Goal: Task Accomplishment & Management: Use online tool/utility

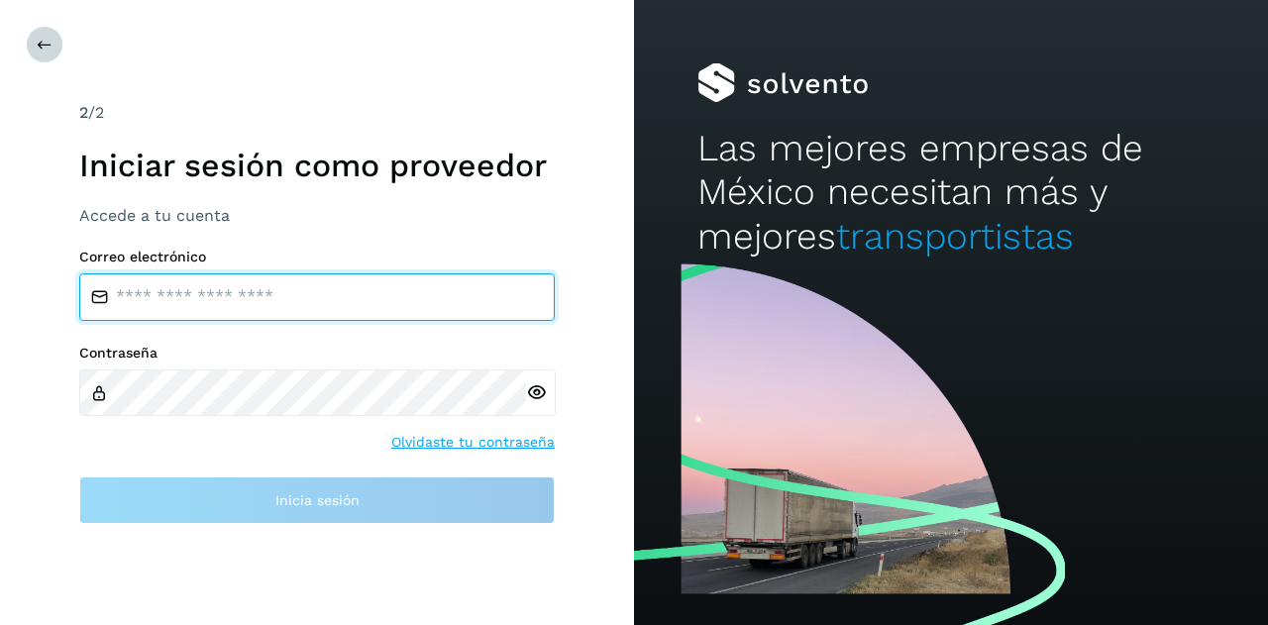
type input "**********"
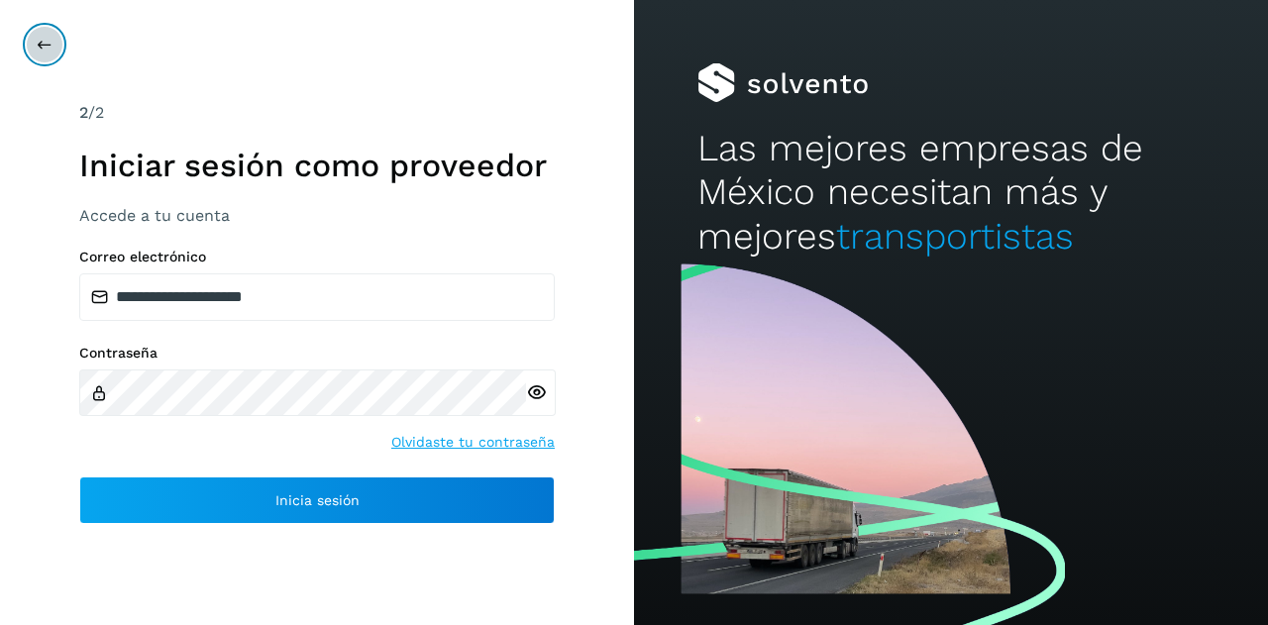
click at [48, 45] on icon at bounding box center [45, 45] width 16 height 16
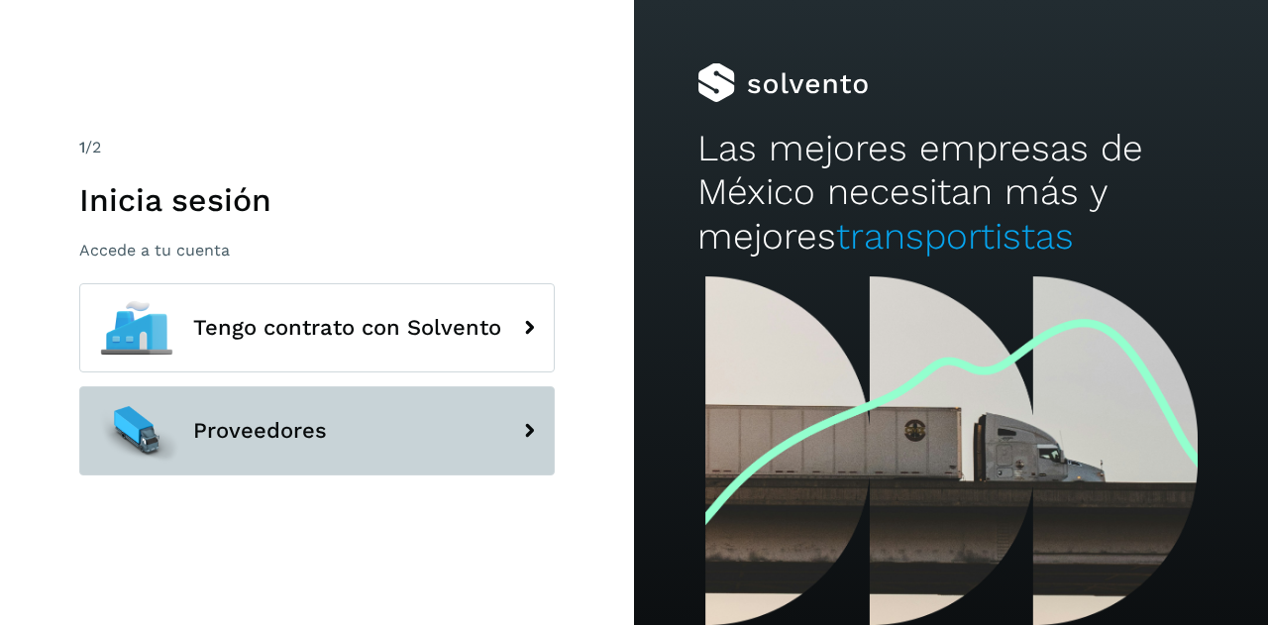
click at [248, 413] on button "Proveedores" at bounding box center [316, 430] width 475 height 89
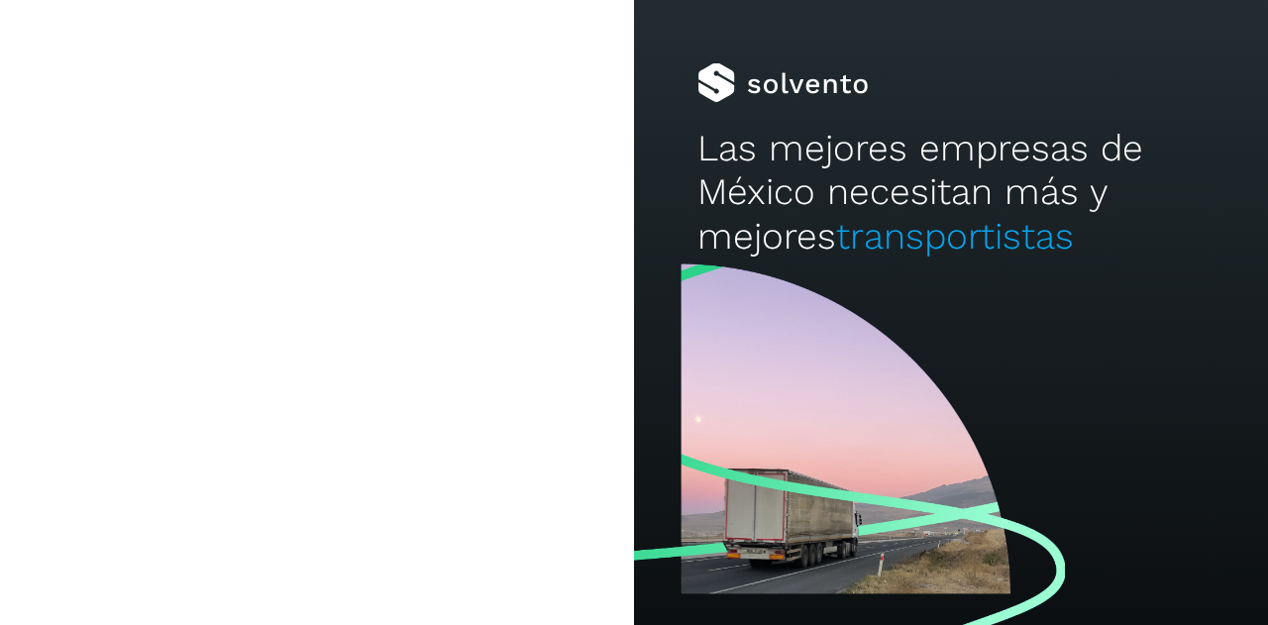
type input "**********"
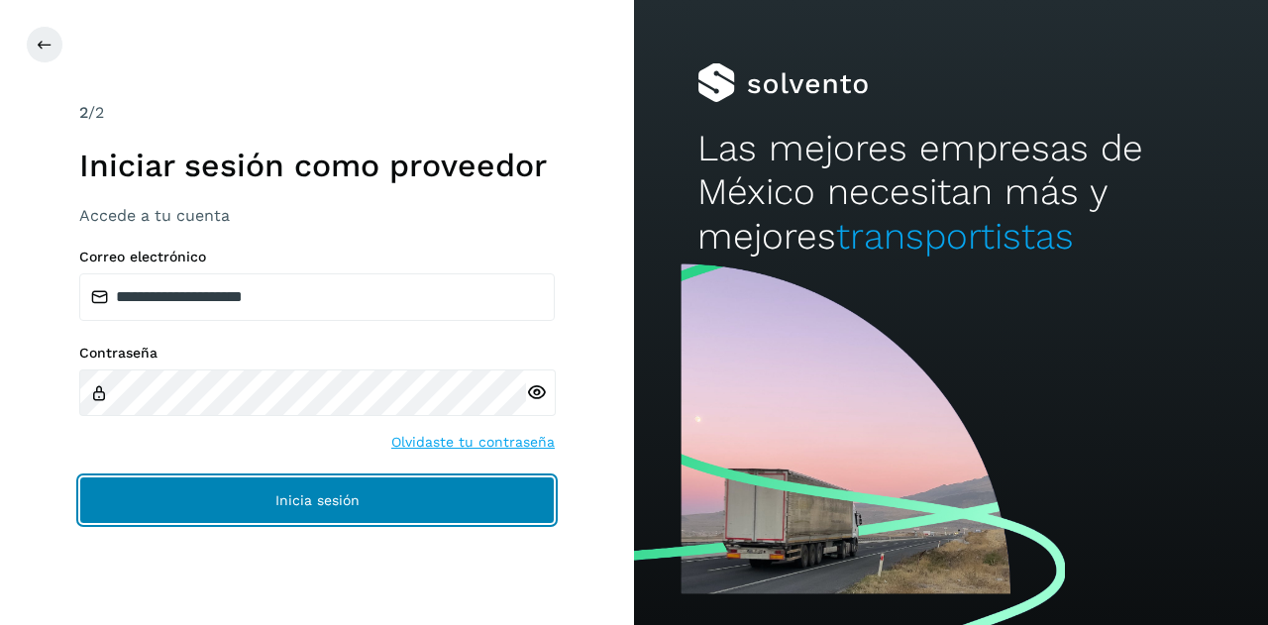
click at [238, 510] on button "Inicia sesión" at bounding box center [316, 500] width 475 height 48
click at [205, 480] on button "Inicia sesión" at bounding box center [316, 500] width 475 height 48
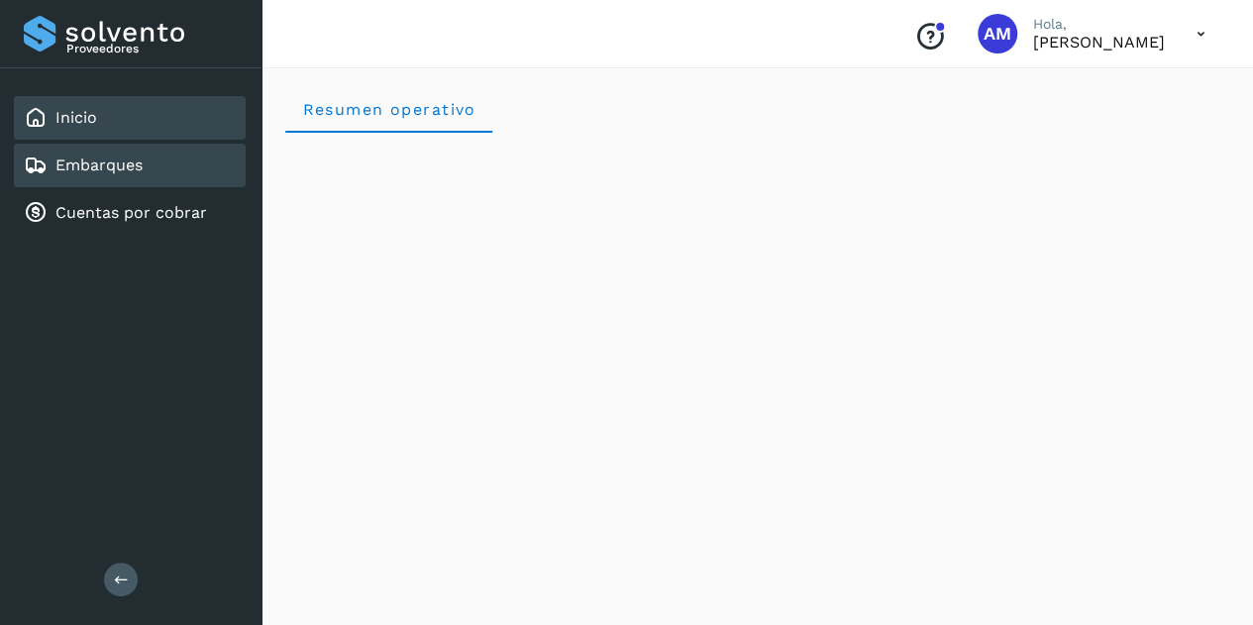
click at [139, 169] on link "Embarques" at bounding box center [98, 164] width 87 height 19
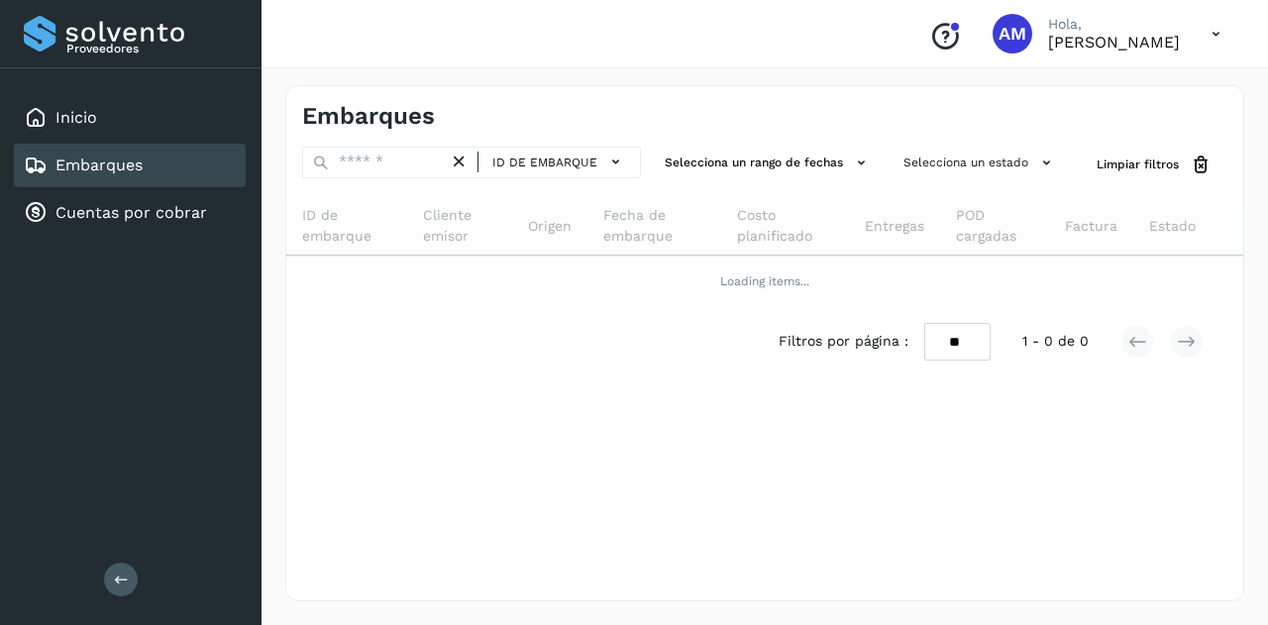
click at [116, 566] on button at bounding box center [121, 579] width 34 height 34
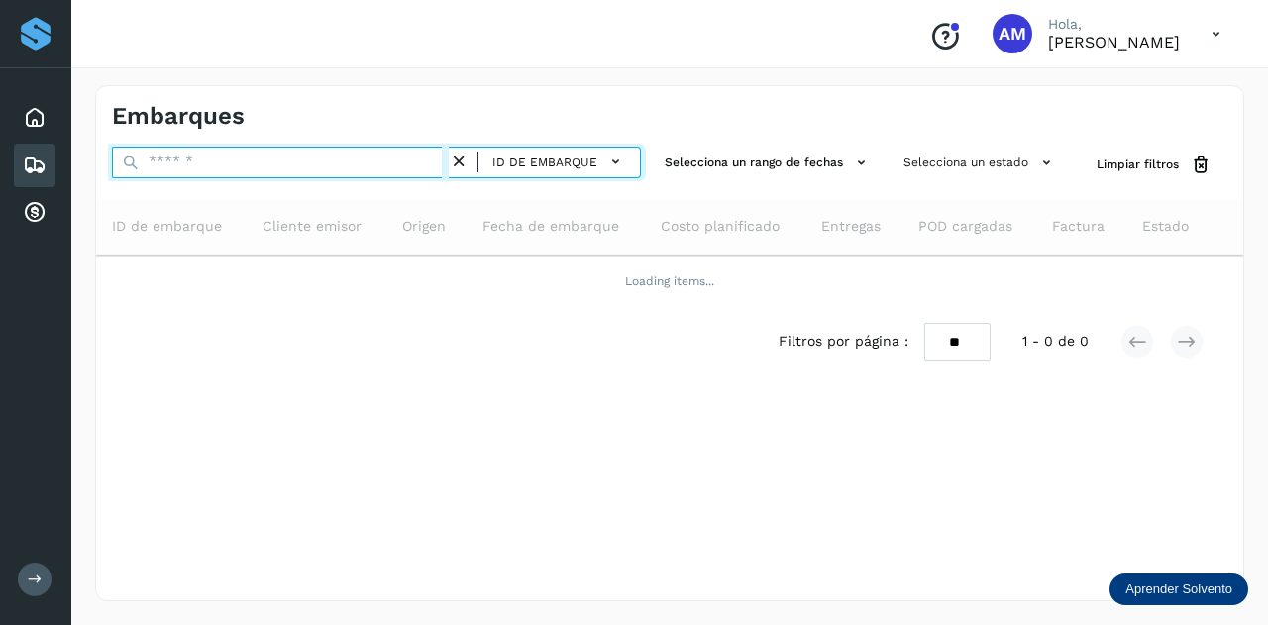
click at [261, 169] on input "text" at bounding box center [280, 163] width 337 height 32
paste input "**********"
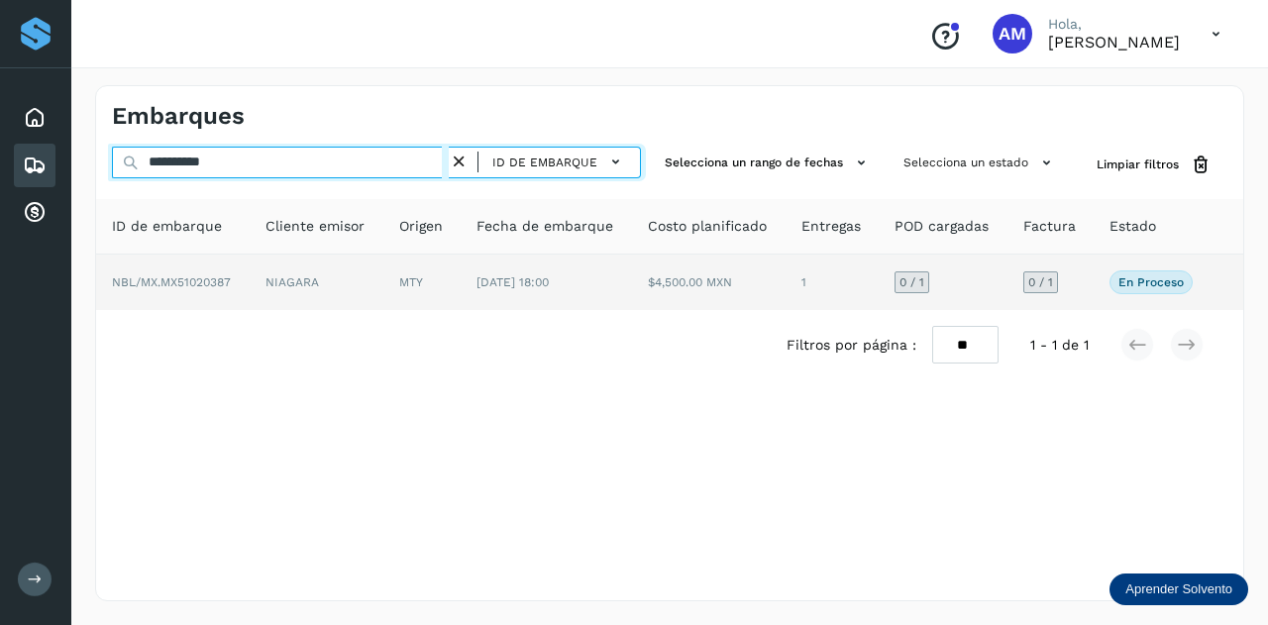
type input "**********"
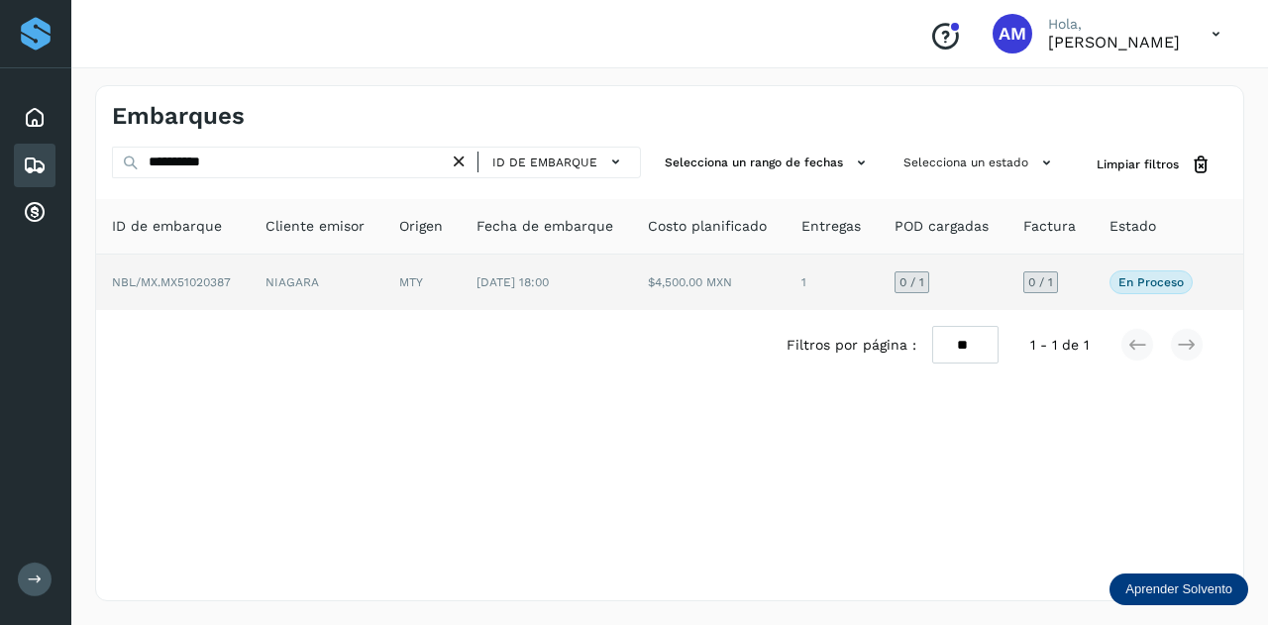
click at [383, 282] on td "NIAGARA" at bounding box center [421, 281] width 77 height 55
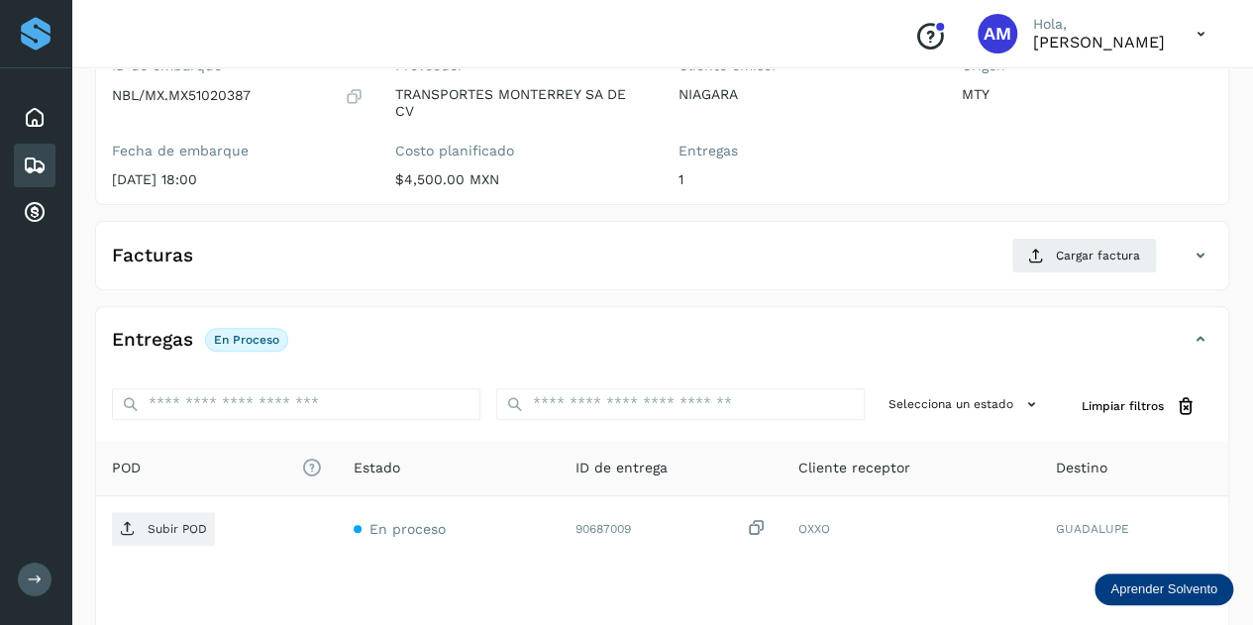
scroll to position [297, 0]
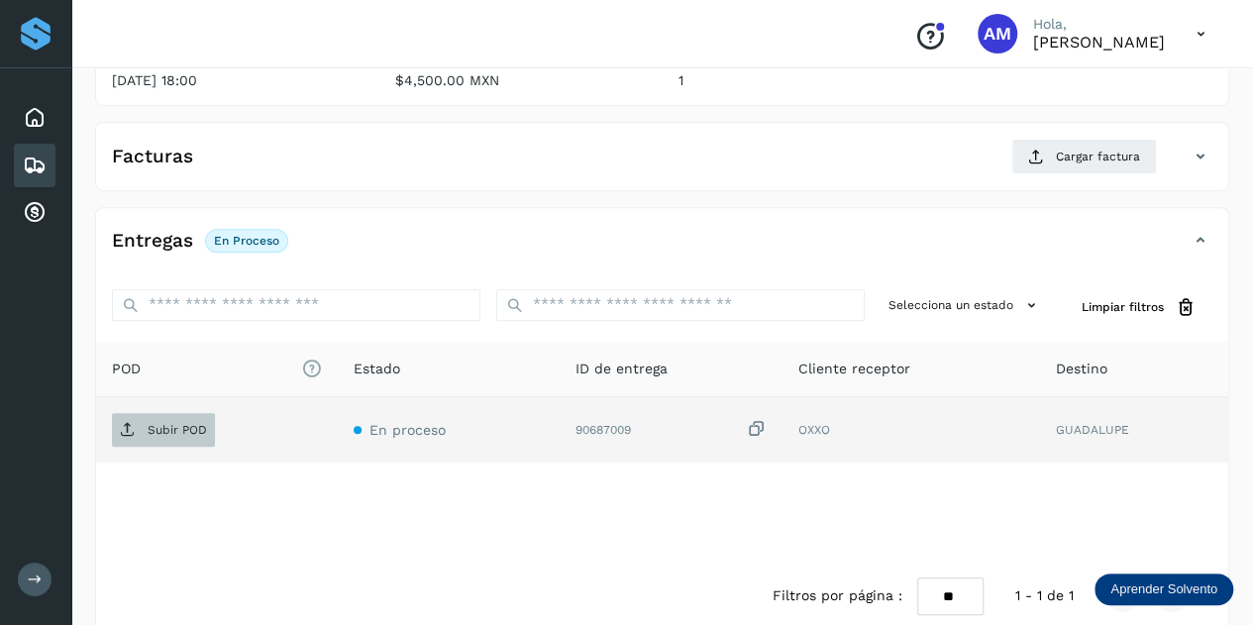
click at [170, 423] on p "Subir POD" at bounding box center [177, 430] width 59 height 14
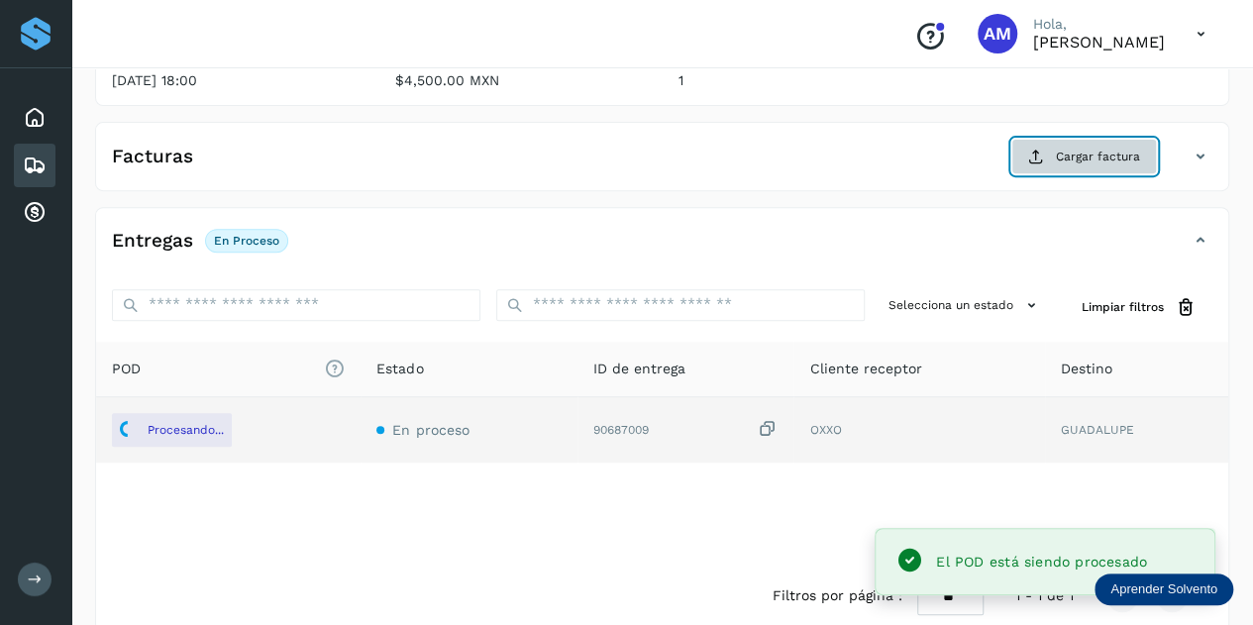
click at [1074, 162] on span "Cargar factura" at bounding box center [1098, 157] width 84 height 18
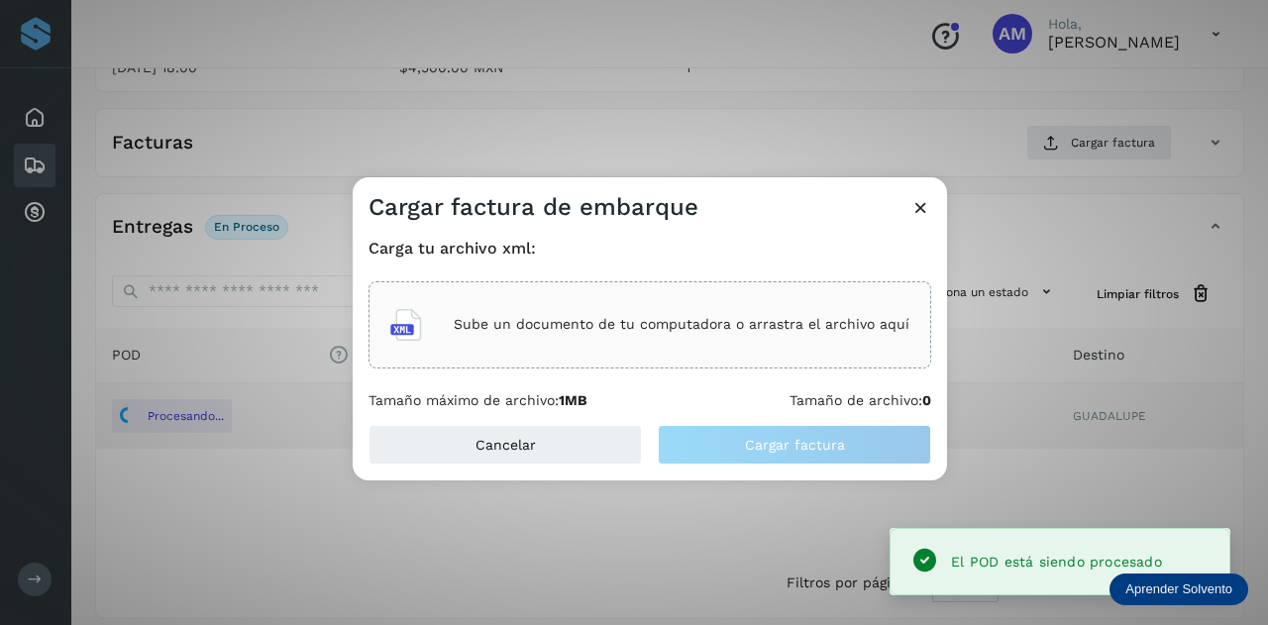
click at [743, 318] on p "Sube un documento de tu computadora o arrastra el archivo aquí" at bounding box center [682, 324] width 456 height 17
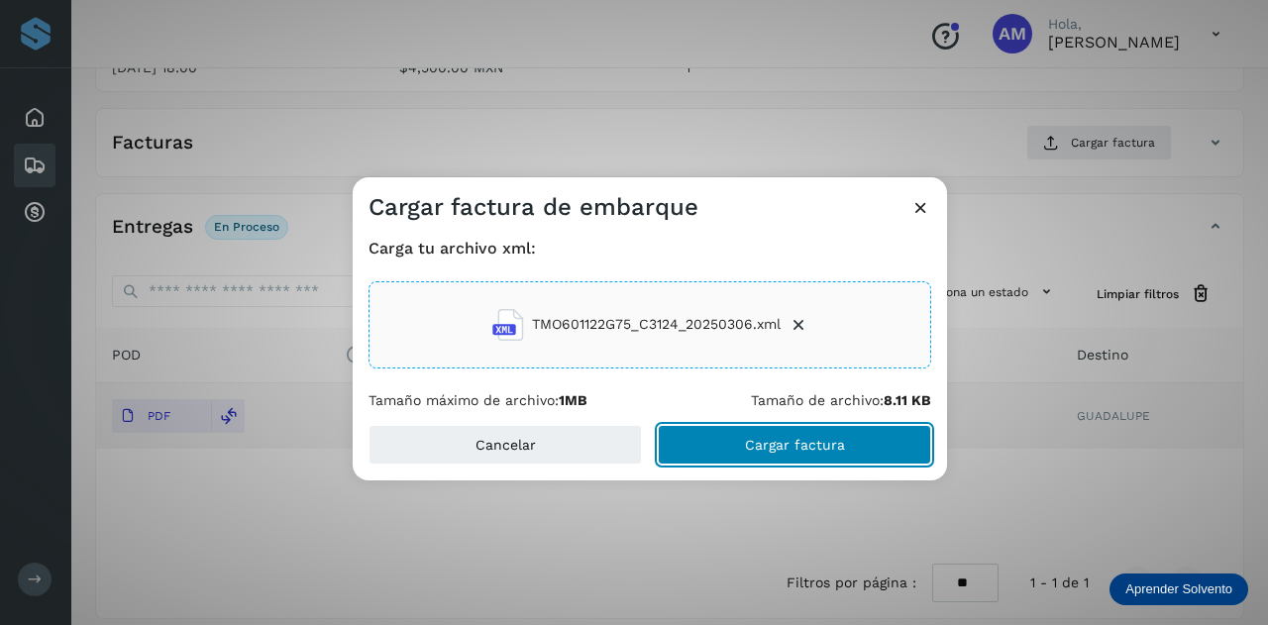
click at [763, 445] on span "Cargar factura" at bounding box center [795, 445] width 100 height 14
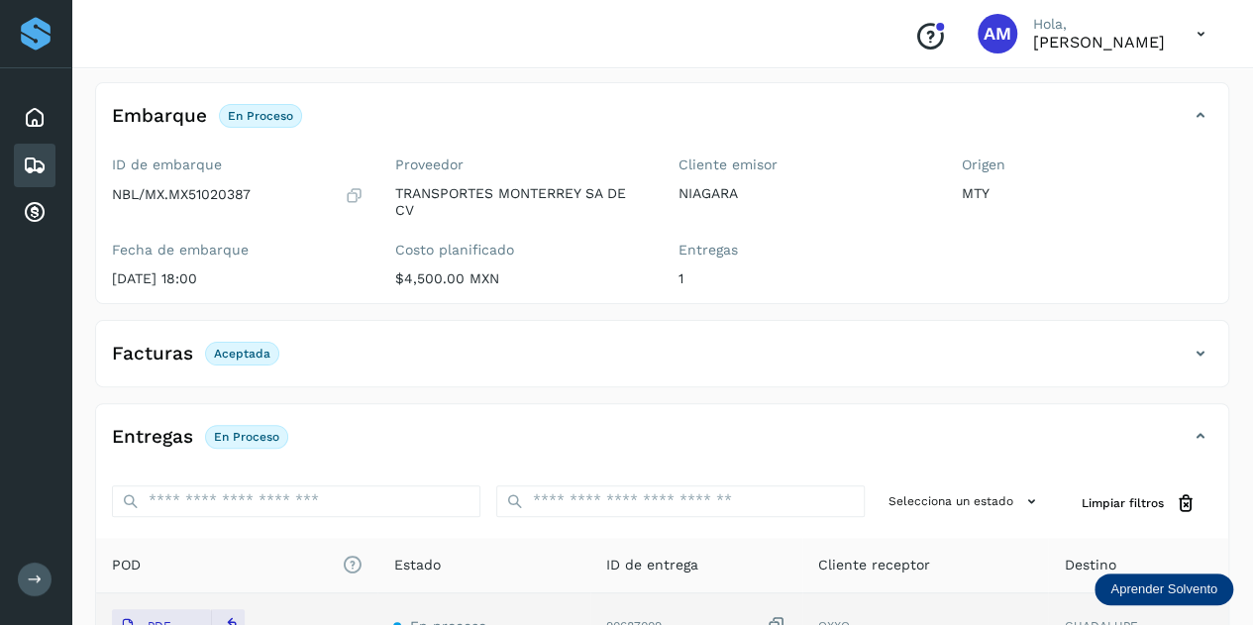
scroll to position [0, 0]
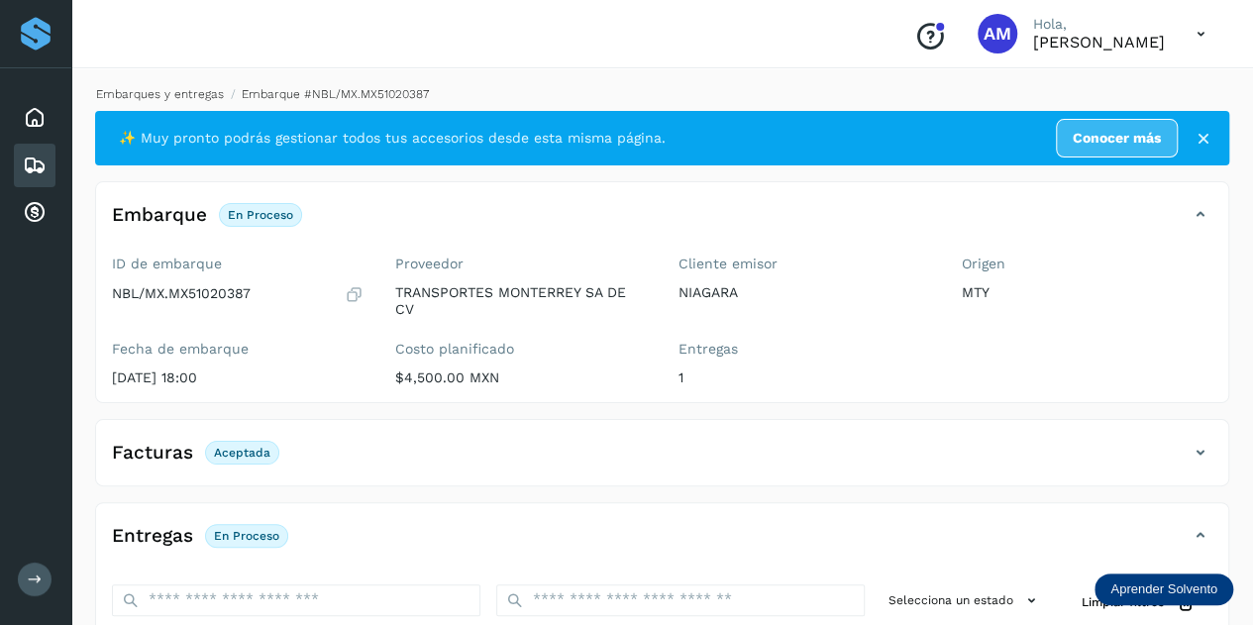
click at [155, 97] on link "Embarques y entregas" at bounding box center [160, 94] width 128 height 14
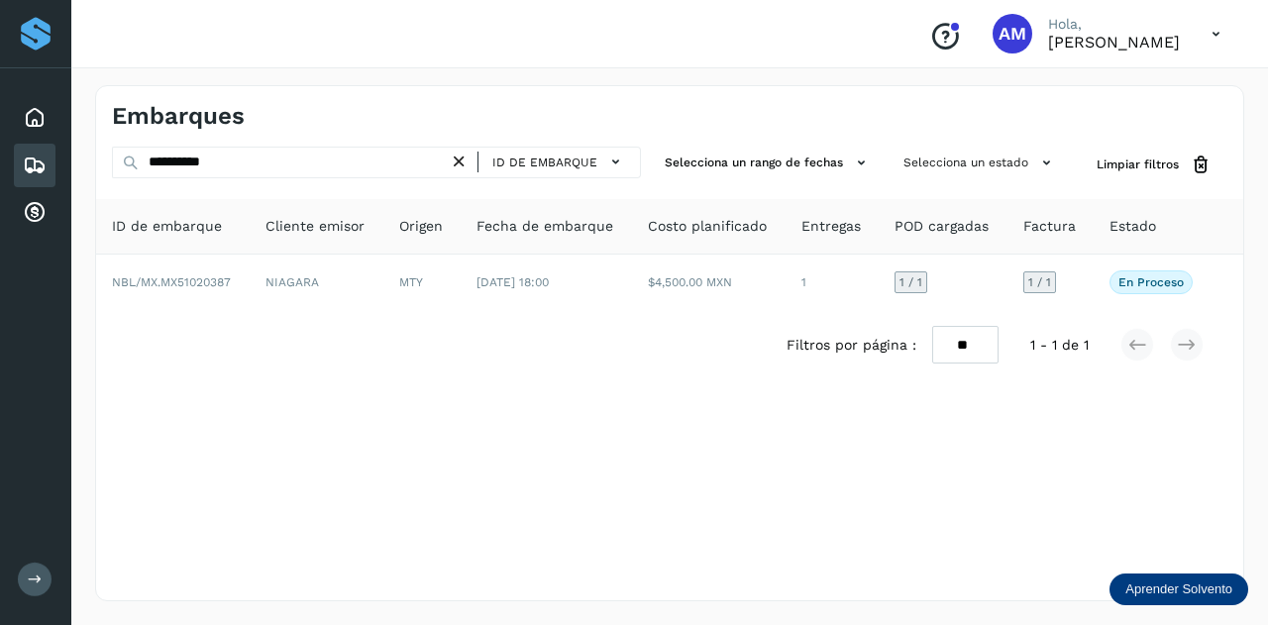
click at [465, 161] on icon at bounding box center [459, 162] width 21 height 21
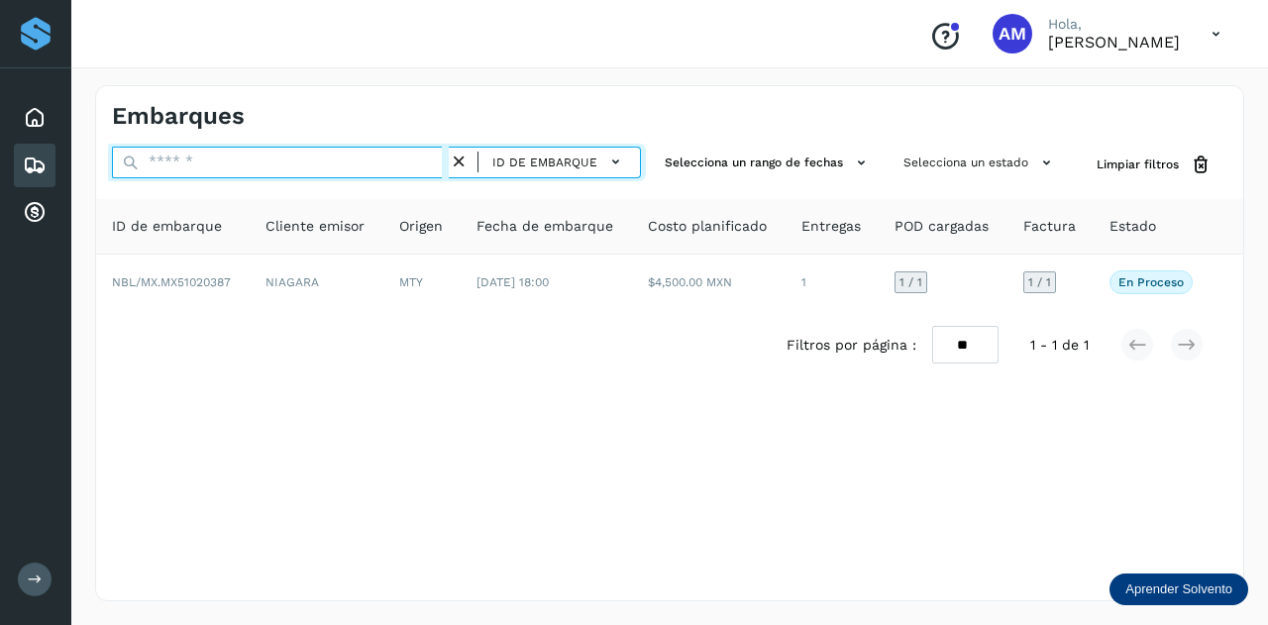
click at [417, 164] on input "text" at bounding box center [280, 163] width 337 height 32
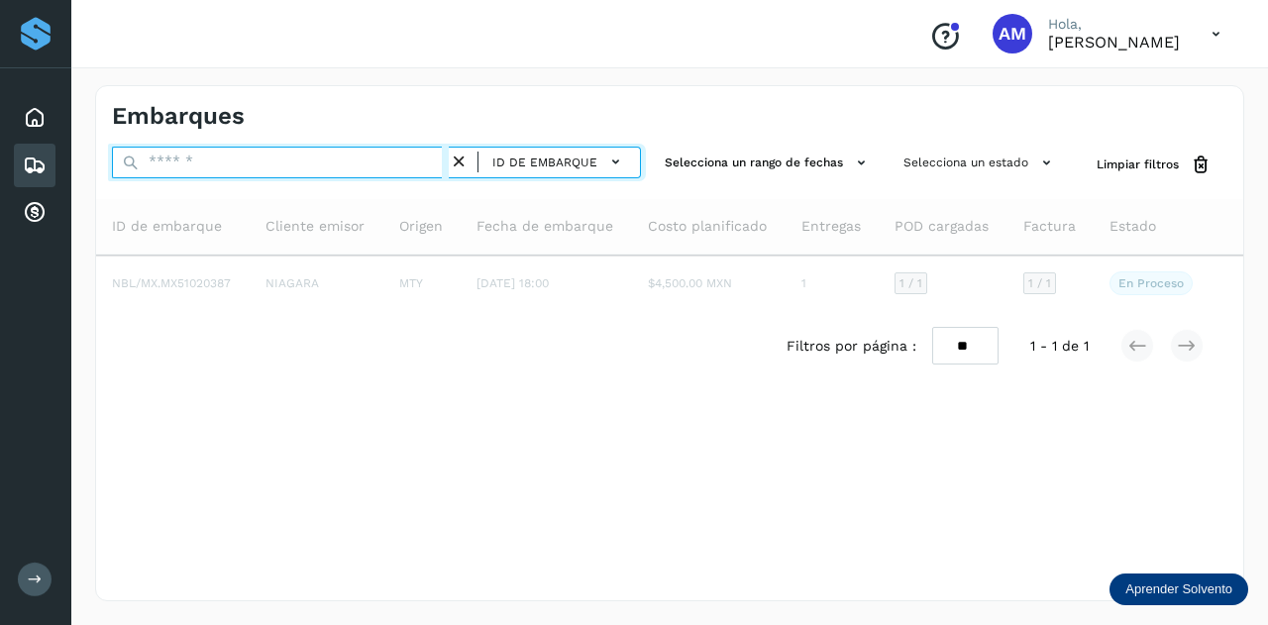
paste input "**********"
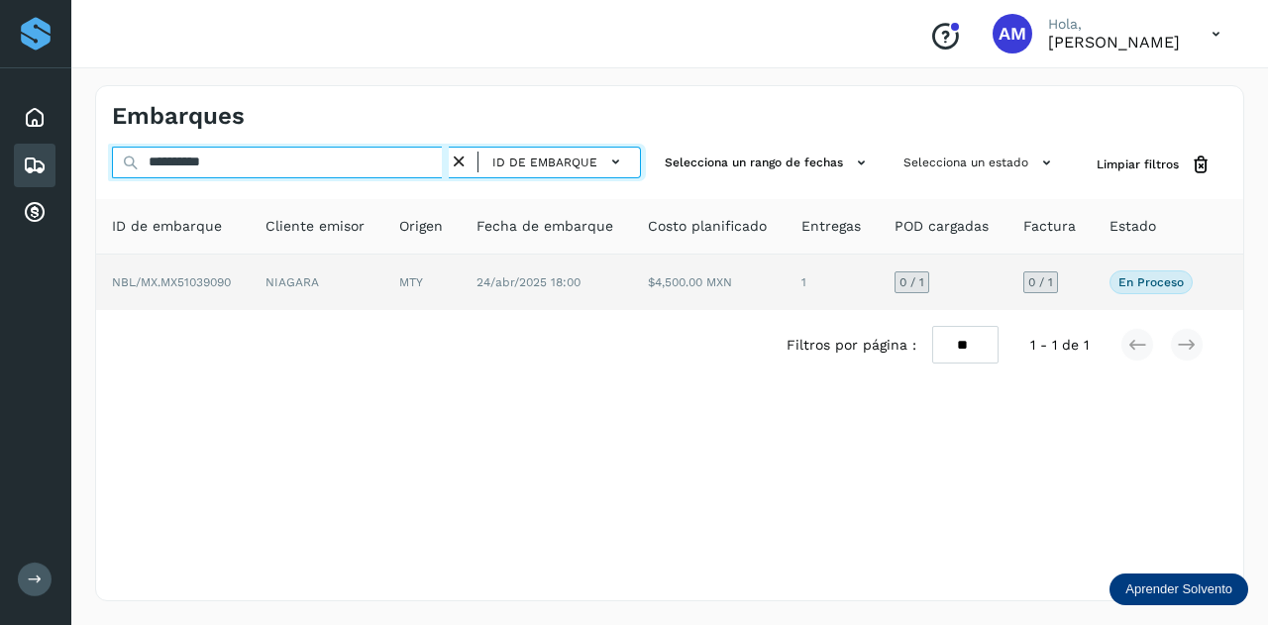
type input "**********"
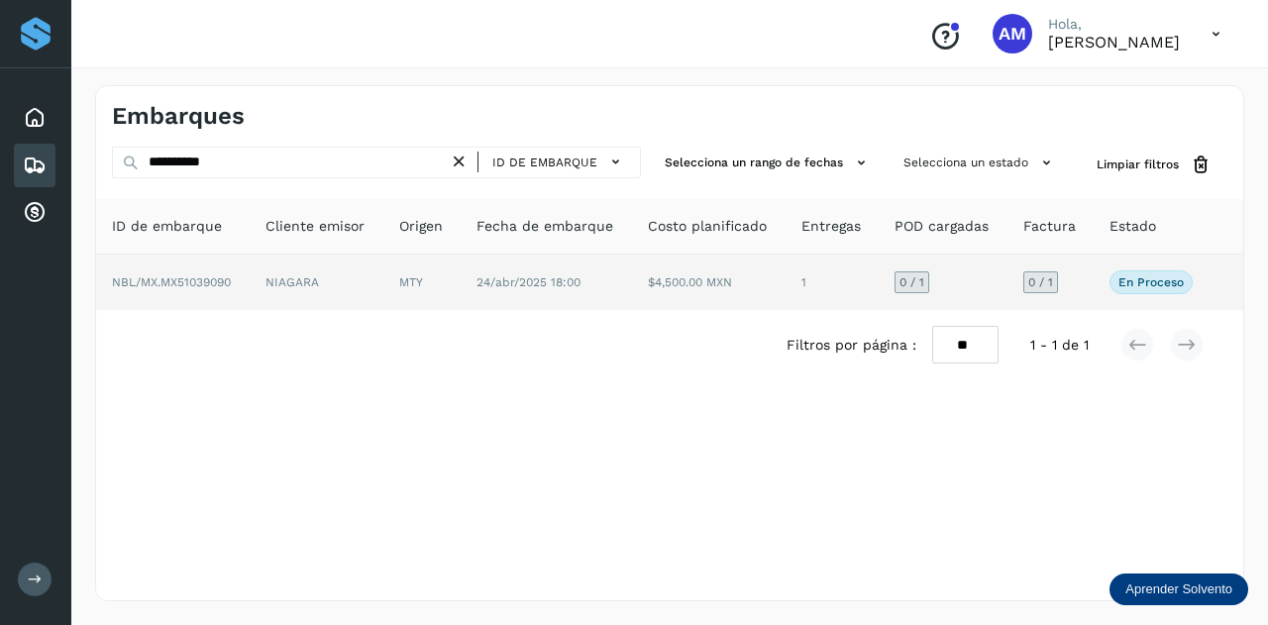
click at [460, 281] on td "MTY" at bounding box center [546, 281] width 172 height 55
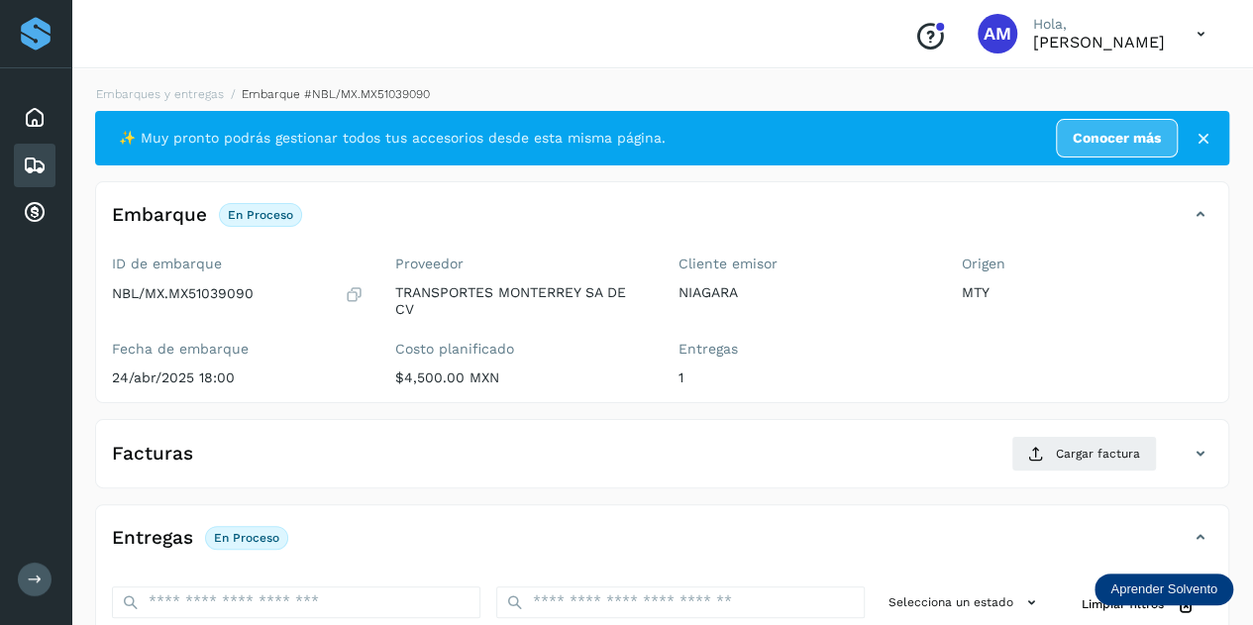
scroll to position [297, 0]
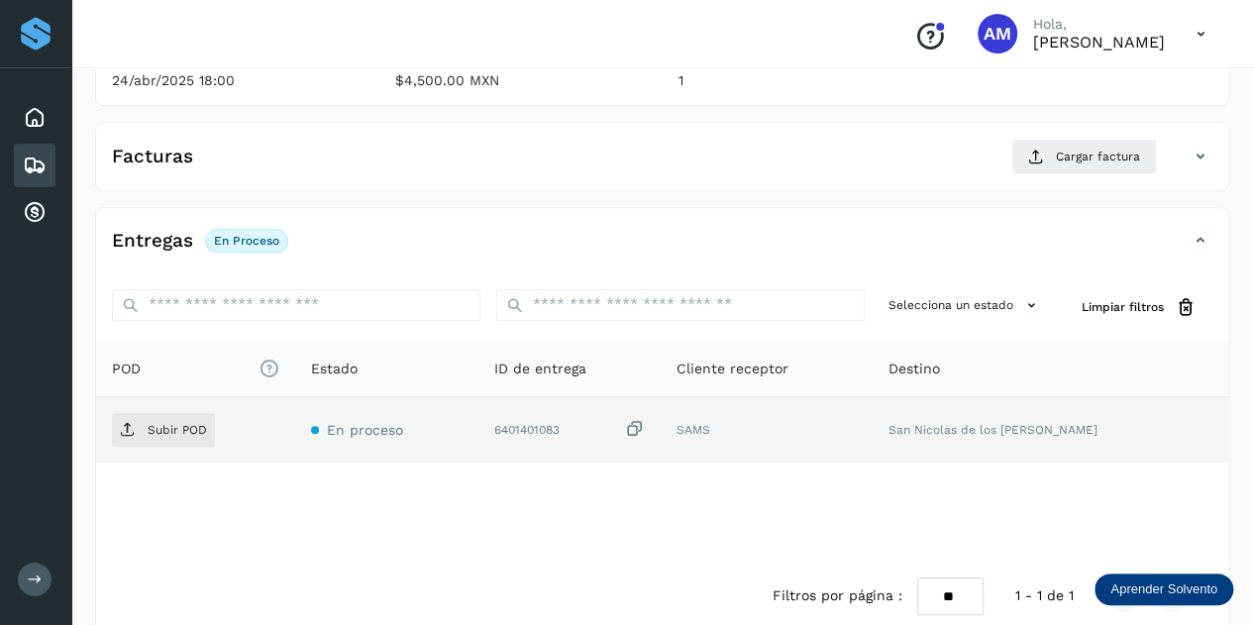
click at [295, 450] on td "Subir POD" at bounding box center [386, 429] width 183 height 65
click at [171, 433] on p "Subir POD" at bounding box center [177, 430] width 59 height 14
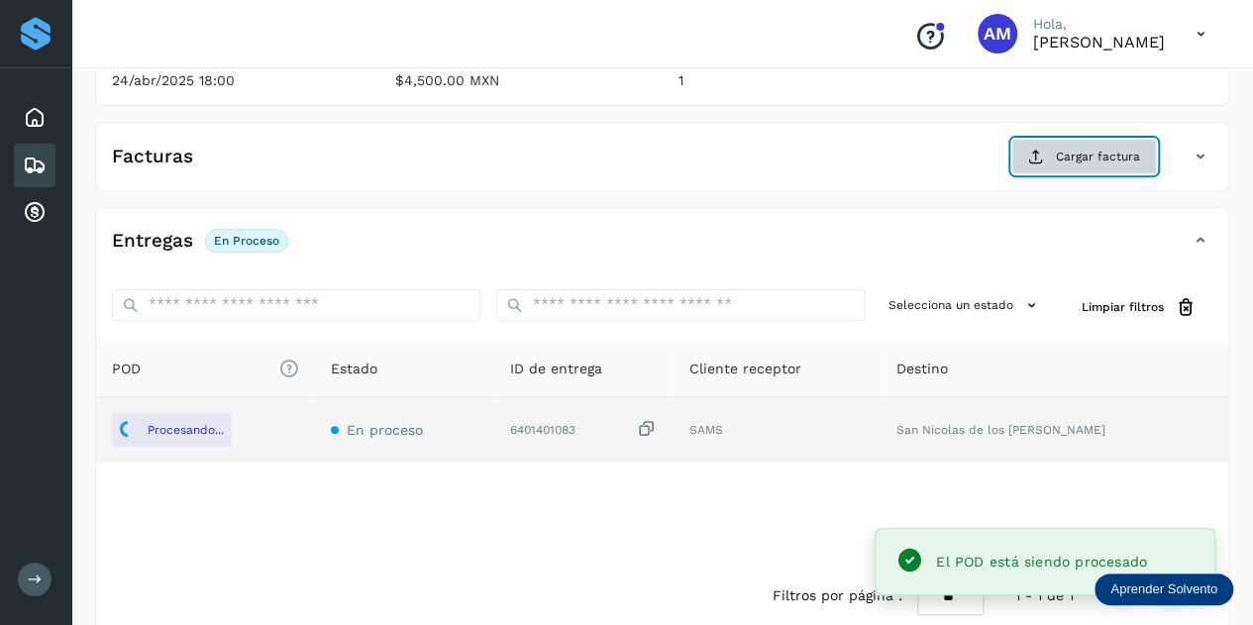
click at [1054, 146] on button "Cargar factura" at bounding box center [1084, 157] width 146 height 36
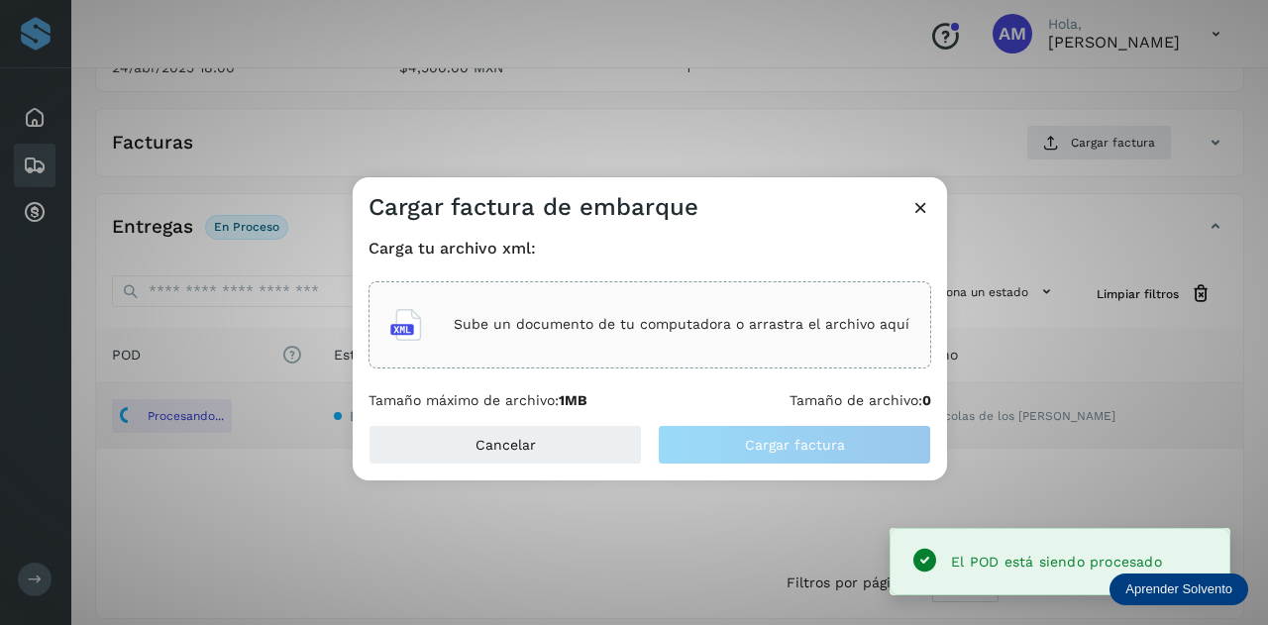
click at [774, 294] on div "Sube un documento de tu computadora o arrastra el archivo aquí" at bounding box center [649, 324] width 562 height 87
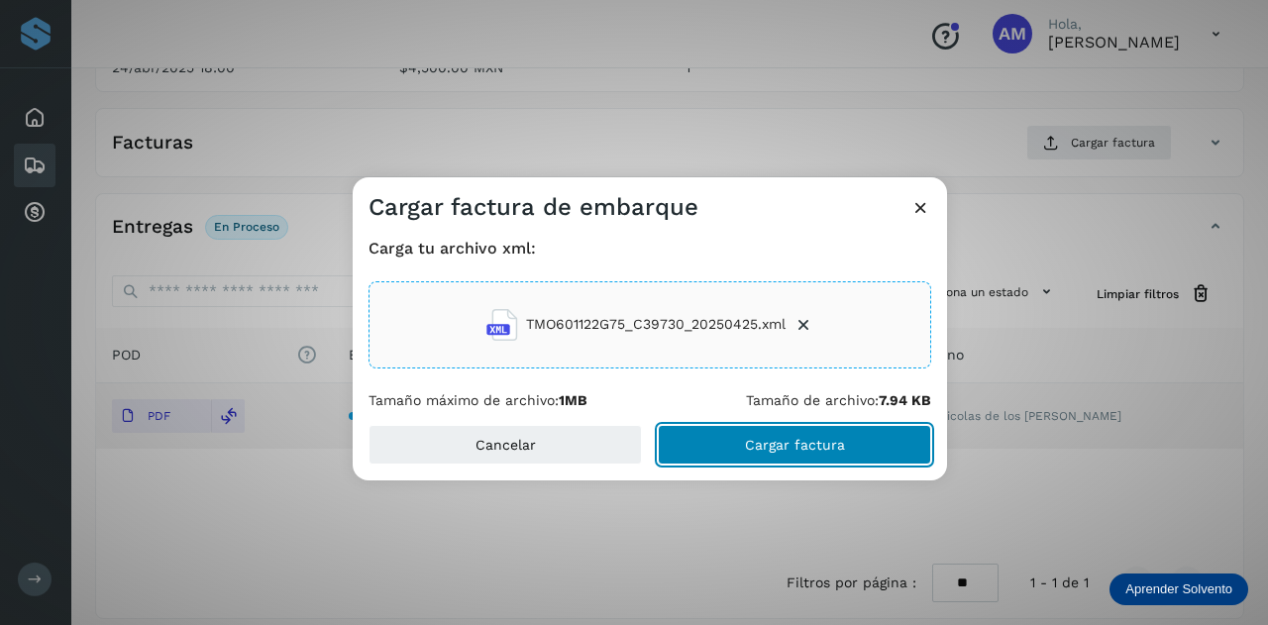
click at [703, 445] on button "Cargar factura" at bounding box center [794, 445] width 273 height 40
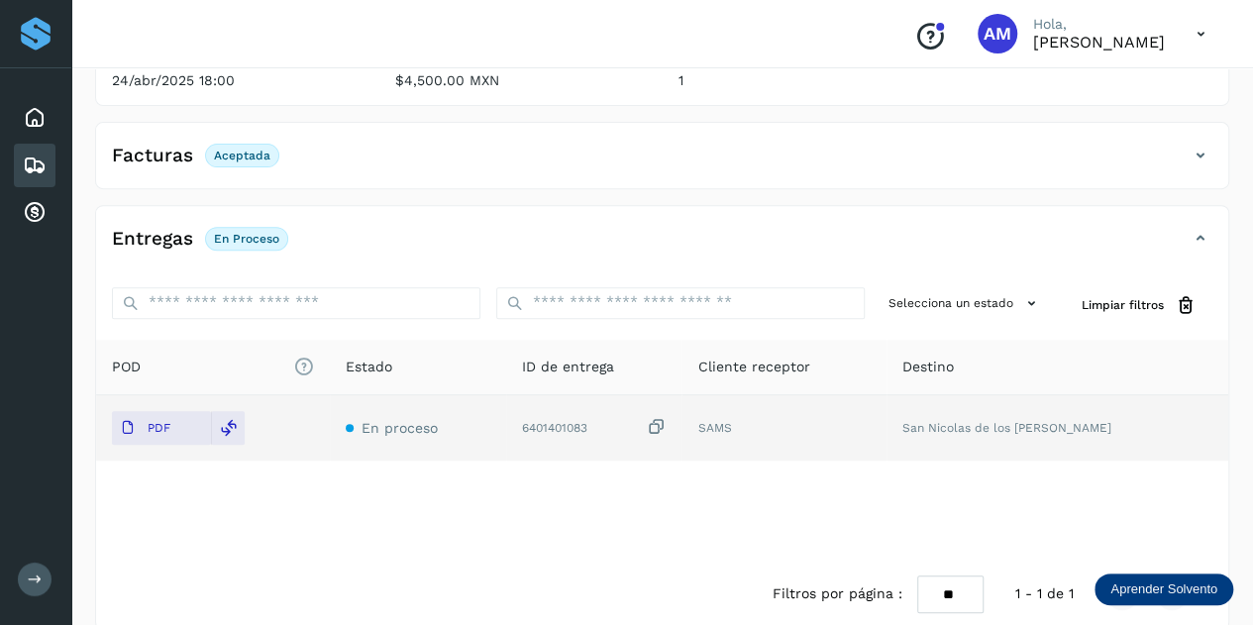
scroll to position [0, 0]
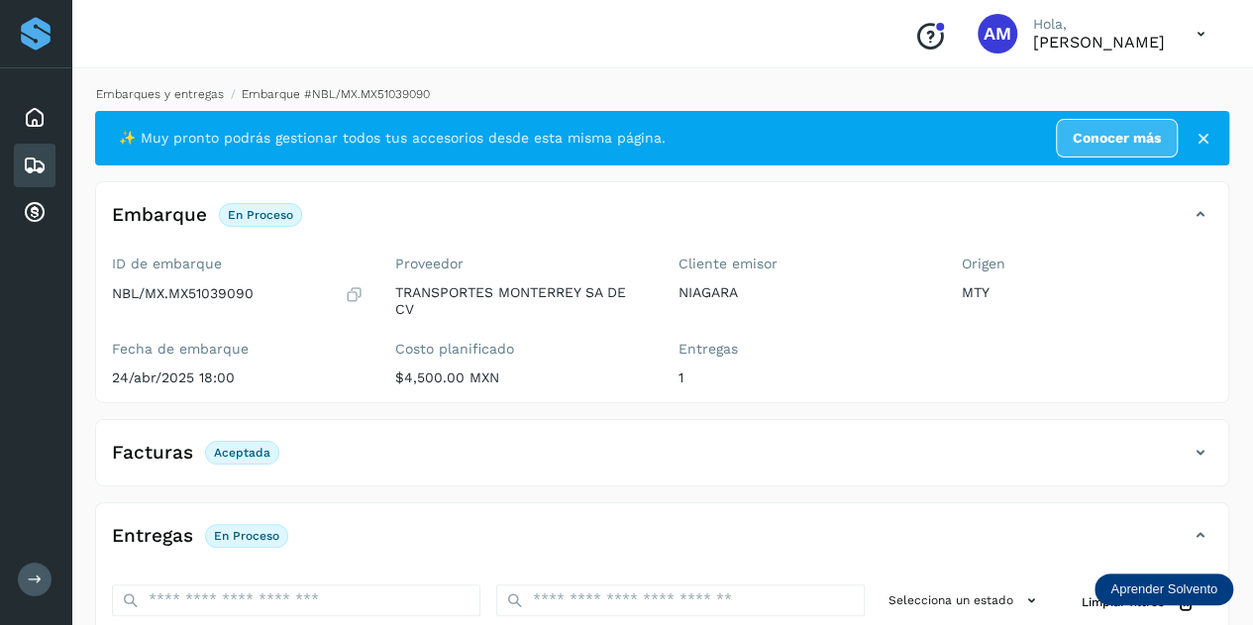
click at [190, 100] on link "Embarques y entregas" at bounding box center [160, 94] width 128 height 14
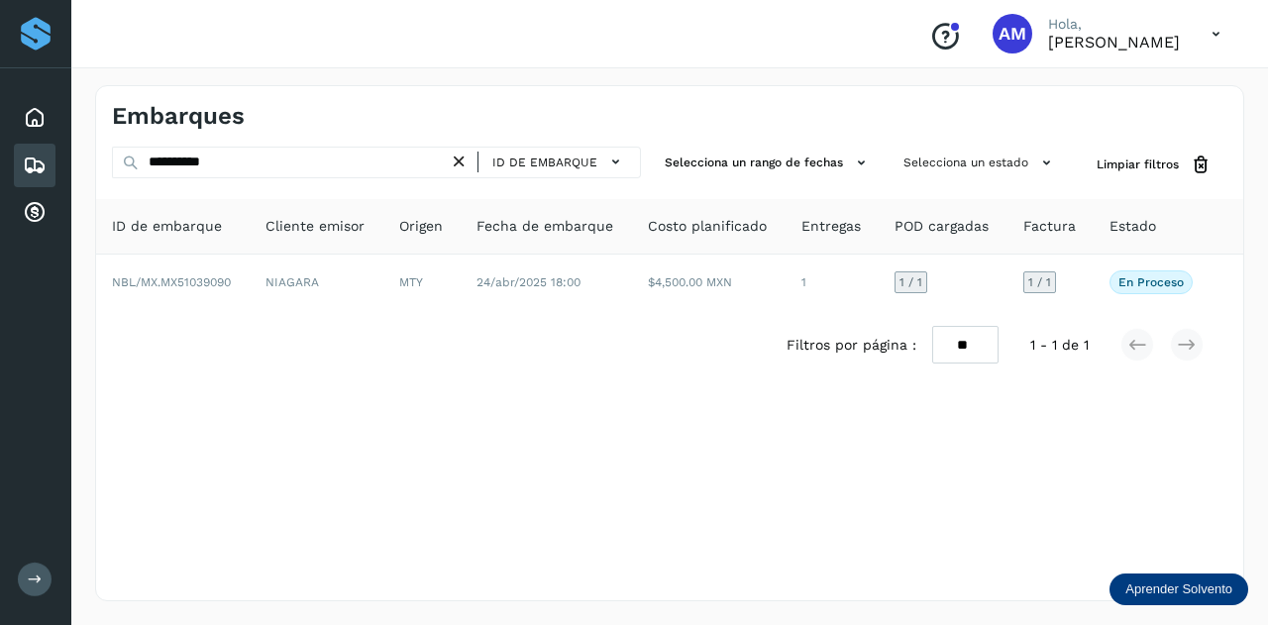
click at [459, 169] on icon at bounding box center [459, 162] width 21 height 21
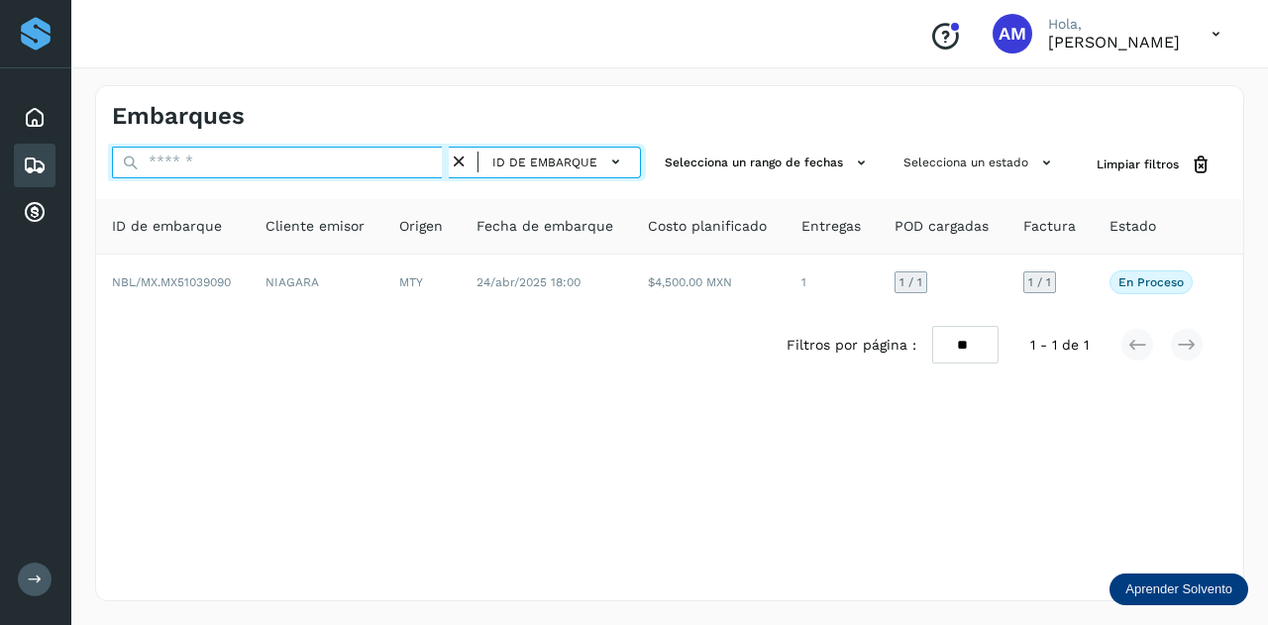
click at [398, 161] on input "text" at bounding box center [280, 163] width 337 height 32
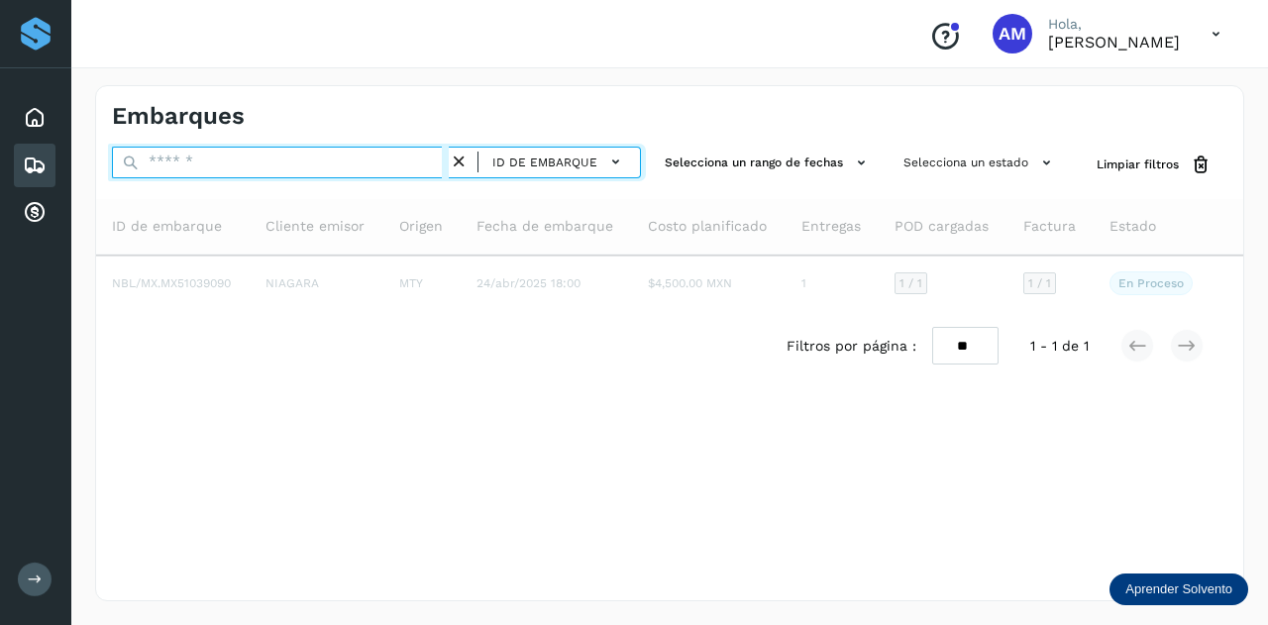
paste input "**********"
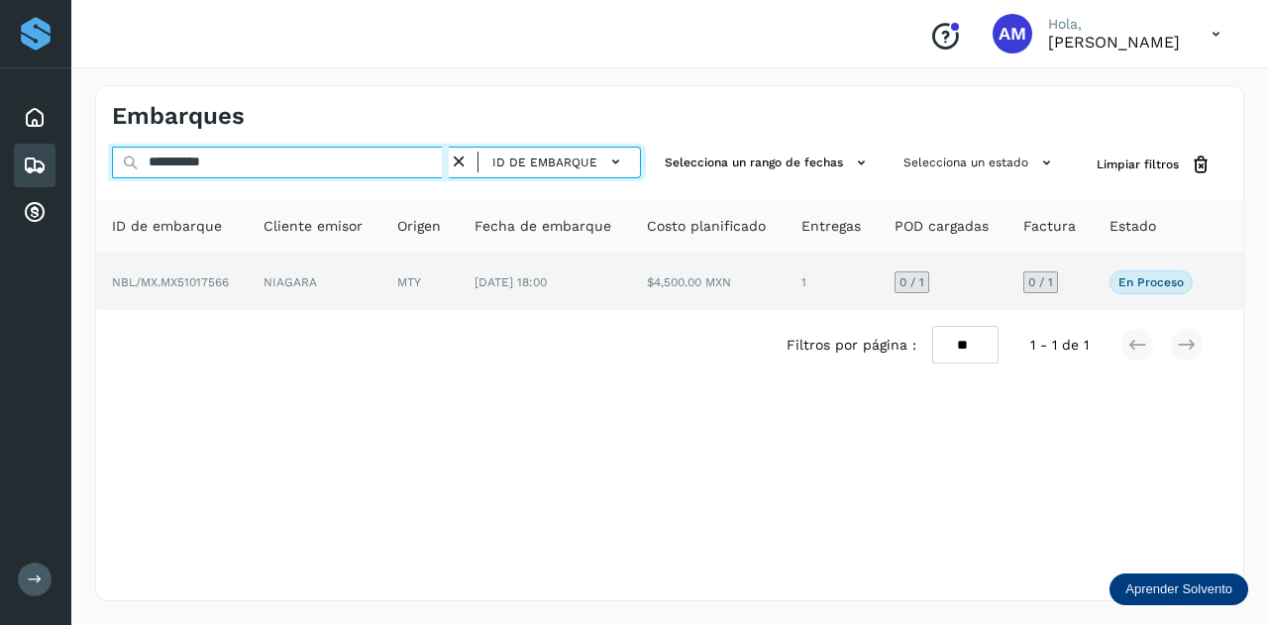
type input "**********"
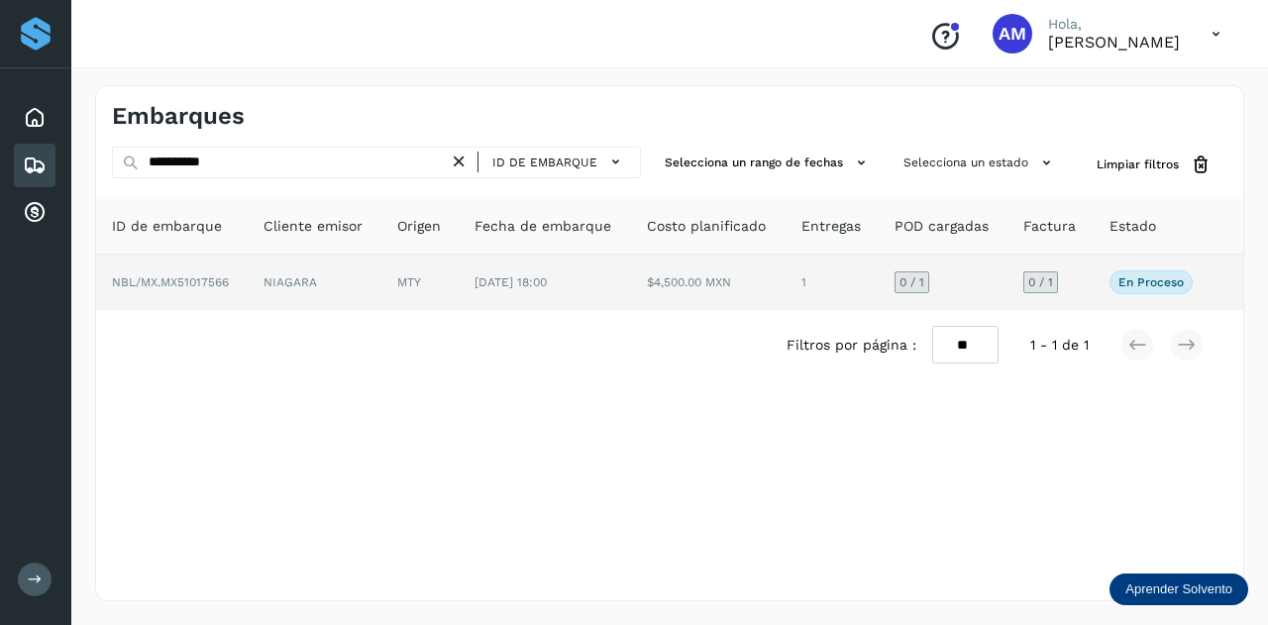
click at [382, 277] on td "NIAGARA" at bounding box center [419, 281] width 77 height 55
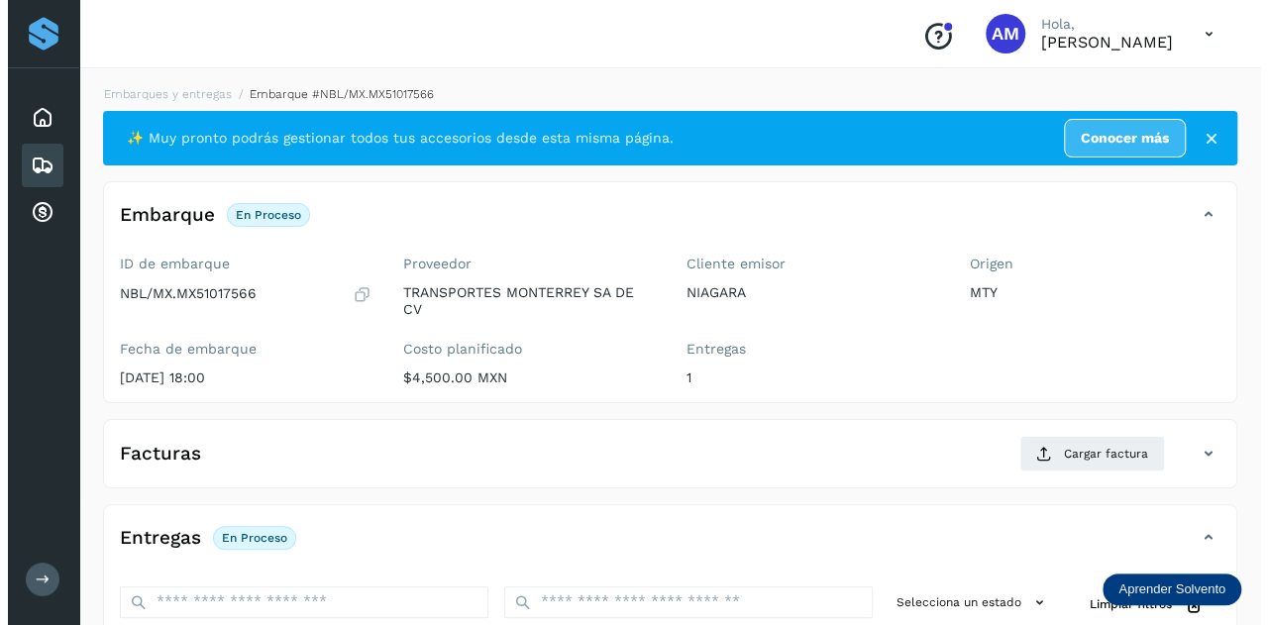
scroll to position [324, 0]
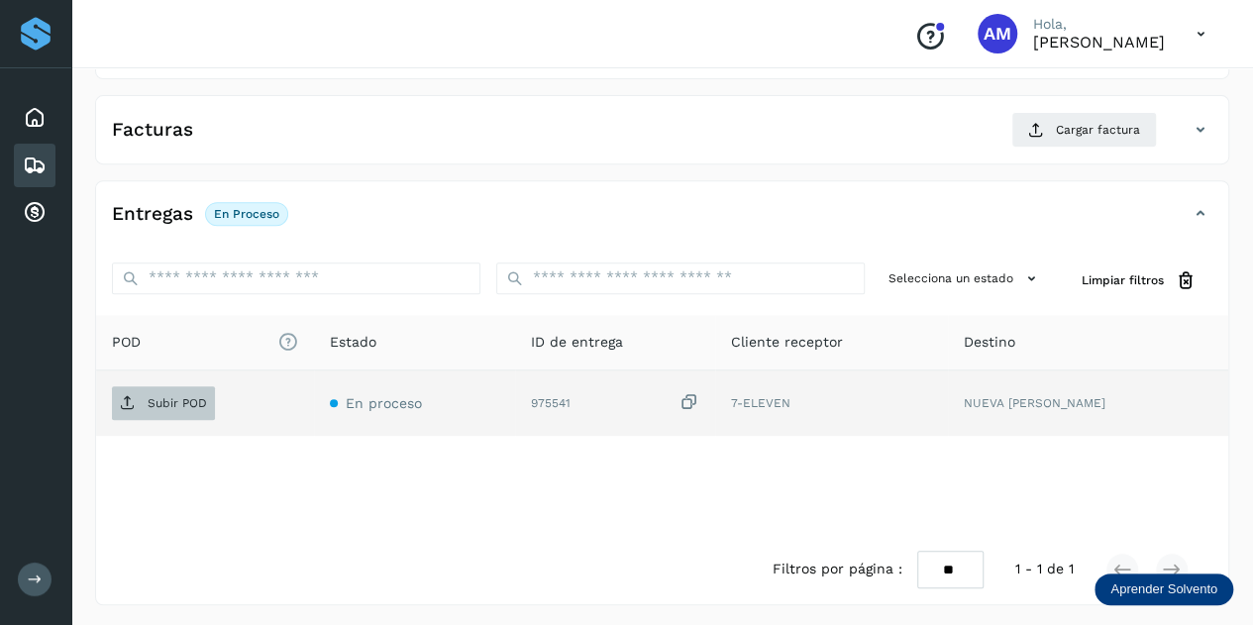
click at [196, 388] on span "Subir POD" at bounding box center [163, 403] width 103 height 32
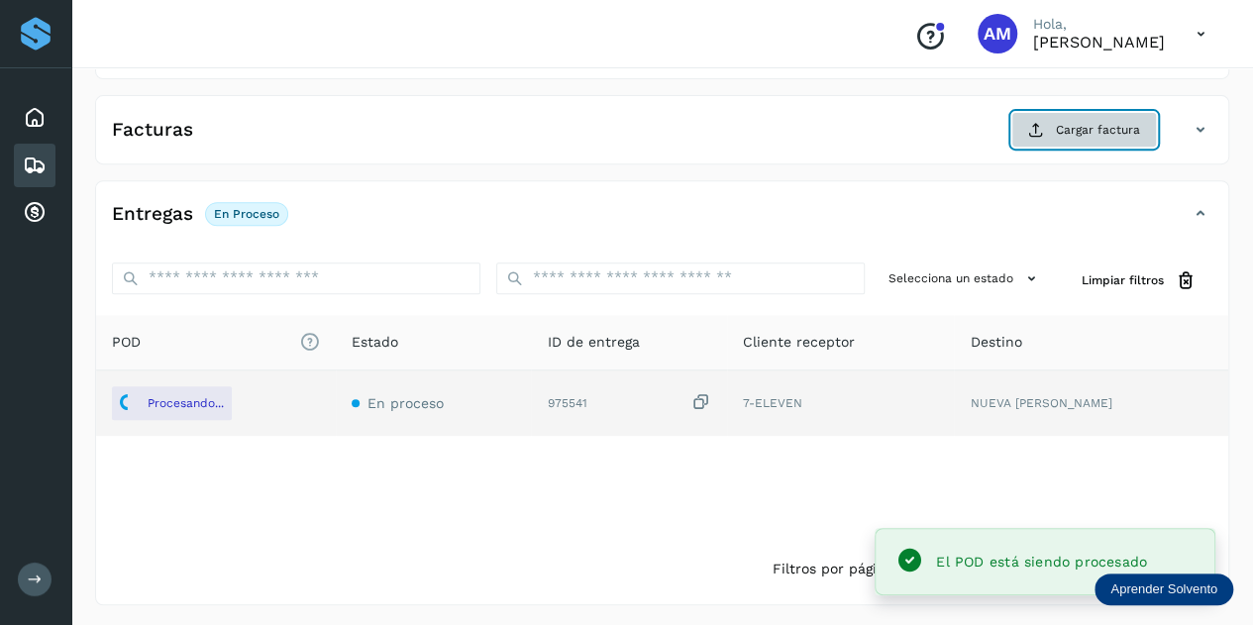
click at [1131, 131] on span "Cargar factura" at bounding box center [1098, 130] width 84 height 18
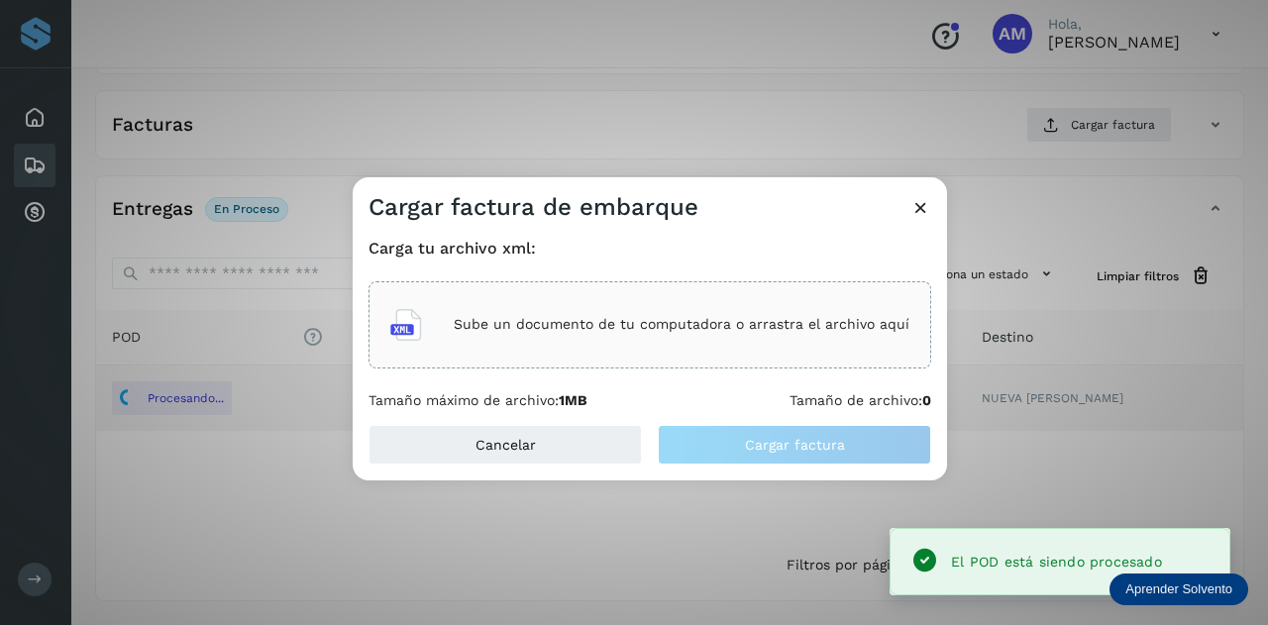
click at [792, 307] on div "Sube un documento de tu computadora o arrastra el archivo aquí" at bounding box center [649, 324] width 519 height 53
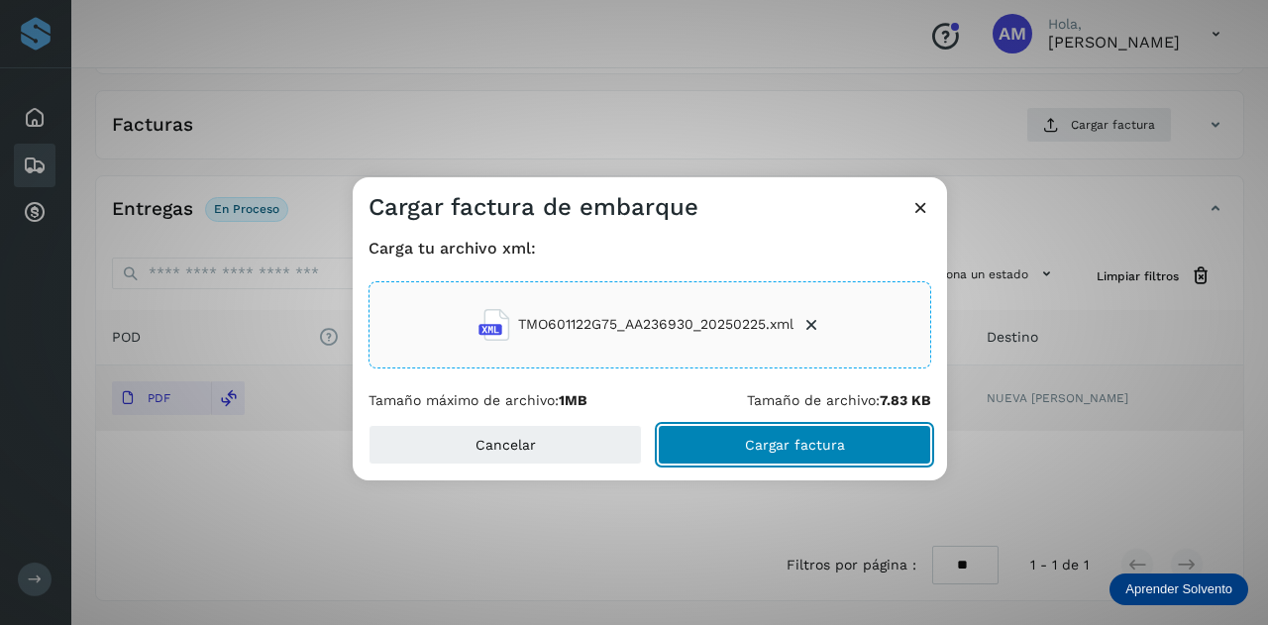
click at [705, 454] on button "Cargar factura" at bounding box center [794, 445] width 273 height 40
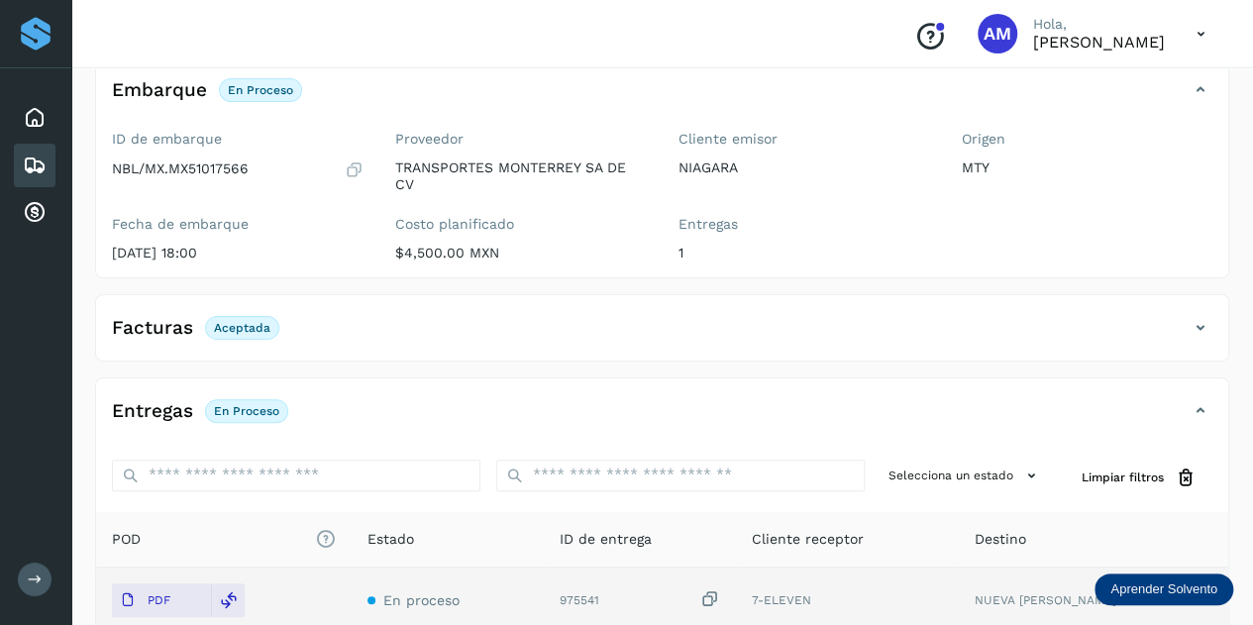
scroll to position [0, 0]
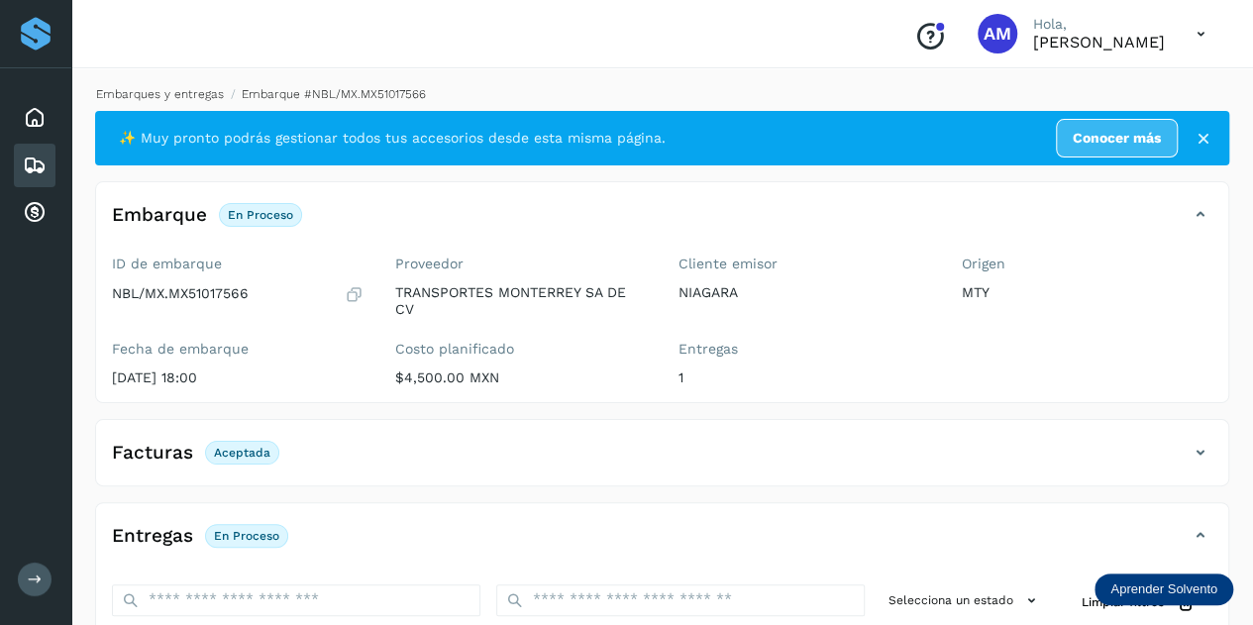
click at [187, 91] on link "Embarques y entregas" at bounding box center [160, 94] width 128 height 14
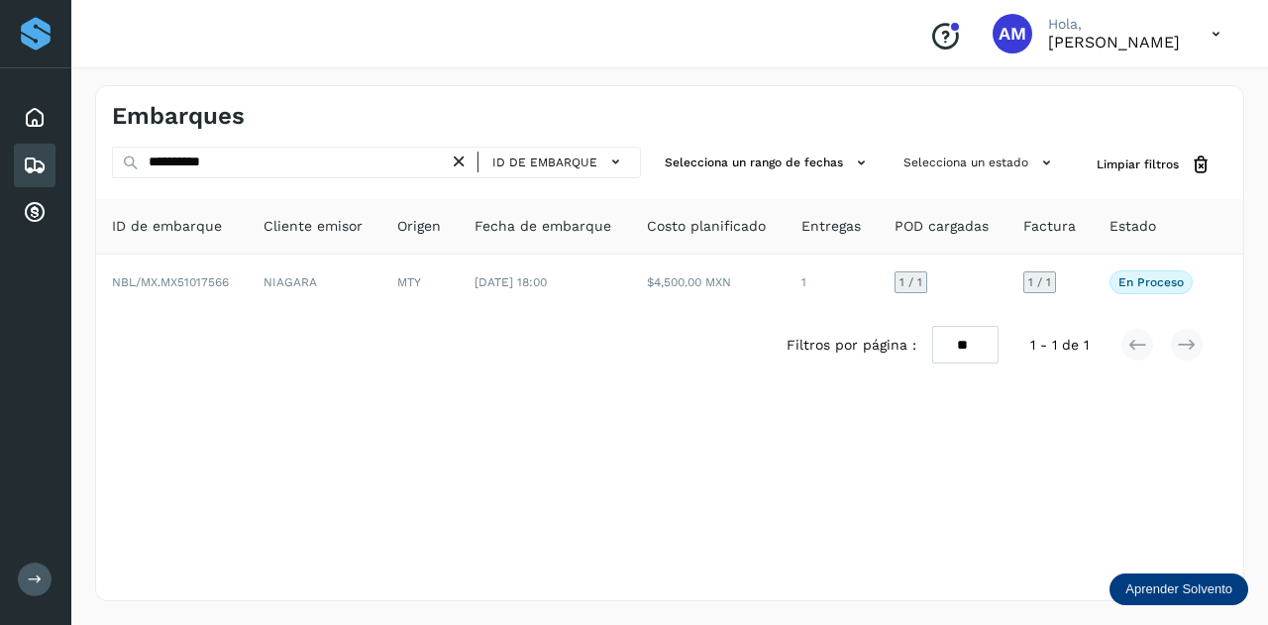
click at [456, 163] on icon at bounding box center [459, 162] width 21 height 21
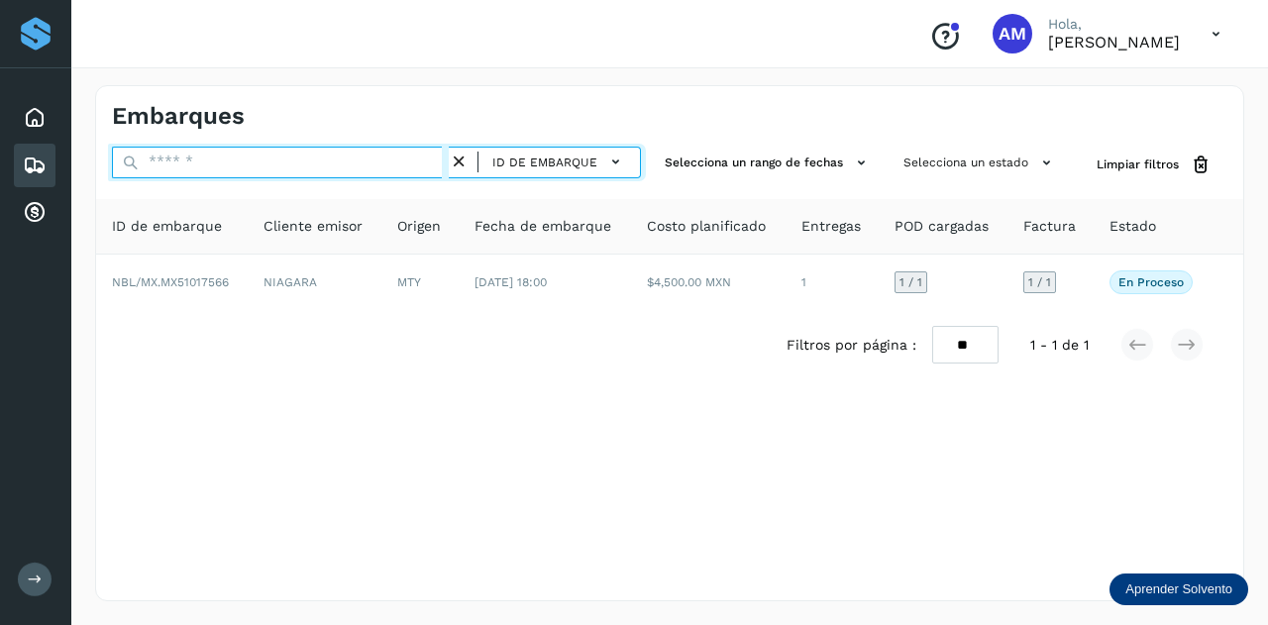
click at [358, 153] on input "text" at bounding box center [280, 163] width 337 height 32
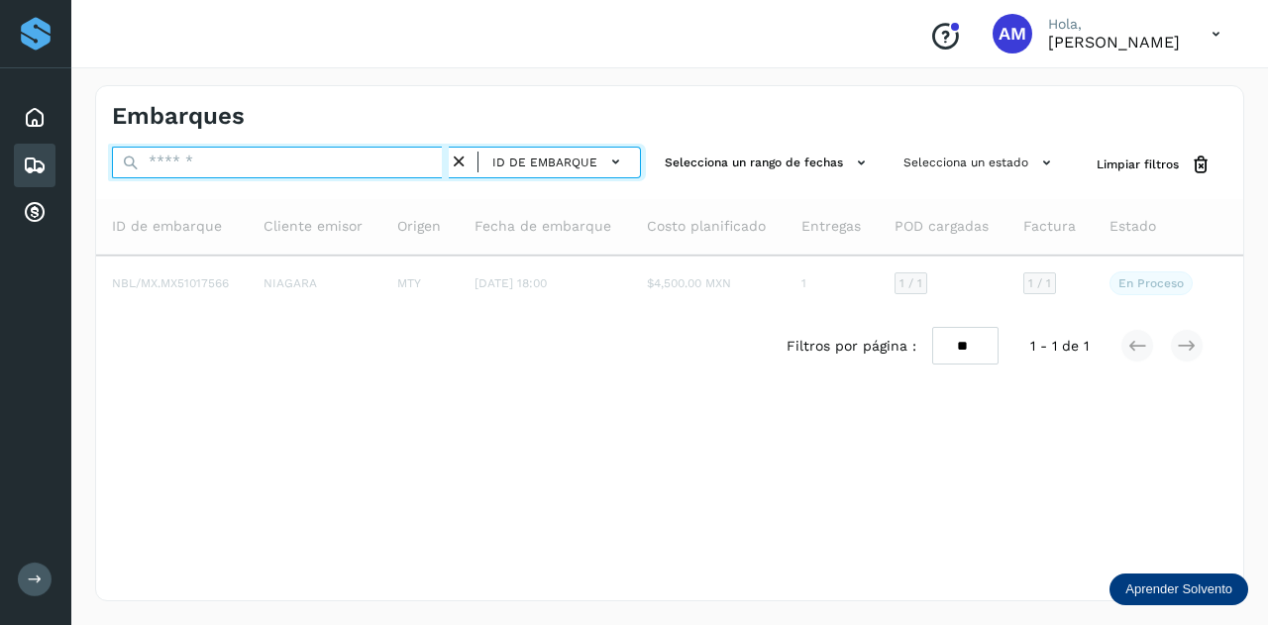
paste input "**********"
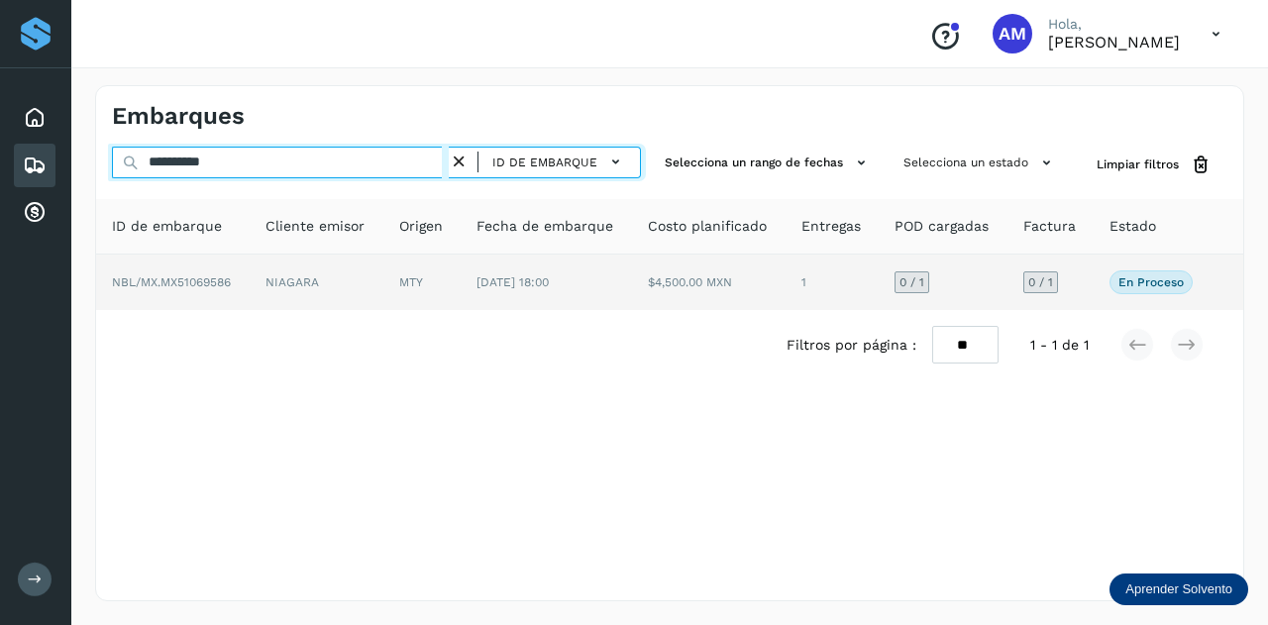
type input "**********"
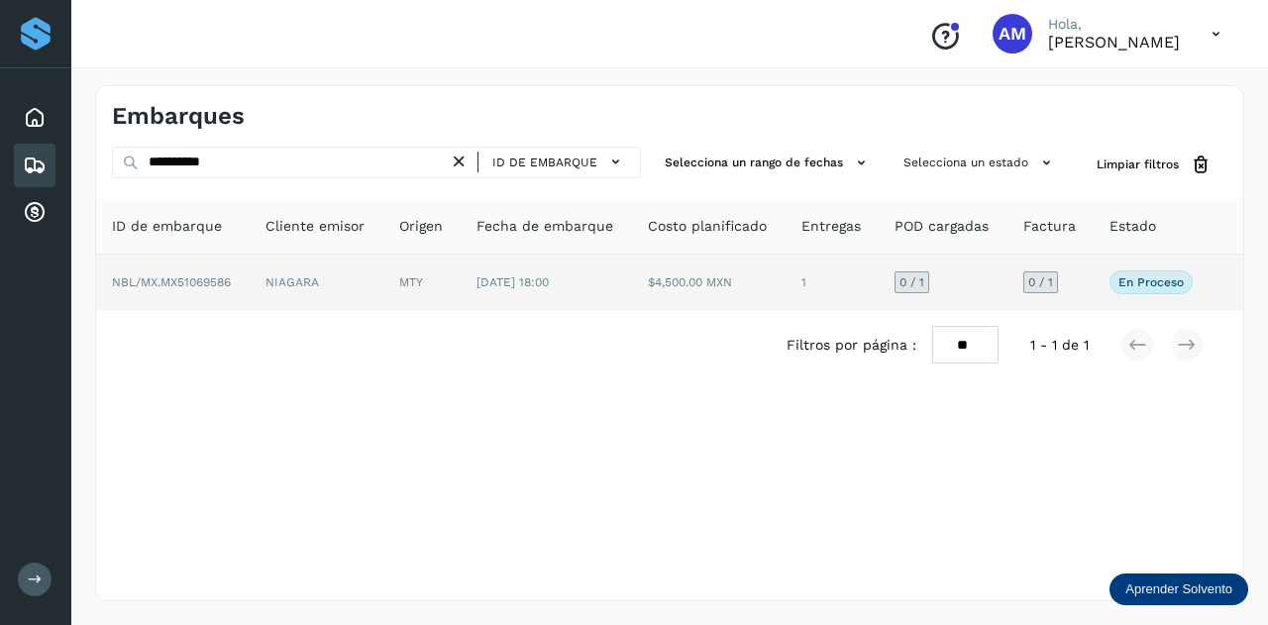
click at [460, 270] on td "MTY" at bounding box center [546, 281] width 172 height 55
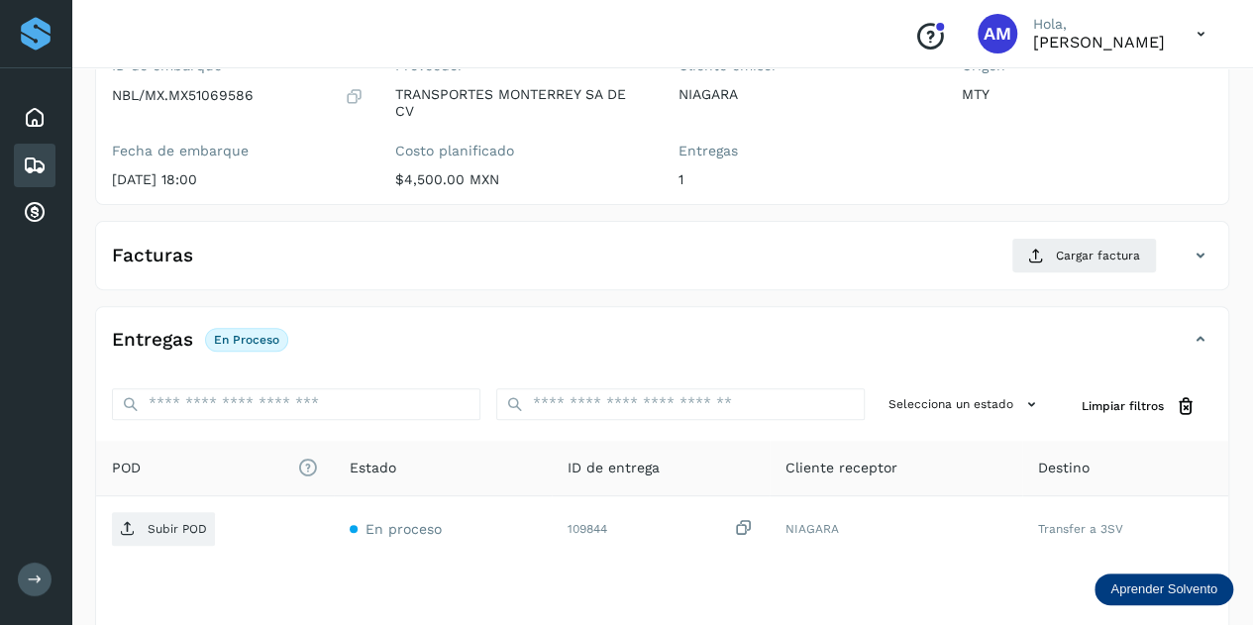
scroll to position [297, 0]
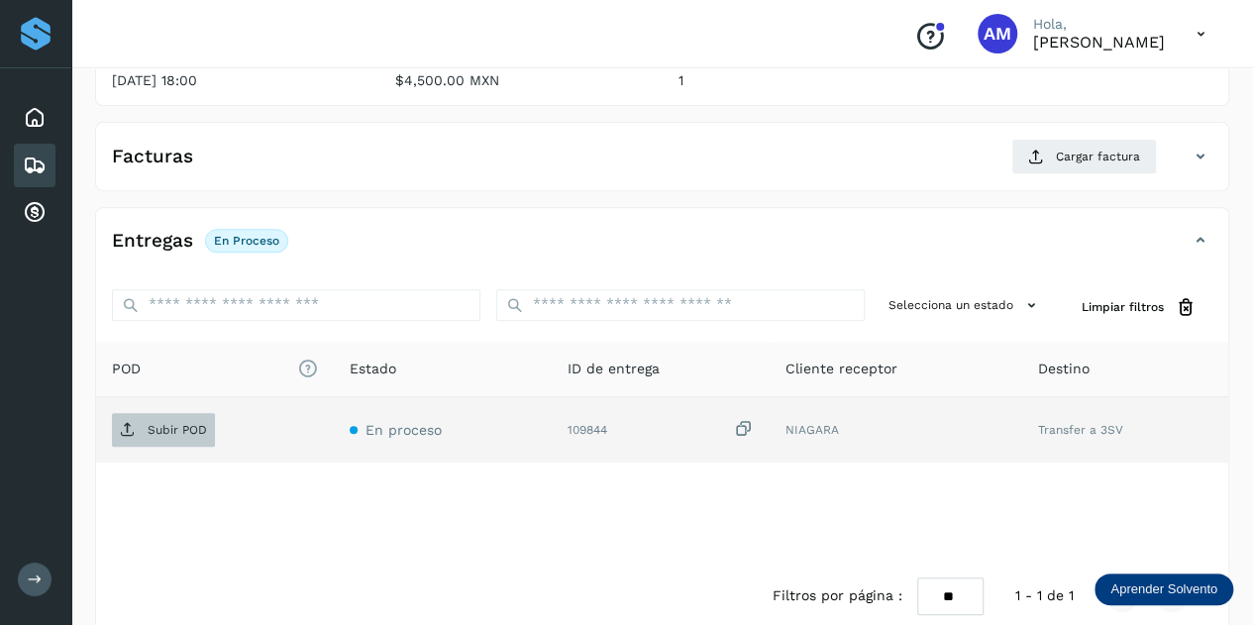
click at [144, 441] on span "Subir POD" at bounding box center [163, 430] width 103 height 32
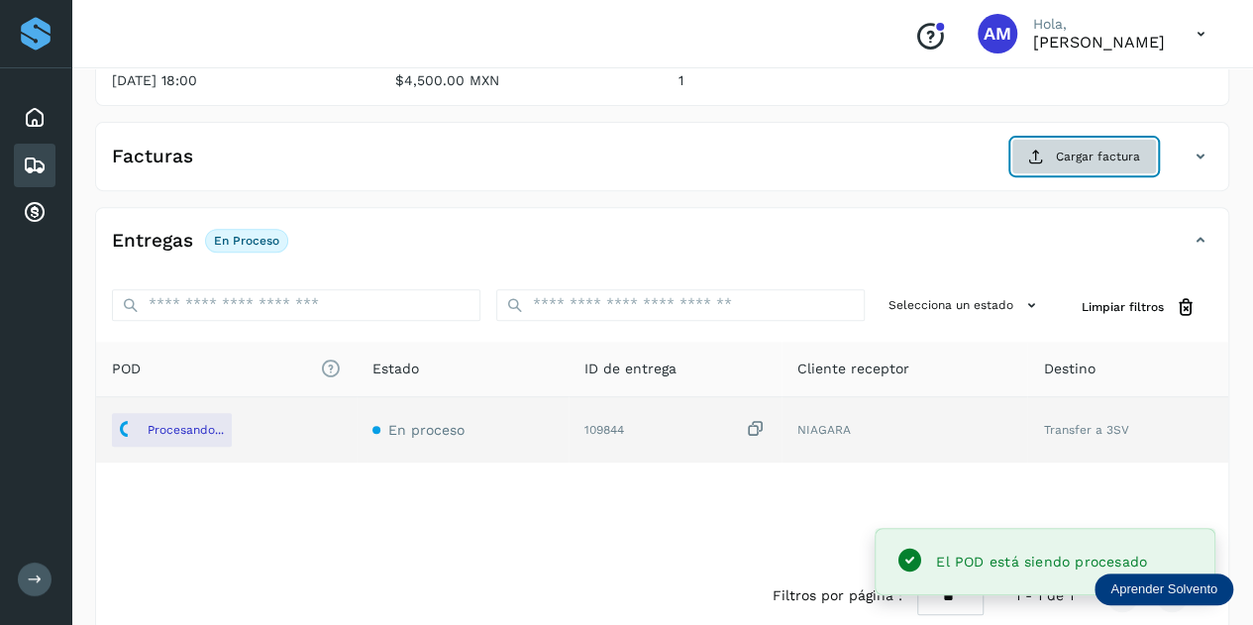
click at [1057, 157] on button "Cargar factura" at bounding box center [1084, 157] width 146 height 36
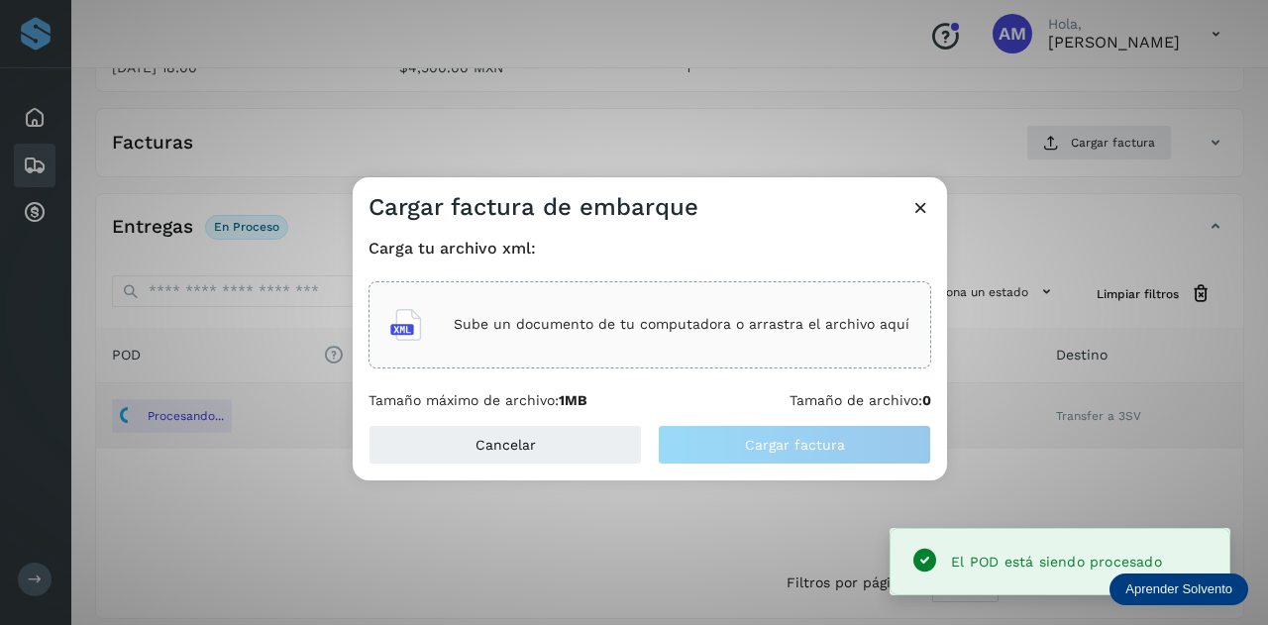
click at [692, 314] on div "Sube un documento de tu computadora o arrastra el archivo aquí" at bounding box center [649, 324] width 519 height 53
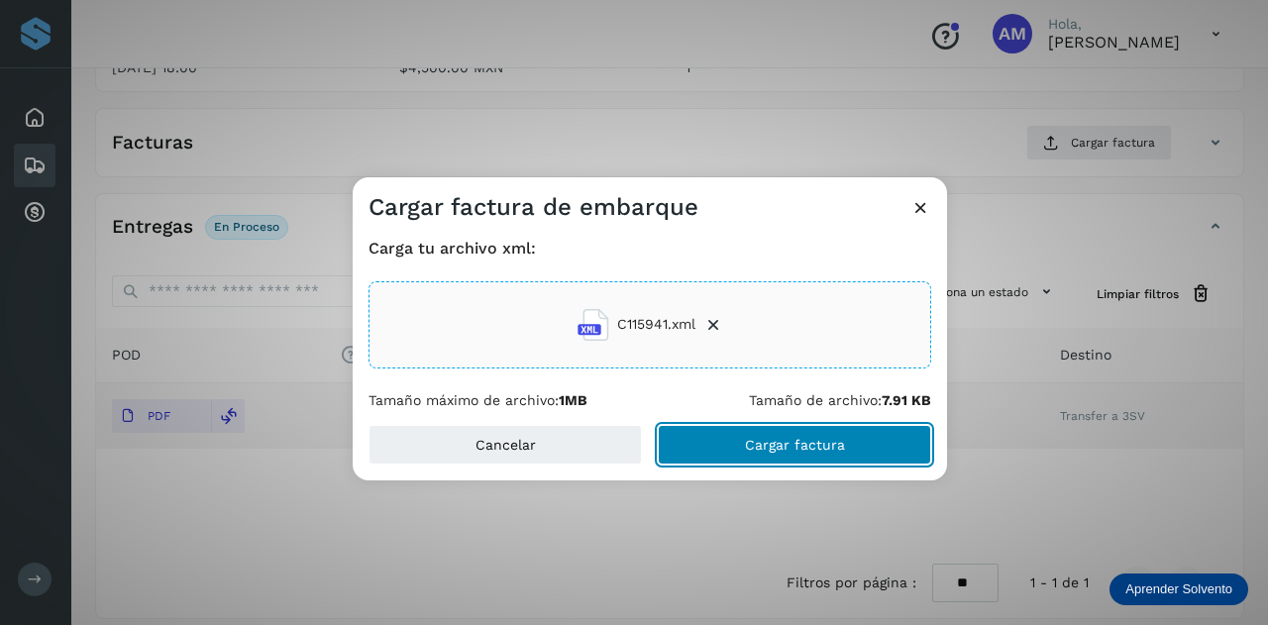
click at [772, 449] on span "Cargar factura" at bounding box center [795, 445] width 100 height 14
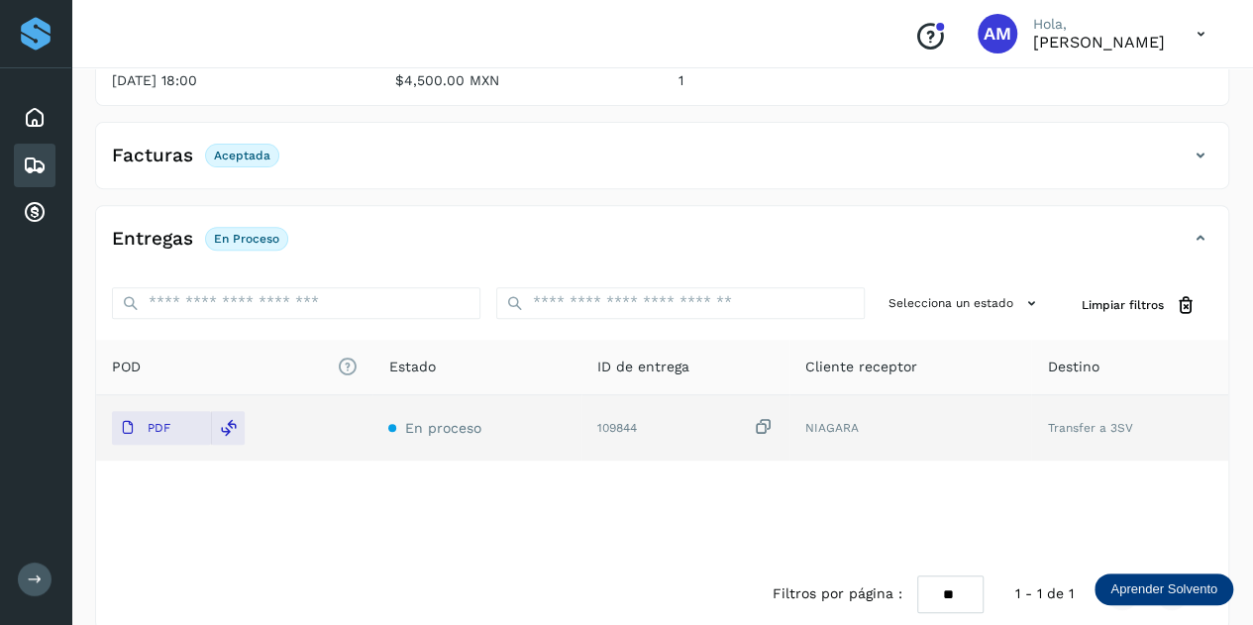
scroll to position [0, 0]
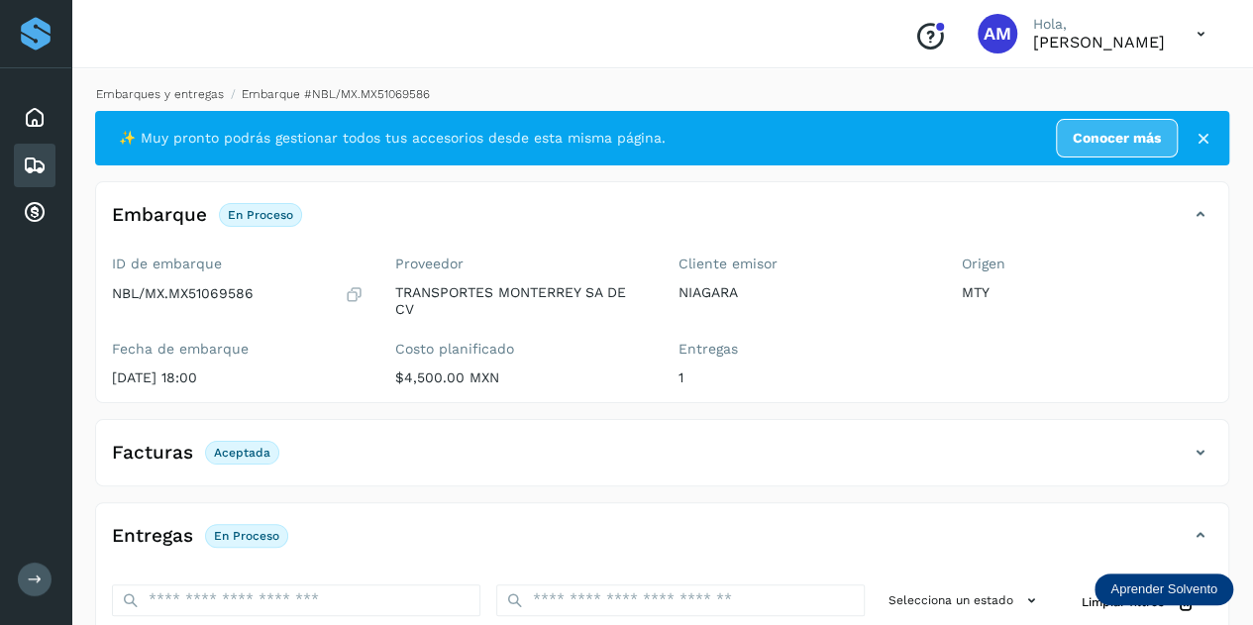
click at [145, 96] on link "Embarques y entregas" at bounding box center [160, 94] width 128 height 14
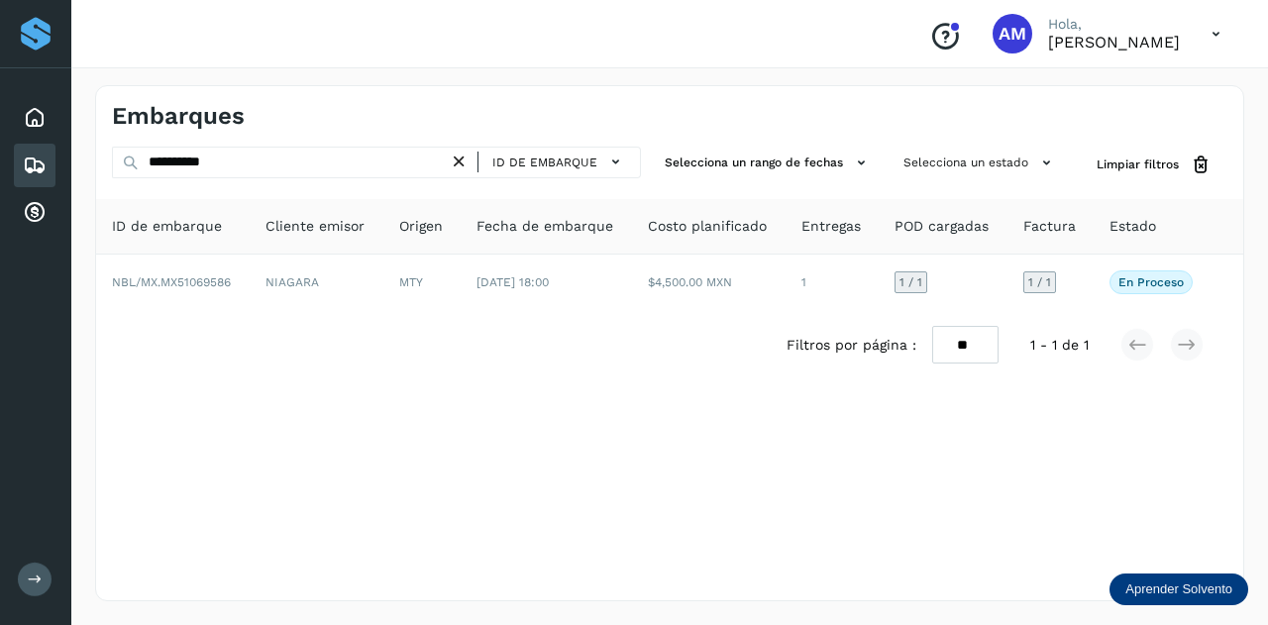
drag, startPoint x: 466, startPoint y: 162, endPoint x: 333, endPoint y: 158, distance: 133.7
click at [463, 163] on icon at bounding box center [459, 162] width 21 height 21
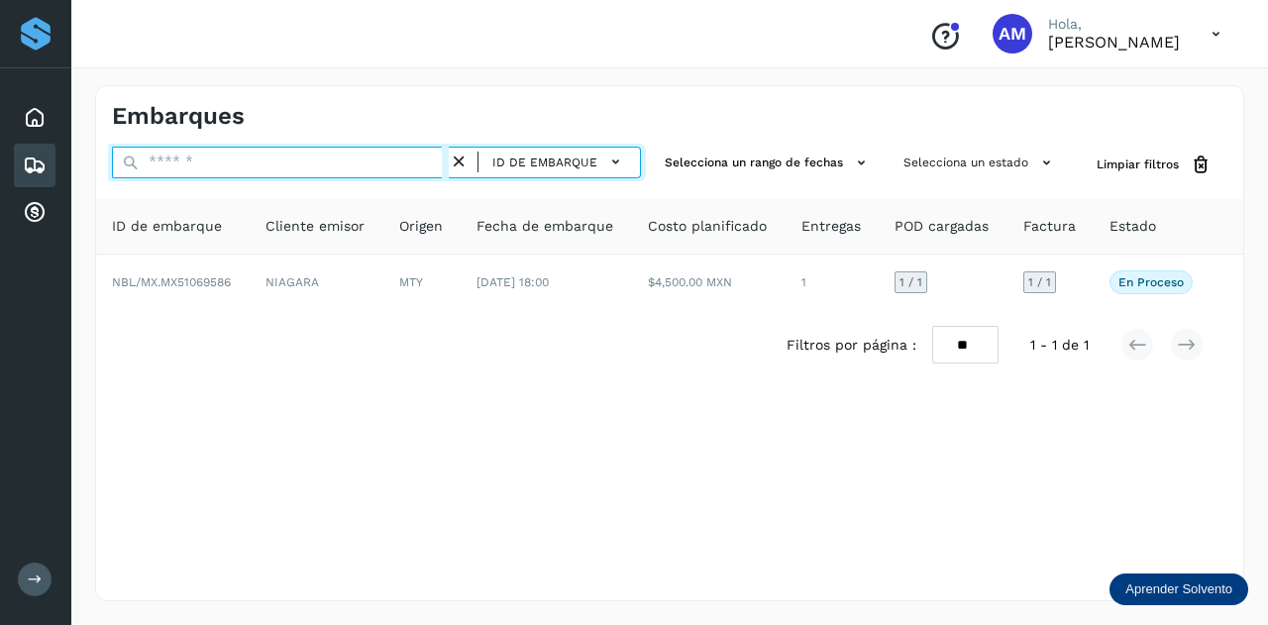
click at [333, 158] on input "text" at bounding box center [280, 163] width 337 height 32
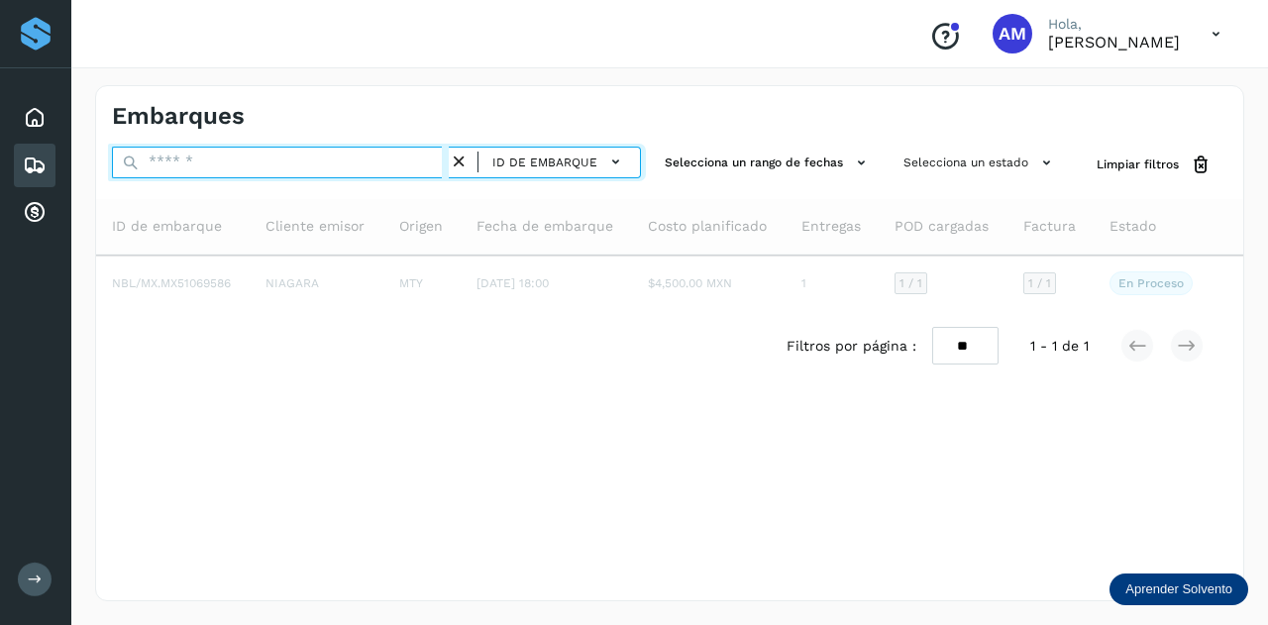
paste input "**********"
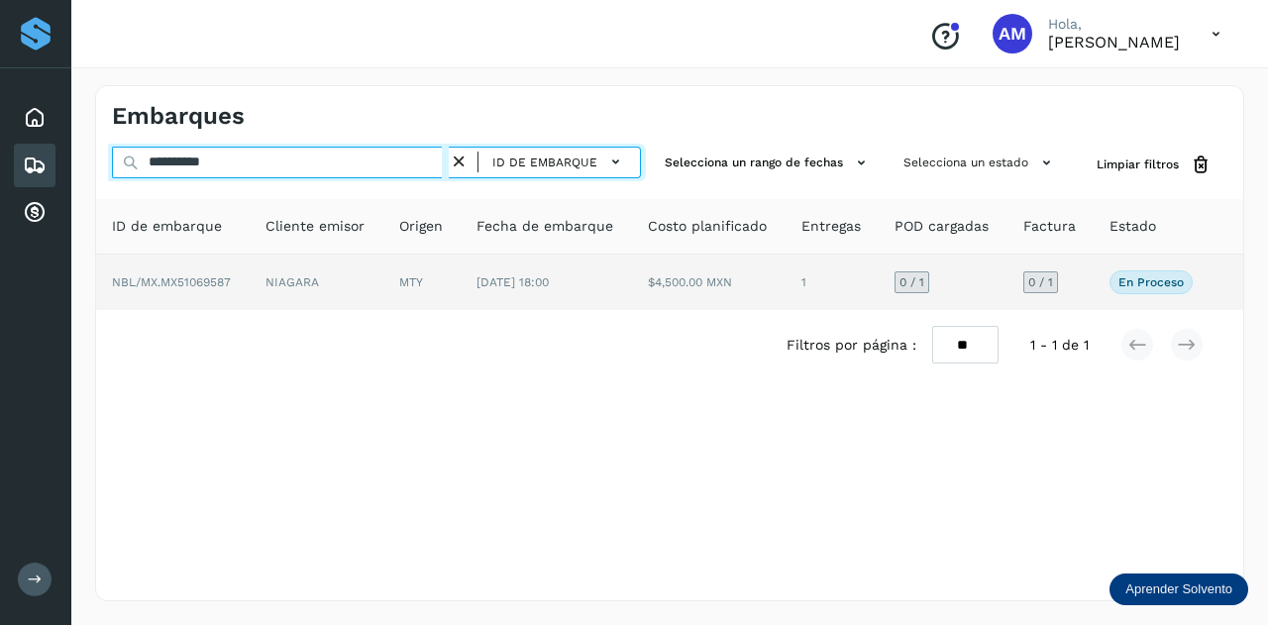
type input "**********"
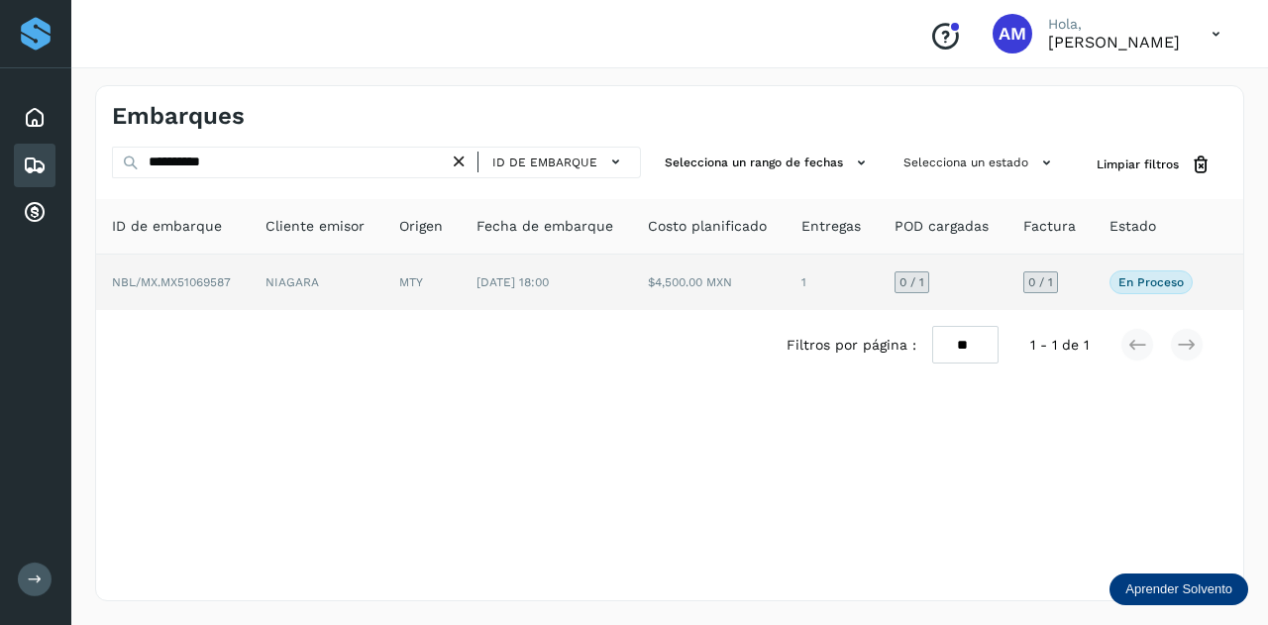
click at [383, 256] on td "NIAGARA" at bounding box center [421, 281] width 77 height 55
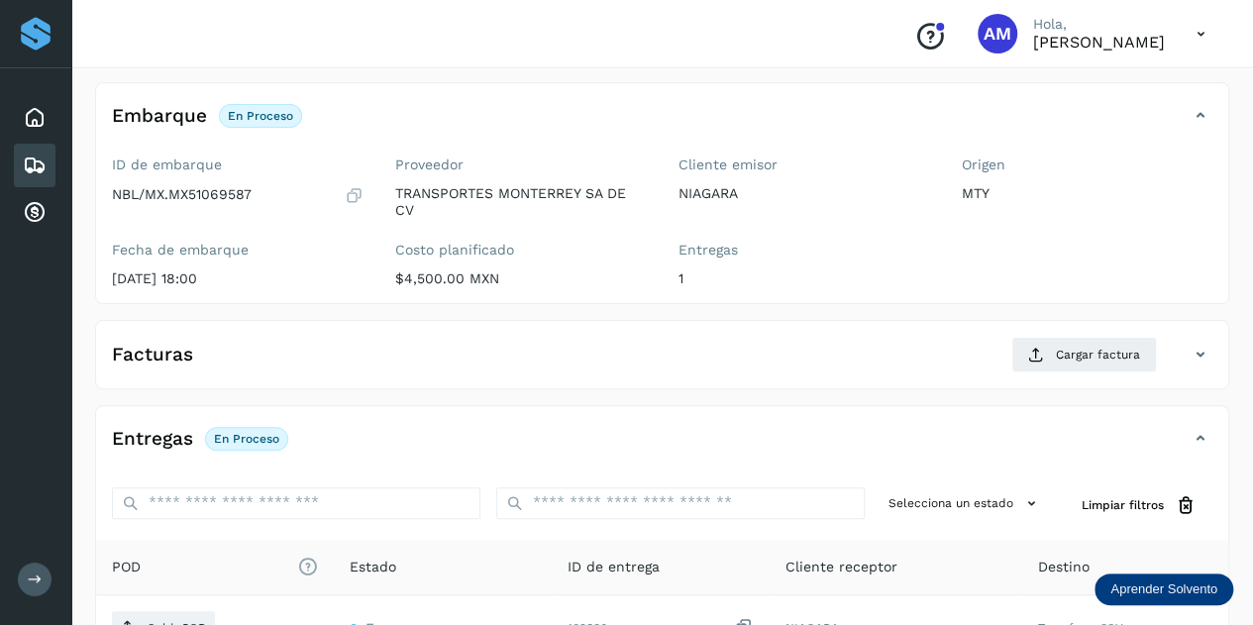
scroll to position [198, 0]
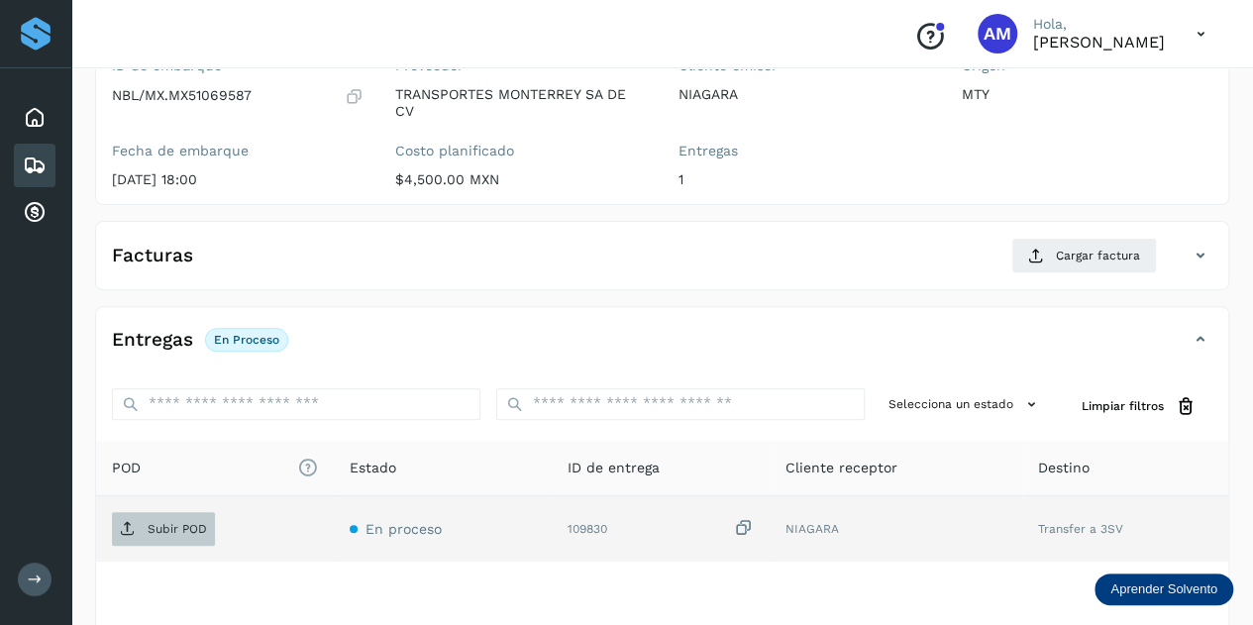
click at [145, 517] on span "Subir POD" at bounding box center [163, 529] width 103 height 32
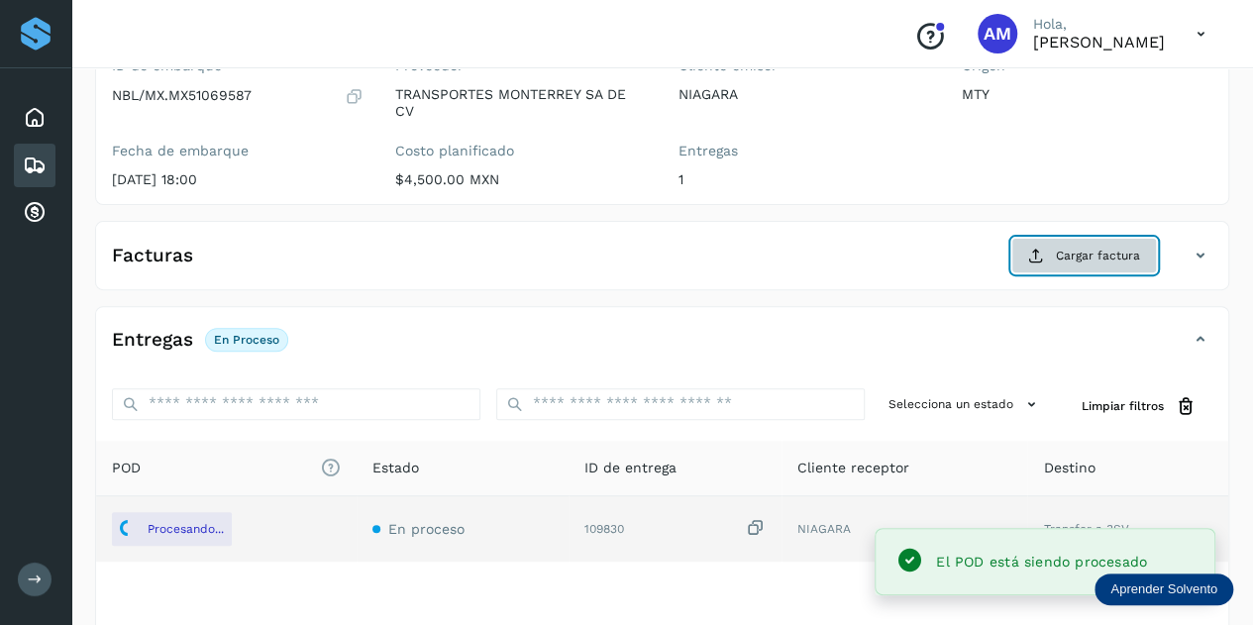
click at [1068, 247] on span "Cargar factura" at bounding box center [1098, 256] width 84 height 18
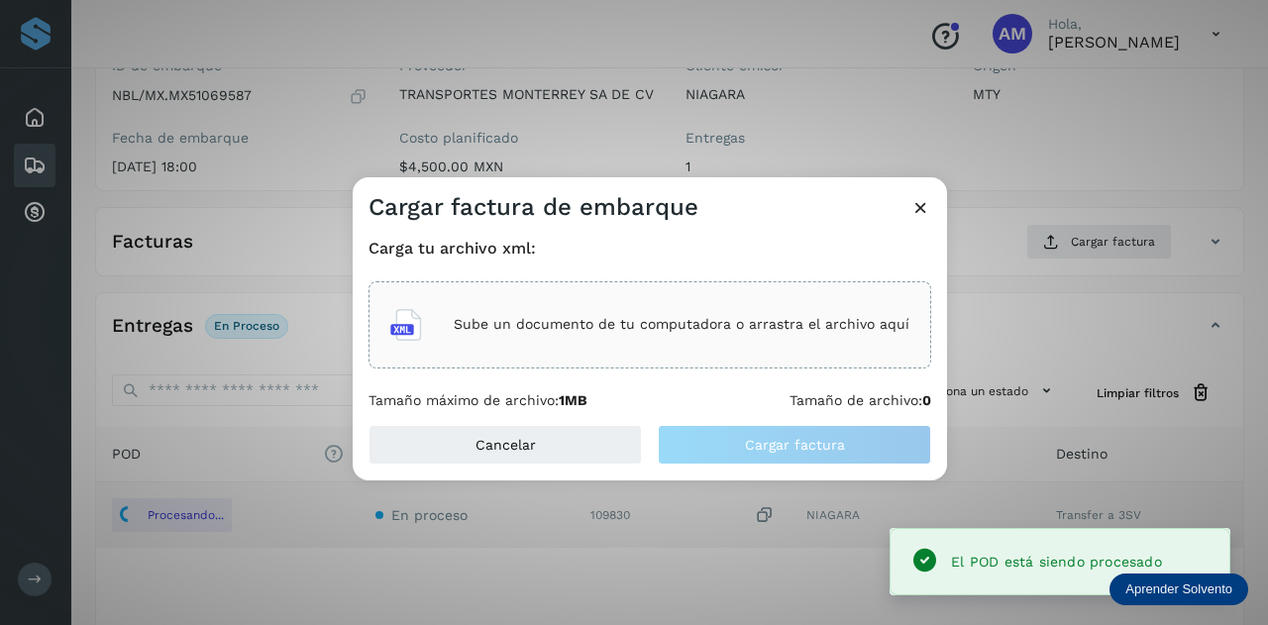
click at [675, 363] on div "Sube un documento de tu computadora o arrastra el archivo aquí" at bounding box center [649, 324] width 562 height 87
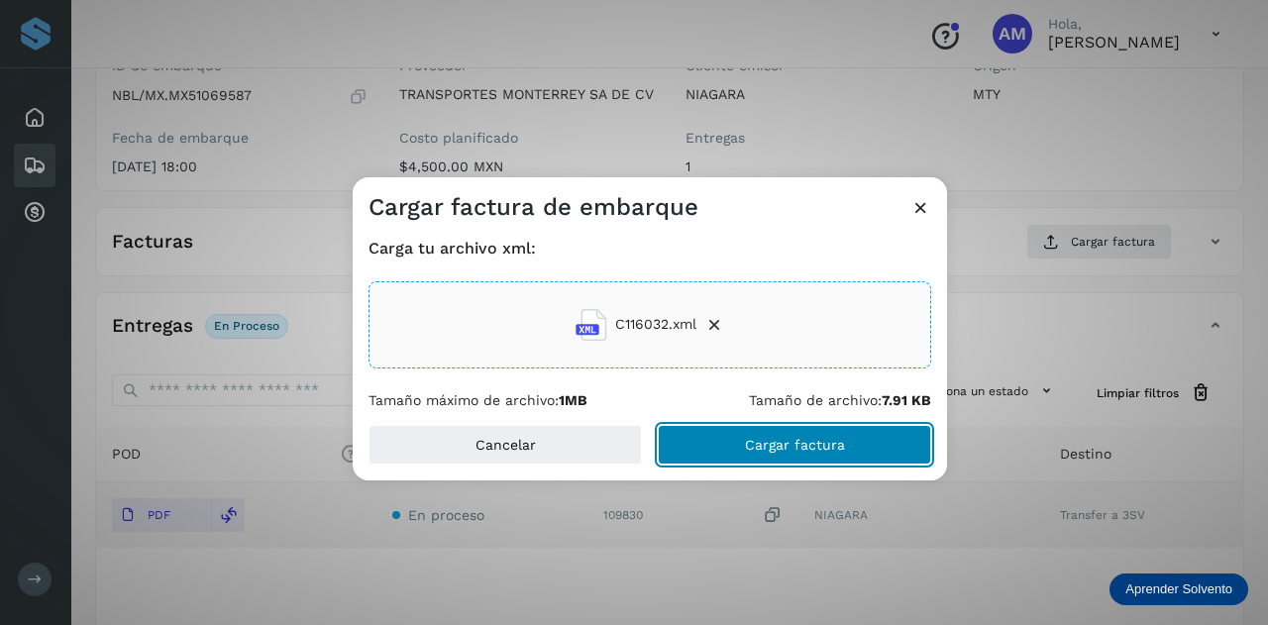
click at [683, 439] on button "Cargar factura" at bounding box center [794, 445] width 273 height 40
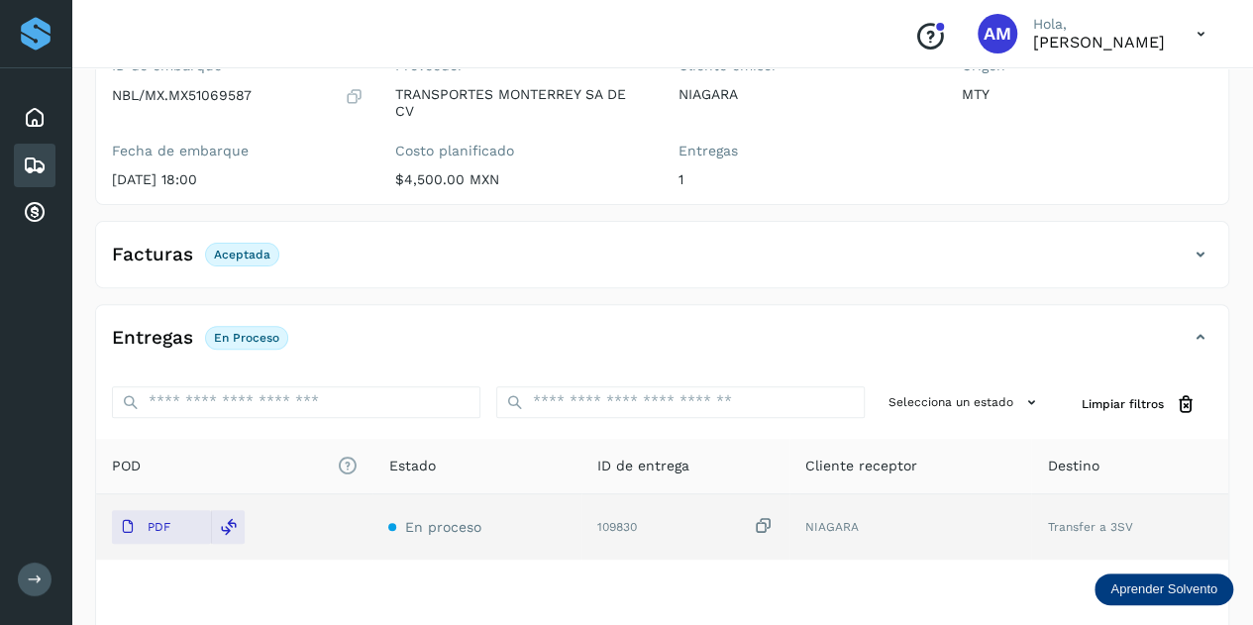
scroll to position [0, 0]
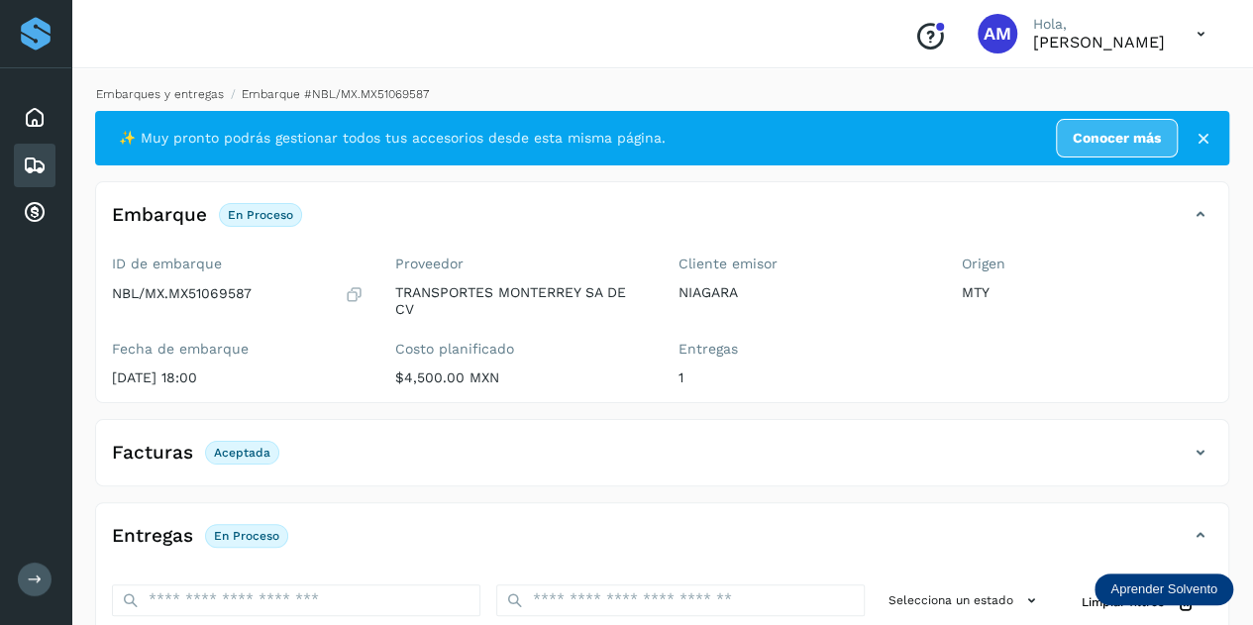
click at [151, 94] on link "Embarques y entregas" at bounding box center [160, 94] width 128 height 14
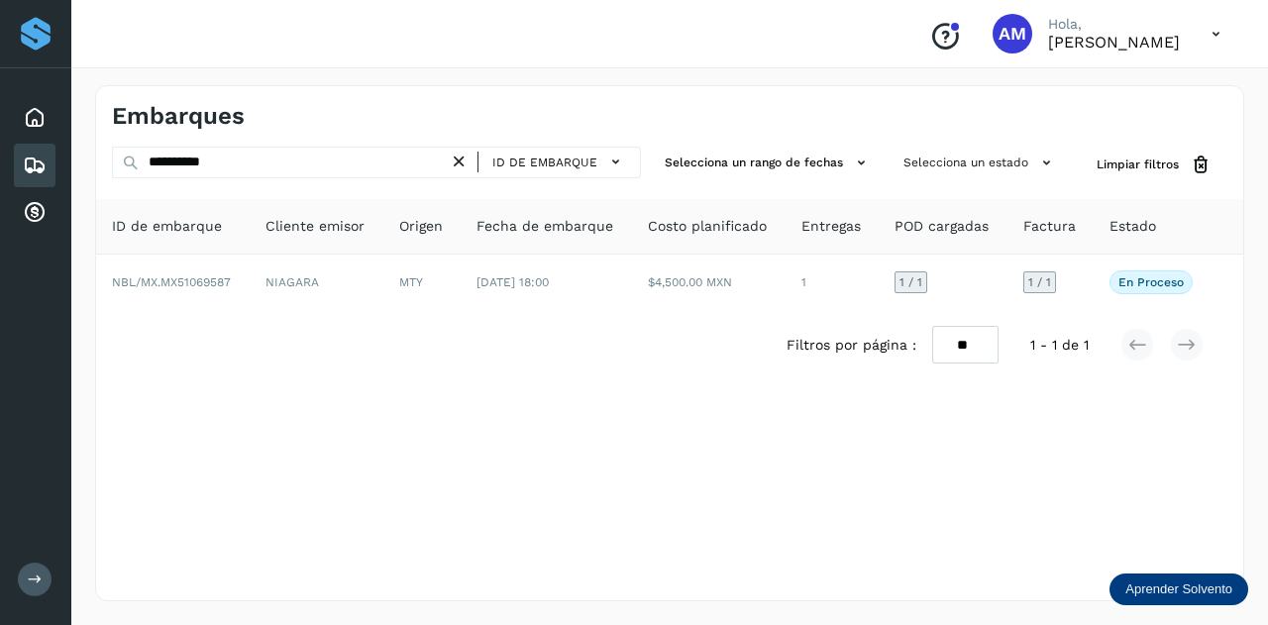
click at [465, 167] on icon at bounding box center [459, 162] width 21 height 21
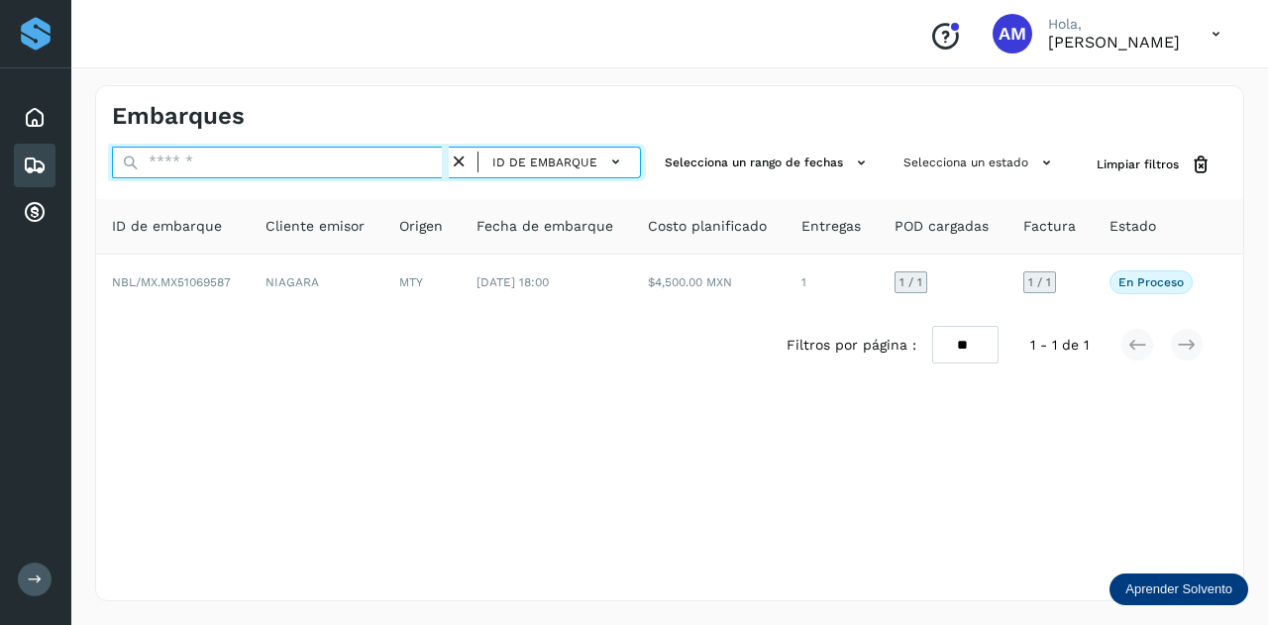
click at [396, 170] on input "text" at bounding box center [280, 163] width 337 height 32
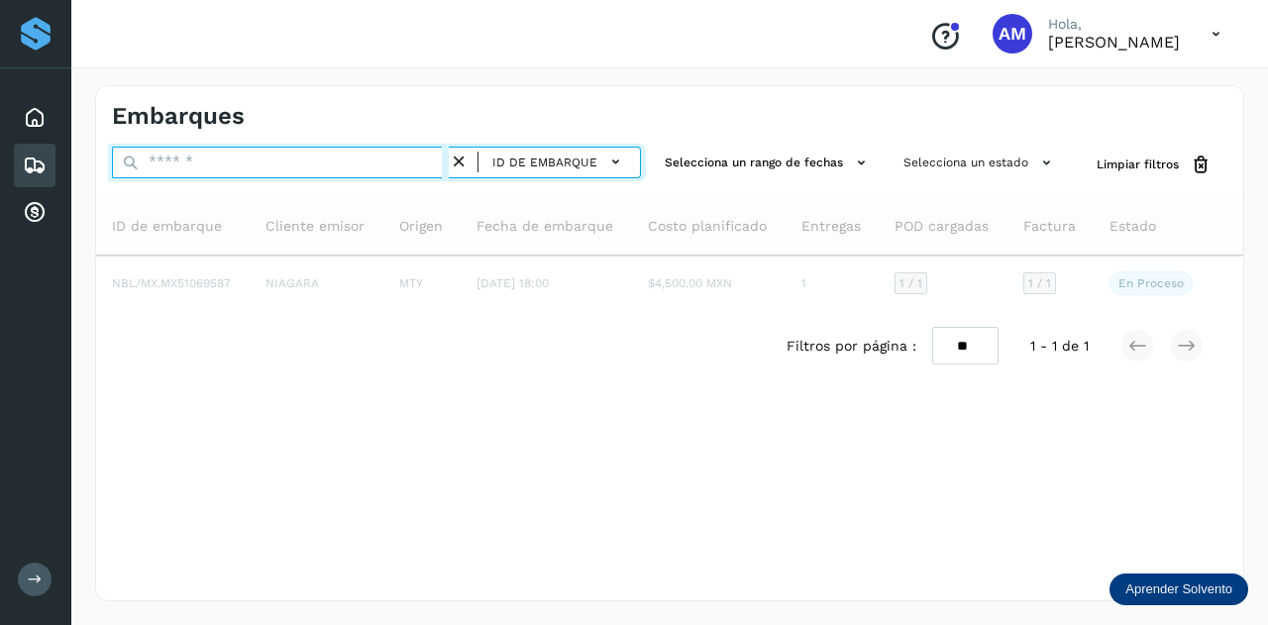
type input "*"
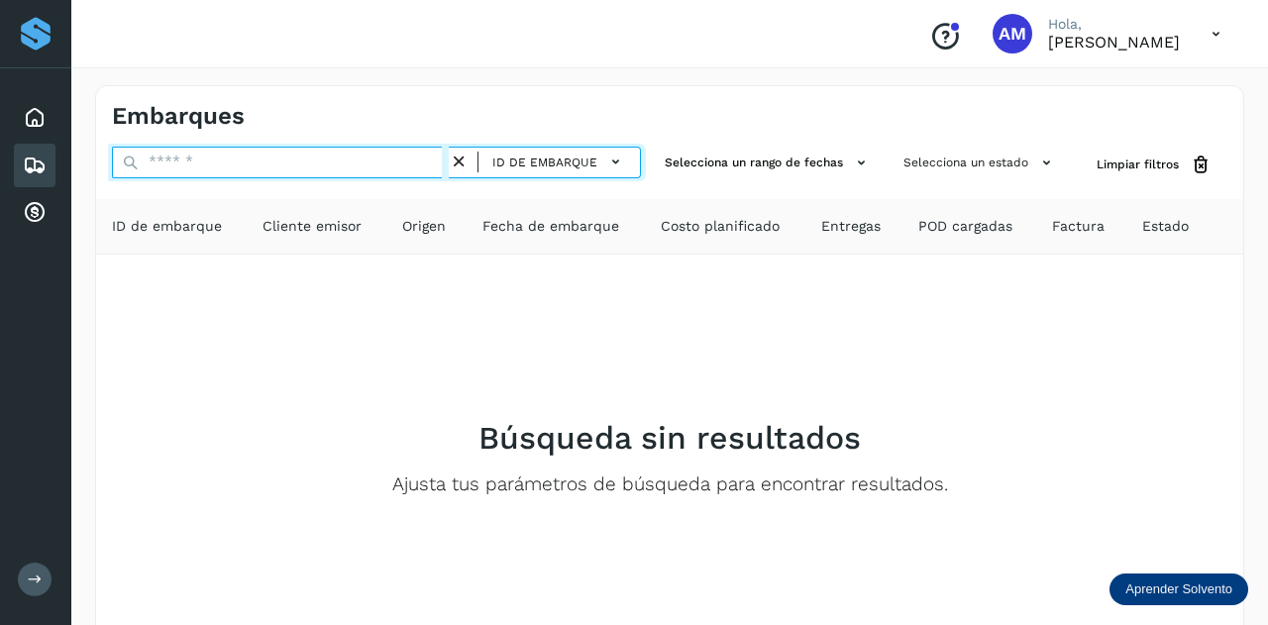
paste input "**********"
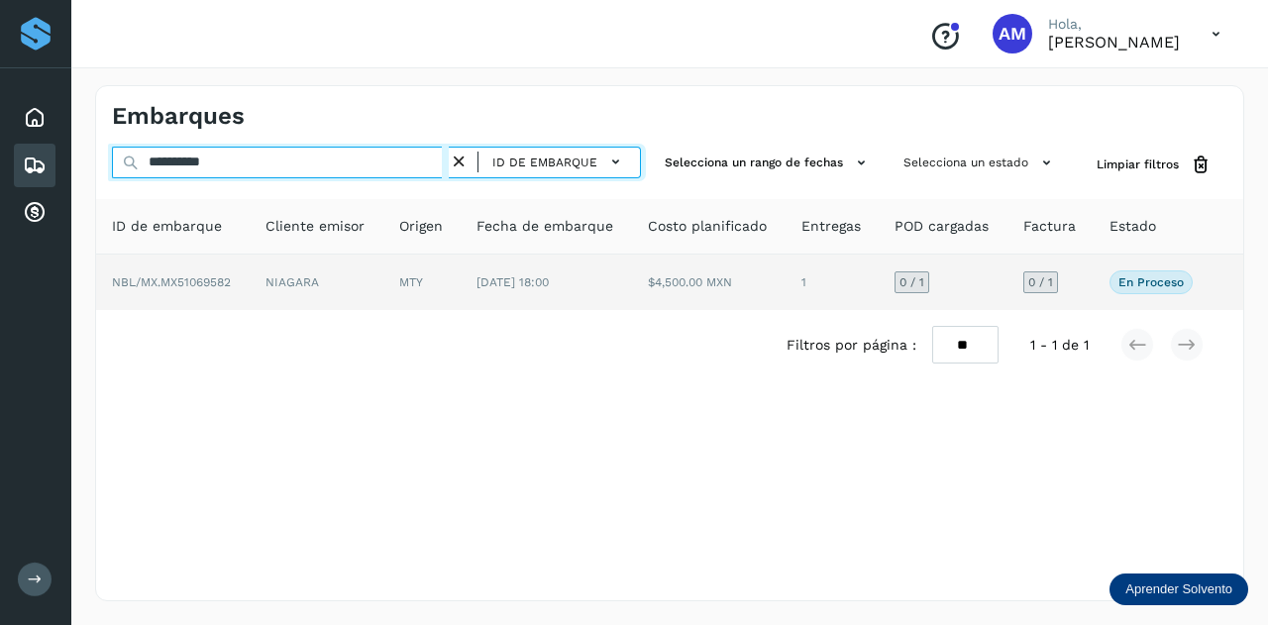
type input "**********"
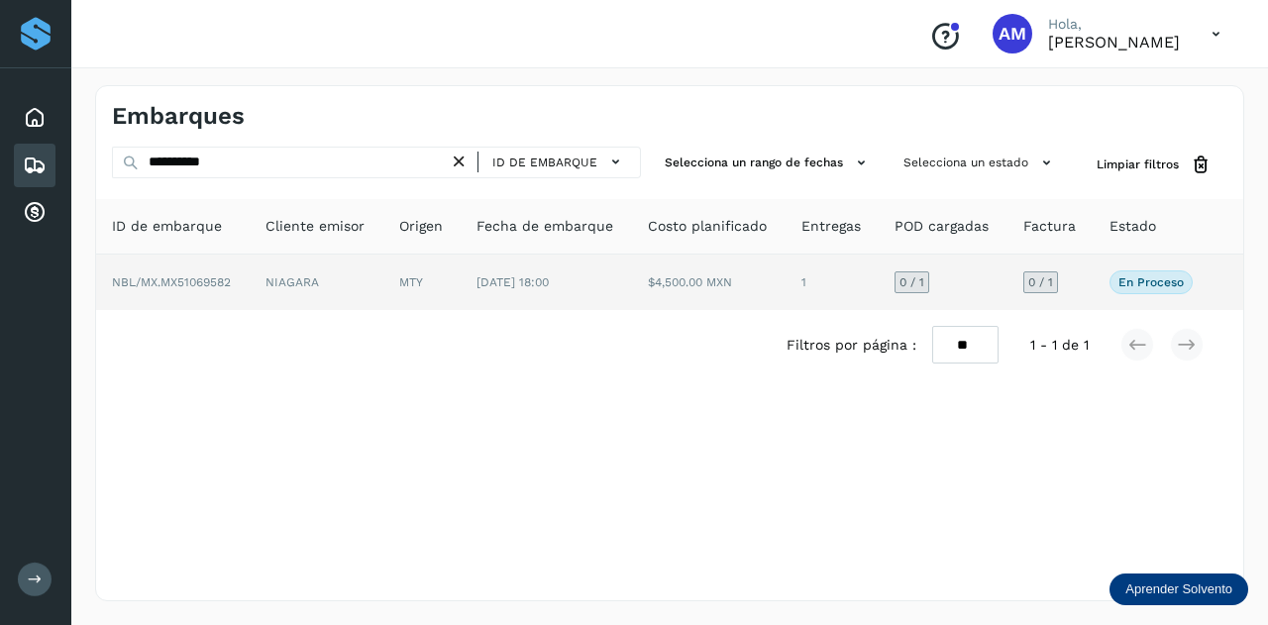
click at [383, 259] on td "NIAGARA" at bounding box center [421, 281] width 77 height 55
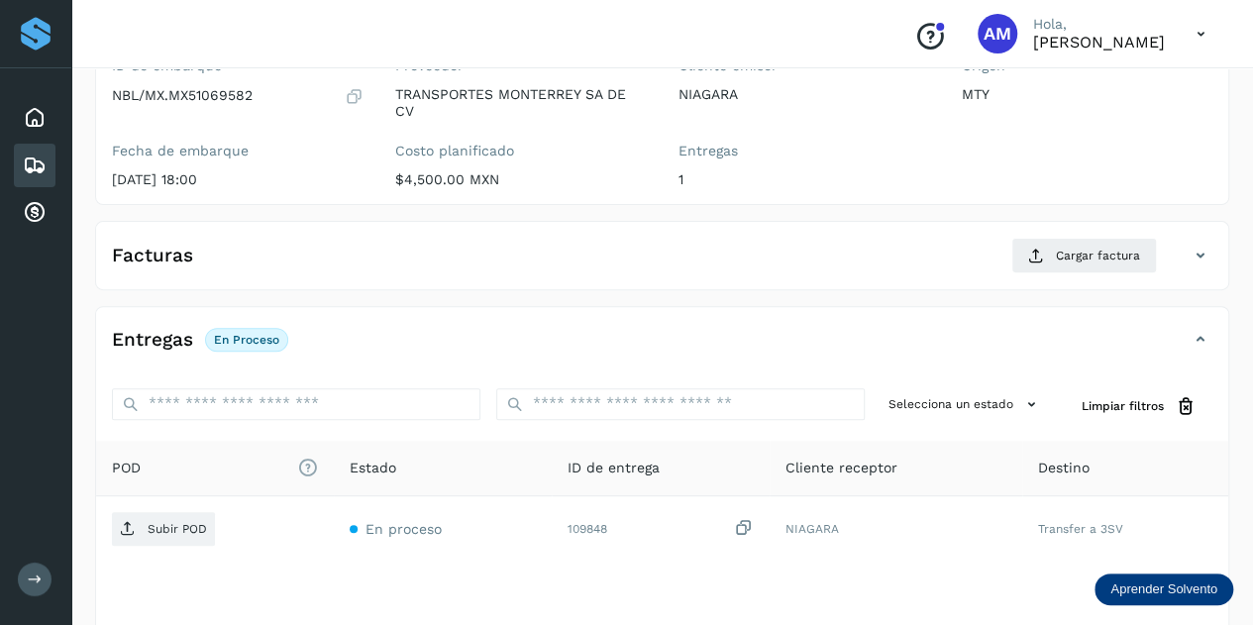
scroll to position [297, 0]
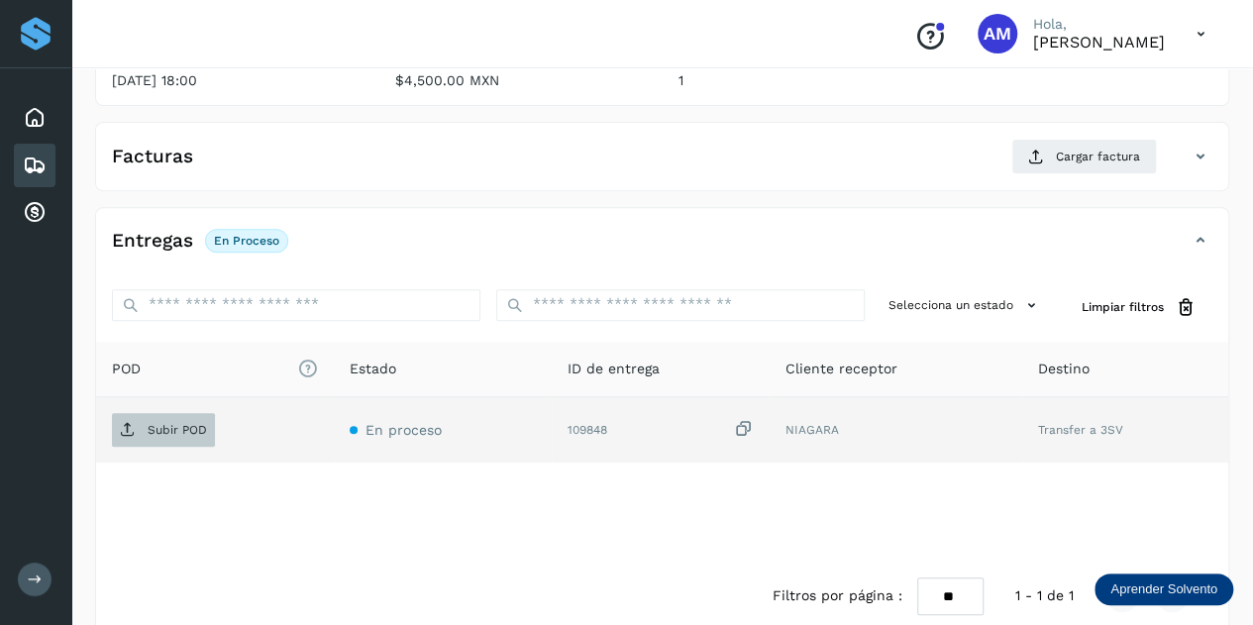
click at [191, 417] on span "Subir POD" at bounding box center [163, 430] width 103 height 32
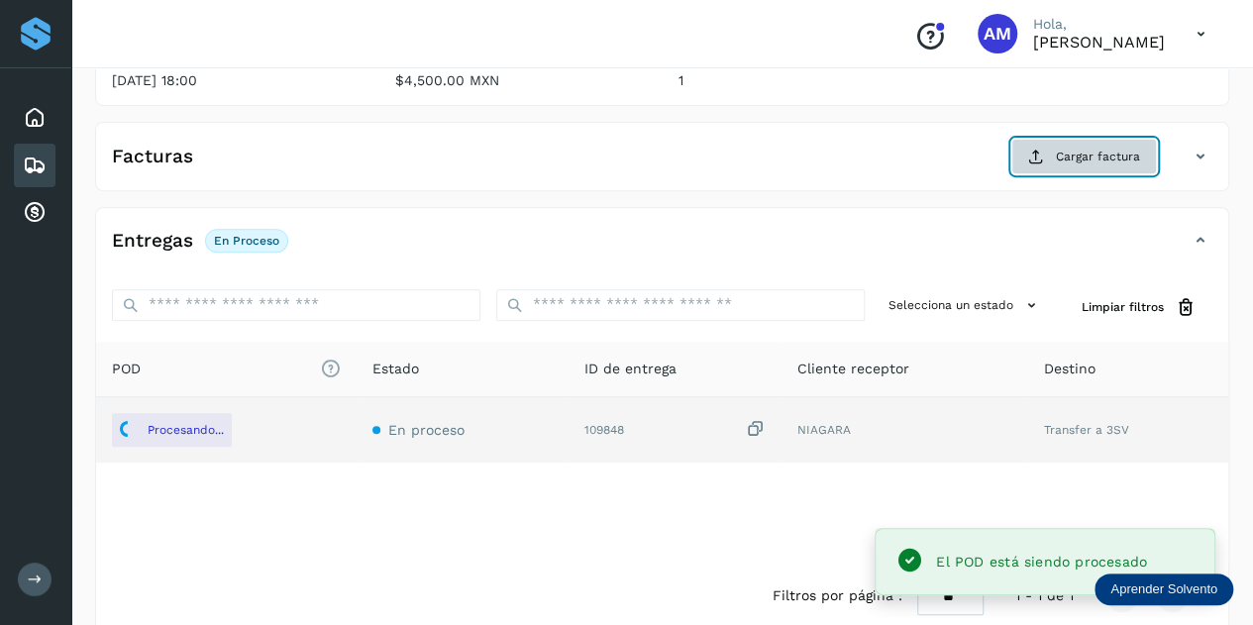
click at [1056, 154] on button "Cargar factura" at bounding box center [1084, 157] width 146 height 36
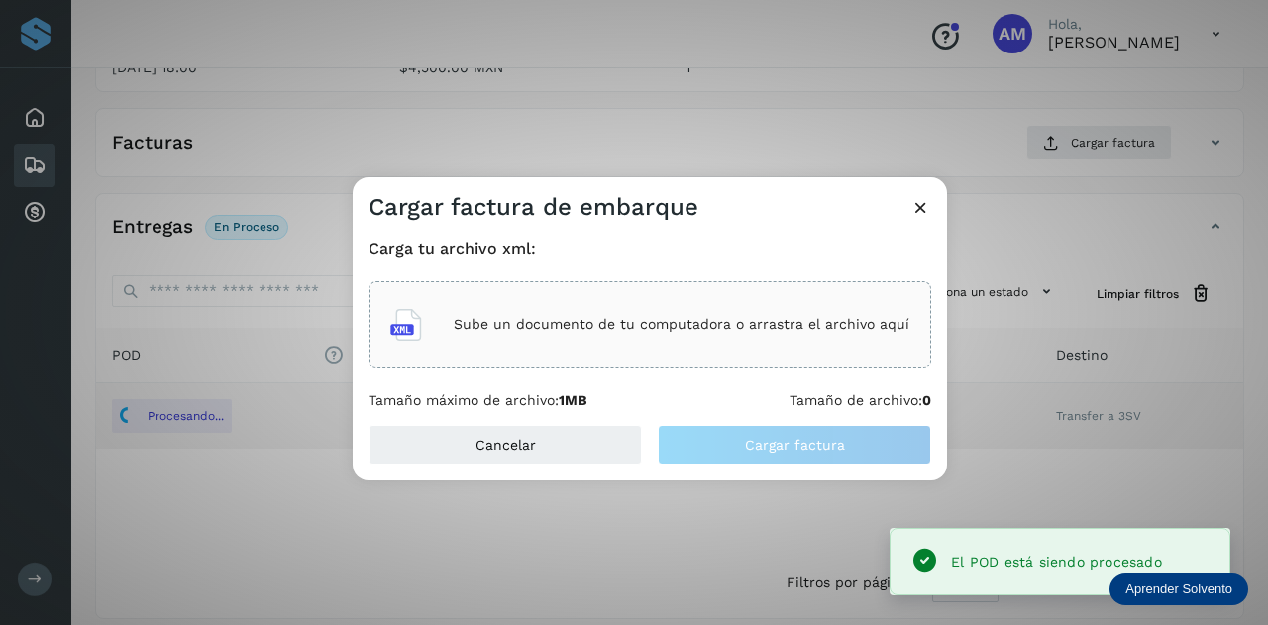
click at [676, 334] on div "Sube un documento de tu computadora o arrastra el archivo aquí" at bounding box center [649, 324] width 519 height 53
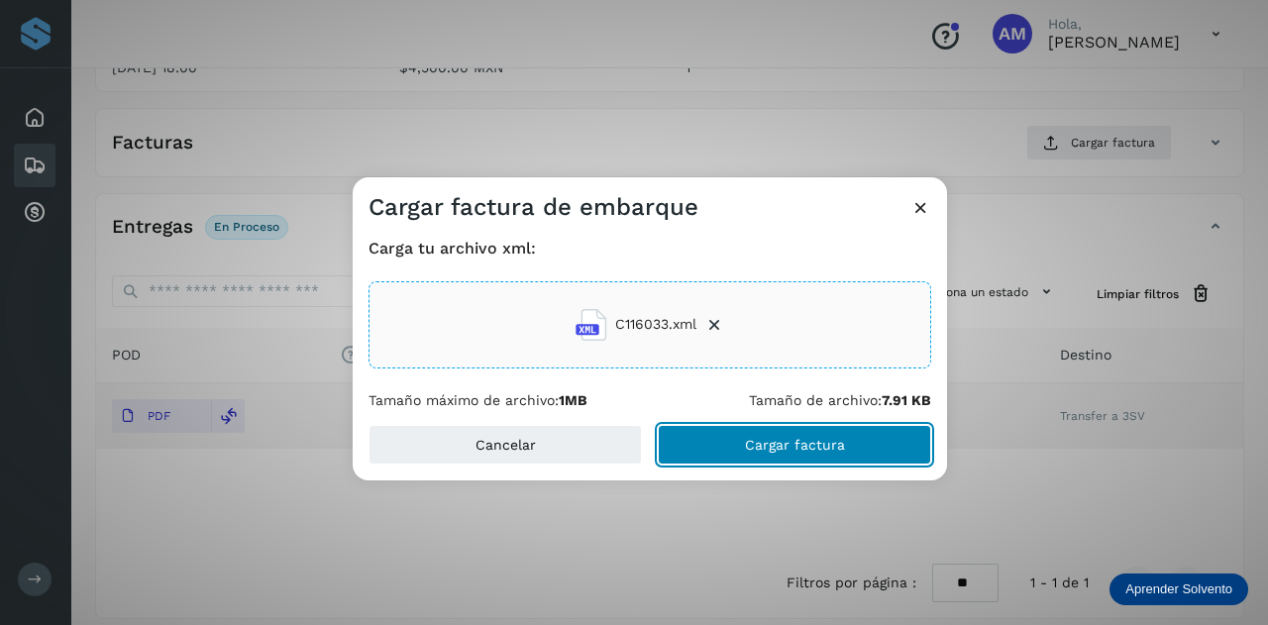
click at [769, 454] on button "Cargar factura" at bounding box center [794, 445] width 273 height 40
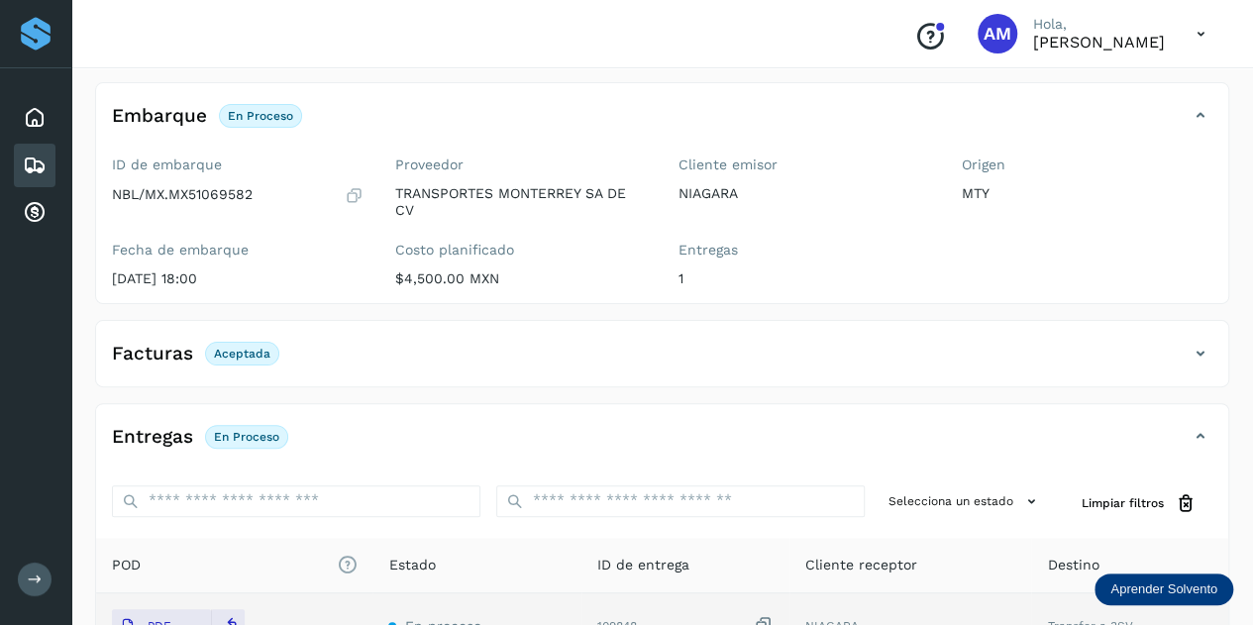
scroll to position [0, 0]
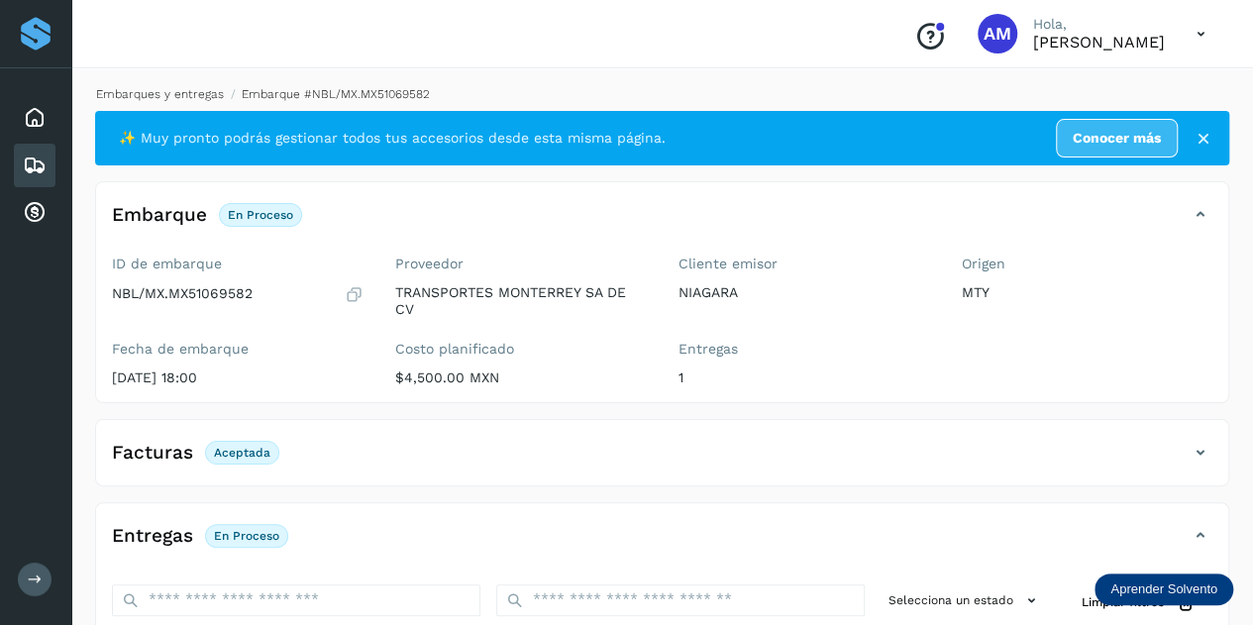
click at [191, 91] on link "Embarques y entregas" at bounding box center [160, 94] width 128 height 14
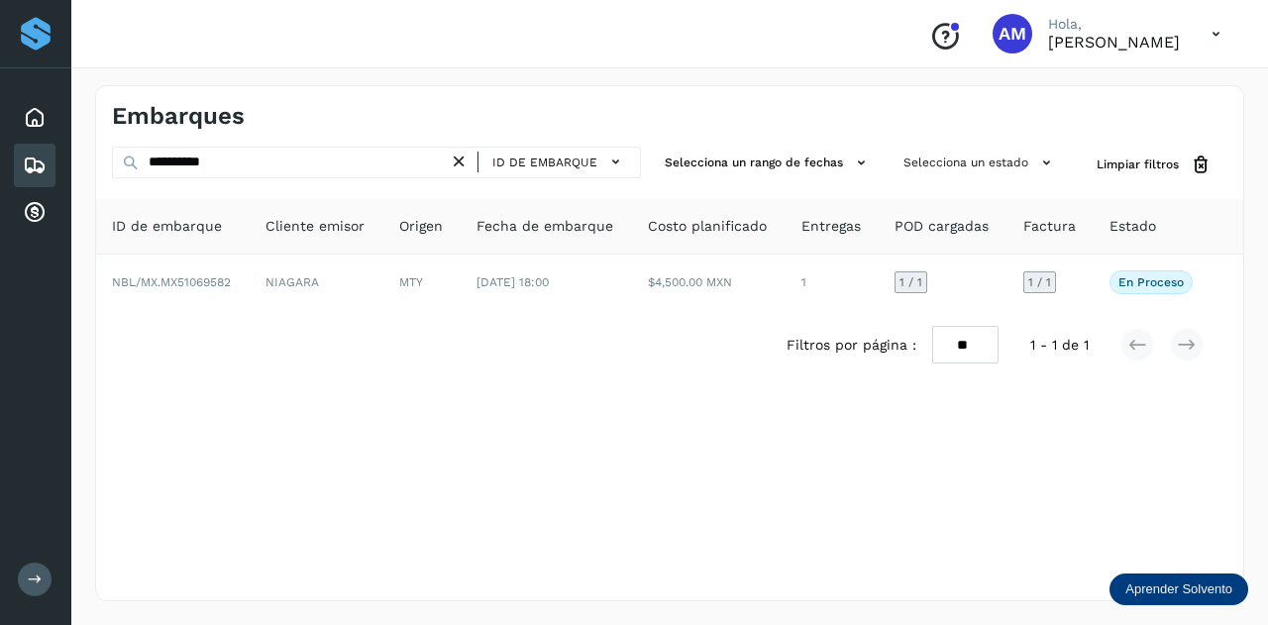
click at [465, 165] on icon at bounding box center [459, 162] width 21 height 21
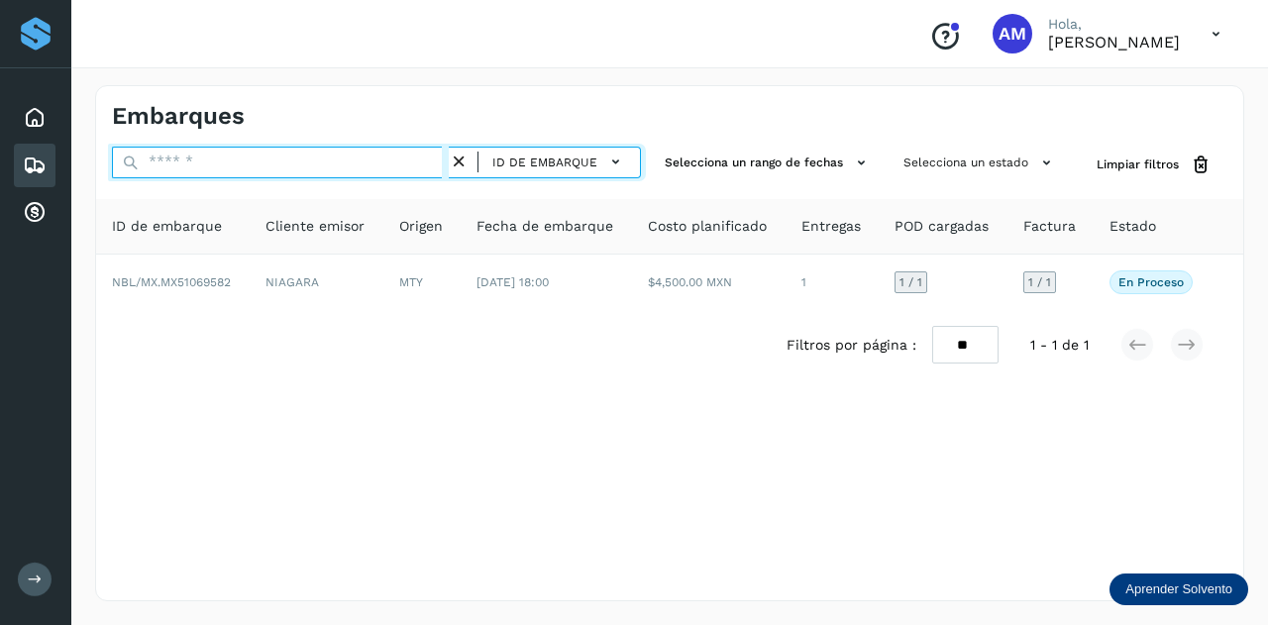
click at [309, 166] on input "text" at bounding box center [280, 163] width 337 height 32
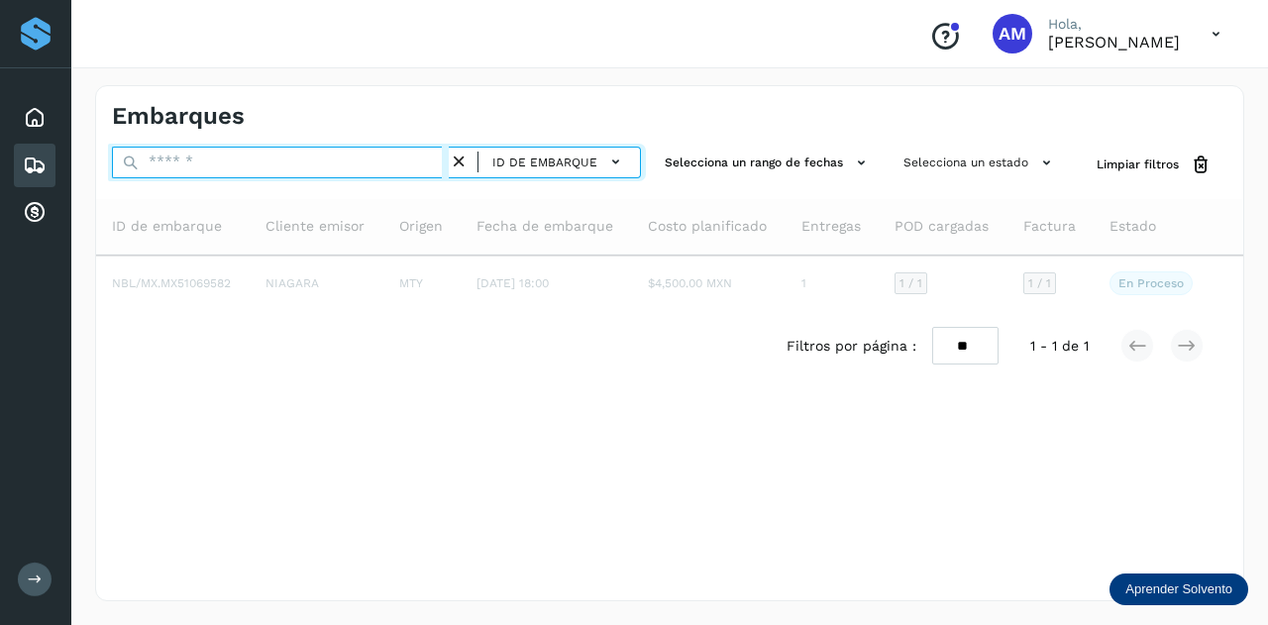
paste input "**********"
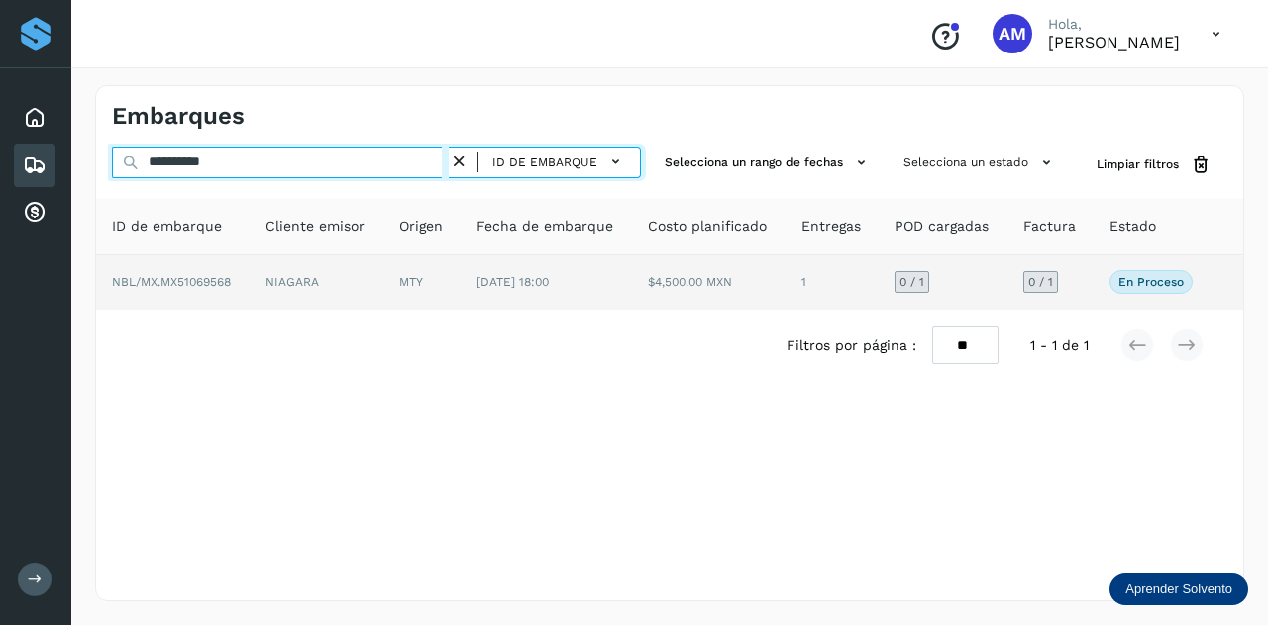
type input "**********"
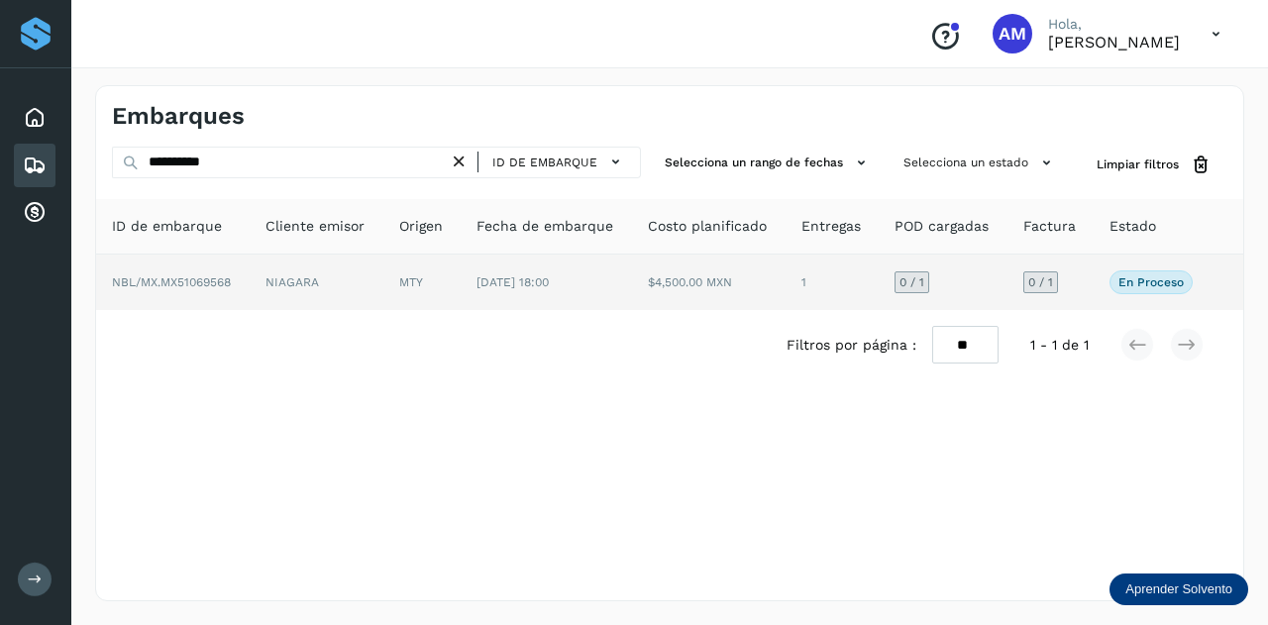
click at [460, 268] on td "MTY" at bounding box center [546, 281] width 172 height 55
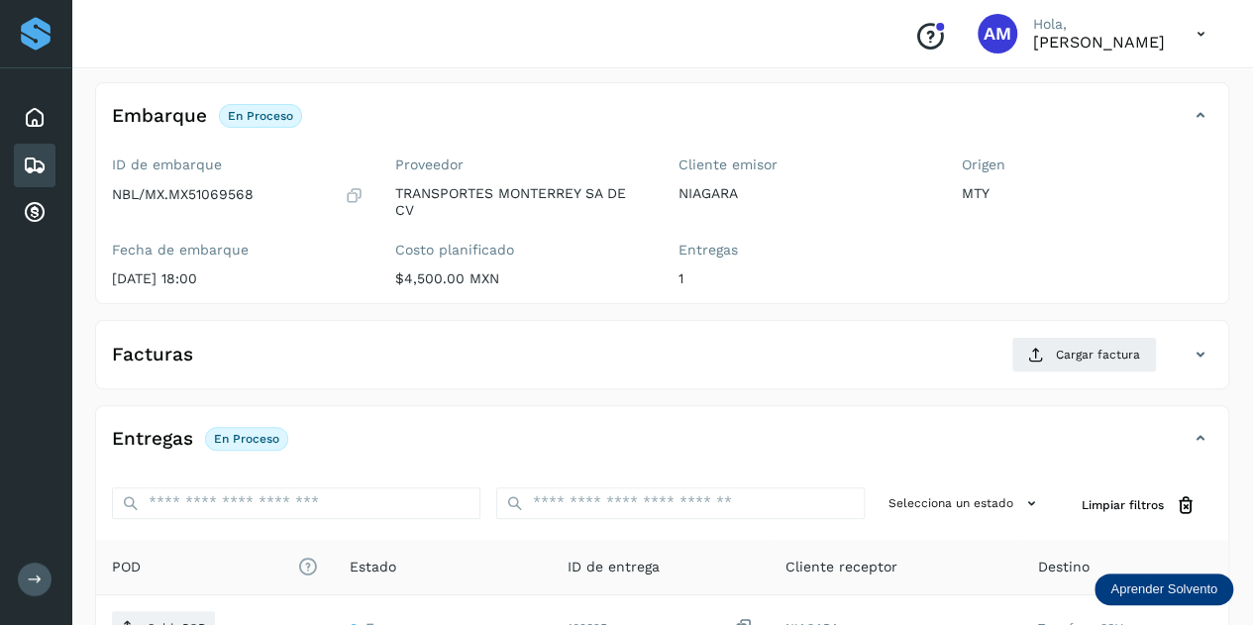
scroll to position [297, 0]
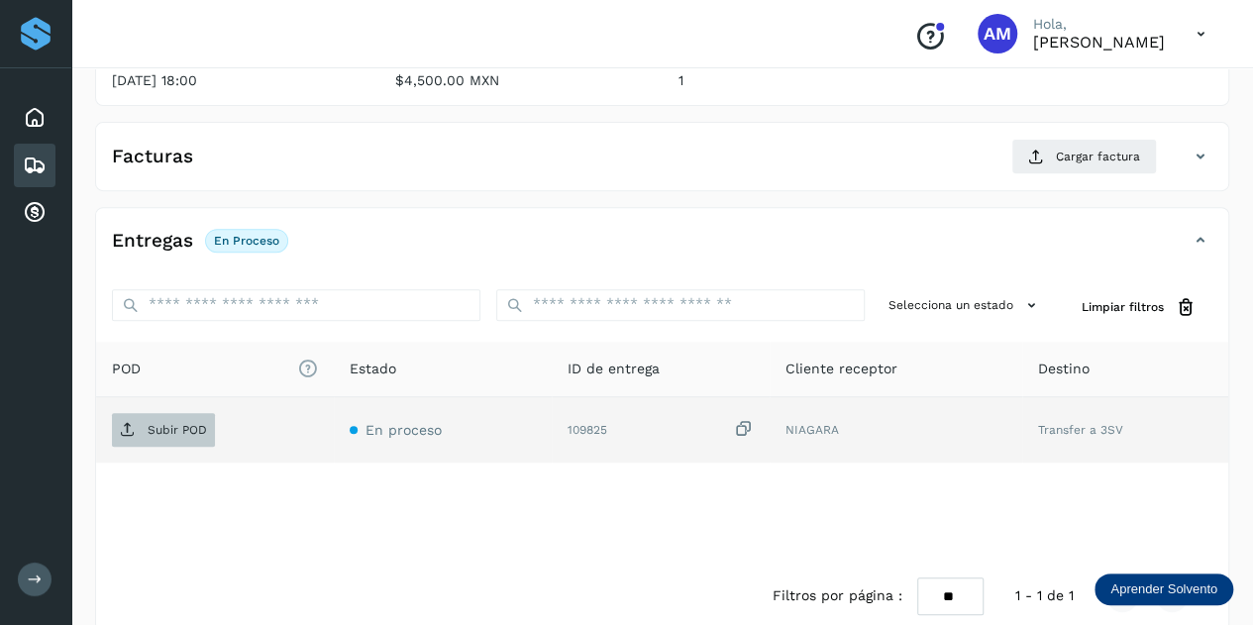
click at [157, 429] on p "Subir POD" at bounding box center [177, 430] width 59 height 14
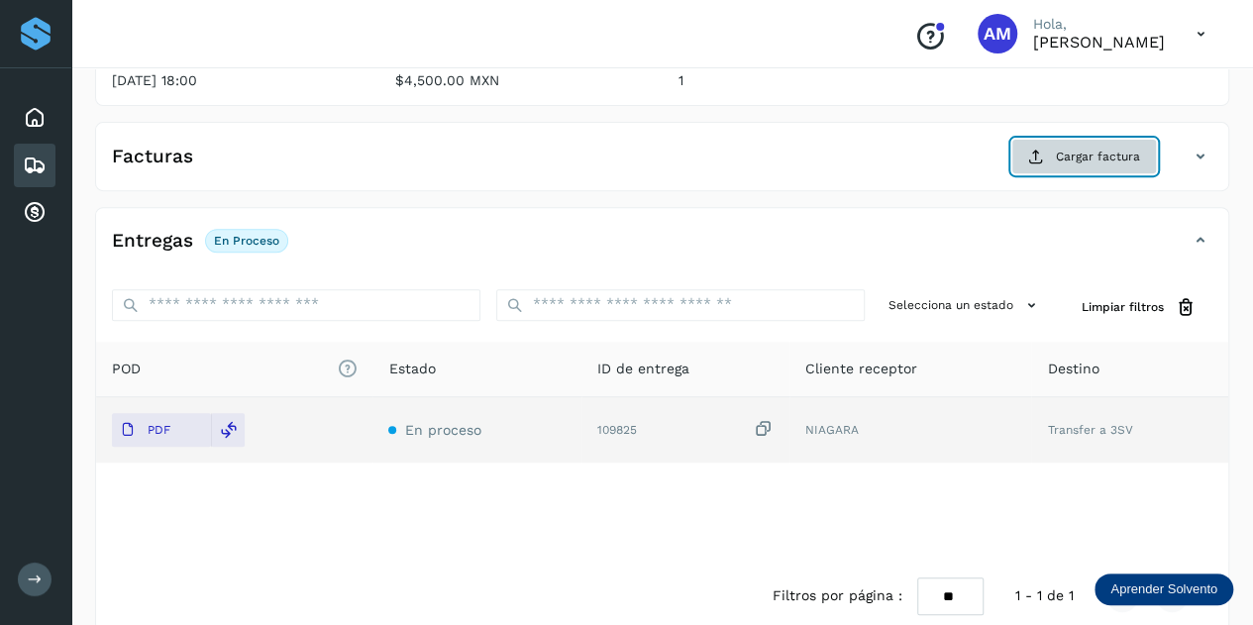
click at [1054, 154] on button "Cargar factura" at bounding box center [1084, 157] width 146 height 36
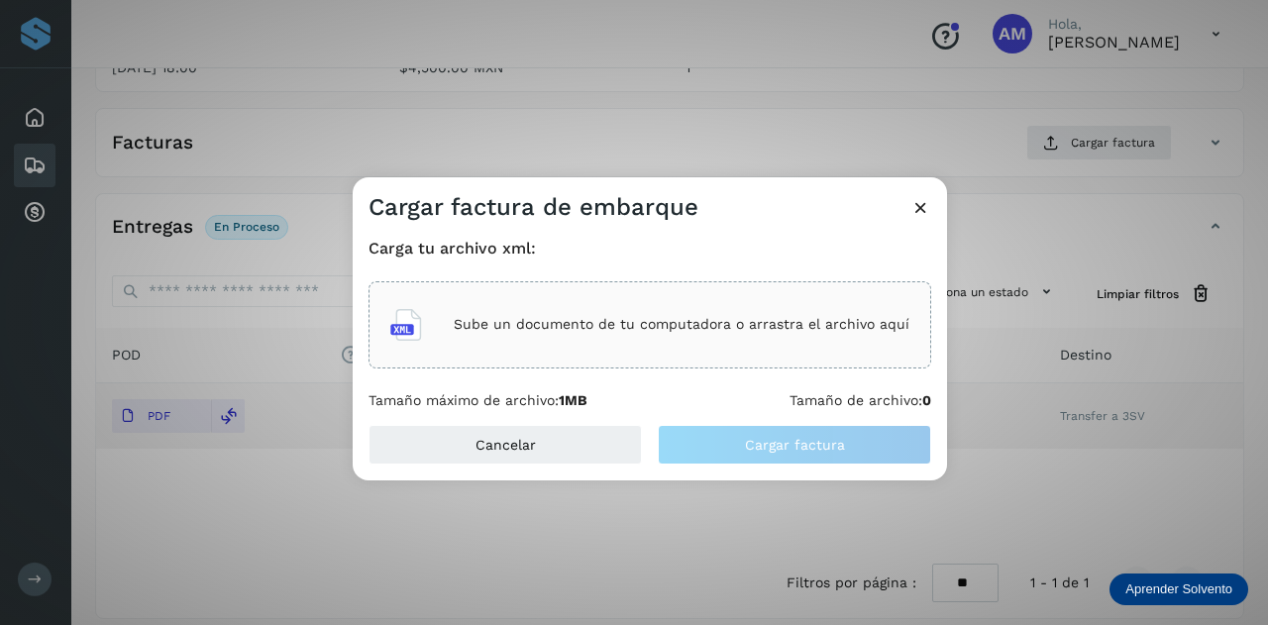
click at [599, 346] on div "Sube un documento de tu computadora o arrastra el archivo aquí" at bounding box center [649, 324] width 519 height 53
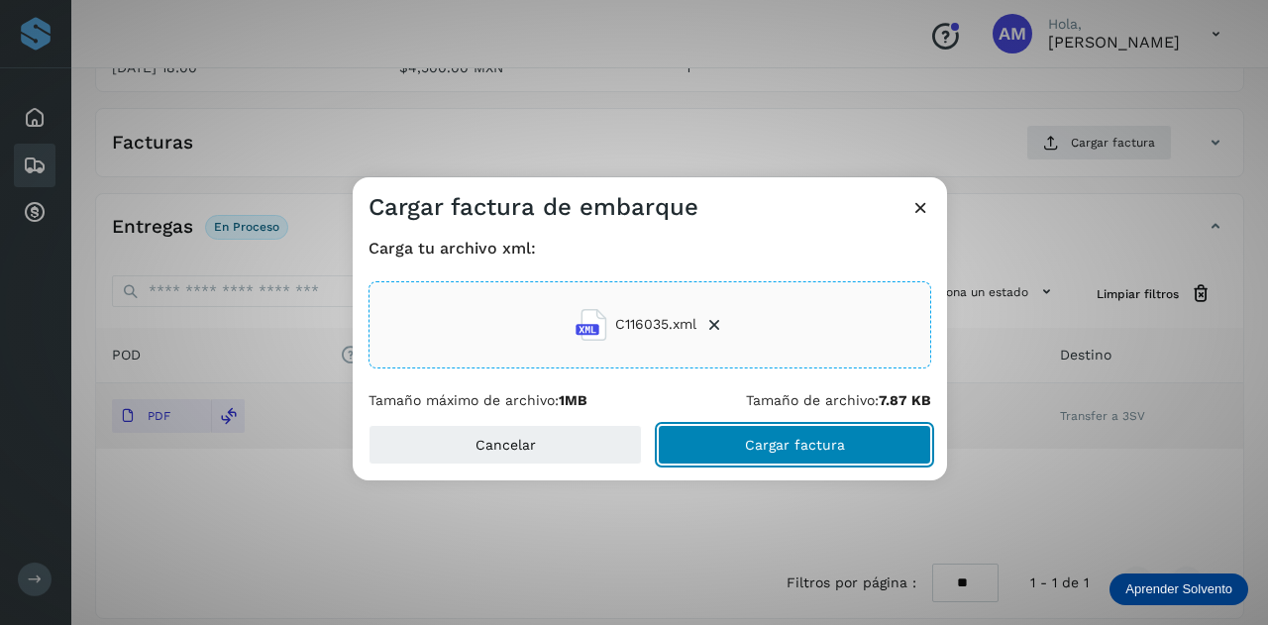
click at [716, 444] on button "Cargar factura" at bounding box center [794, 445] width 273 height 40
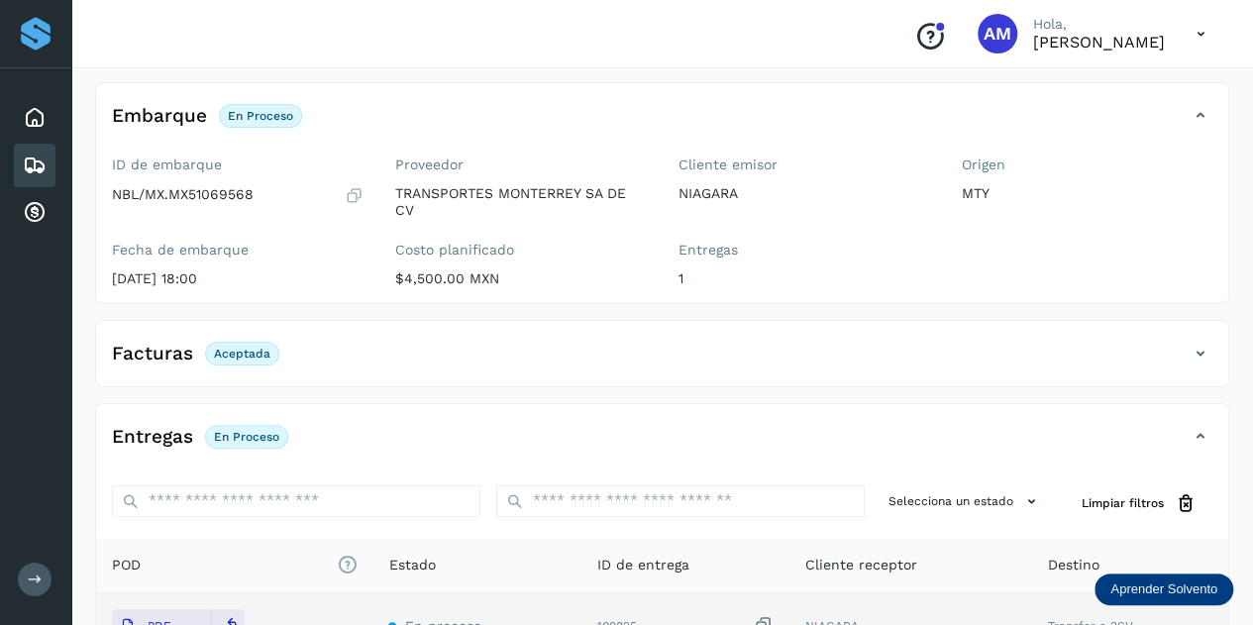
scroll to position [0, 0]
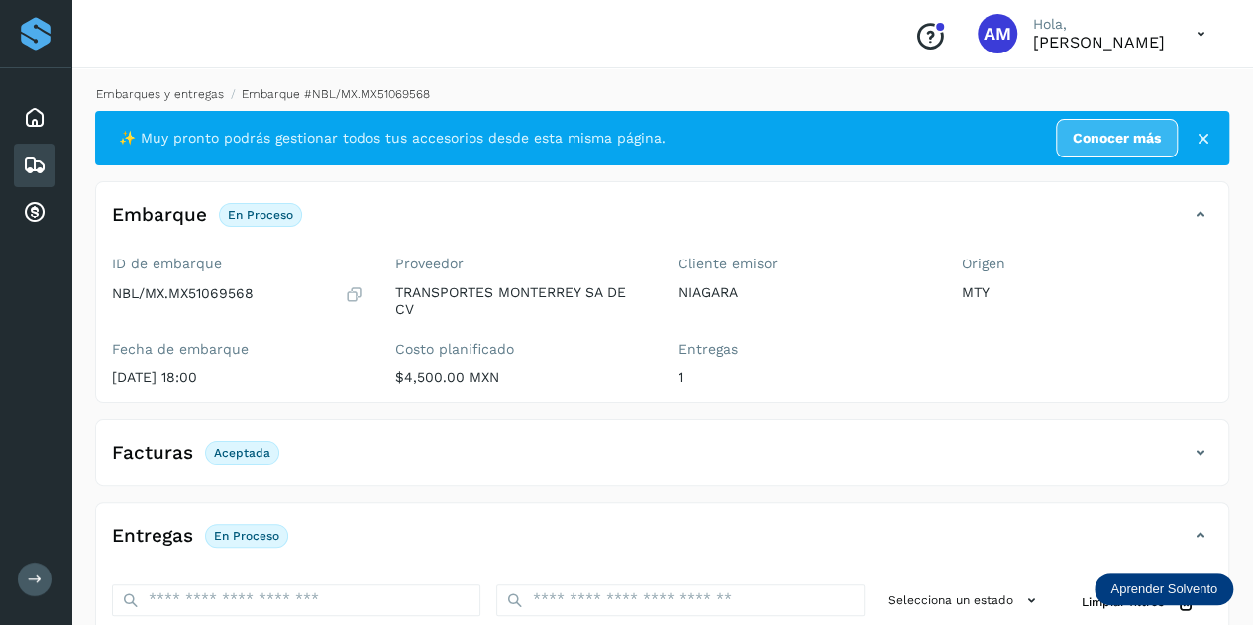
click at [133, 100] on link "Embarques y entregas" at bounding box center [160, 94] width 128 height 14
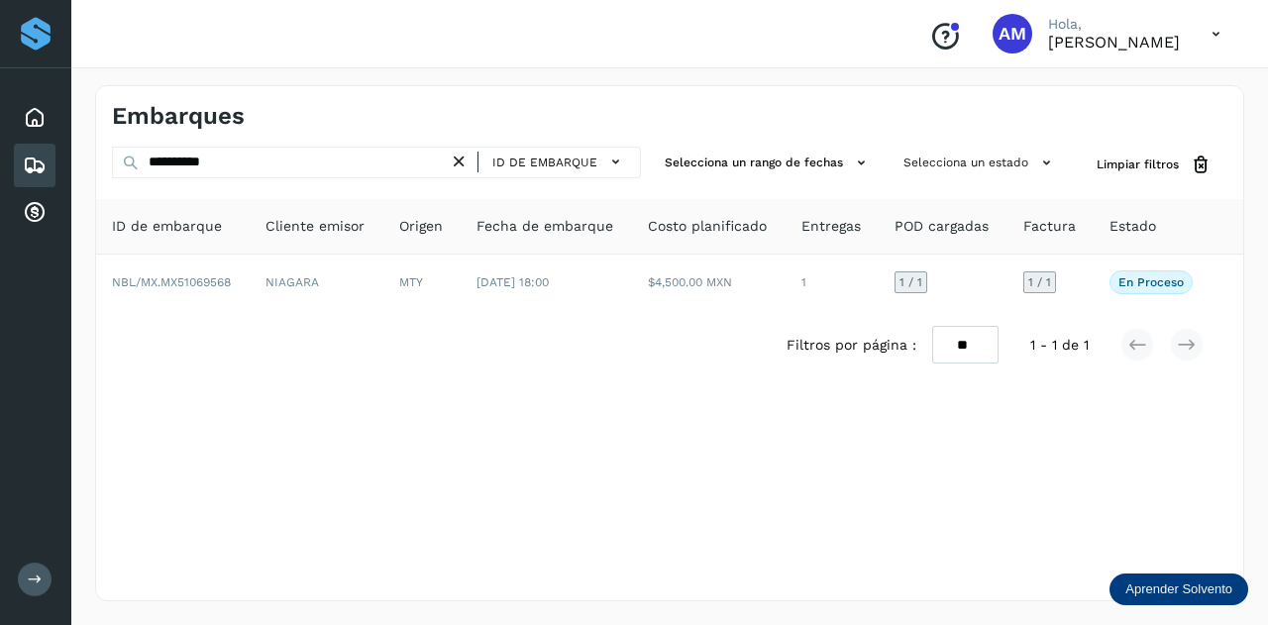
drag, startPoint x: 465, startPoint y: 164, endPoint x: 424, endPoint y: 165, distance: 41.6
click at [465, 164] on icon at bounding box center [459, 162] width 21 height 21
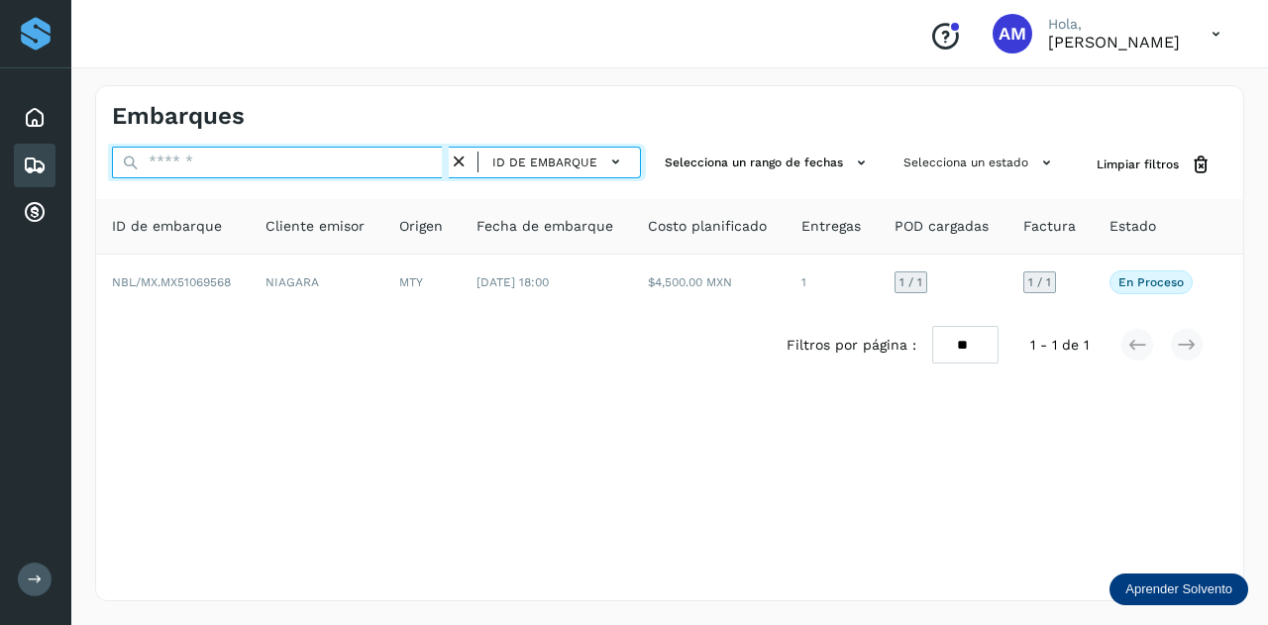
click at [368, 167] on input "text" at bounding box center [280, 163] width 337 height 32
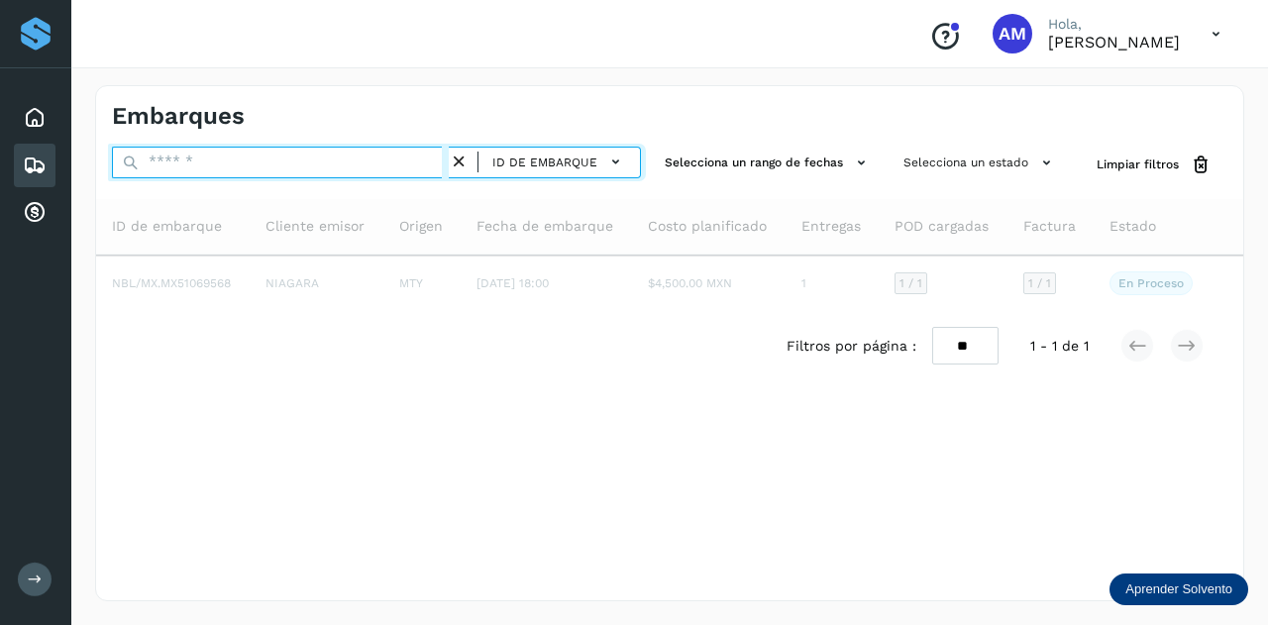
type input "*"
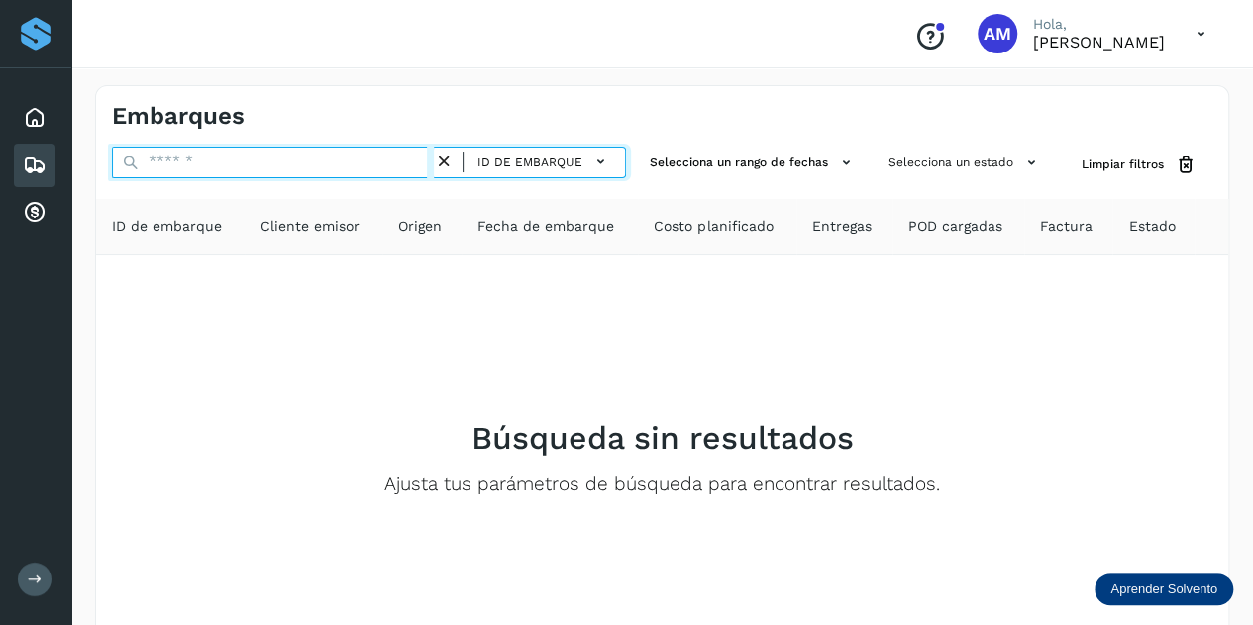
paste input "**********"
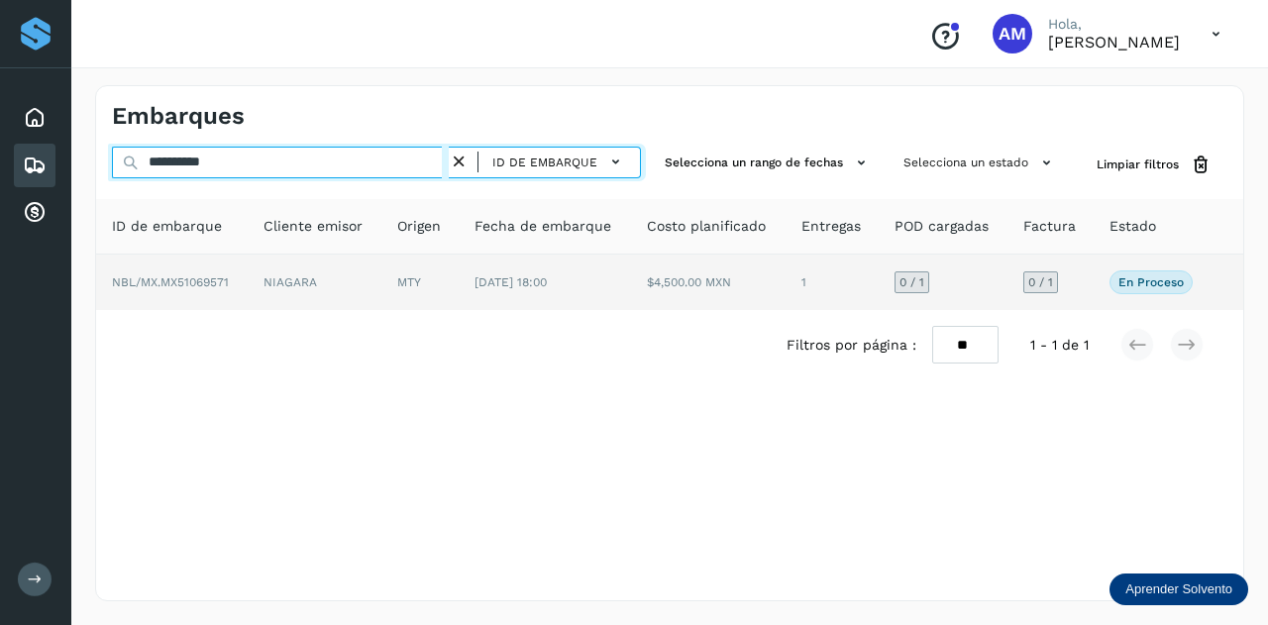
type input "**********"
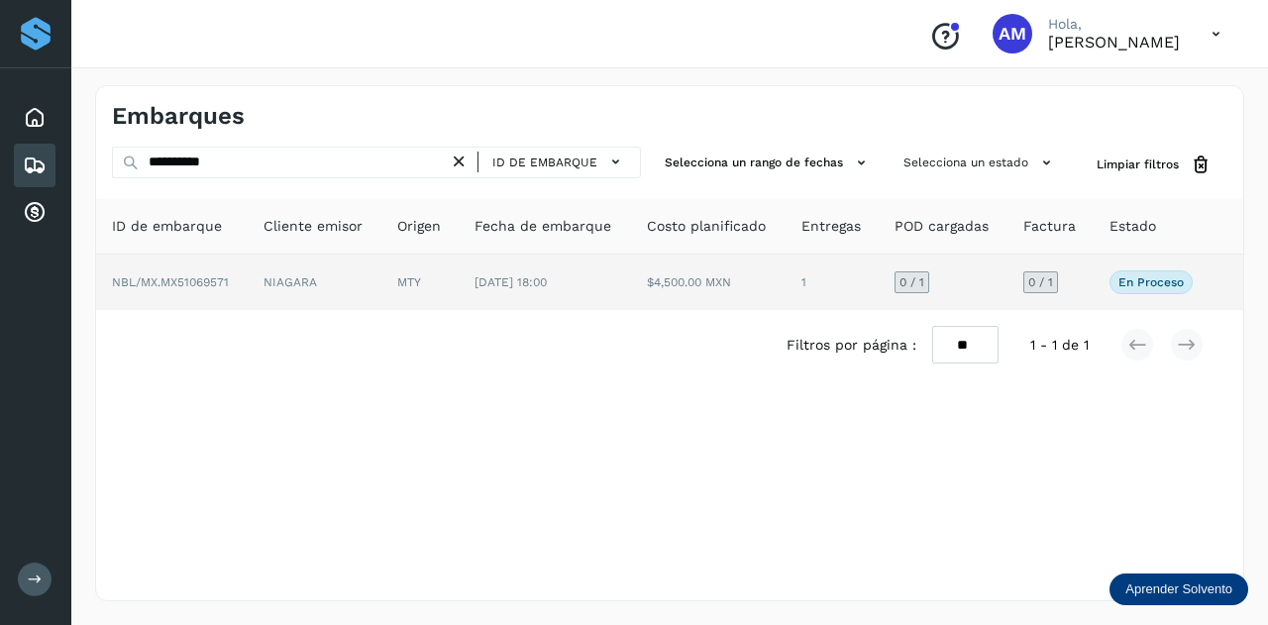
click at [381, 292] on td "NIAGARA" at bounding box center [419, 281] width 77 height 55
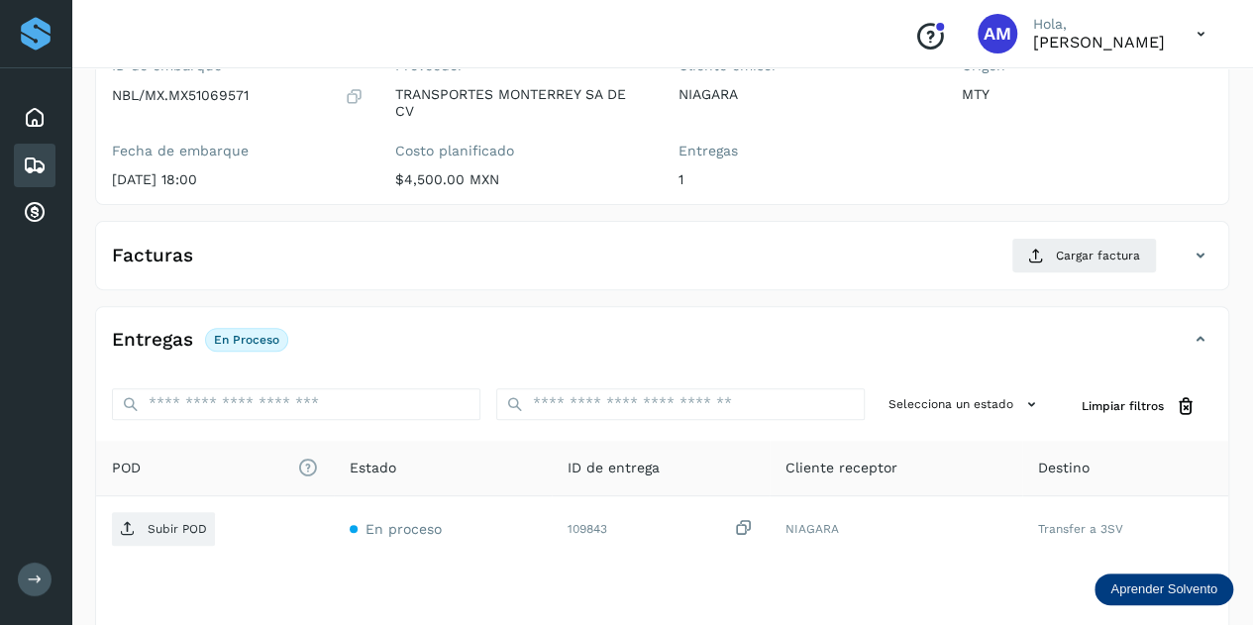
scroll to position [297, 0]
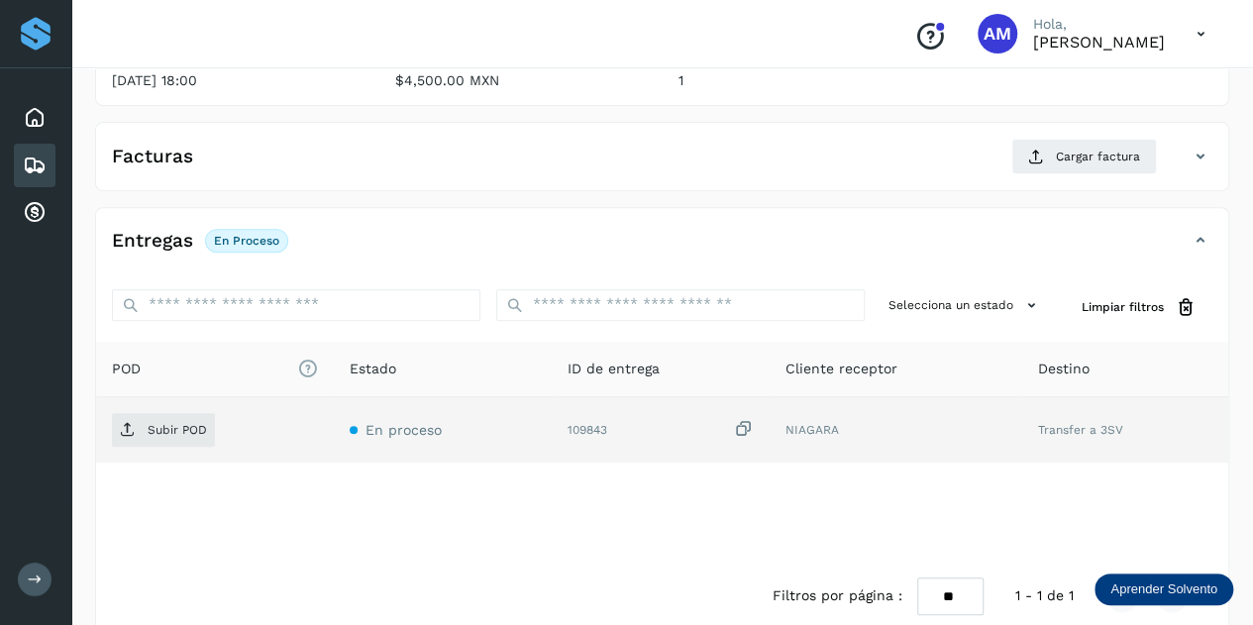
click at [216, 425] on div "Subir POD" at bounding box center [215, 430] width 206 height 34
click at [186, 432] on p "Subir POD" at bounding box center [177, 430] width 59 height 14
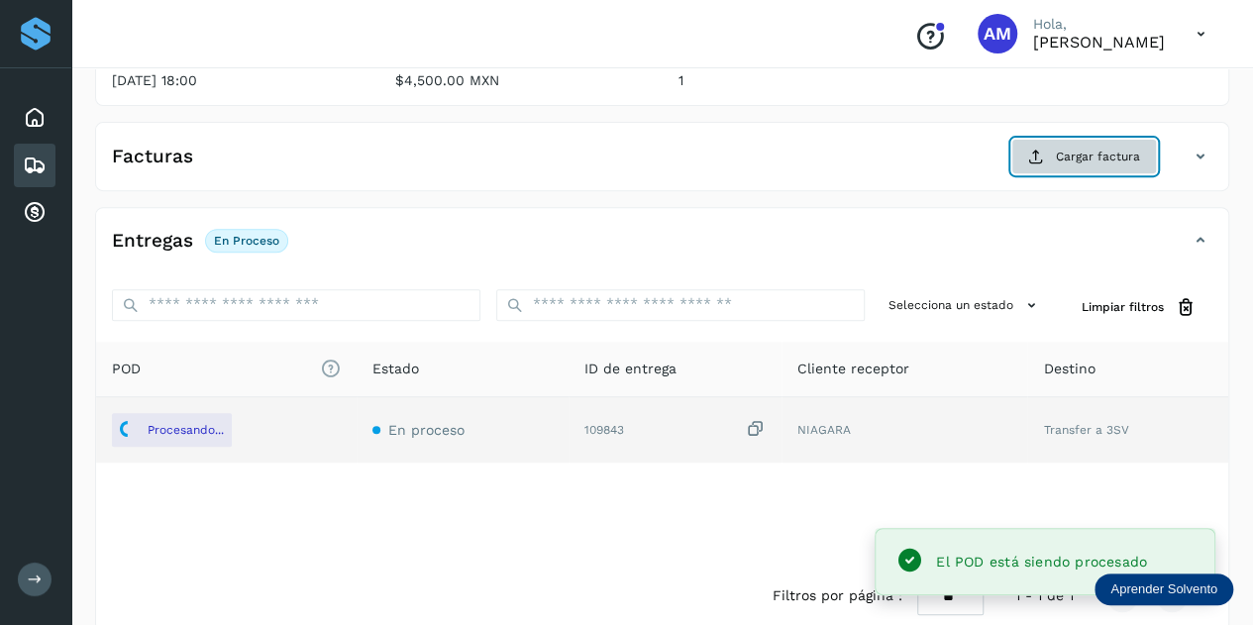
click at [1087, 159] on span "Cargar factura" at bounding box center [1098, 157] width 84 height 18
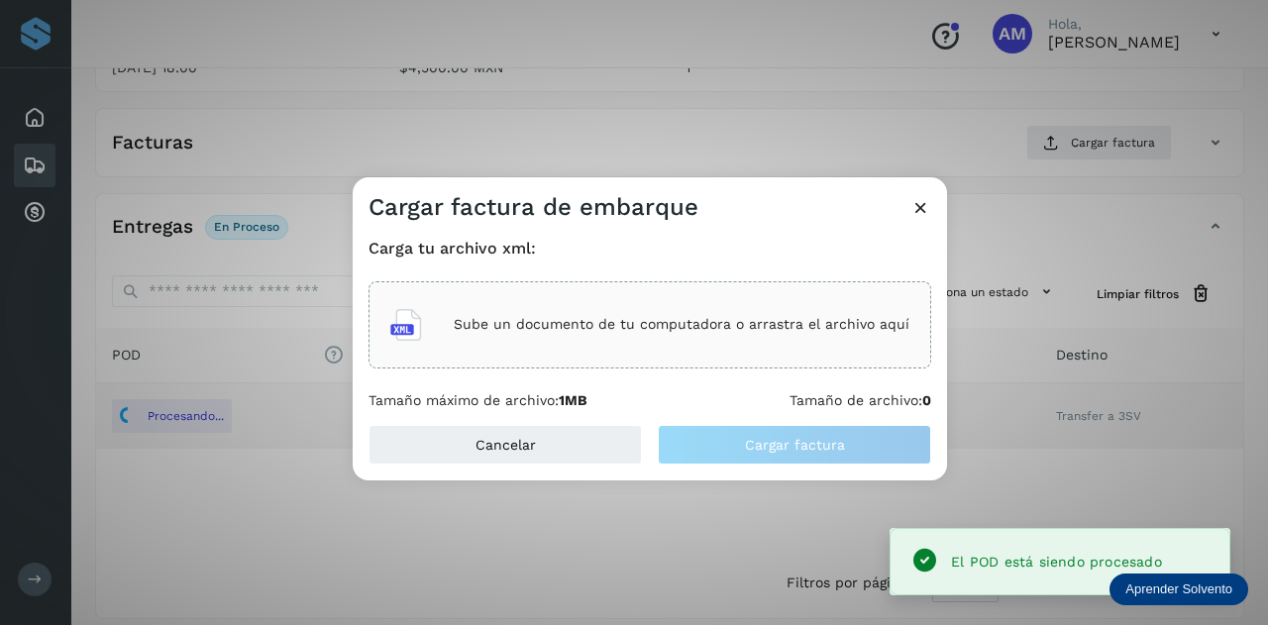
click at [727, 312] on div "Sube un documento de tu computadora o arrastra el archivo aquí" at bounding box center [649, 324] width 519 height 53
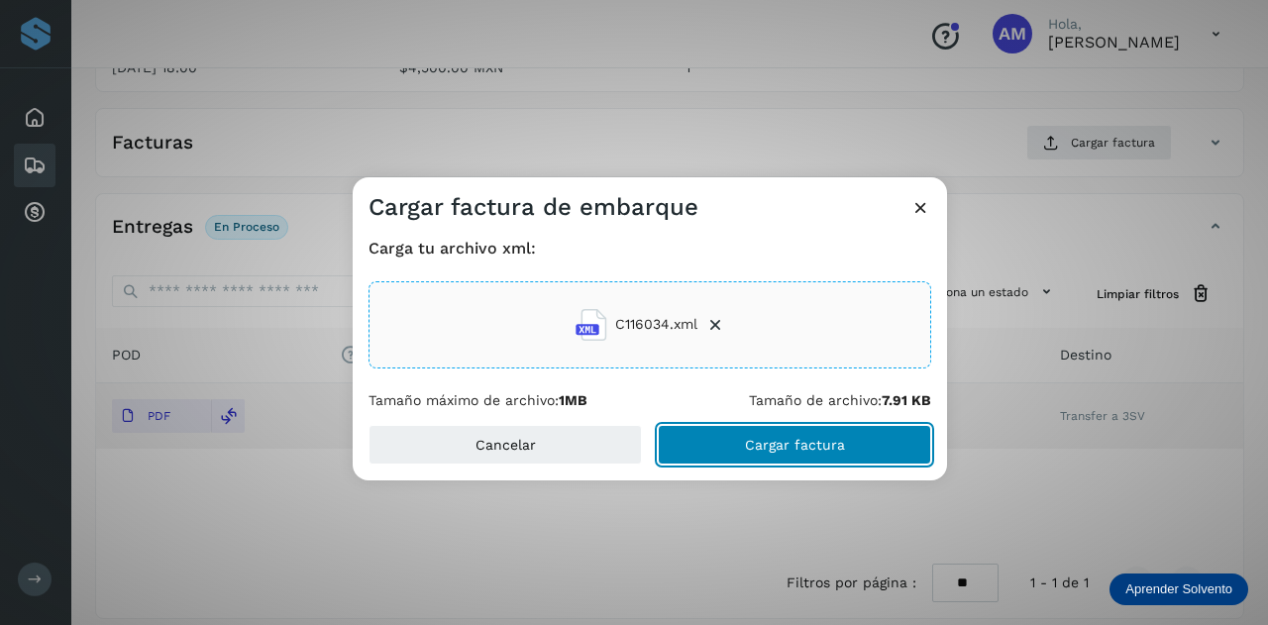
click at [723, 439] on button "Cargar factura" at bounding box center [794, 445] width 273 height 40
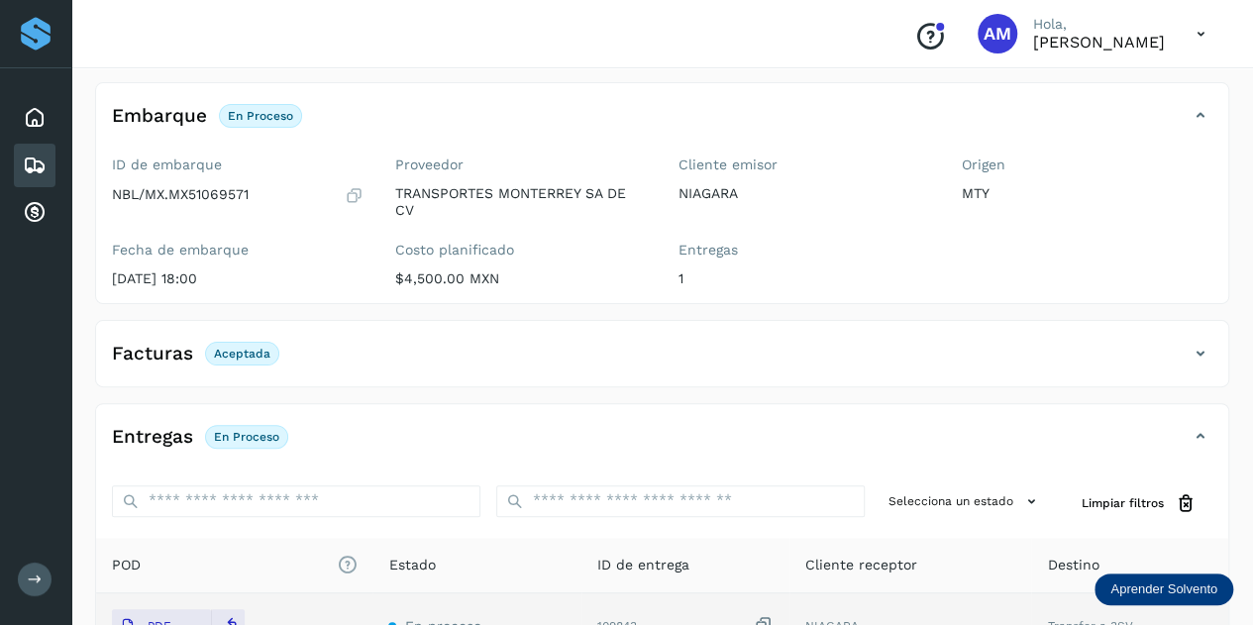
scroll to position [0, 0]
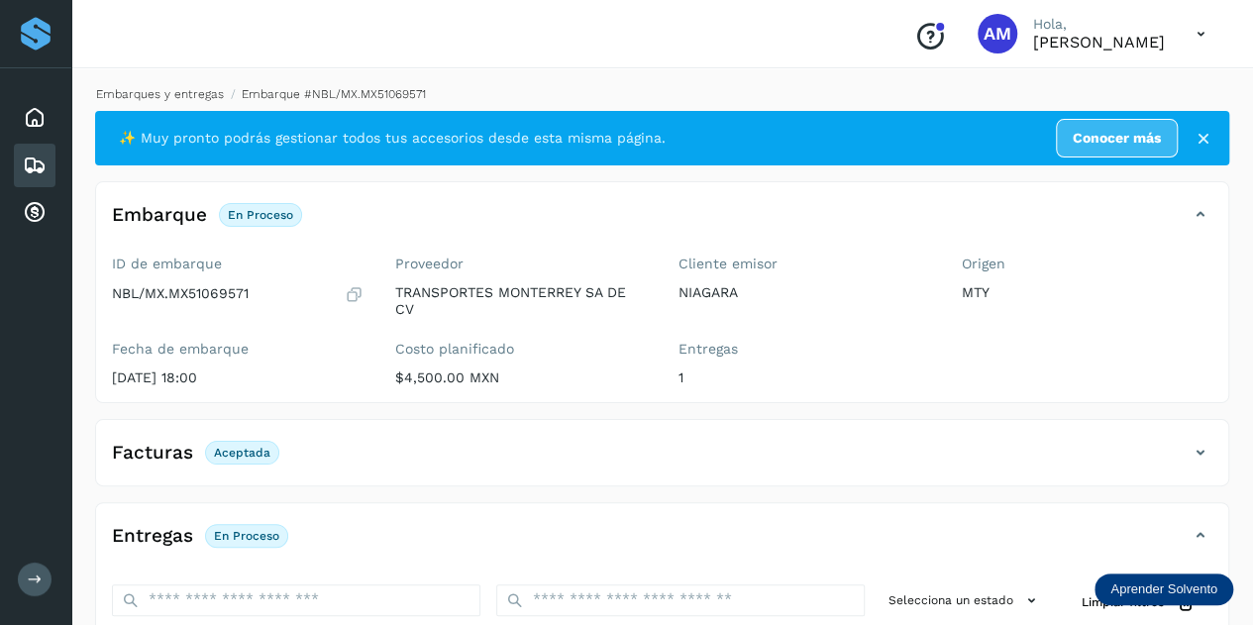
click at [172, 94] on link "Embarques y entregas" at bounding box center [160, 94] width 128 height 14
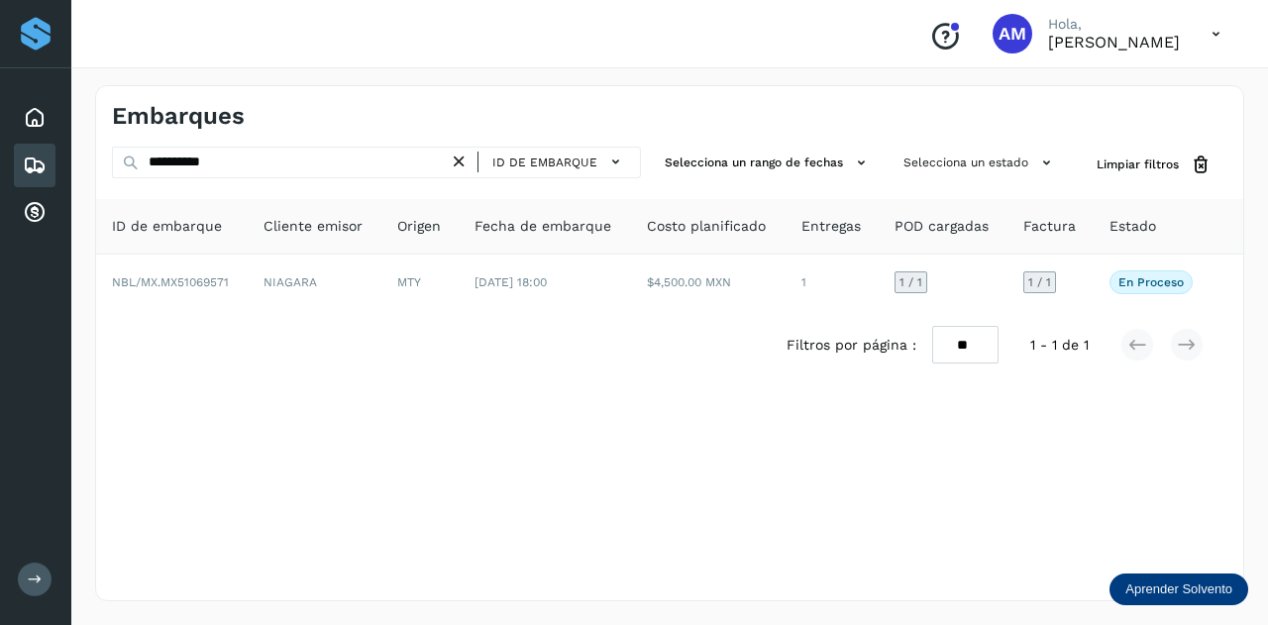
click at [456, 157] on icon at bounding box center [459, 162] width 21 height 21
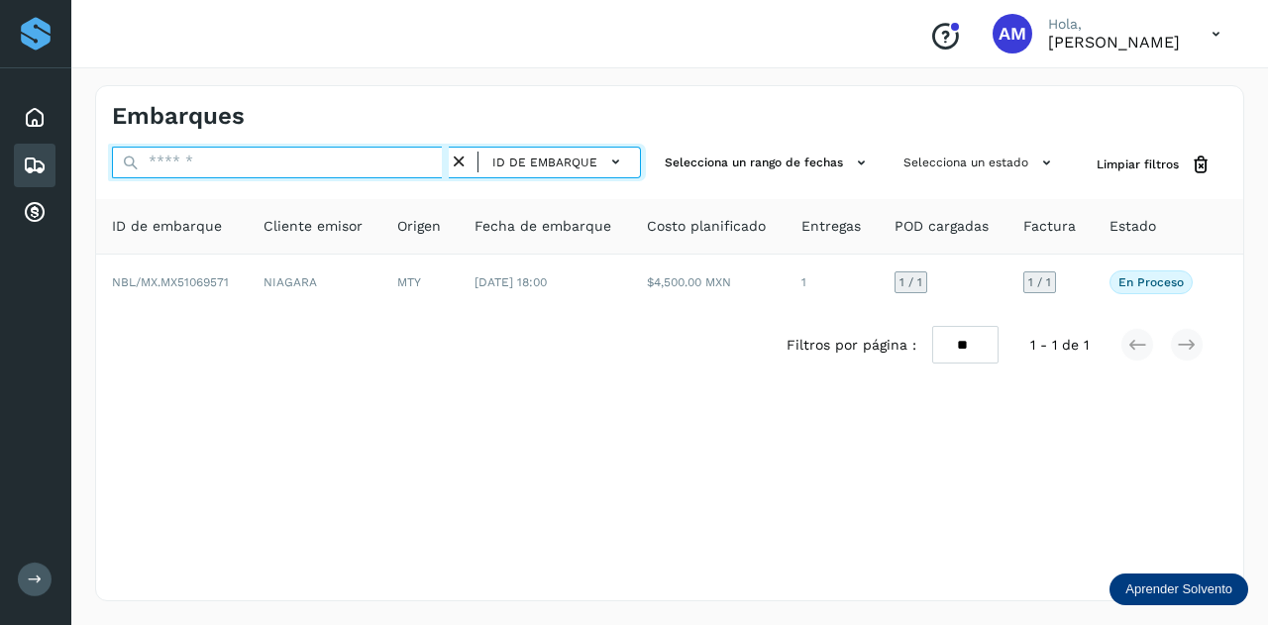
click at [414, 162] on input "text" at bounding box center [280, 163] width 337 height 32
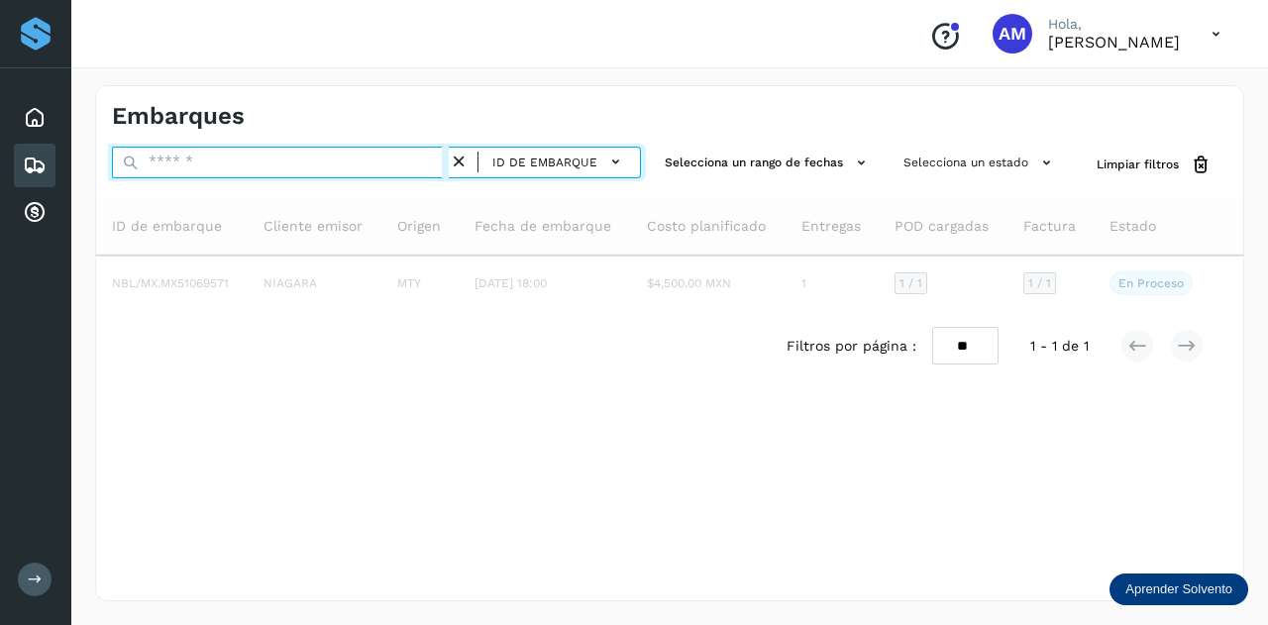
paste input "**********"
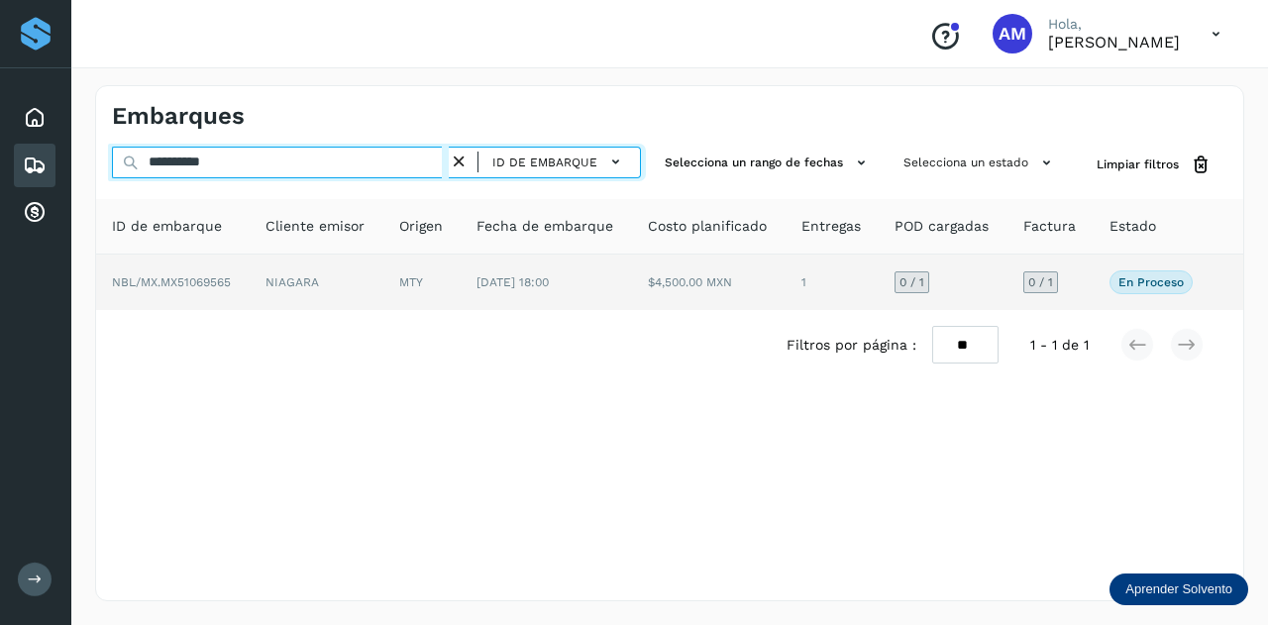
type input "**********"
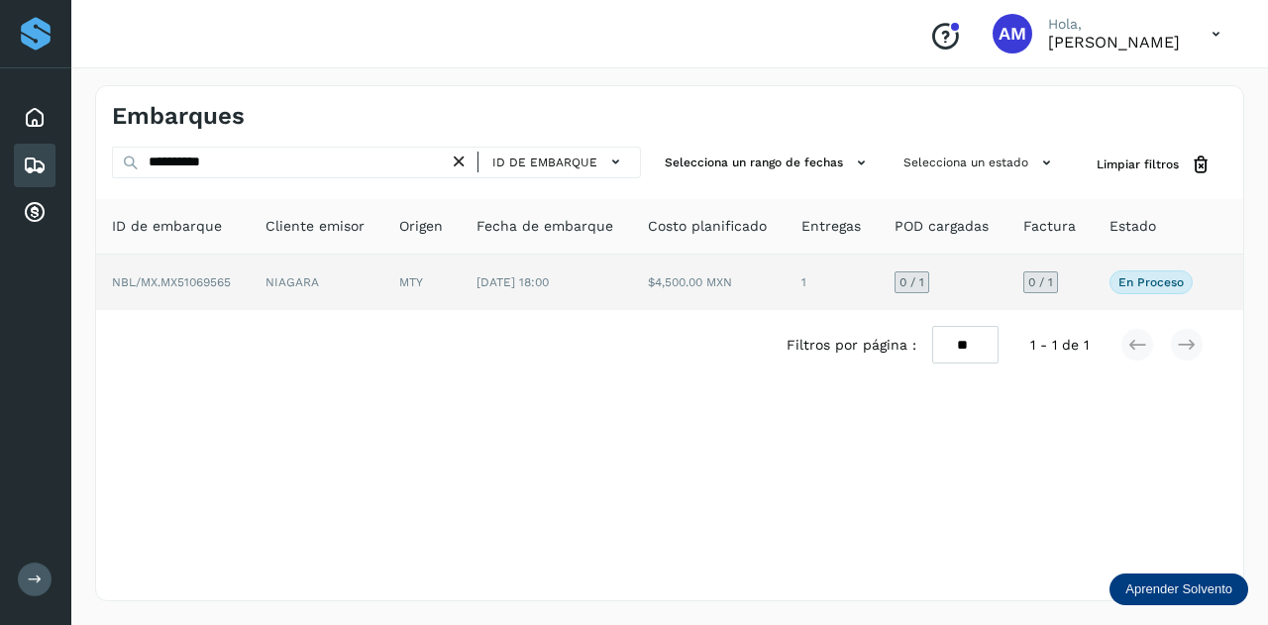
click at [181, 284] on span "NBL/MX.MX51069565" at bounding box center [171, 282] width 119 height 14
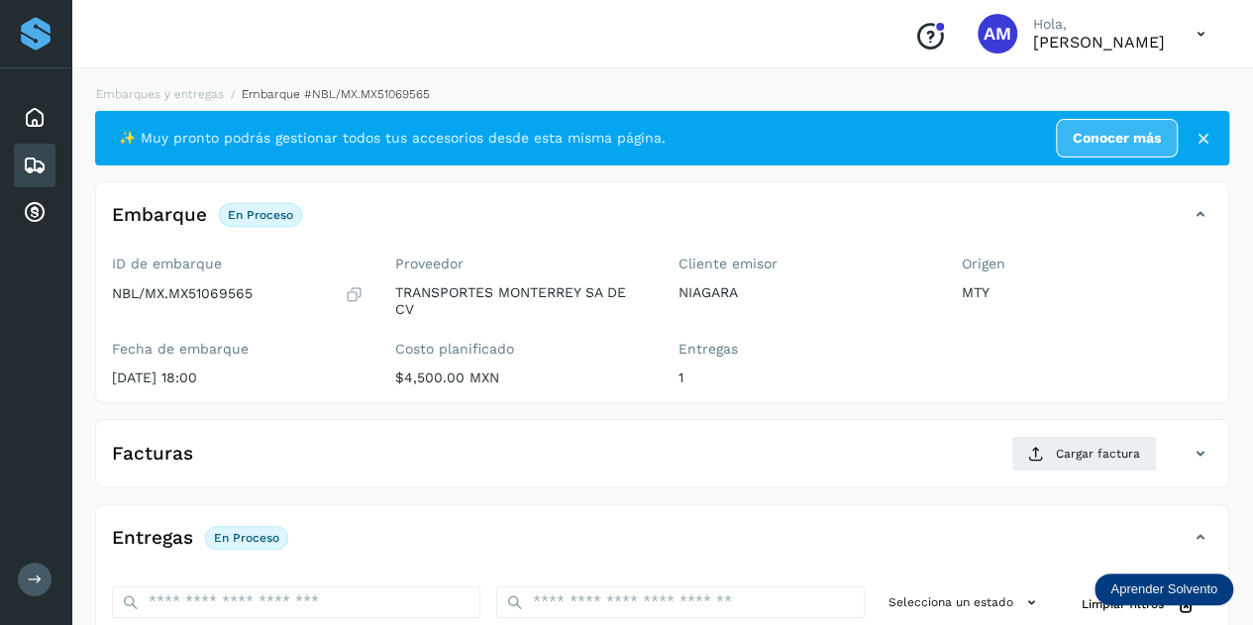
scroll to position [297, 0]
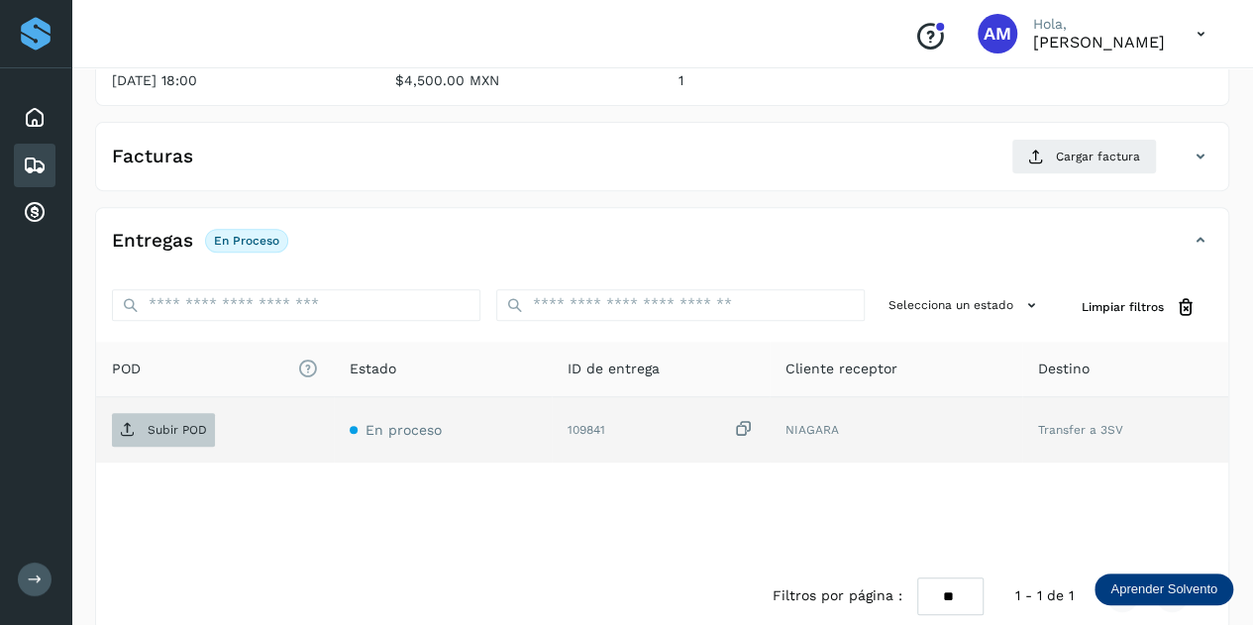
click at [138, 423] on span "Subir POD" at bounding box center [163, 430] width 103 height 32
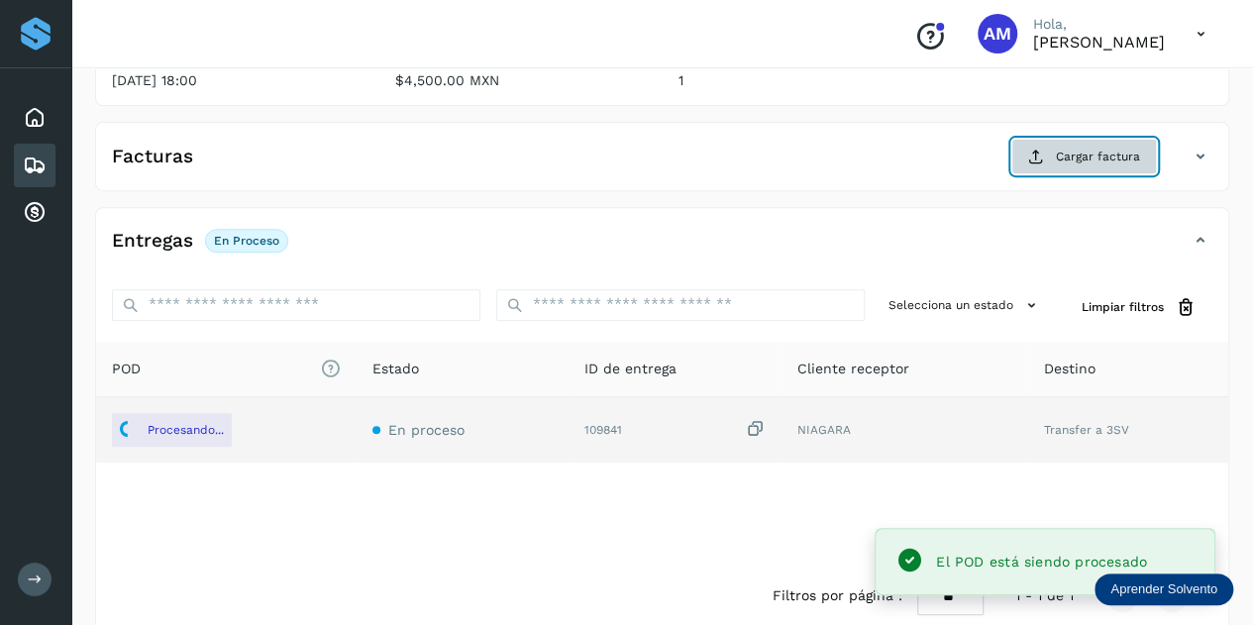
click at [1064, 163] on span "Cargar factura" at bounding box center [1098, 157] width 84 height 18
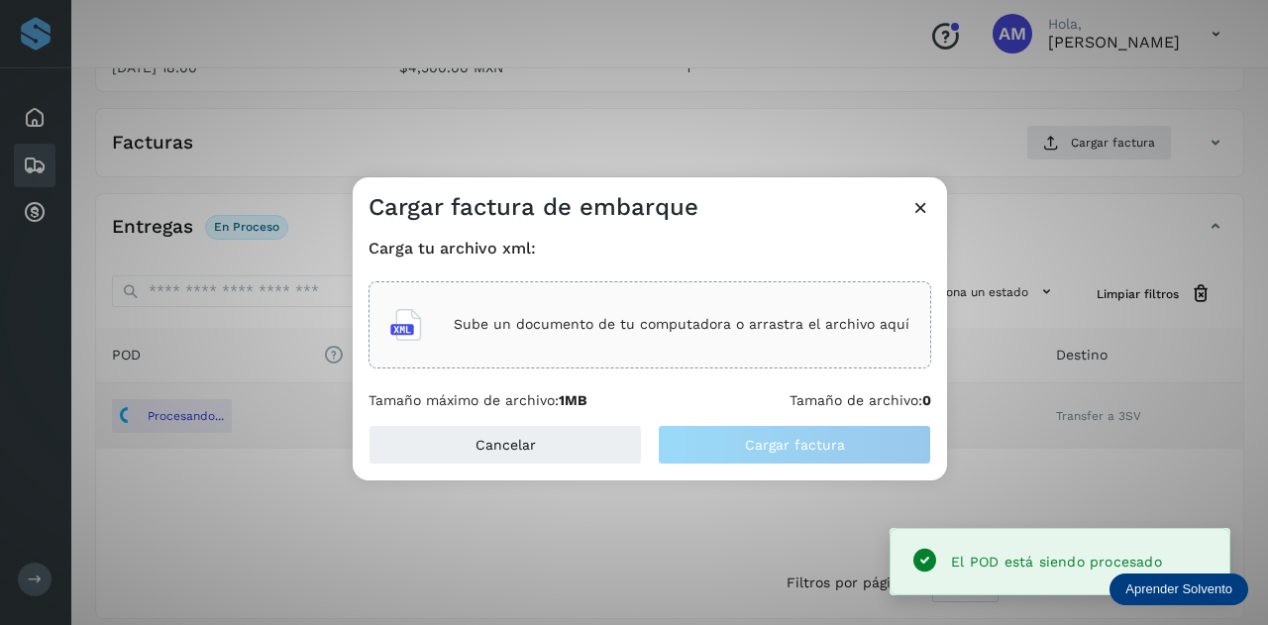
click at [683, 326] on p "Sube un documento de tu computadora o arrastra el archivo aquí" at bounding box center [682, 324] width 456 height 17
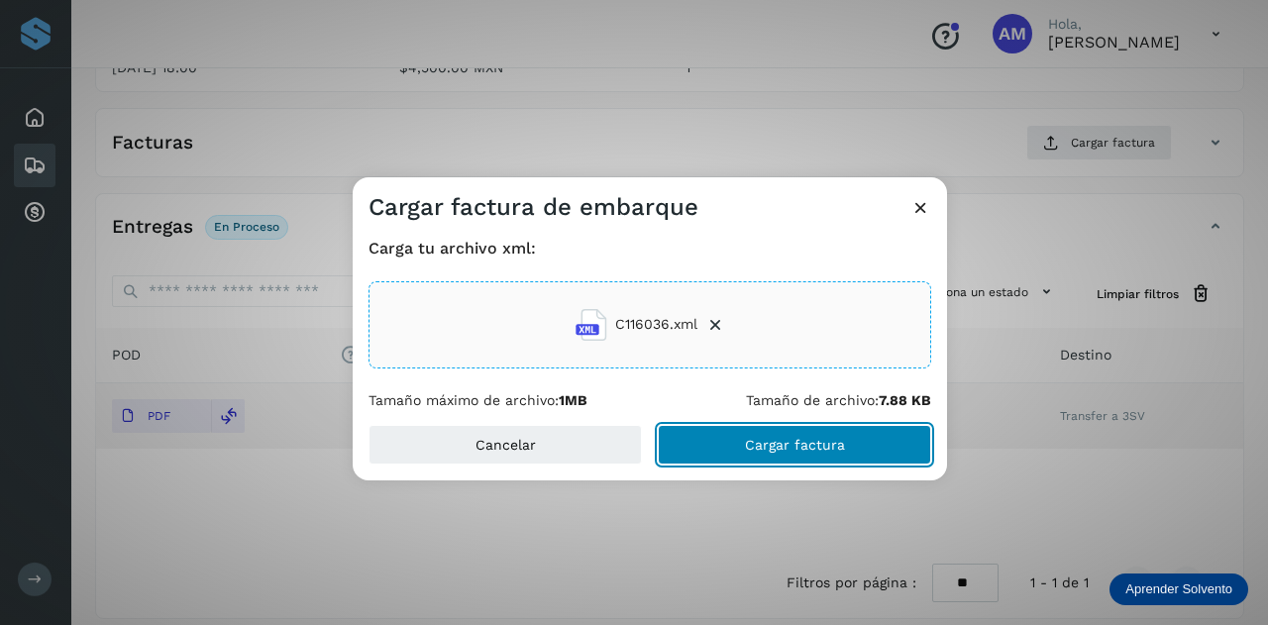
drag, startPoint x: 784, startPoint y: 443, endPoint x: 337, endPoint y: 454, distance: 447.7
click at [779, 443] on span "Cargar factura" at bounding box center [795, 445] width 100 height 14
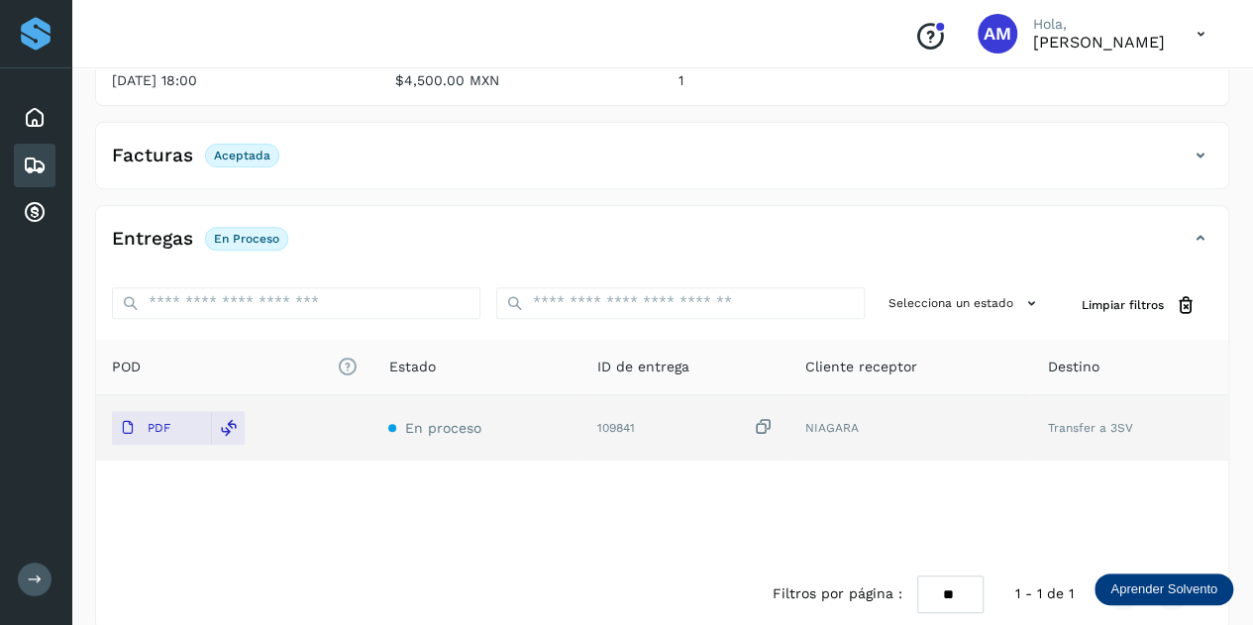
scroll to position [0, 0]
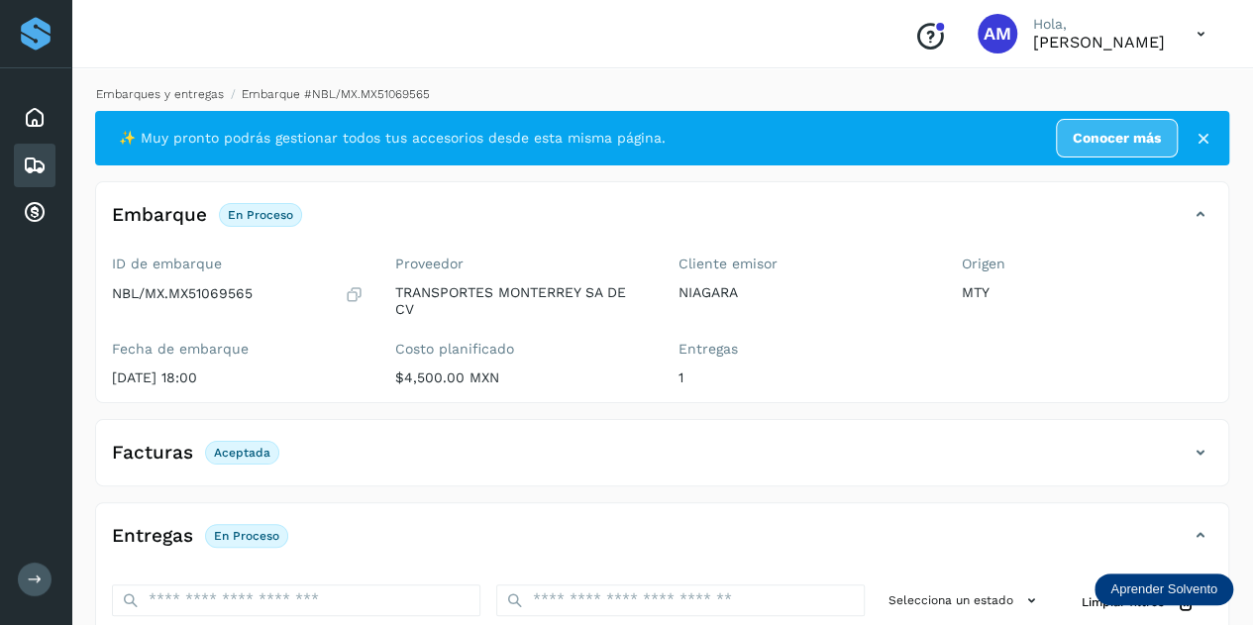
click at [190, 95] on link "Embarques y entregas" at bounding box center [160, 94] width 128 height 14
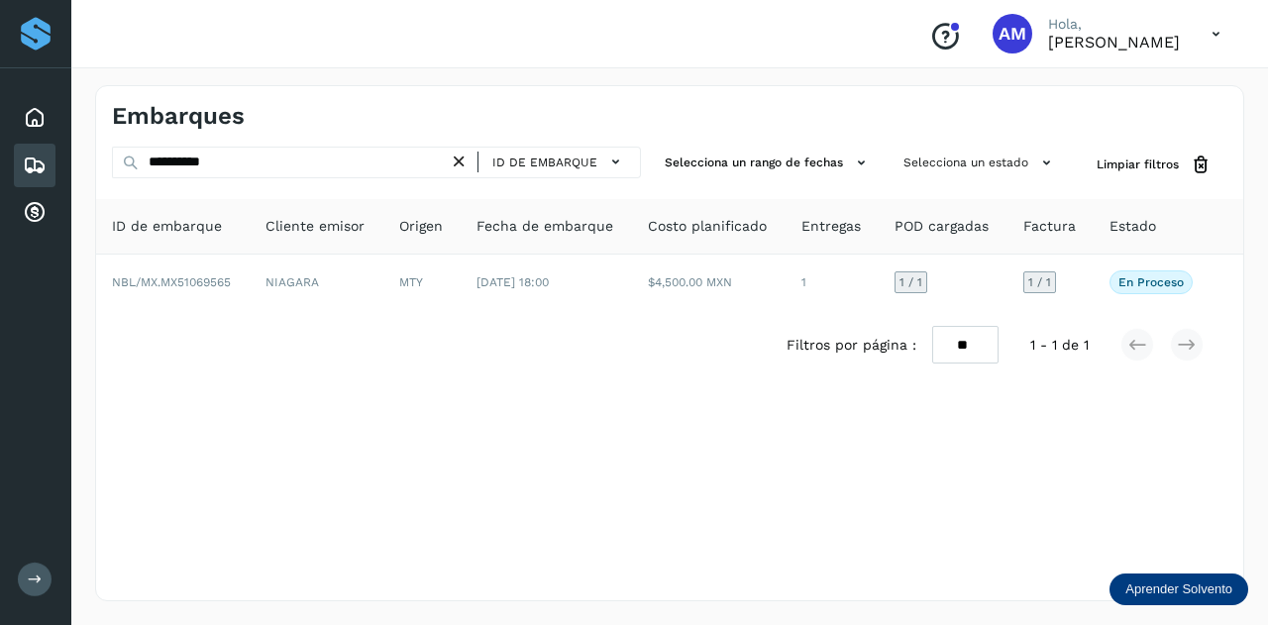
drag, startPoint x: 461, startPoint y: 168, endPoint x: 298, endPoint y: 161, distance: 163.5
click at [456, 168] on icon at bounding box center [459, 162] width 21 height 21
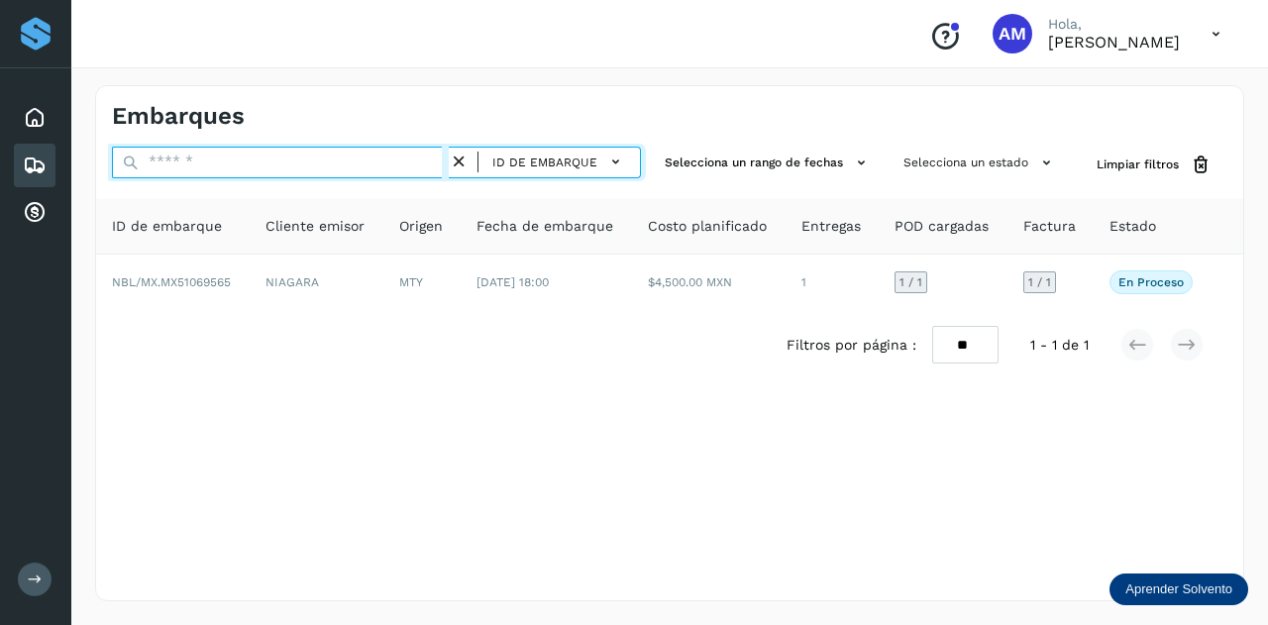
click at [298, 161] on input "text" at bounding box center [280, 163] width 337 height 32
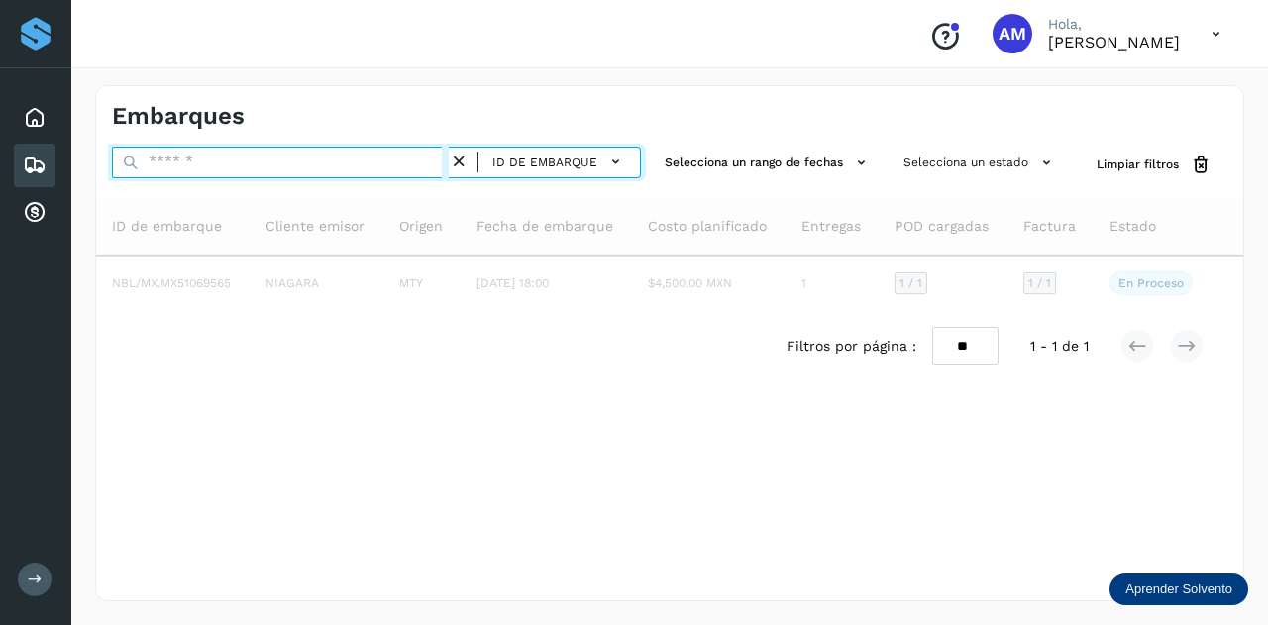
paste input "**********"
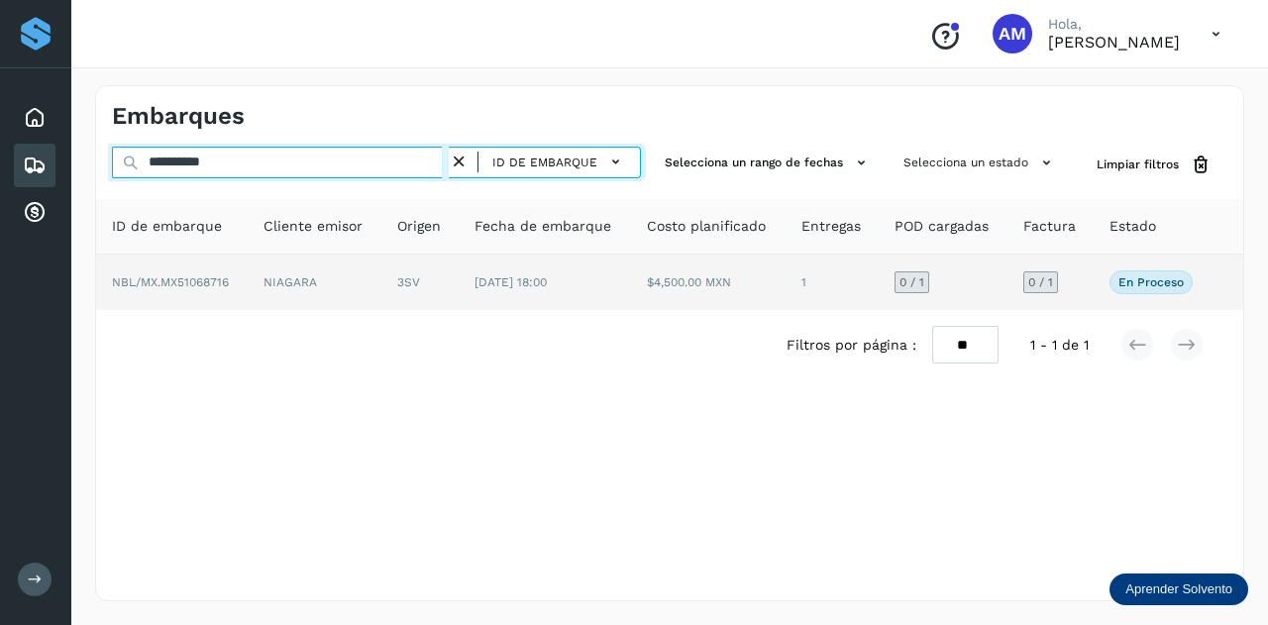
type input "**********"
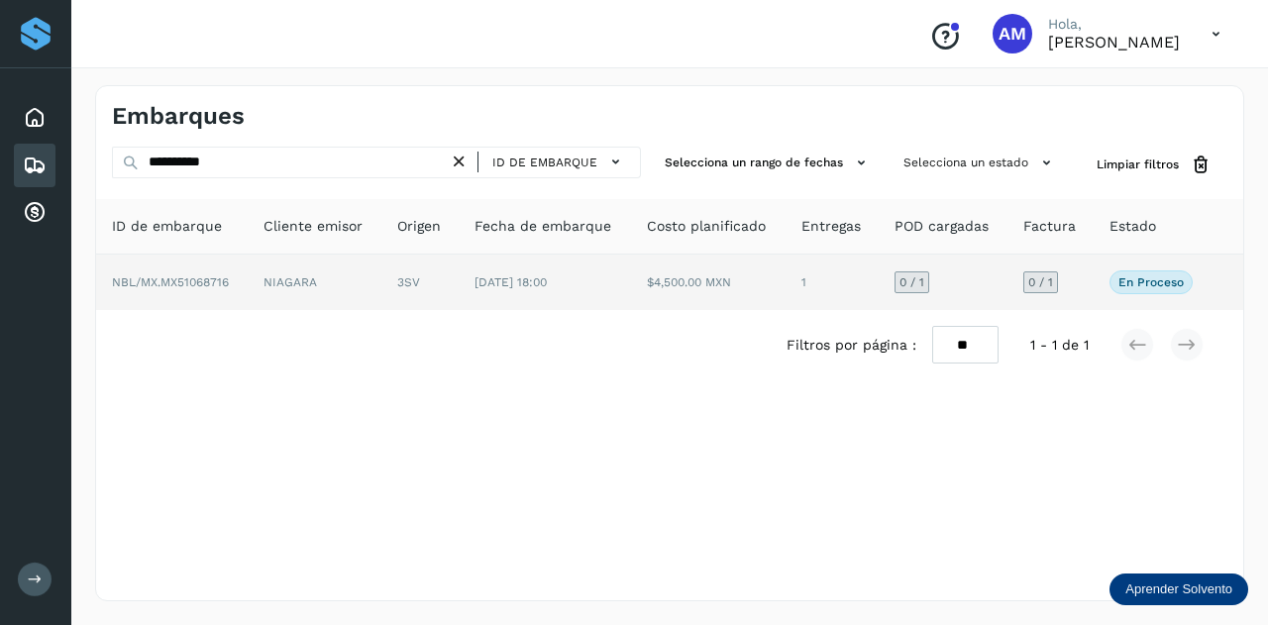
click at [381, 274] on td "NIAGARA" at bounding box center [419, 281] width 77 height 55
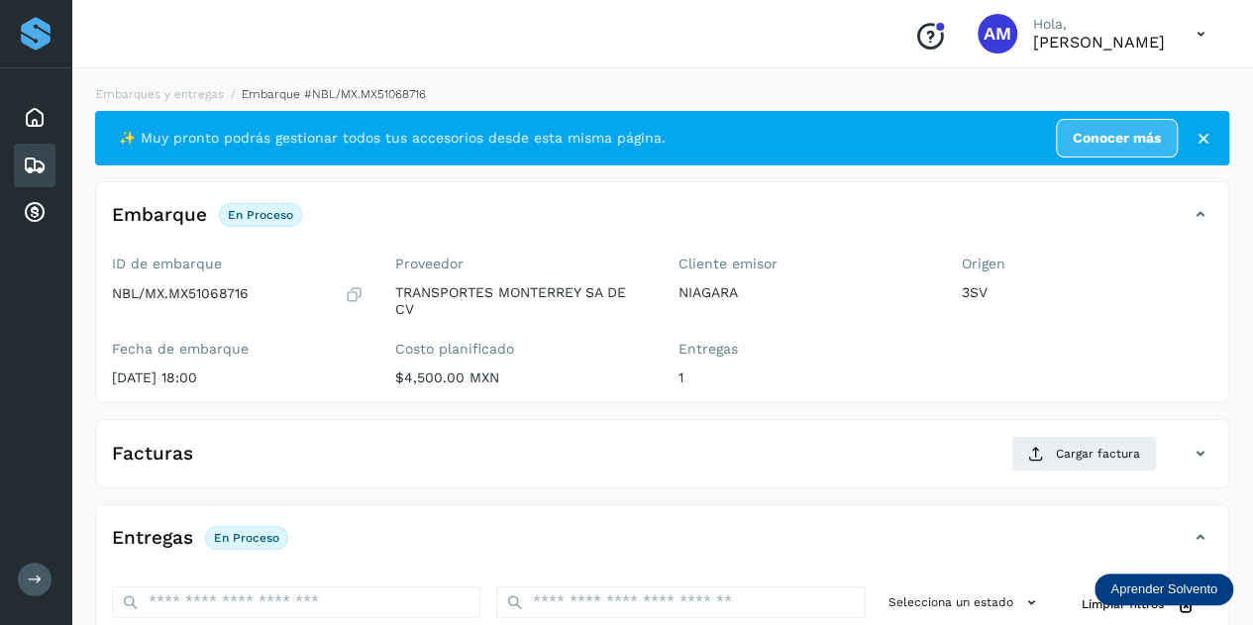
scroll to position [198, 0]
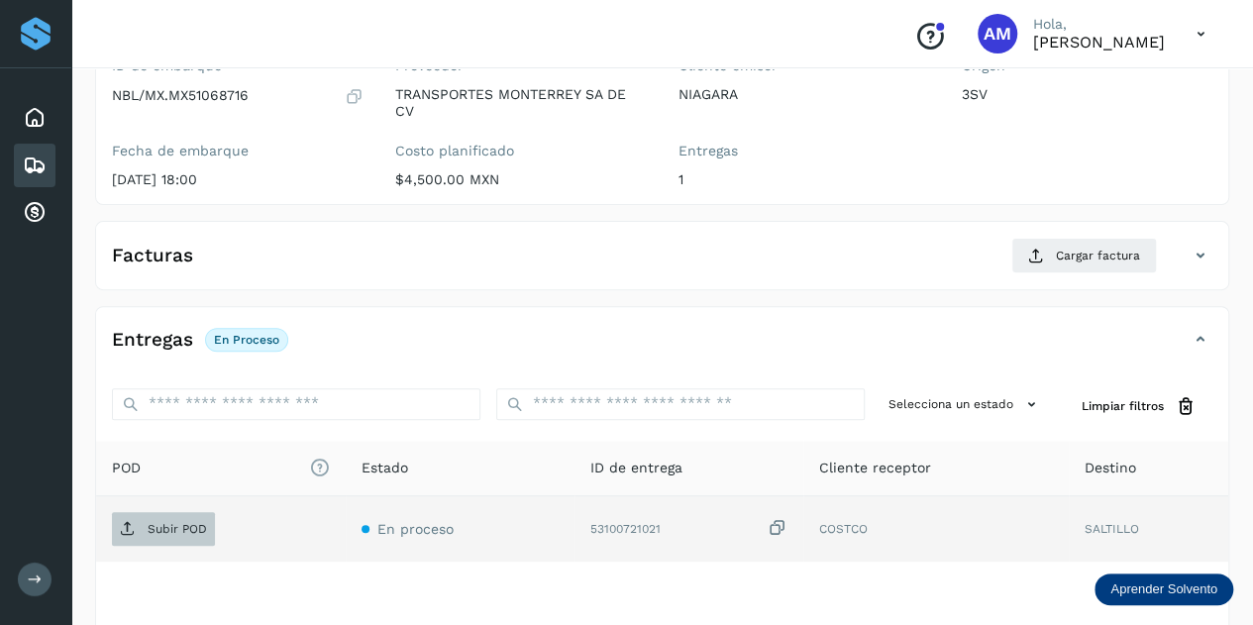
click at [172, 528] on p "Subir POD" at bounding box center [177, 529] width 59 height 14
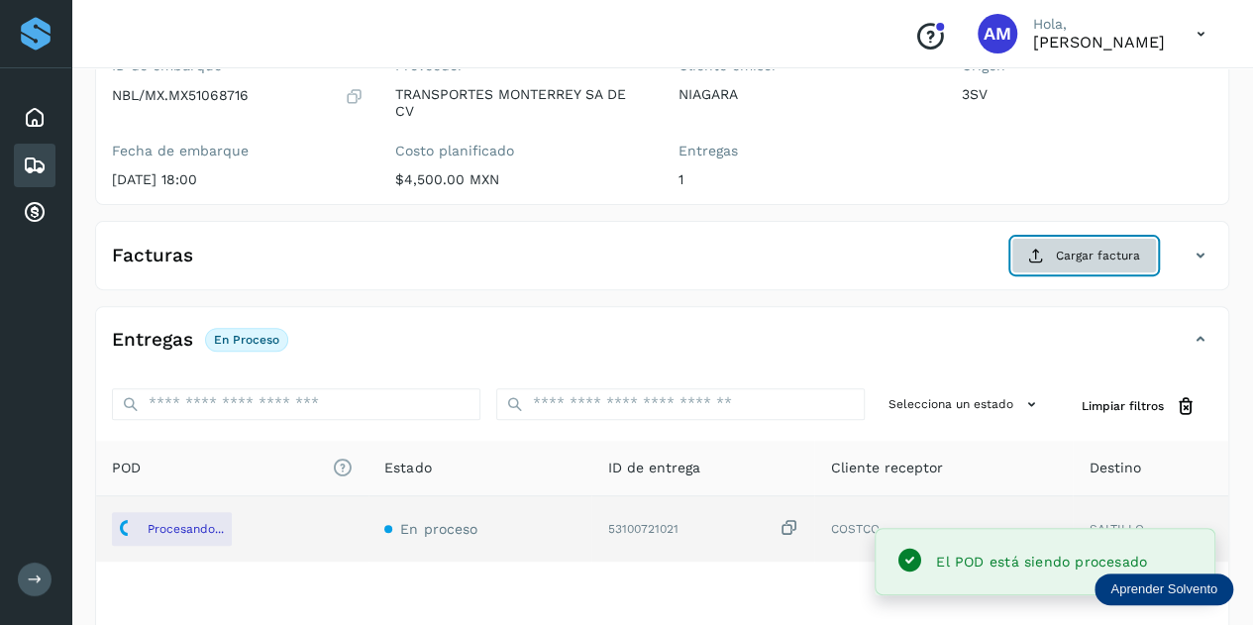
click at [1093, 251] on span "Cargar factura" at bounding box center [1098, 256] width 84 height 18
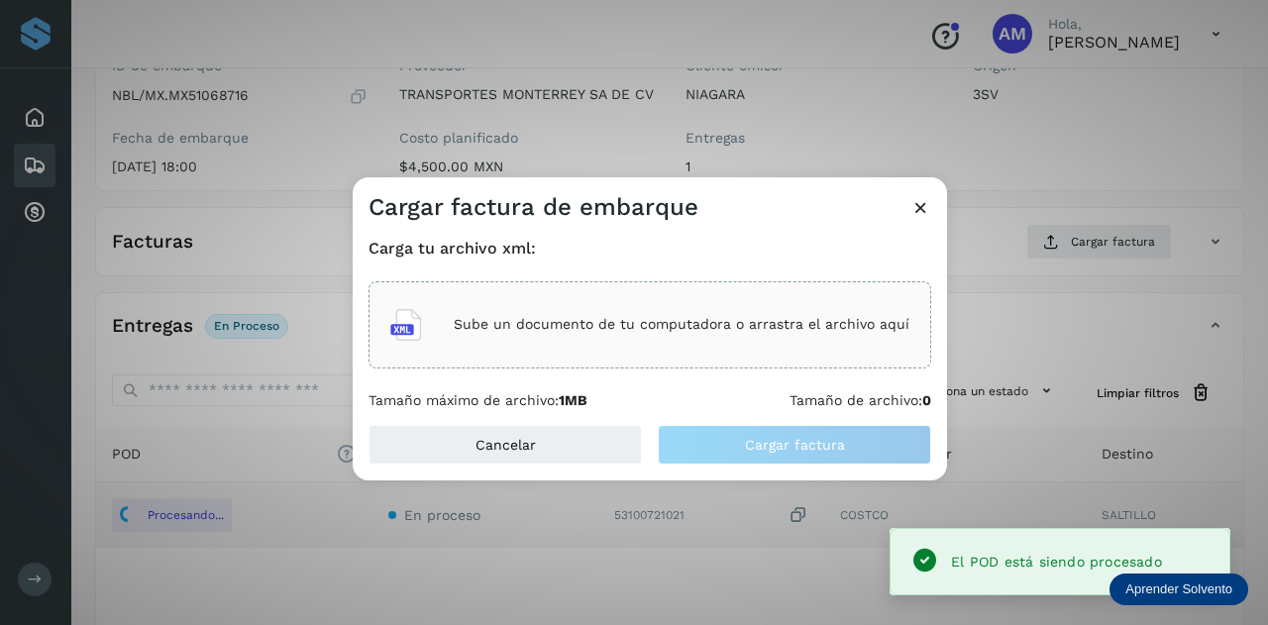
click at [759, 335] on div "Sube un documento de tu computadora o arrastra el archivo aquí" at bounding box center [649, 324] width 519 height 53
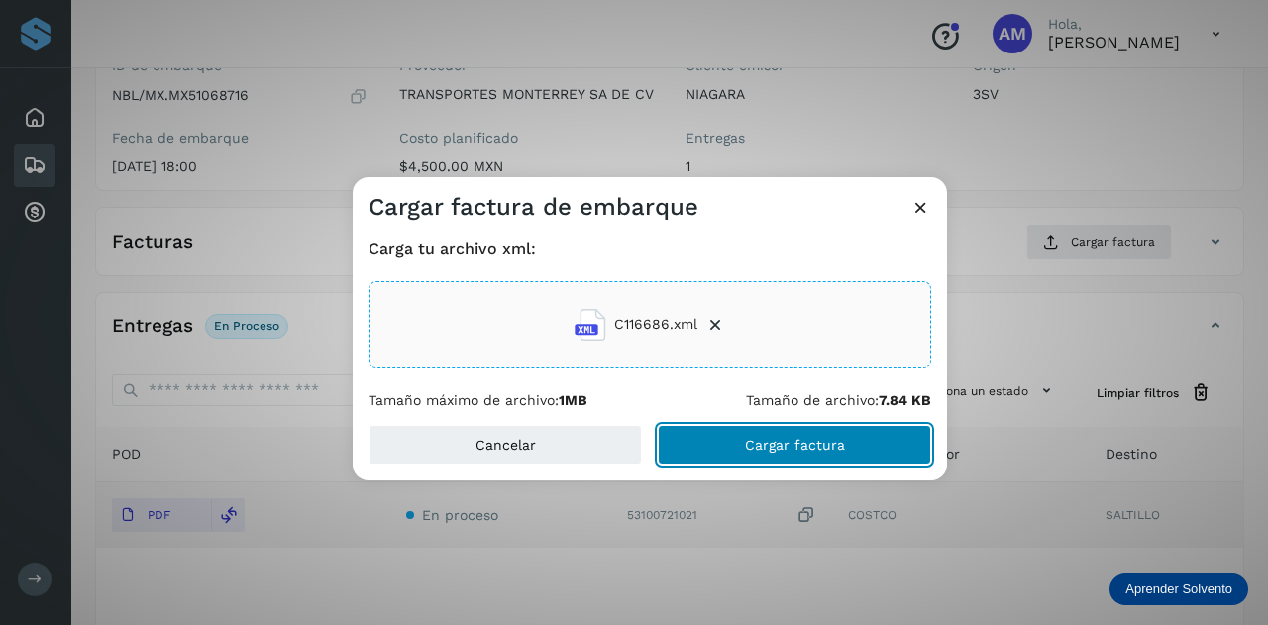
click at [717, 442] on button "Cargar factura" at bounding box center [794, 445] width 273 height 40
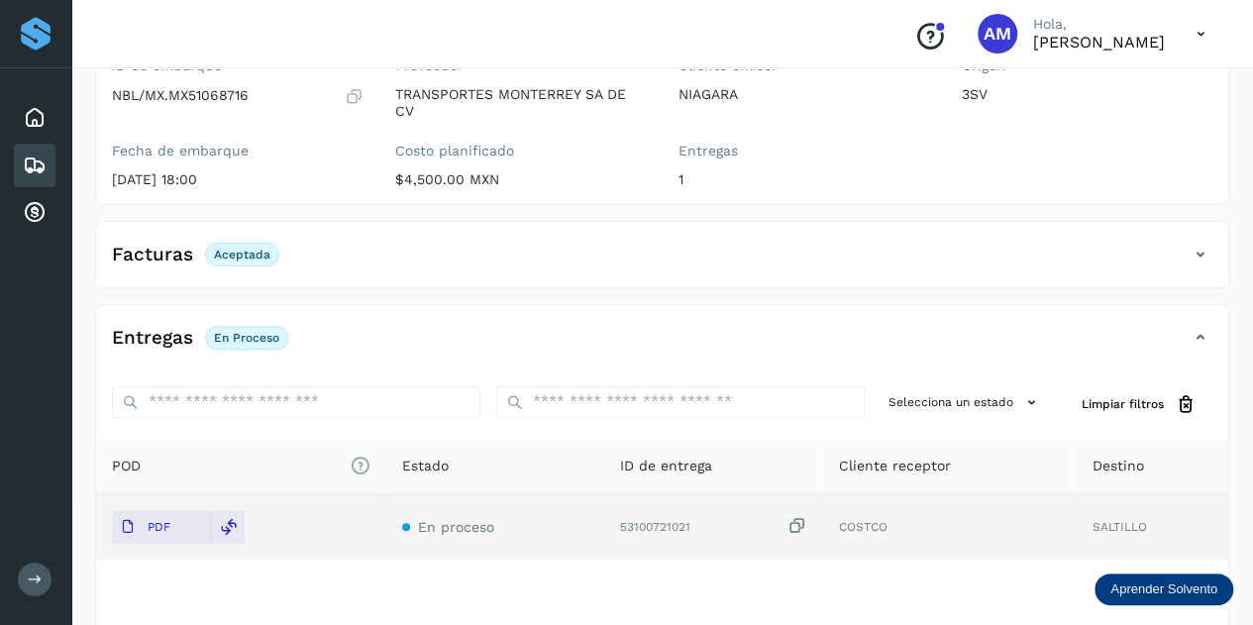
scroll to position [0, 0]
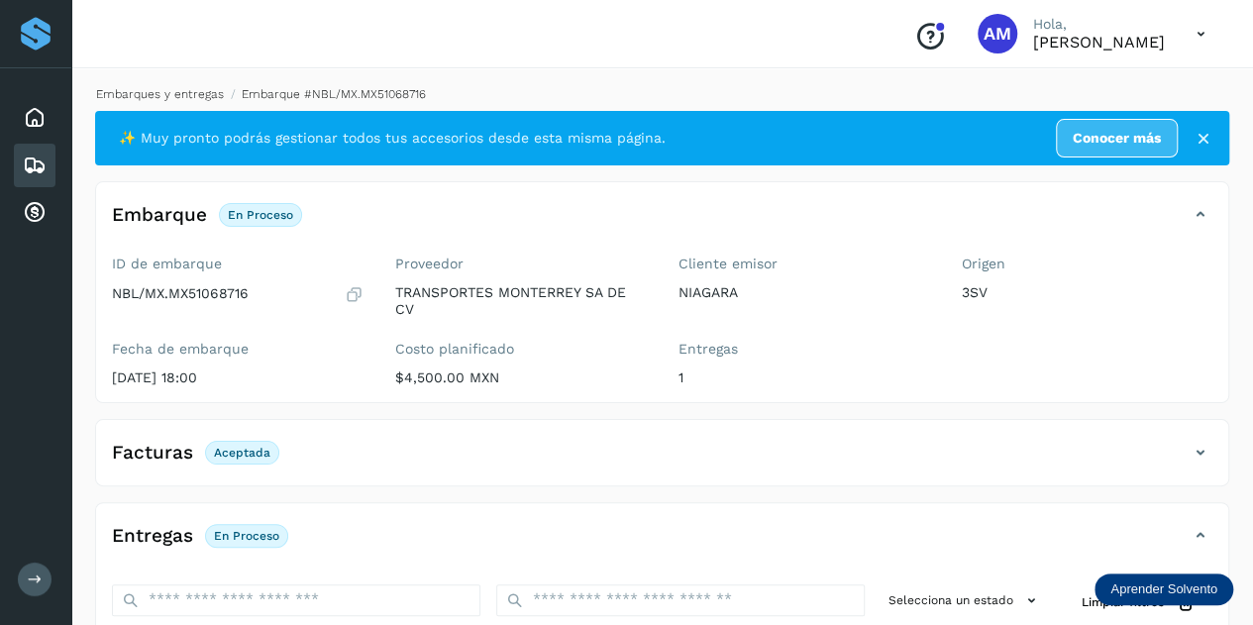
click at [207, 92] on link "Embarques y entregas" at bounding box center [160, 94] width 128 height 14
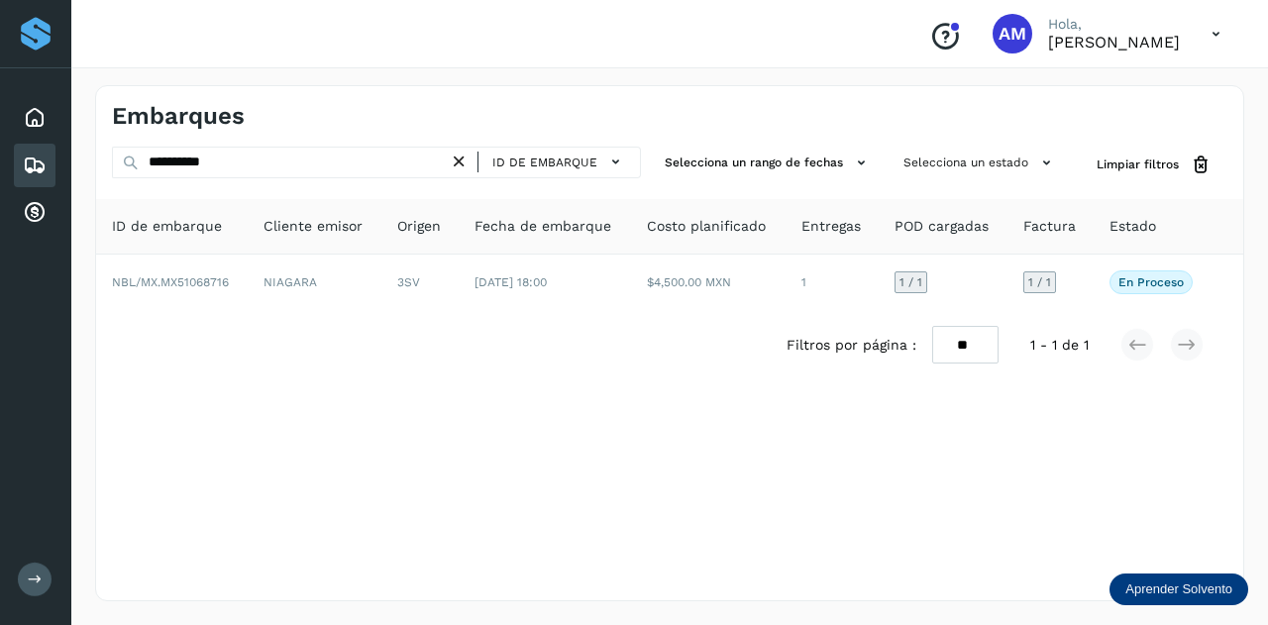
click at [463, 151] on div "ID de embarque" at bounding box center [545, 163] width 192 height 32
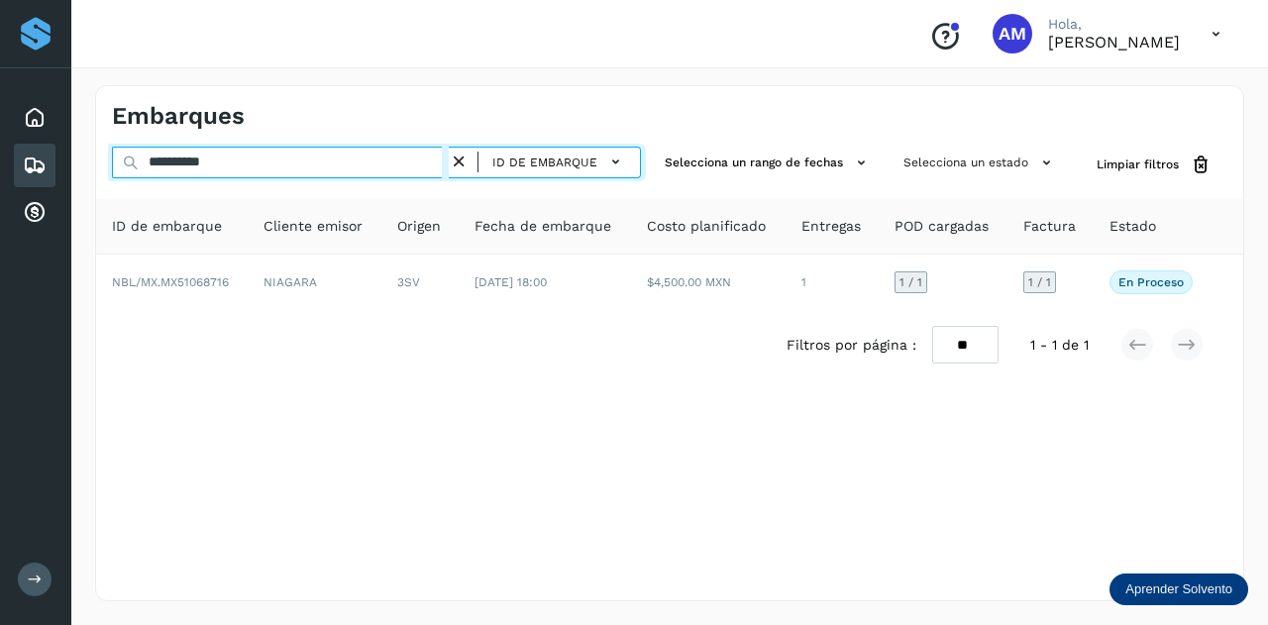
click at [444, 160] on input "**********" at bounding box center [280, 163] width 337 height 32
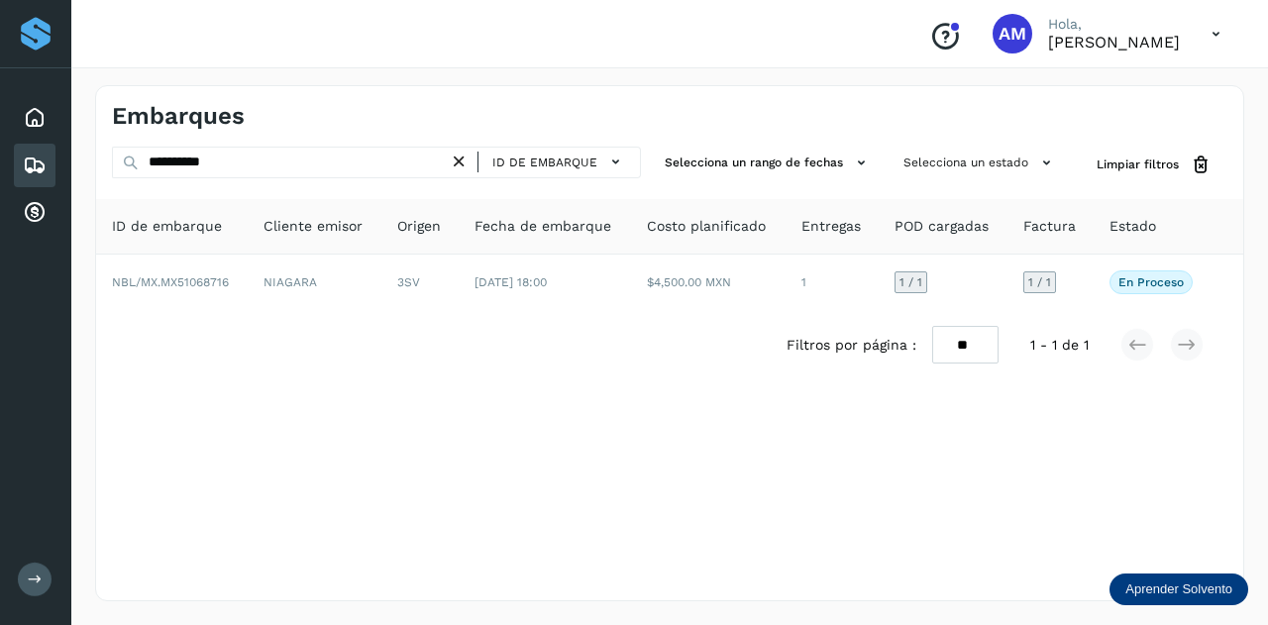
drag, startPoint x: 459, startPoint y: 157, endPoint x: 423, endPoint y: 160, distance: 36.8
click at [456, 157] on icon at bounding box center [459, 162] width 21 height 21
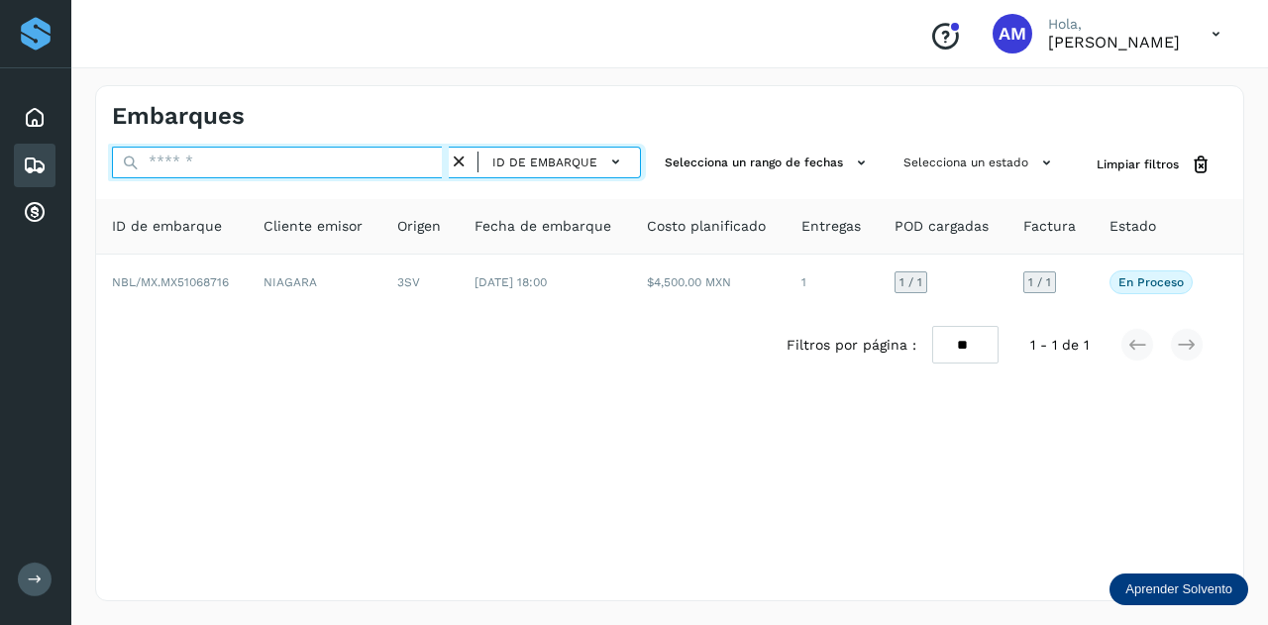
click at [355, 163] on input "text" at bounding box center [280, 163] width 337 height 32
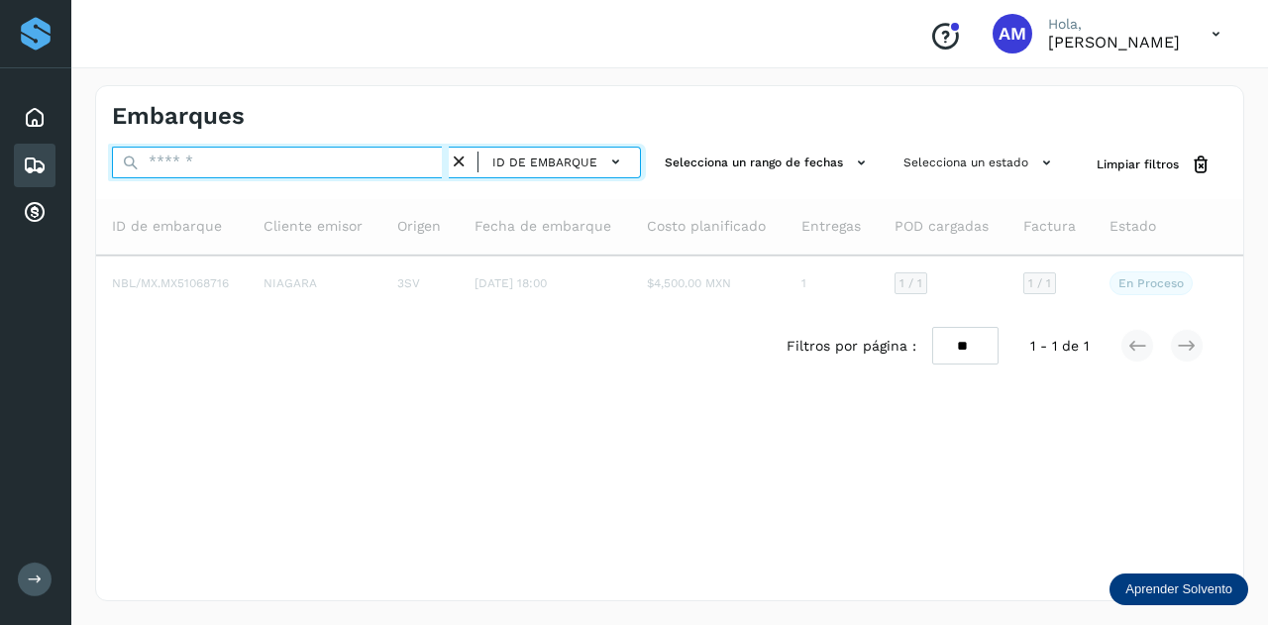
paste input "**********"
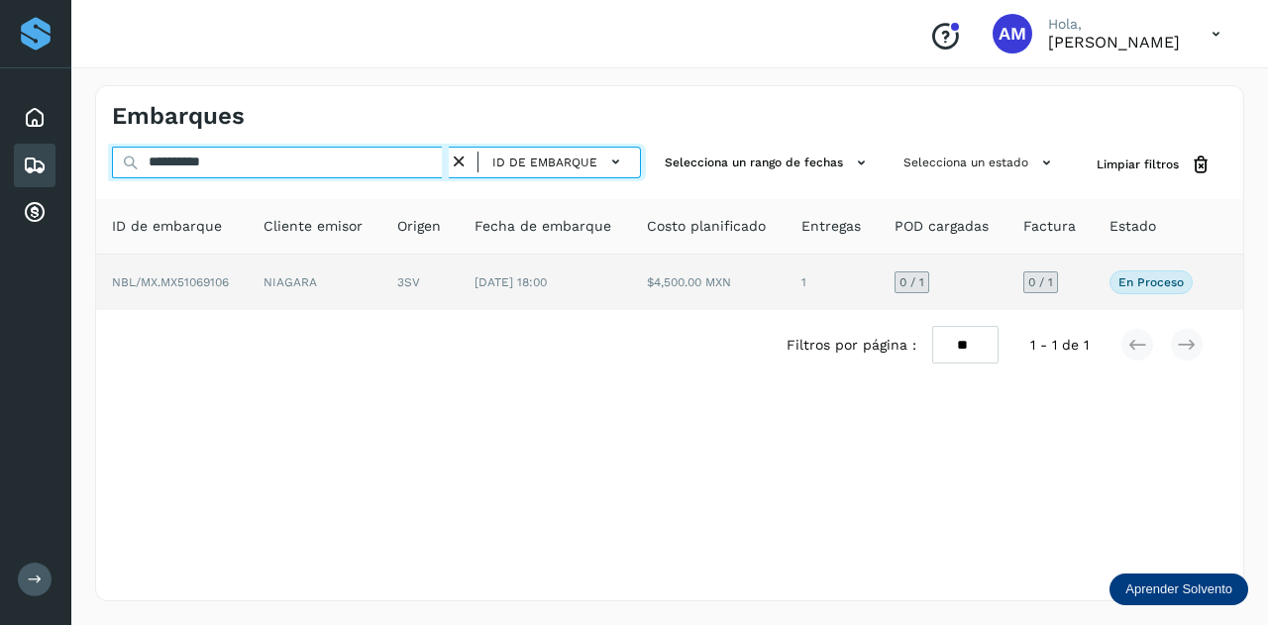
type input "**********"
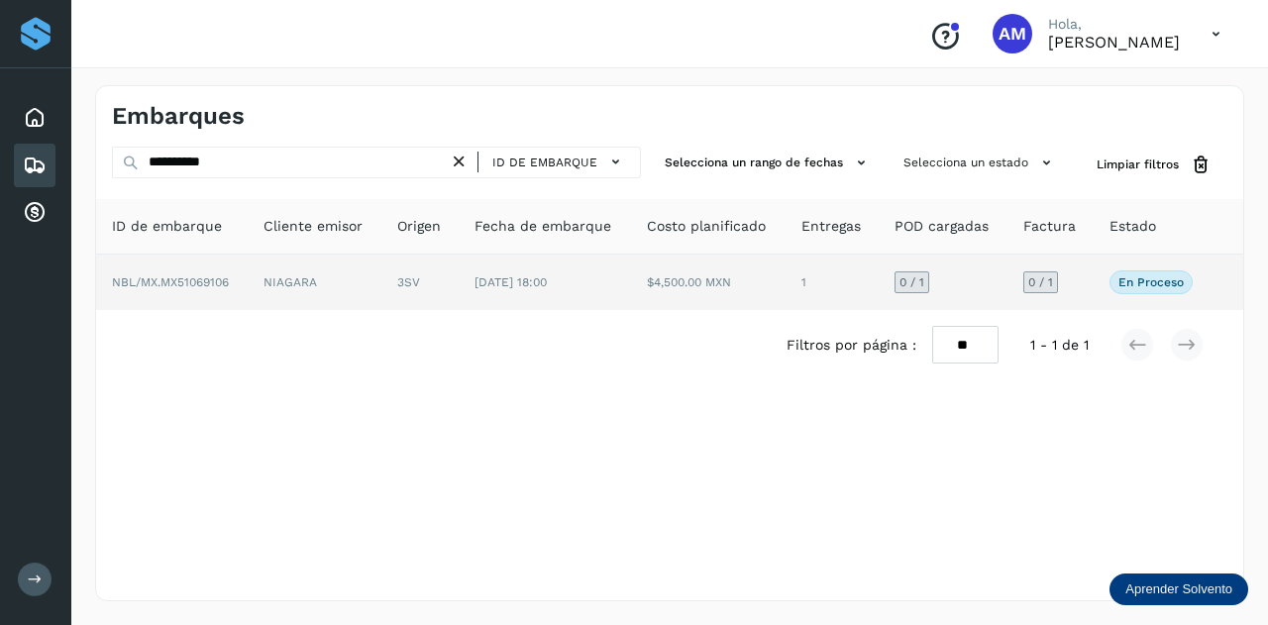
click at [381, 280] on td "NIAGARA" at bounding box center [419, 281] width 77 height 55
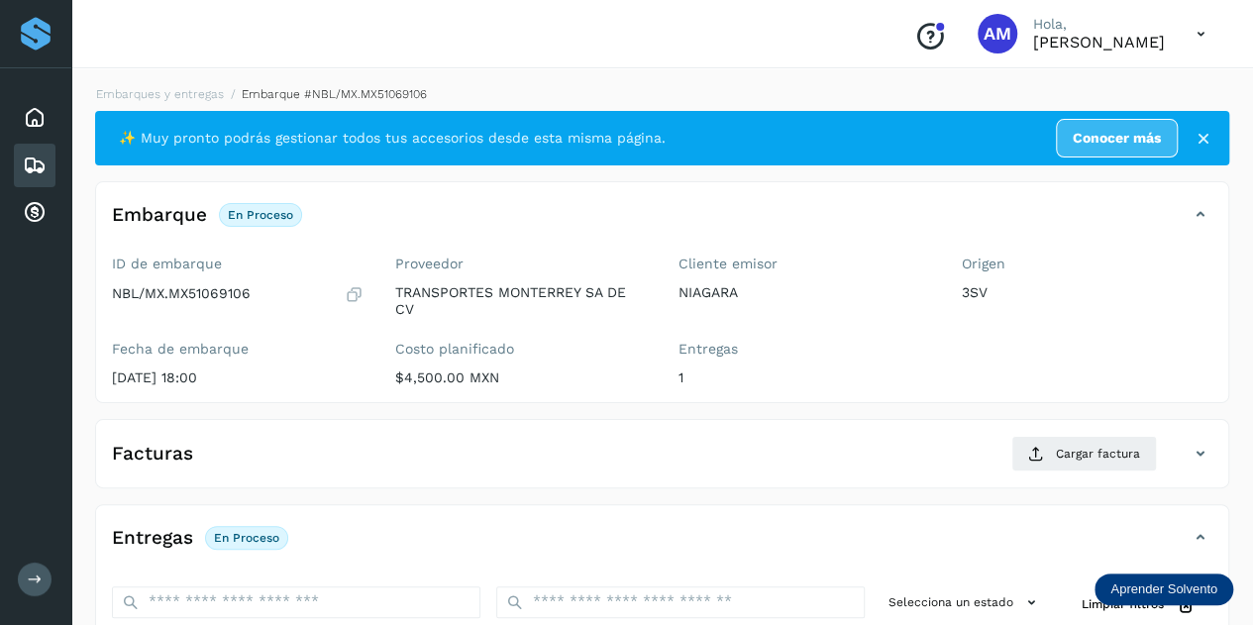
scroll to position [198, 0]
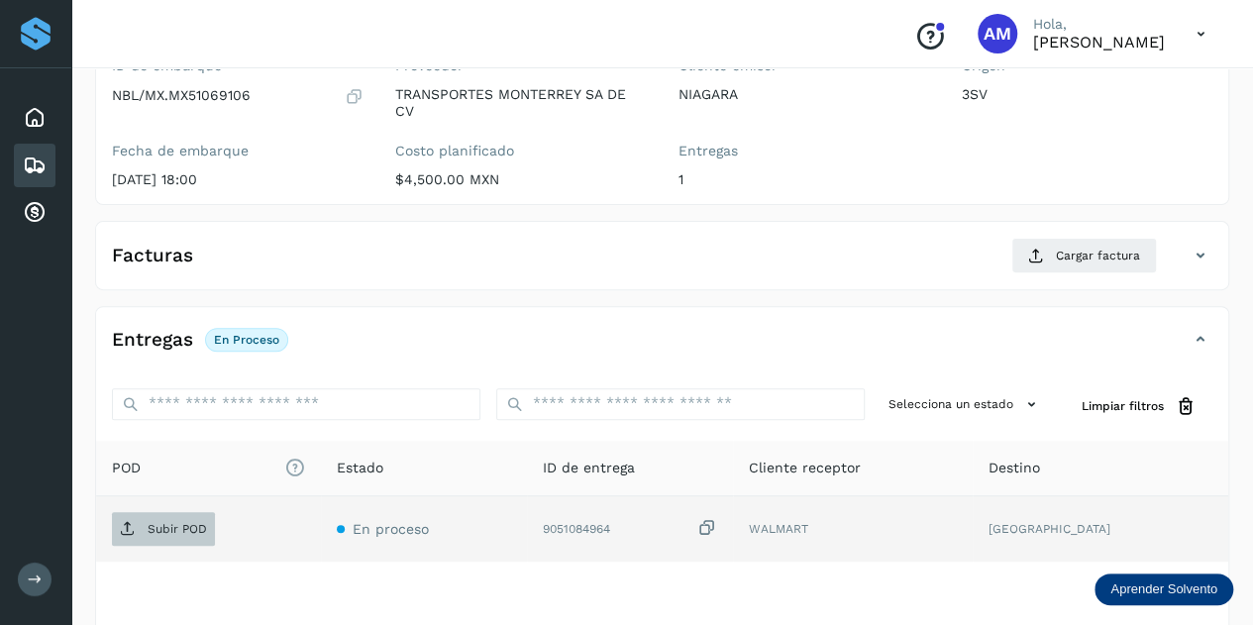
click at [182, 522] on p "Subir POD" at bounding box center [177, 529] width 59 height 14
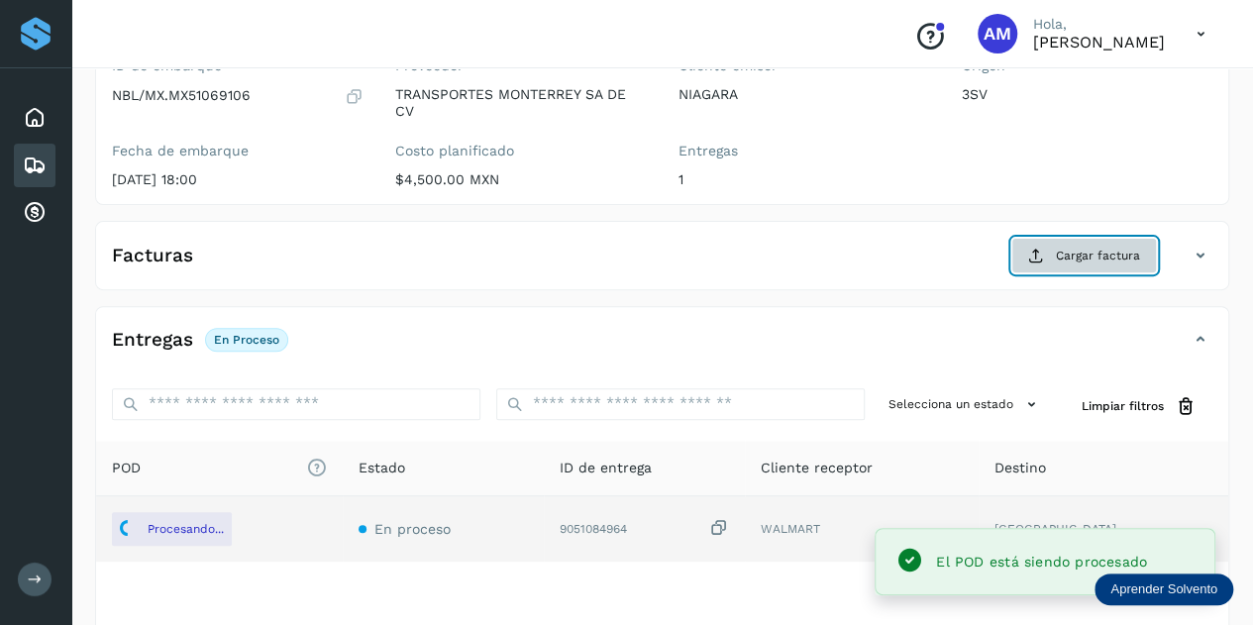
click at [1065, 258] on span "Cargar factura" at bounding box center [1098, 256] width 84 height 18
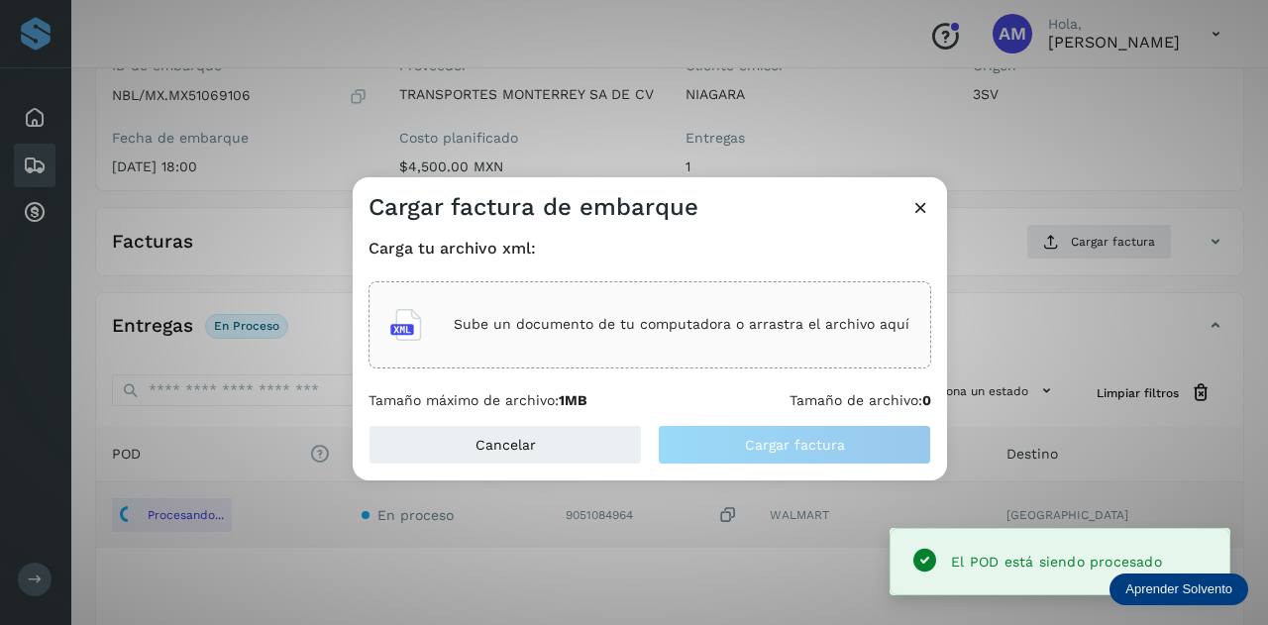
click at [659, 357] on div "Sube un documento de tu computadora o arrastra el archivo aquí" at bounding box center [649, 324] width 562 height 87
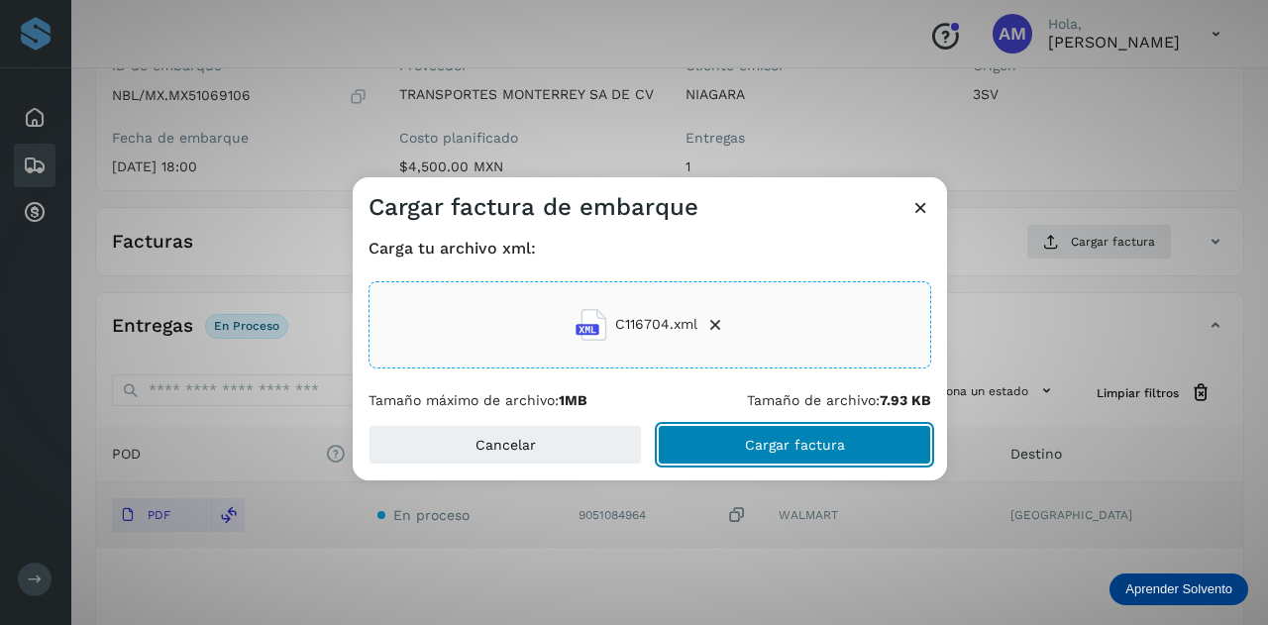
drag, startPoint x: 733, startPoint y: 447, endPoint x: 438, endPoint y: 451, distance: 295.1
click at [727, 449] on button "Cargar factura" at bounding box center [794, 445] width 273 height 40
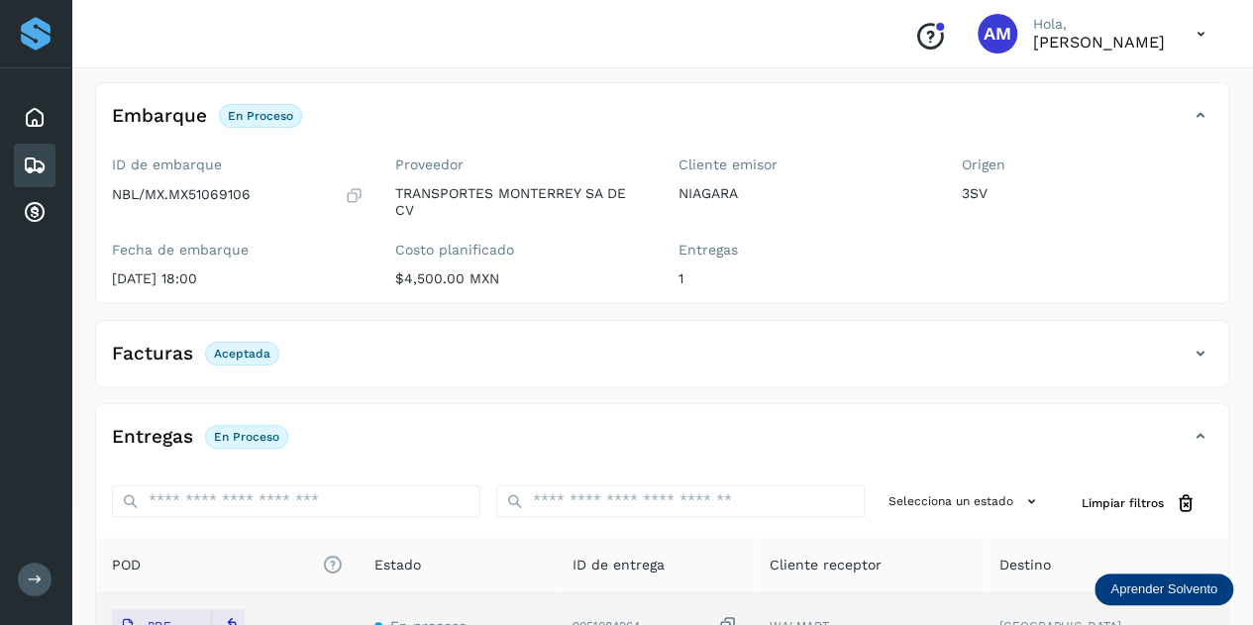
scroll to position [0, 0]
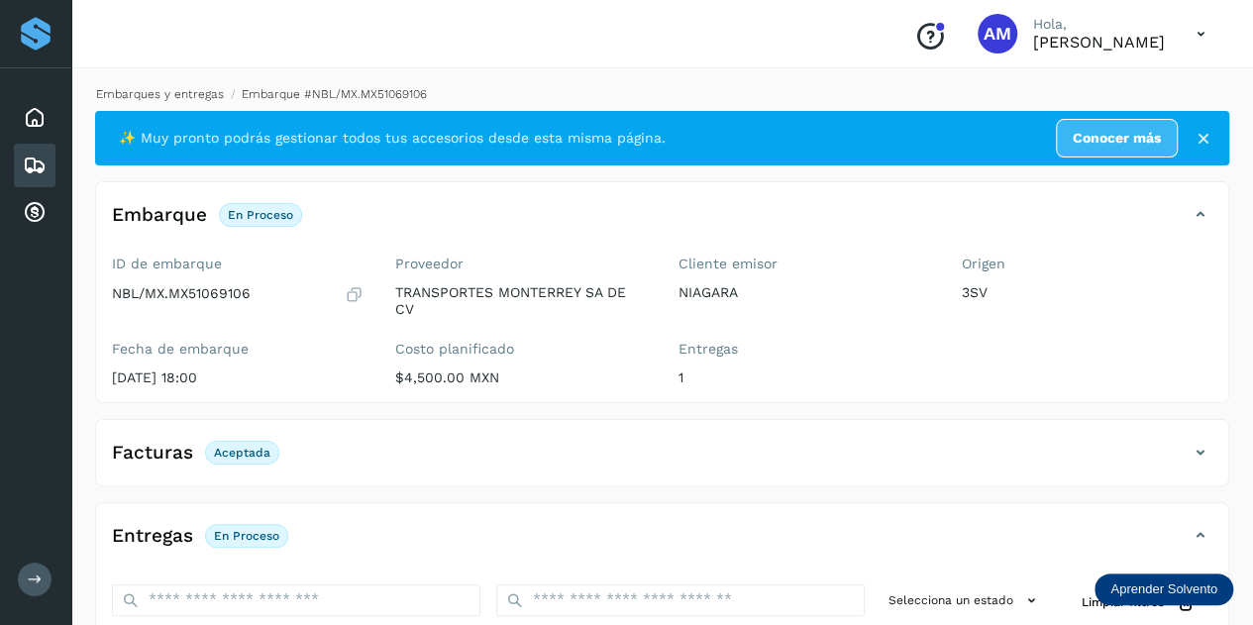
click at [152, 92] on link "Embarques y entregas" at bounding box center [160, 94] width 128 height 14
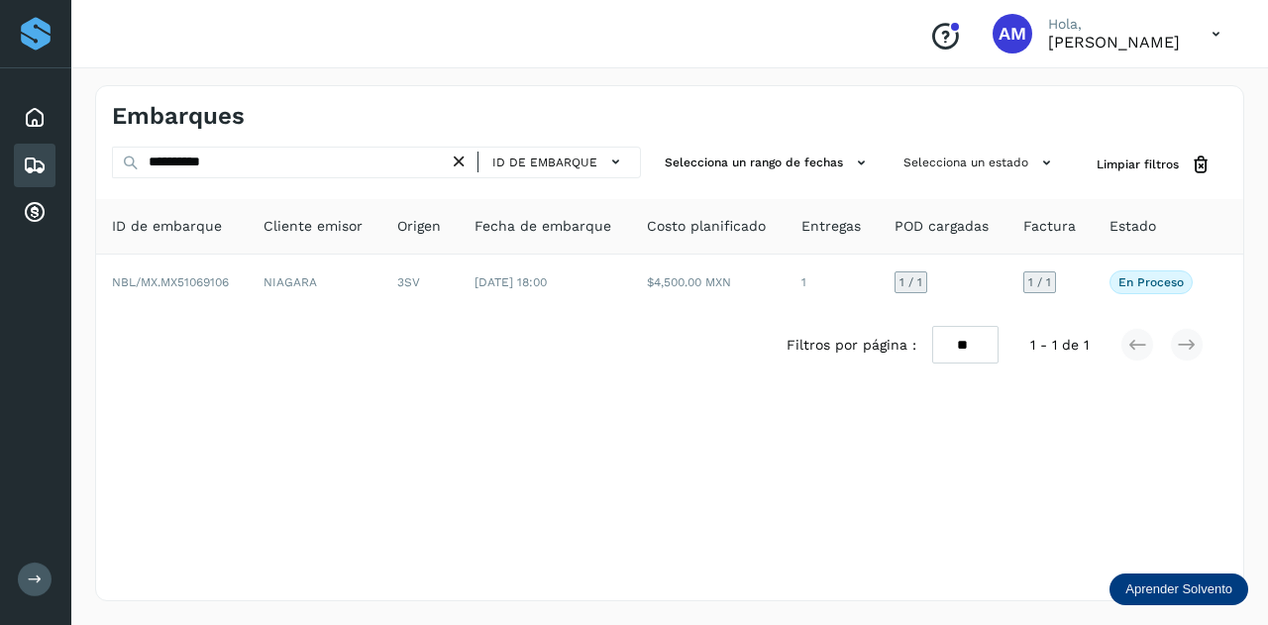
click at [455, 159] on icon at bounding box center [459, 162] width 21 height 21
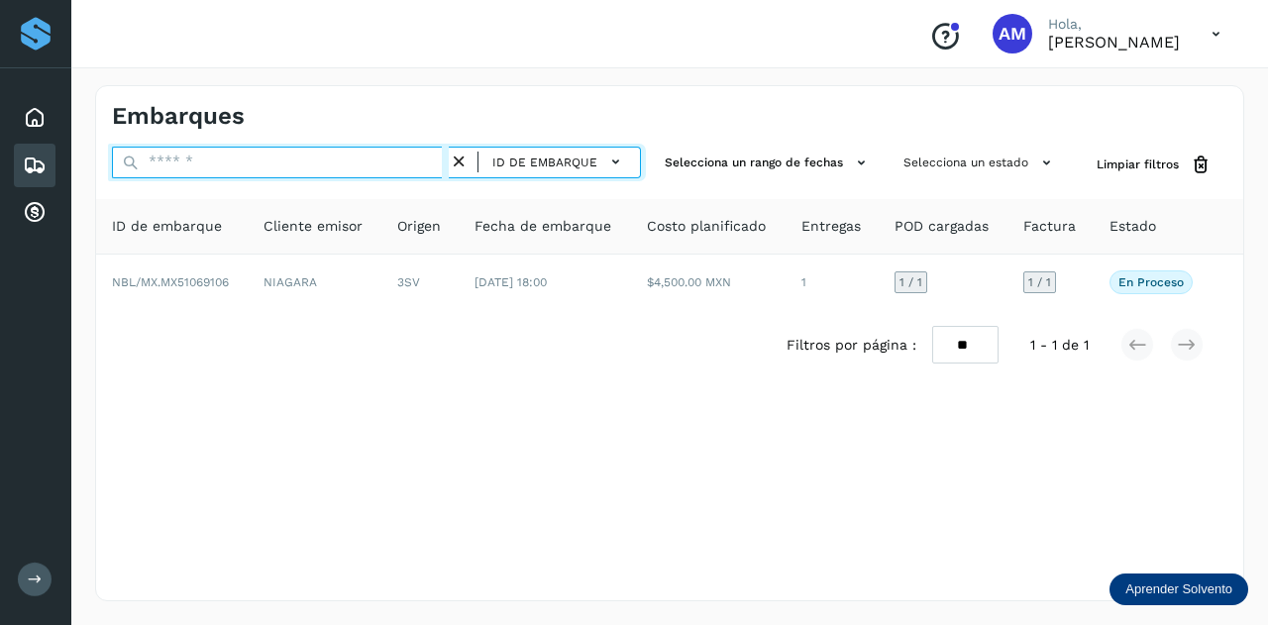
click at [414, 159] on input "text" at bounding box center [280, 163] width 337 height 32
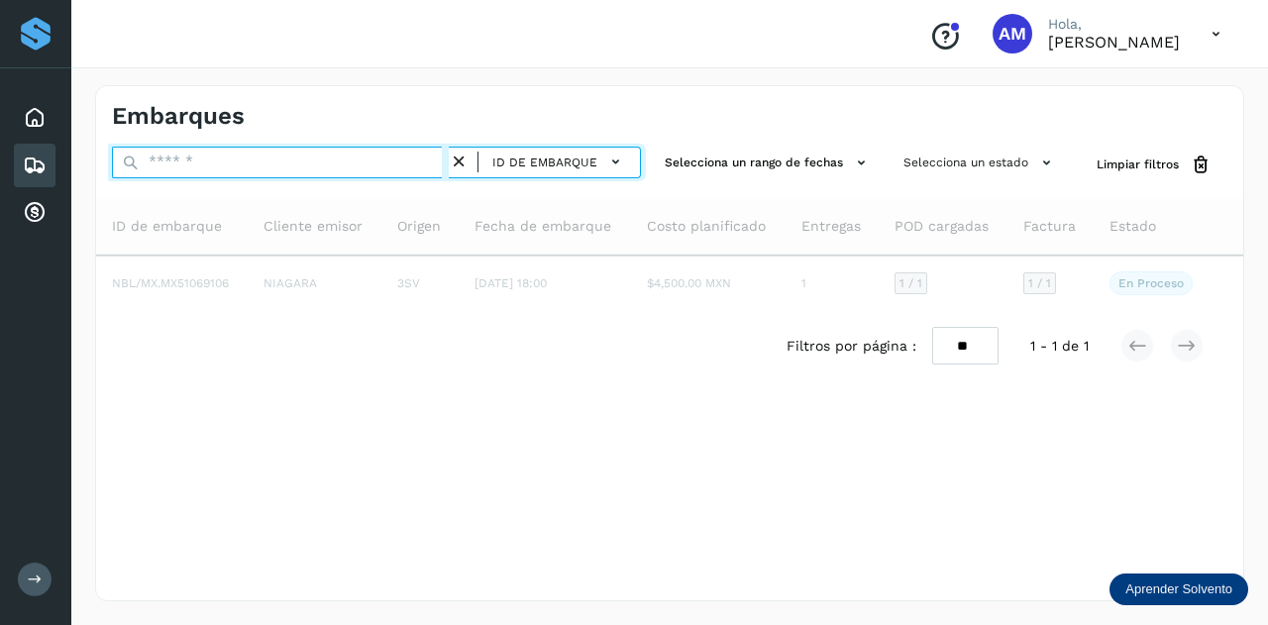
paste input "**********"
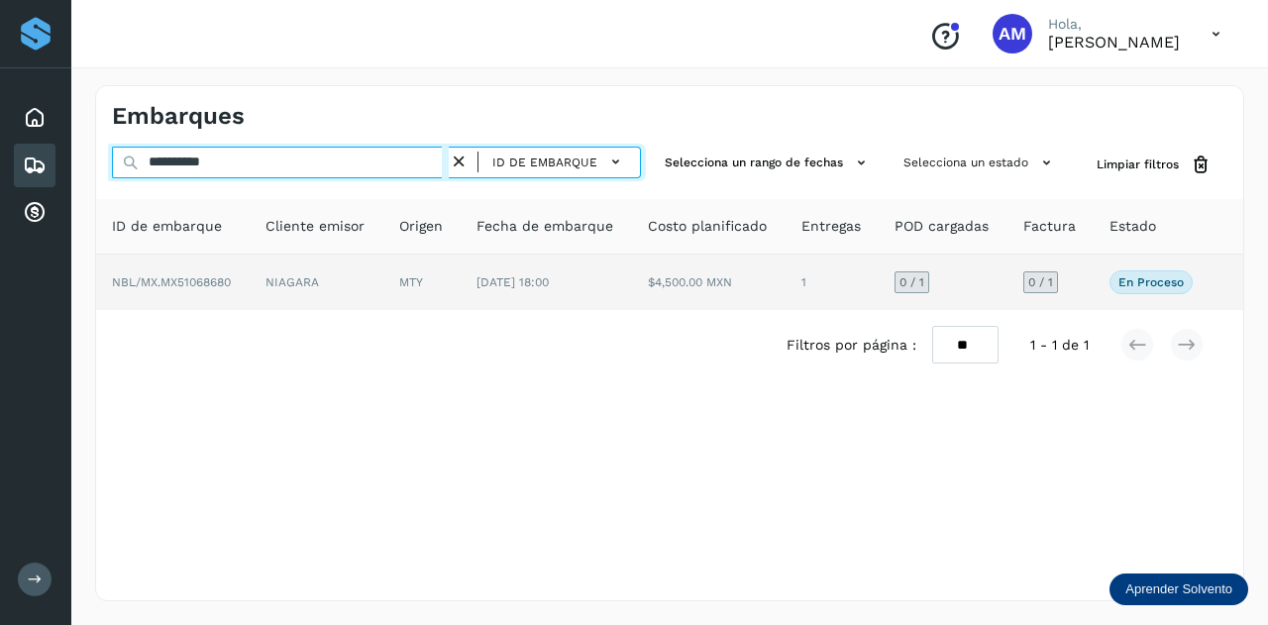
type input "**********"
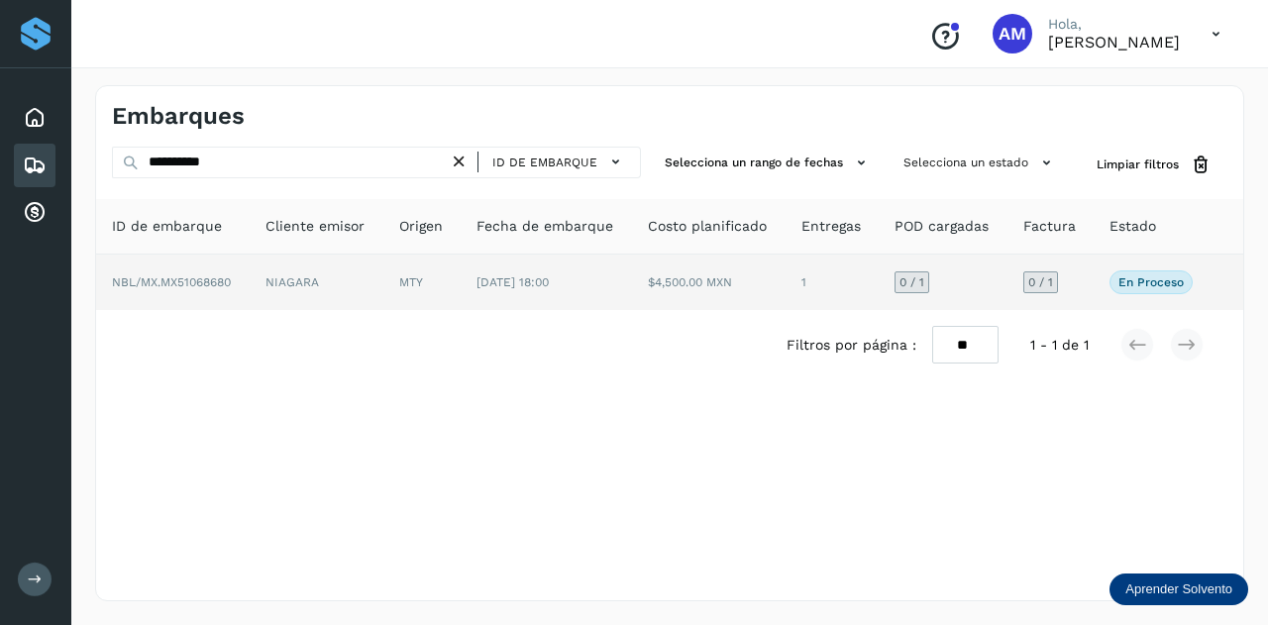
click at [460, 287] on td "MTY" at bounding box center [546, 281] width 172 height 55
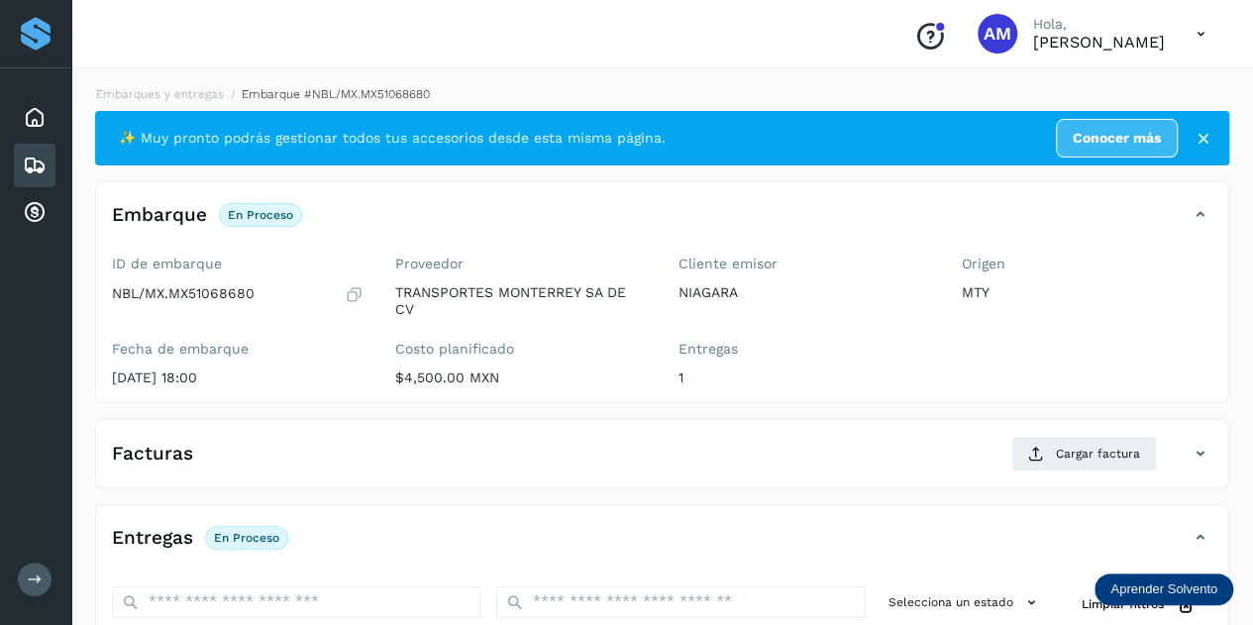
scroll to position [198, 0]
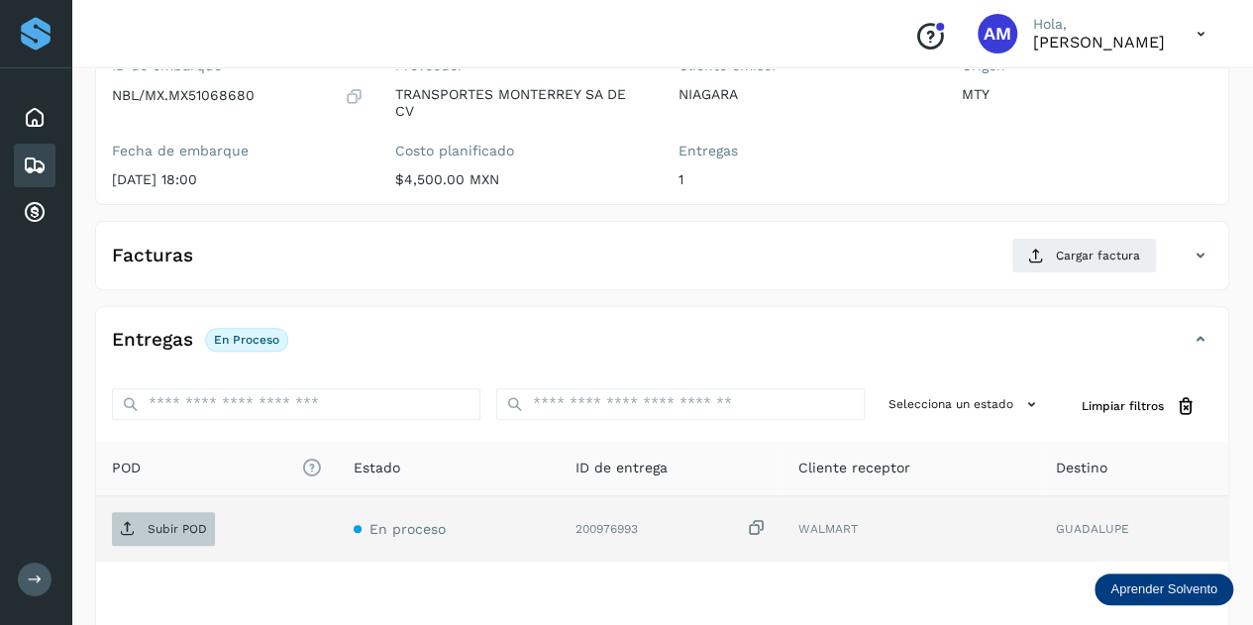
click at [129, 527] on icon at bounding box center [128, 529] width 16 height 16
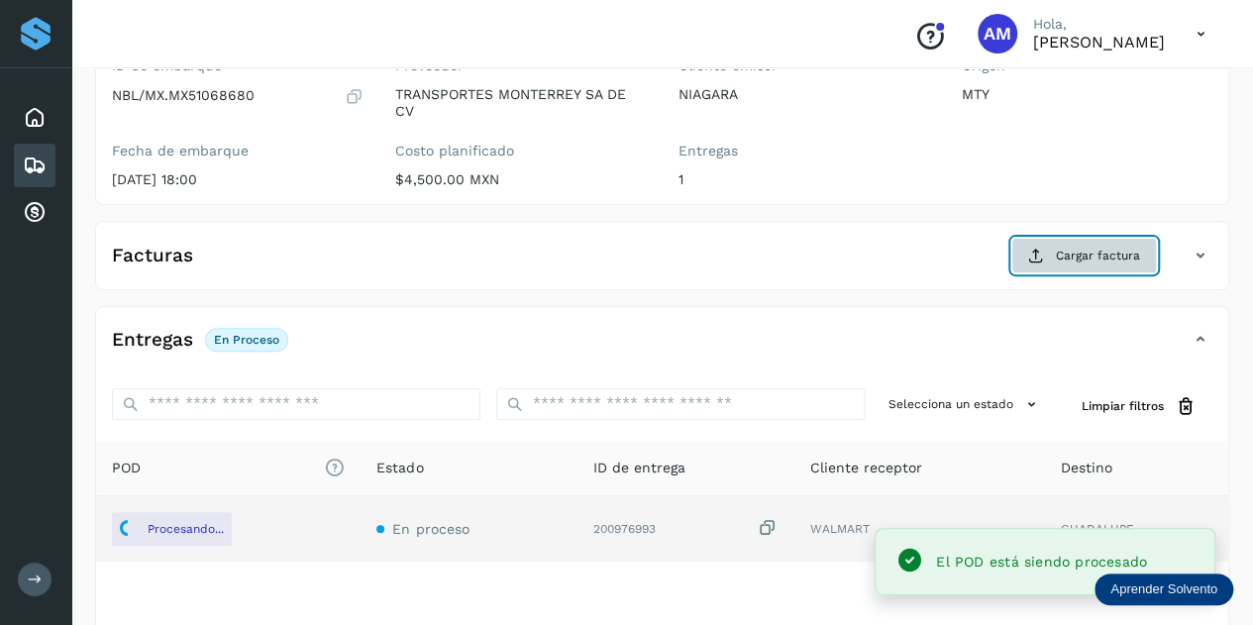
click at [1028, 255] on button "Cargar factura" at bounding box center [1084, 256] width 146 height 36
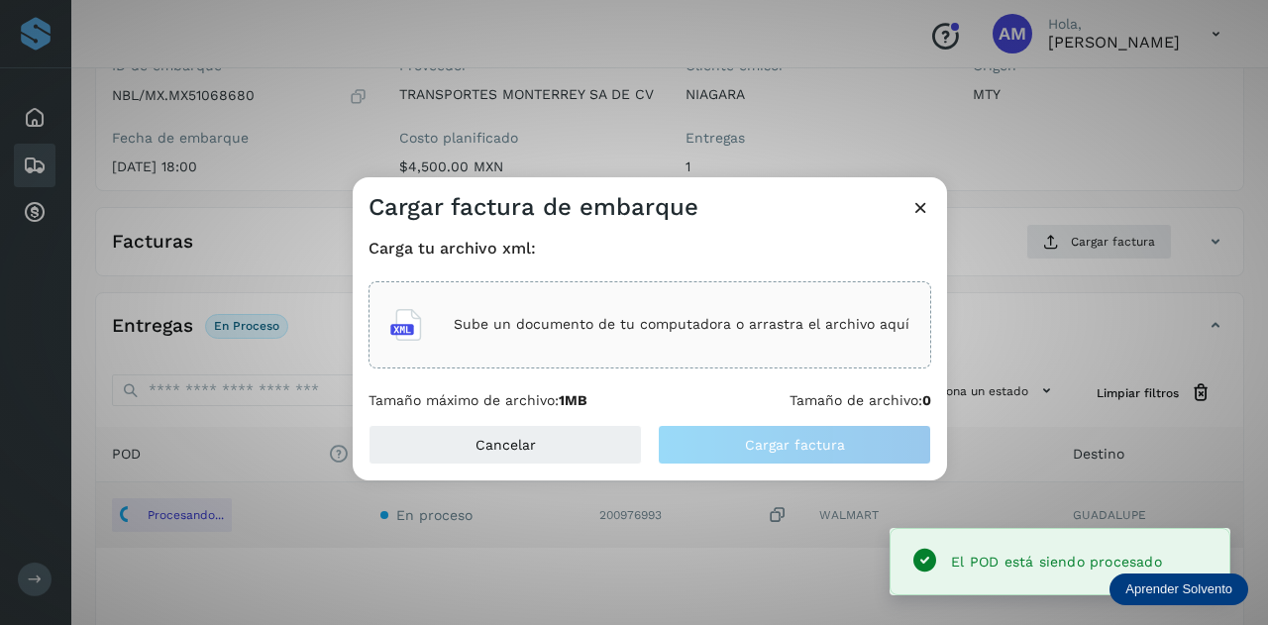
click at [829, 326] on p "Sube un documento de tu computadora o arrastra el archivo aquí" at bounding box center [682, 324] width 456 height 17
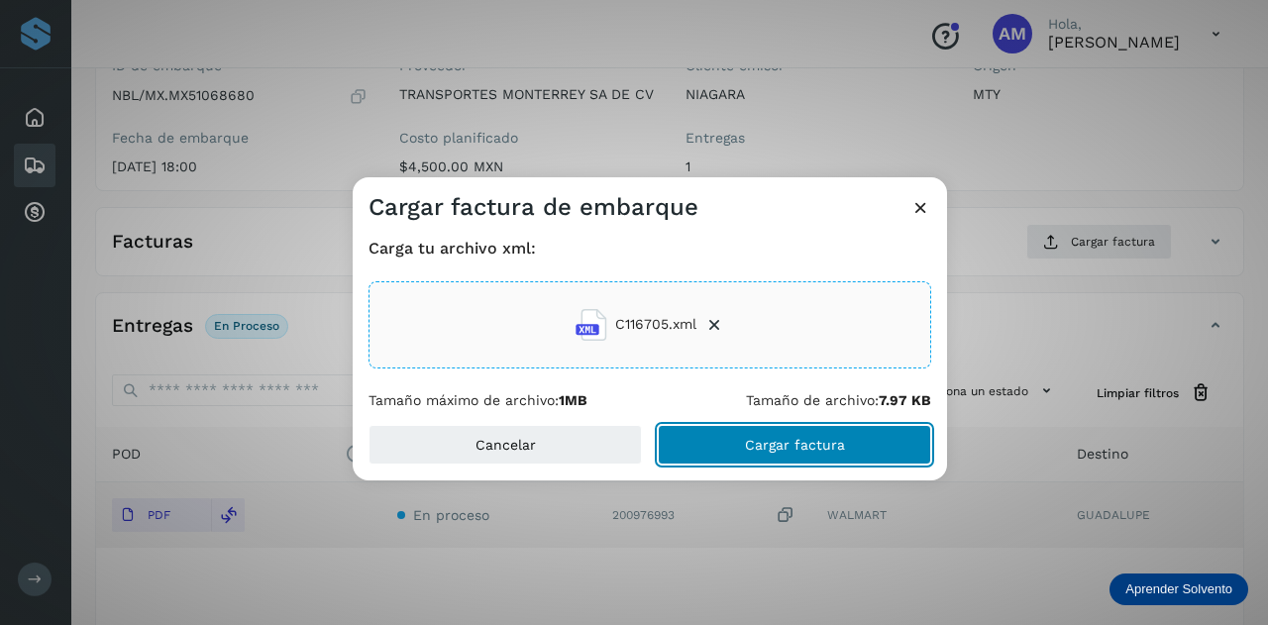
click at [747, 455] on button "Cargar factura" at bounding box center [794, 445] width 273 height 40
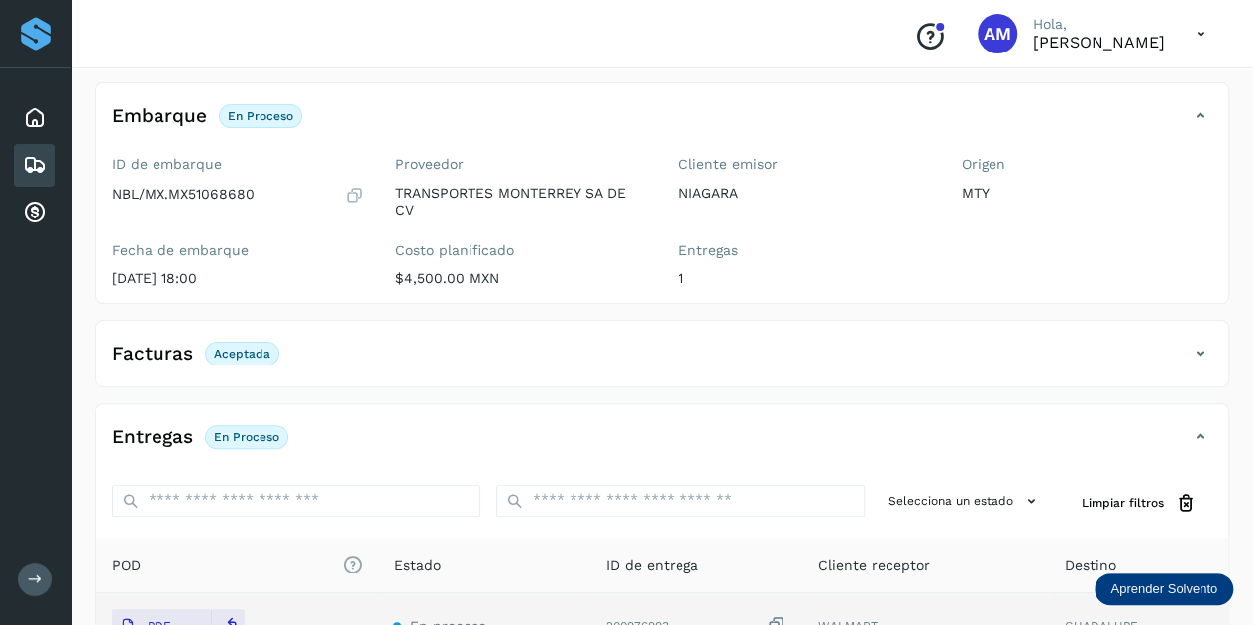
scroll to position [0, 0]
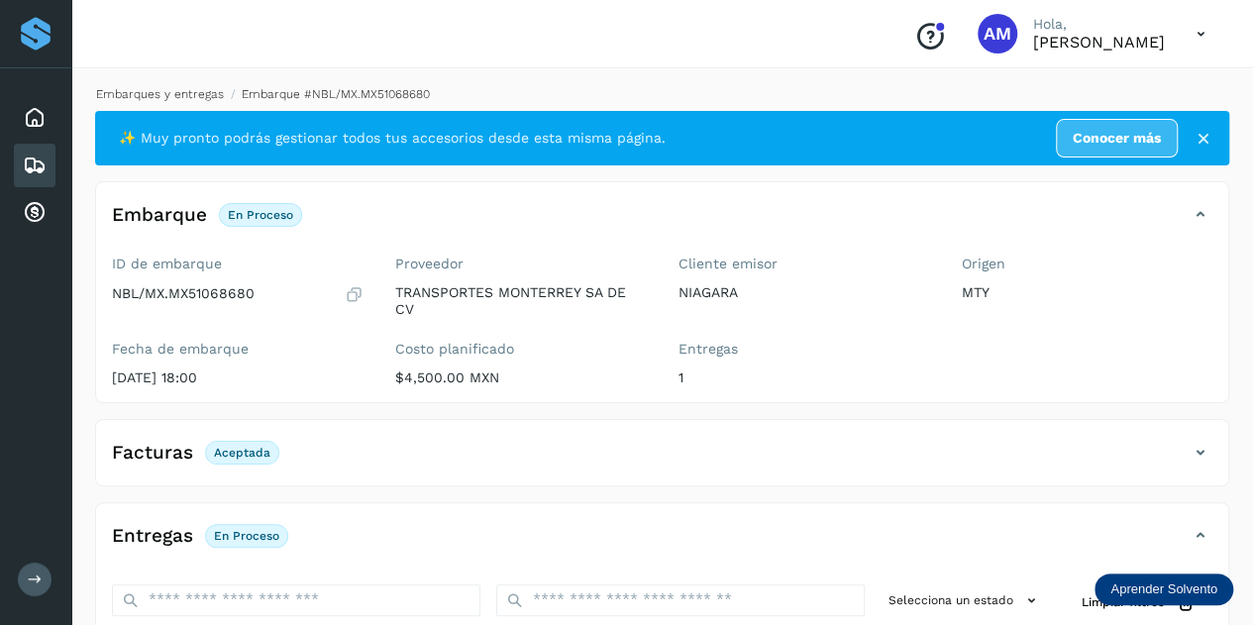
click at [194, 100] on link "Embarques y entregas" at bounding box center [160, 94] width 128 height 14
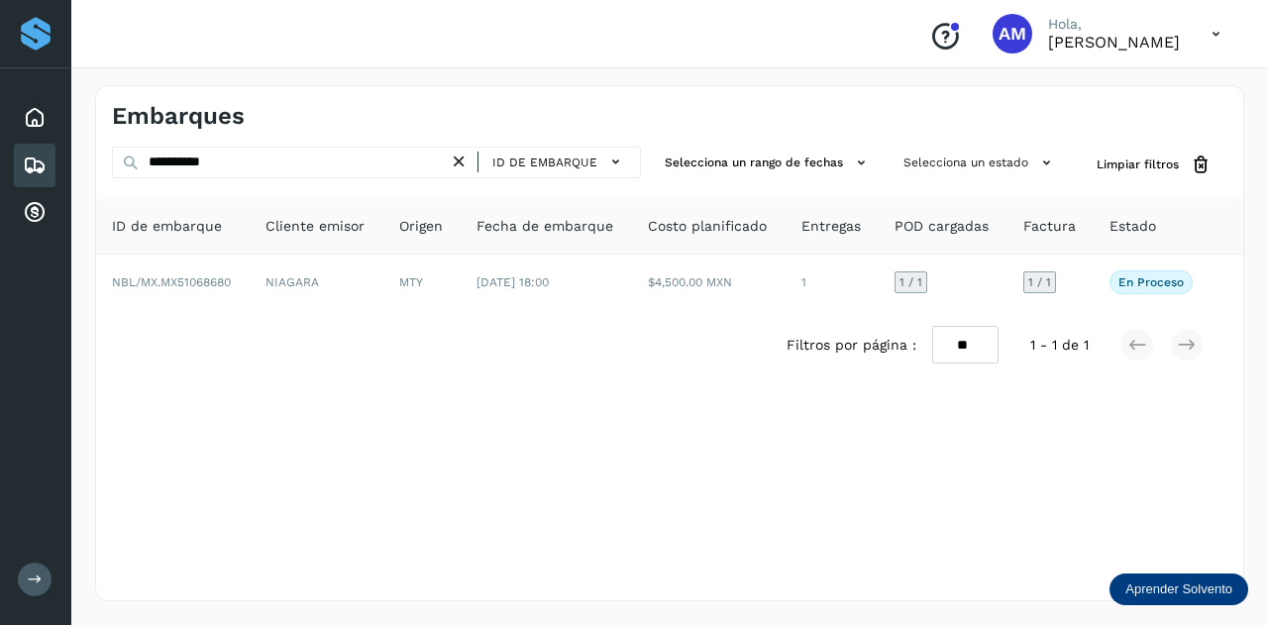
click at [459, 160] on icon at bounding box center [459, 162] width 21 height 21
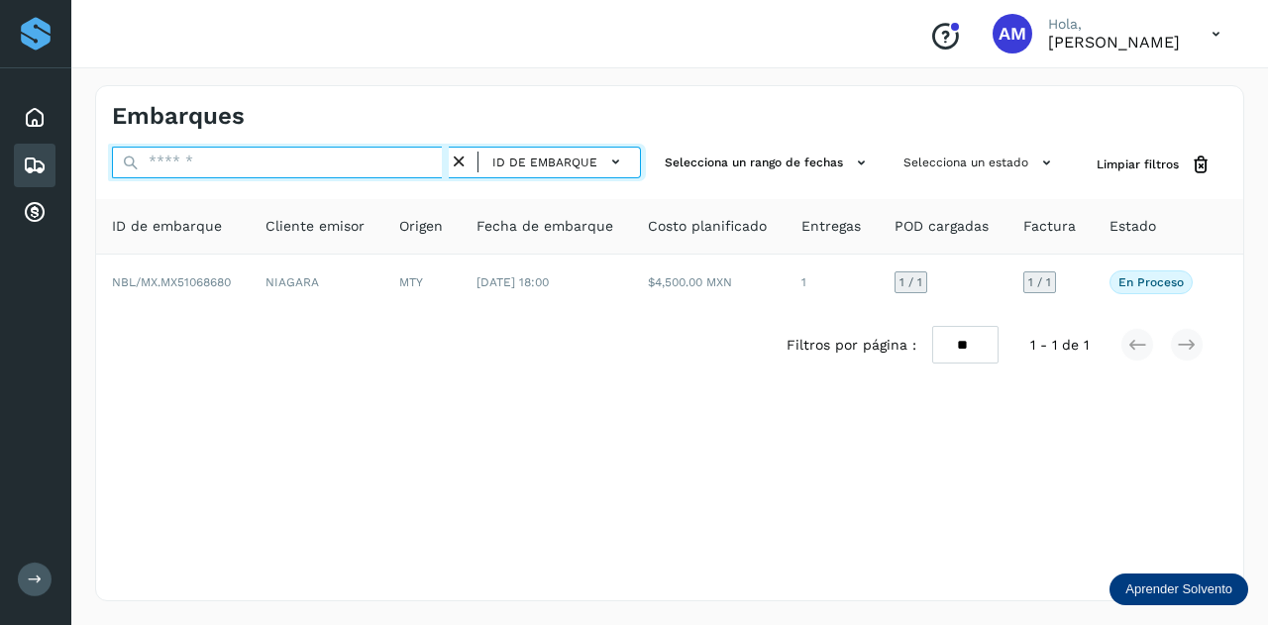
click at [393, 153] on input "text" at bounding box center [280, 163] width 337 height 32
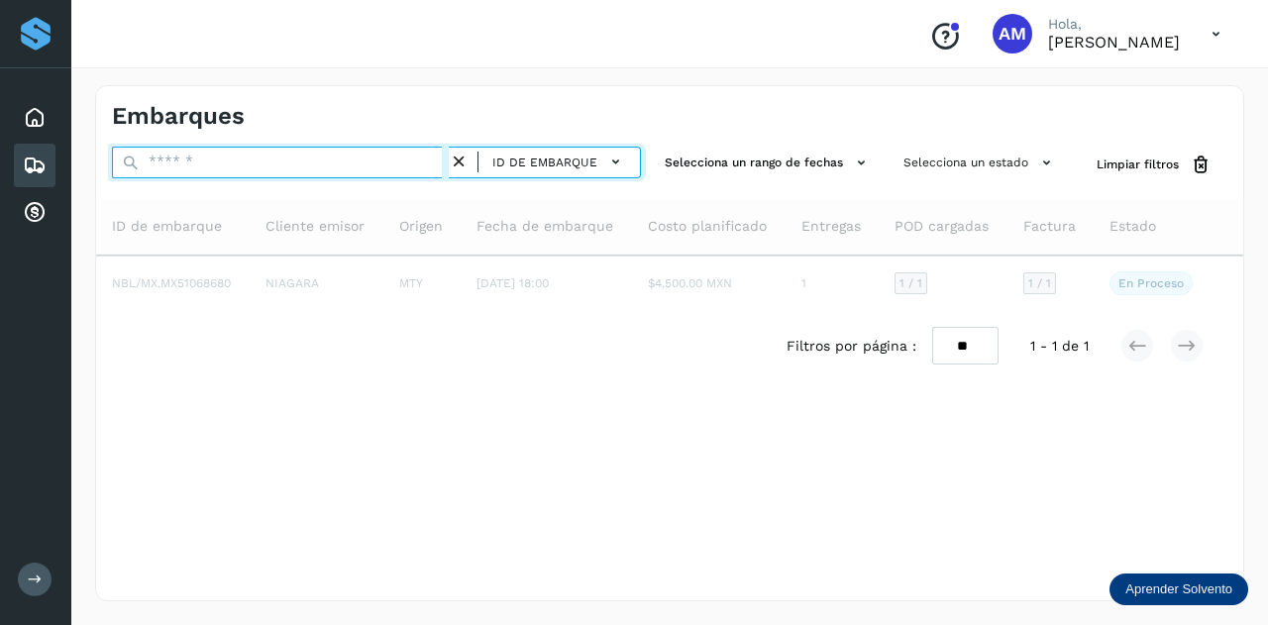
paste input "**********"
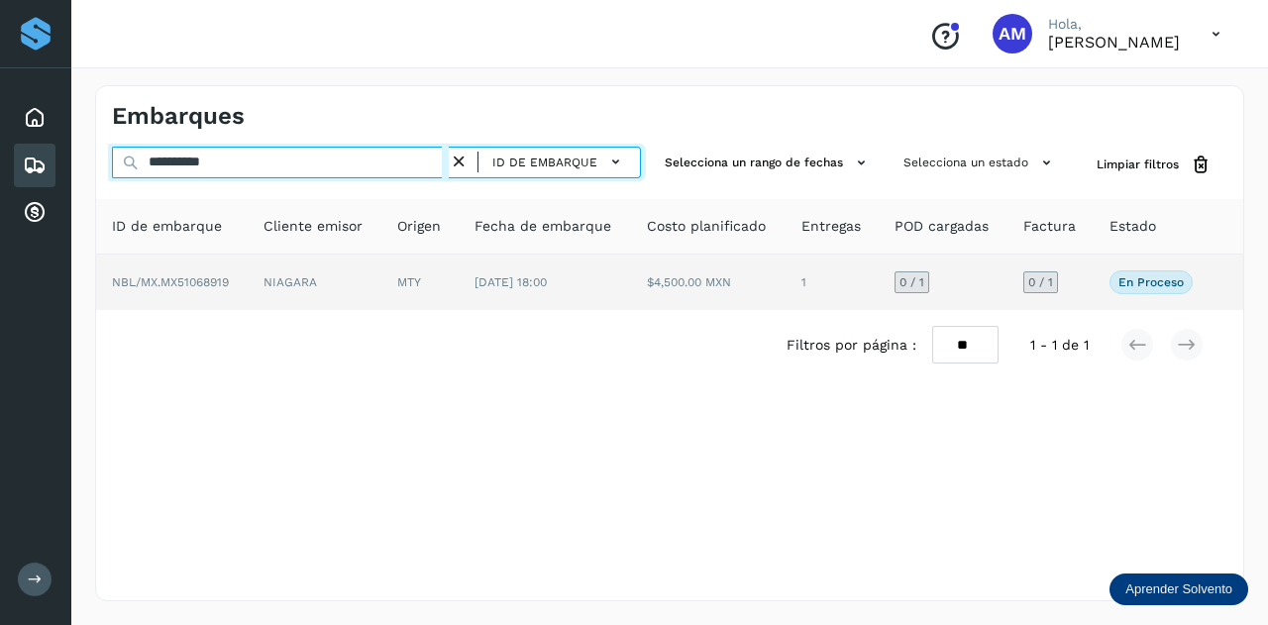
type input "**********"
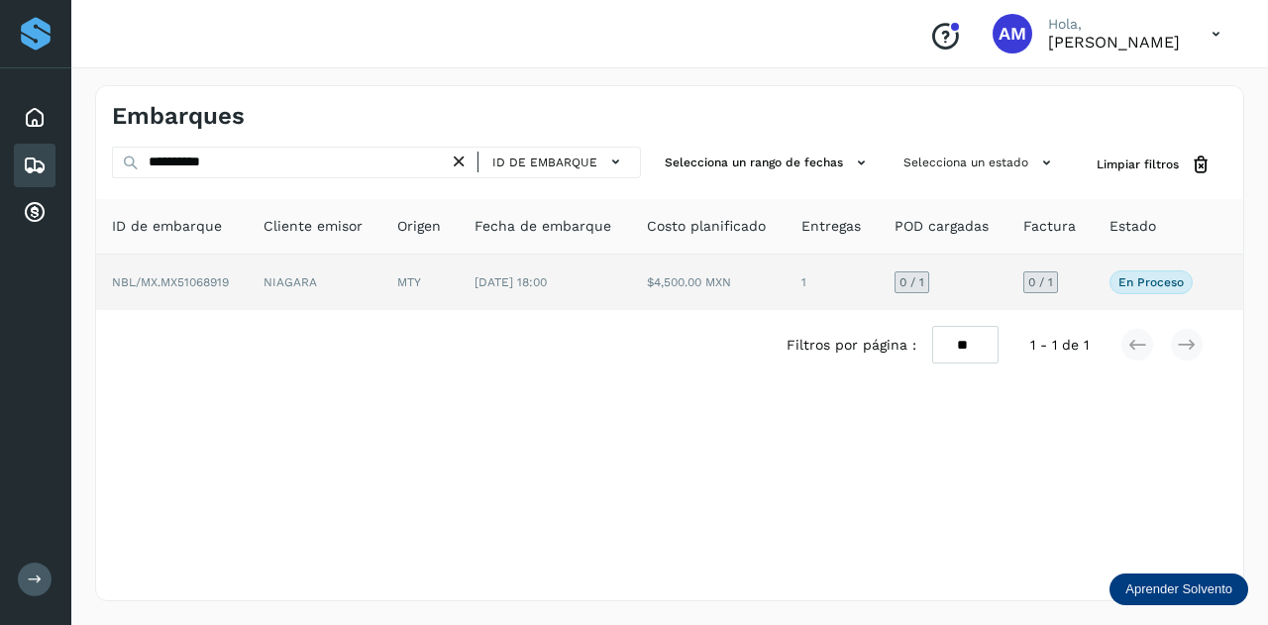
click at [381, 276] on td "NIAGARA" at bounding box center [419, 281] width 77 height 55
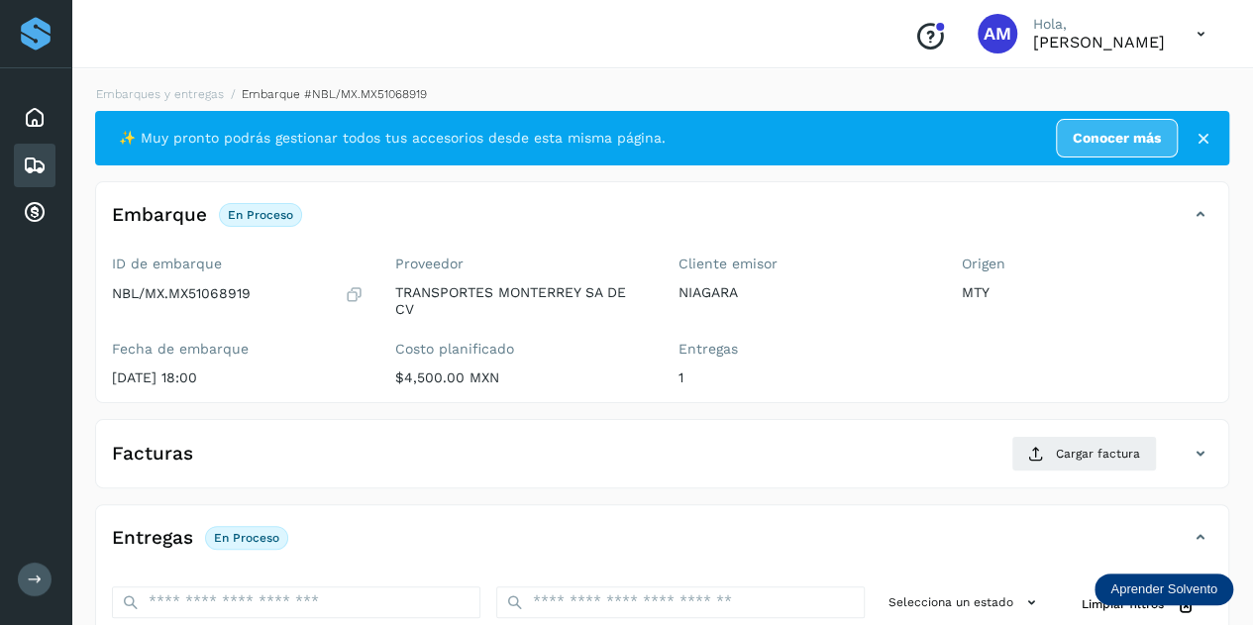
scroll to position [297, 0]
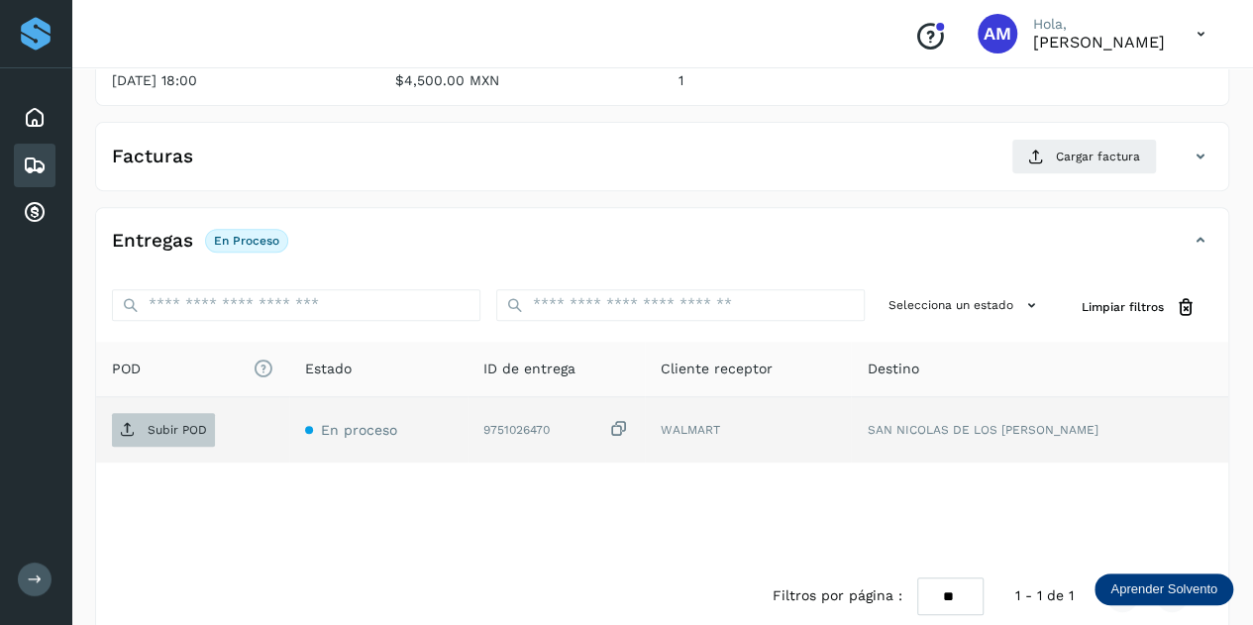
click at [179, 430] on p "Subir POD" at bounding box center [177, 430] width 59 height 14
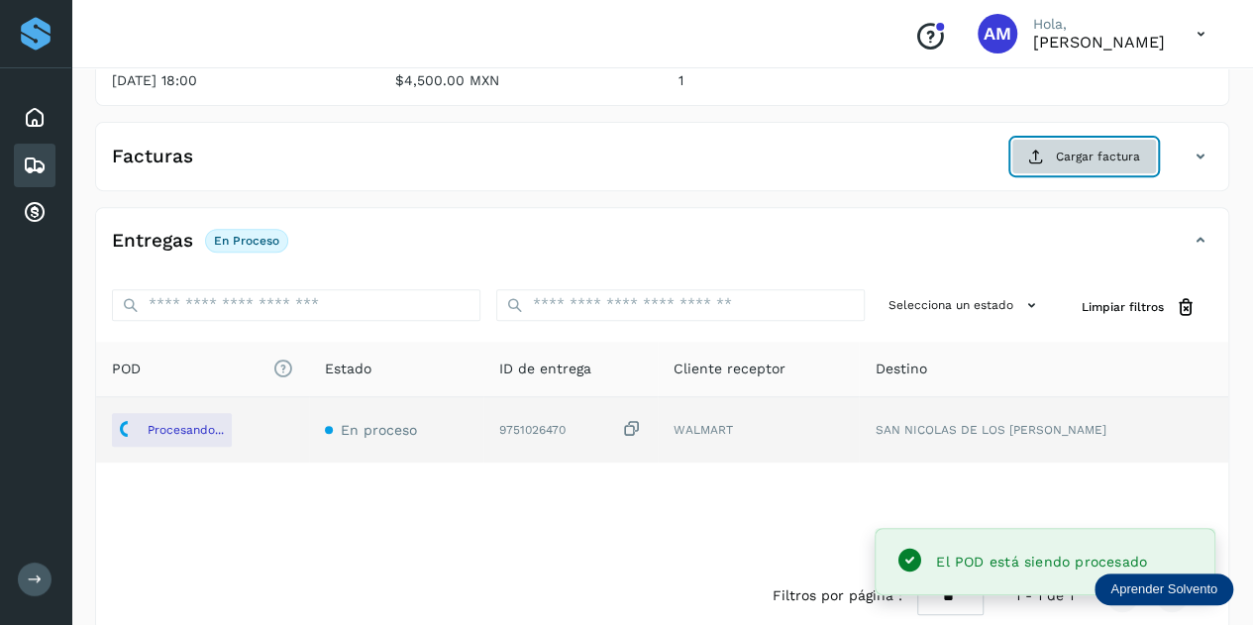
click at [1087, 158] on span "Cargar factura" at bounding box center [1098, 157] width 84 height 18
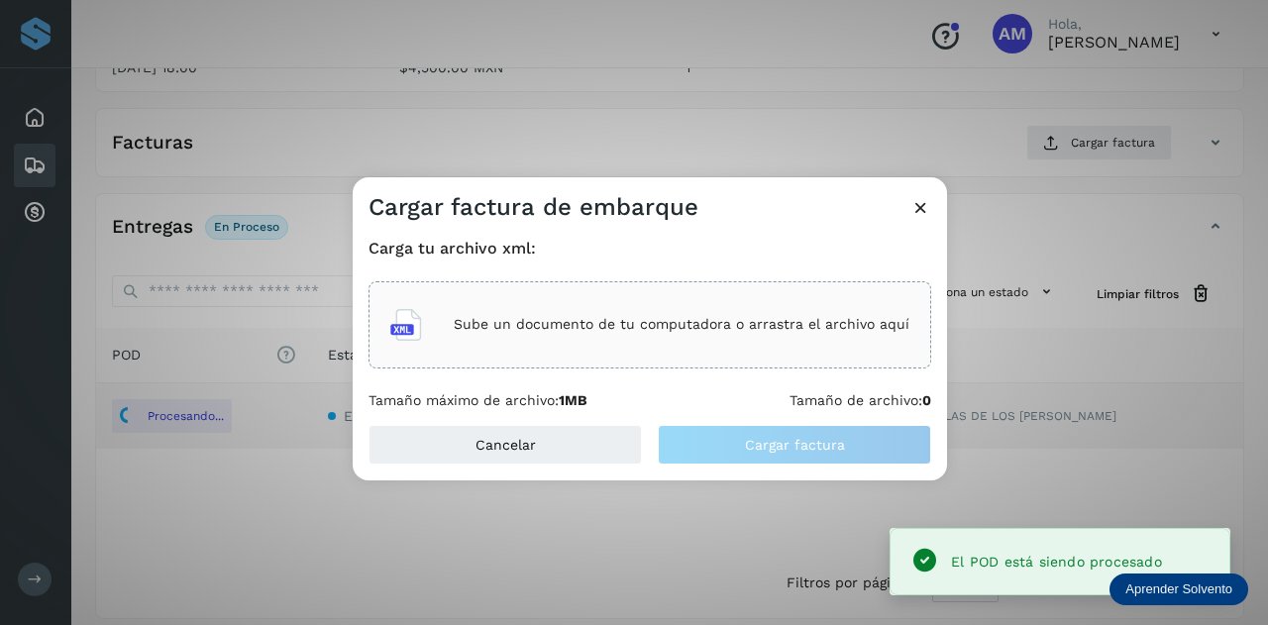
click at [719, 303] on div "Sube un documento de tu computadora o arrastra el archivo aquí" at bounding box center [649, 324] width 519 height 53
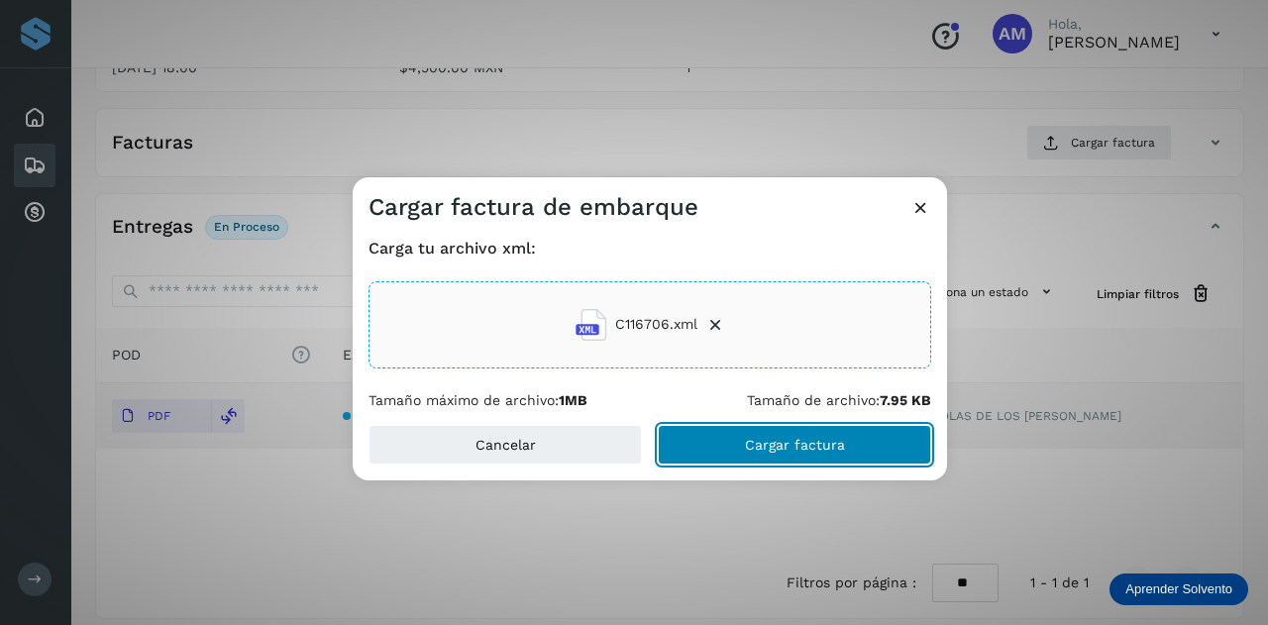
click at [730, 455] on button "Cargar factura" at bounding box center [794, 445] width 273 height 40
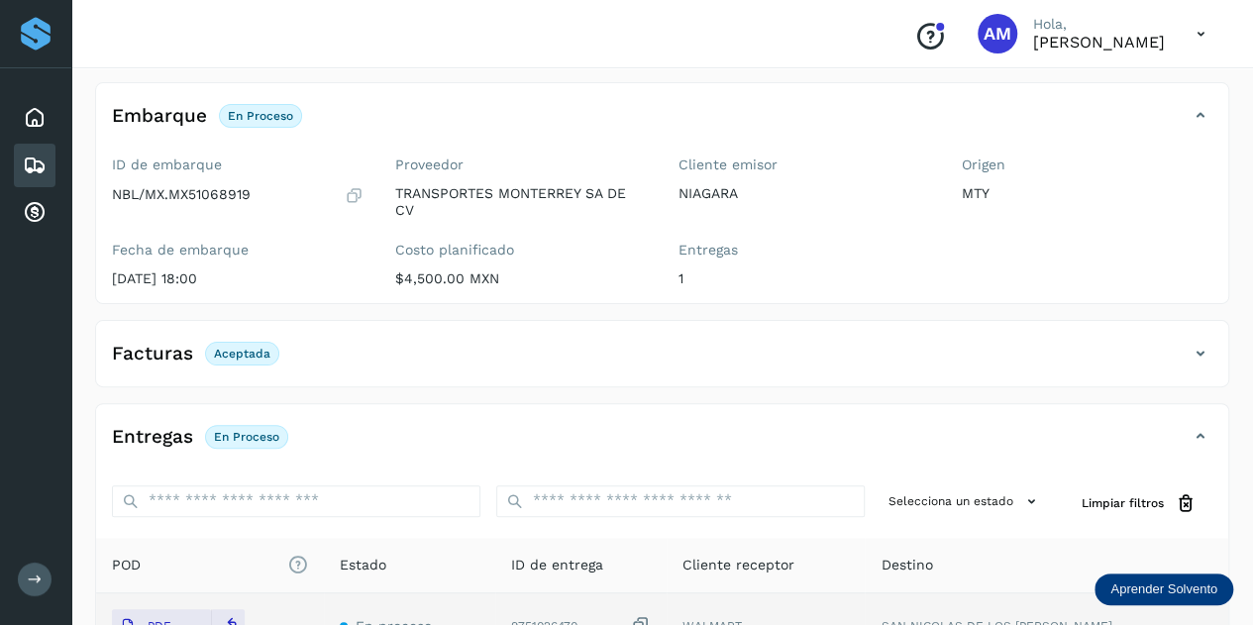
scroll to position [0, 0]
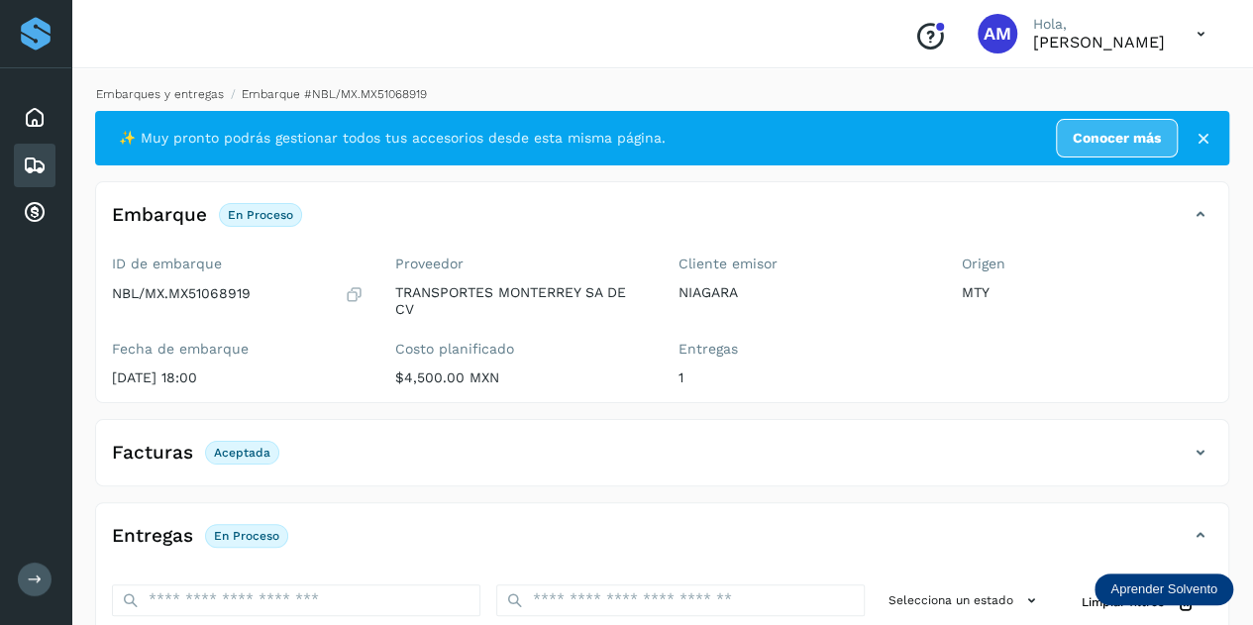
click at [176, 92] on link "Embarques y entregas" at bounding box center [160, 94] width 128 height 14
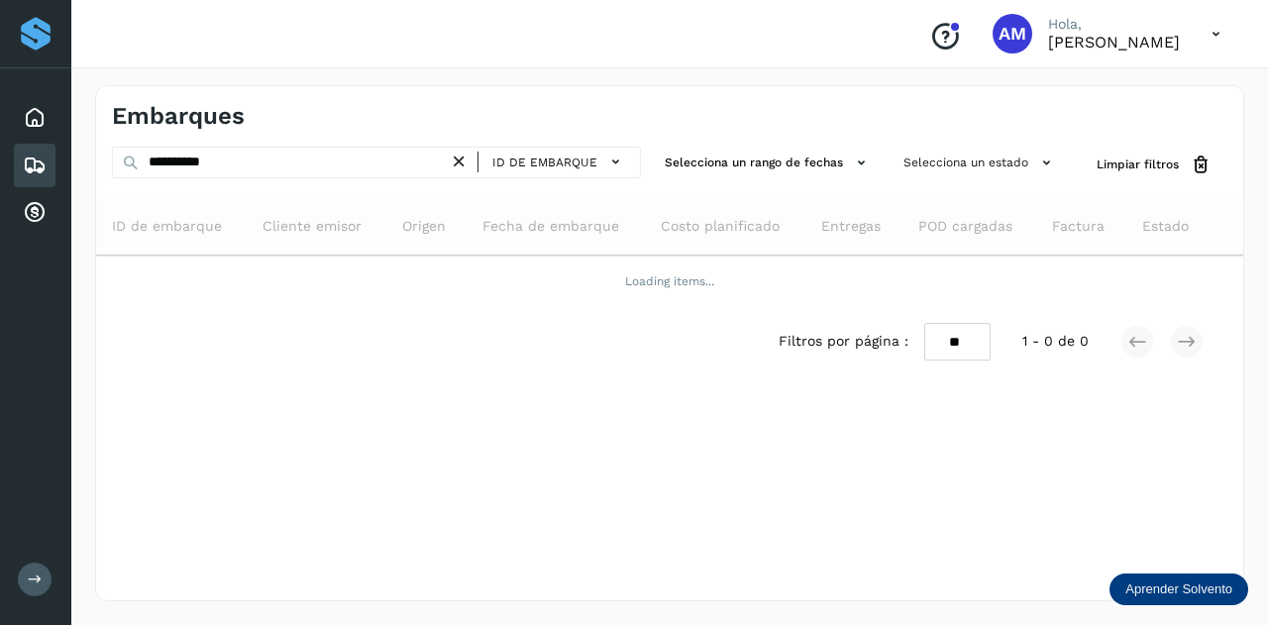
click at [465, 173] on div "ID de embarque" at bounding box center [545, 163] width 192 height 32
click at [463, 158] on icon at bounding box center [459, 162] width 21 height 21
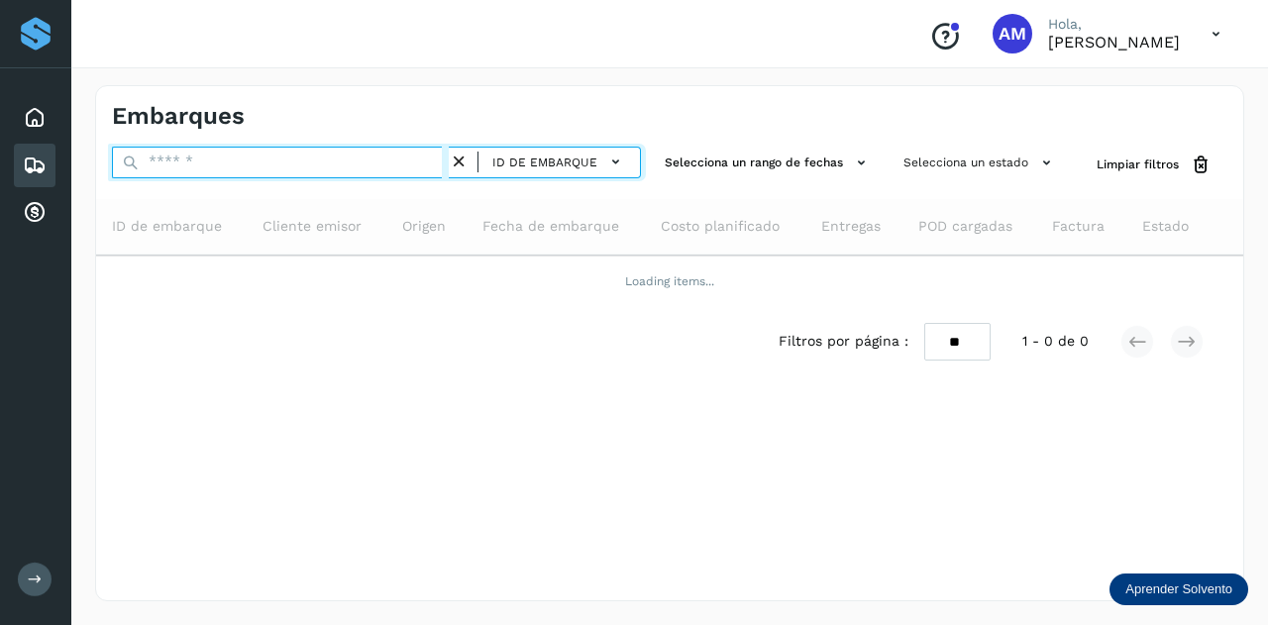
click at [347, 165] on input "text" at bounding box center [280, 163] width 337 height 32
paste input "**********"
type input "**********"
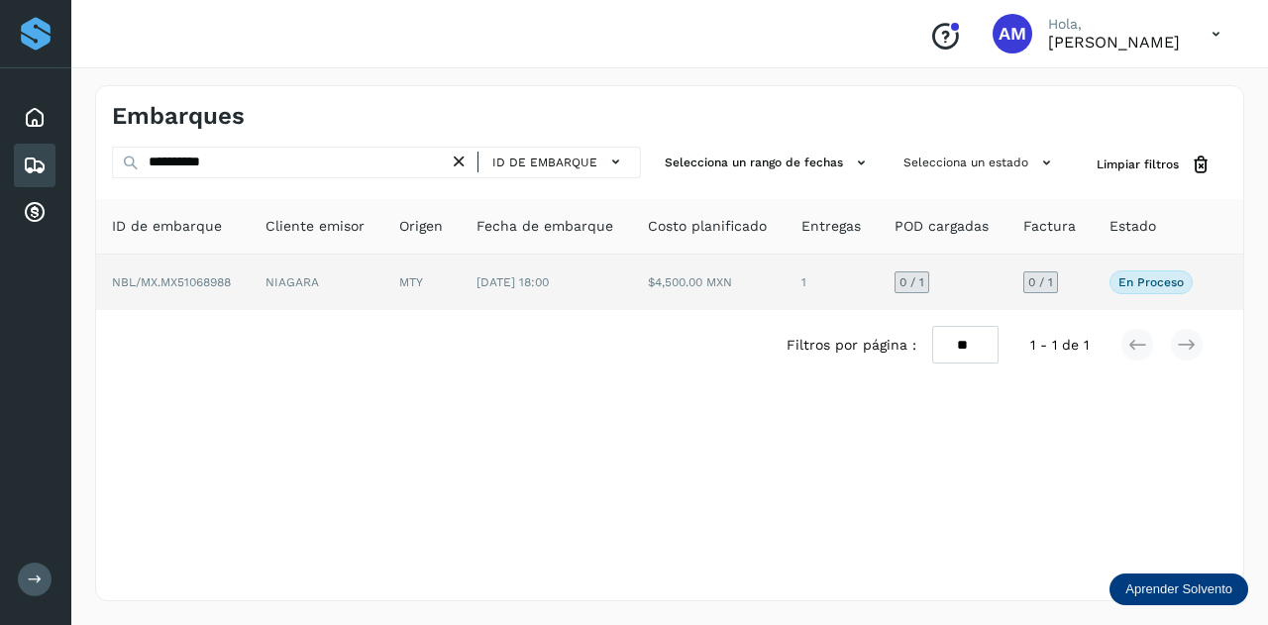
click at [383, 300] on td "NIAGARA" at bounding box center [421, 281] width 77 height 55
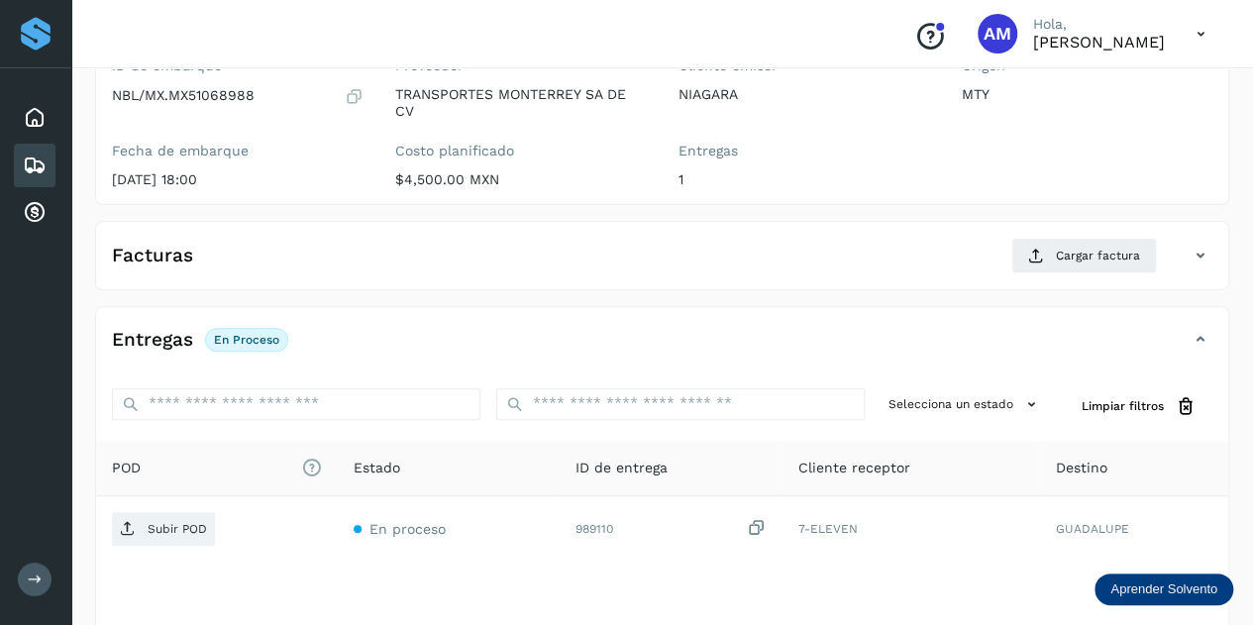
scroll to position [297, 0]
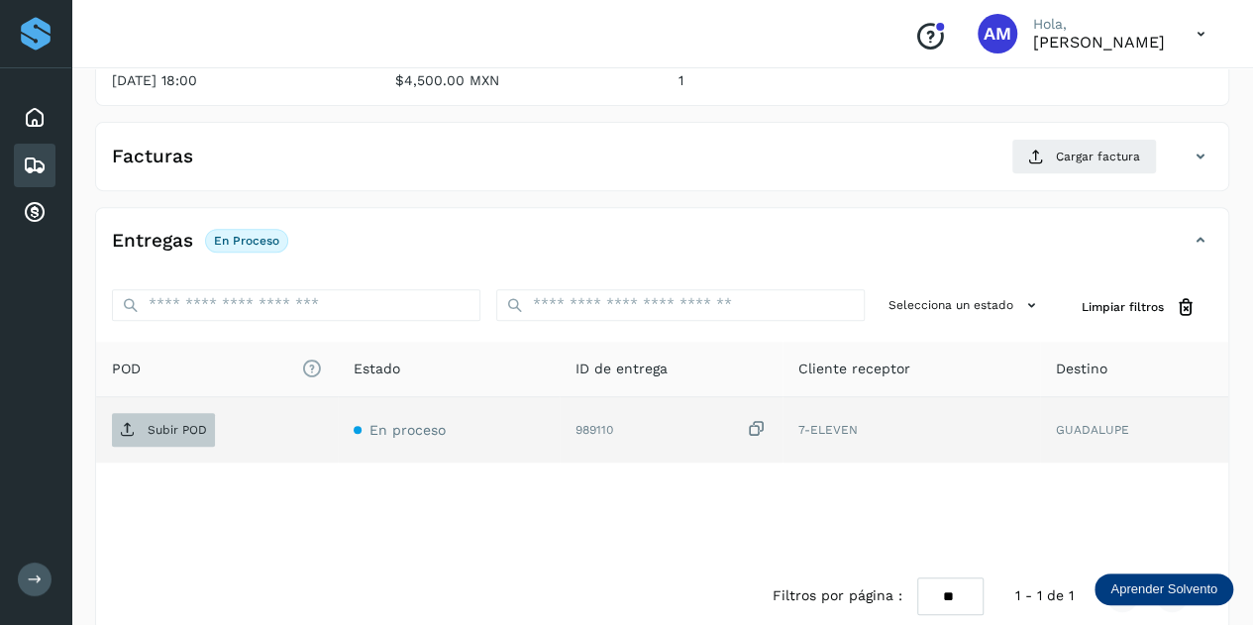
click at [176, 437] on span "Subir POD" at bounding box center [163, 430] width 103 height 32
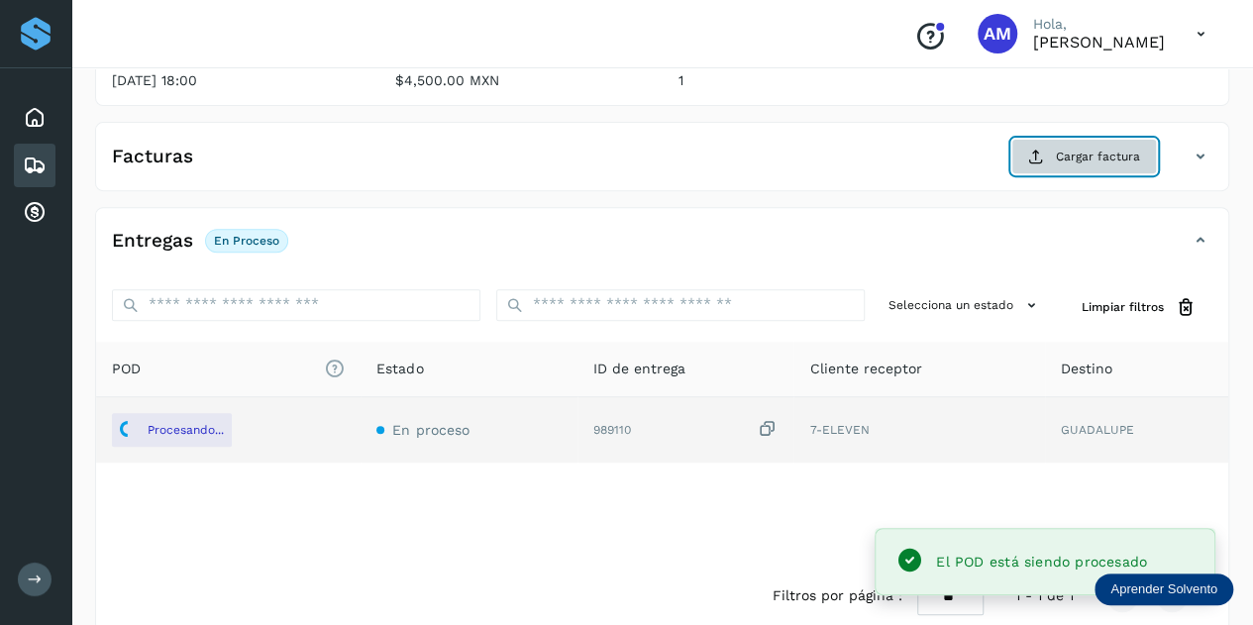
click at [1075, 149] on span "Cargar factura" at bounding box center [1098, 157] width 84 height 18
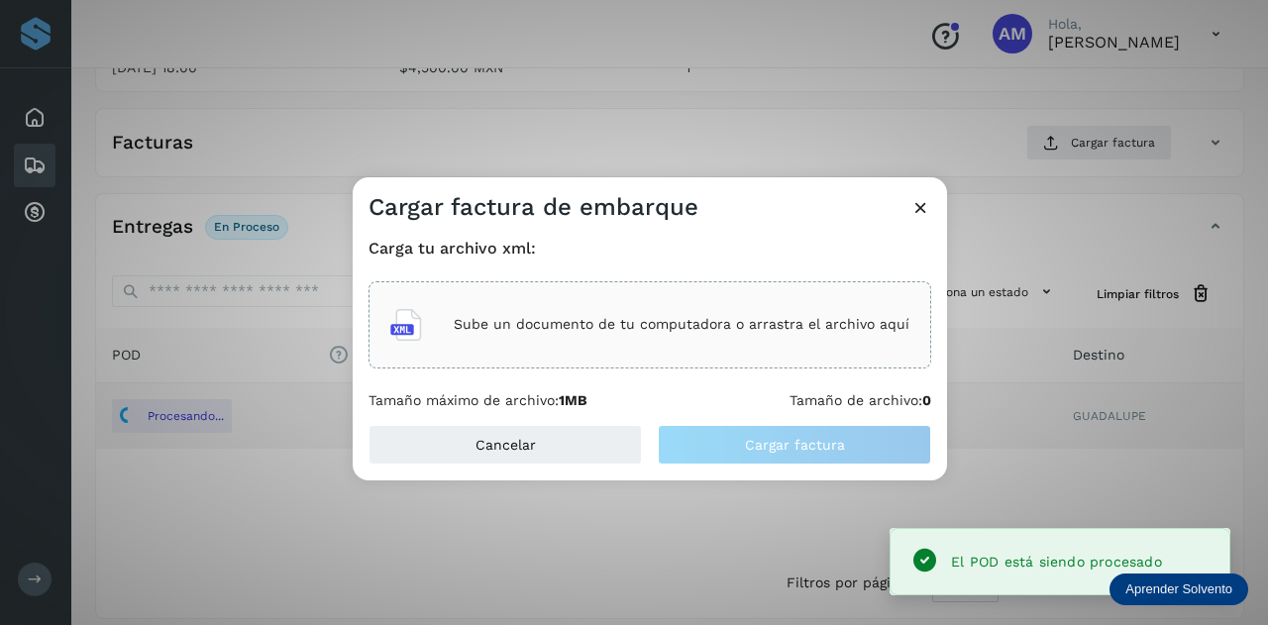
click at [727, 290] on div "Sube un documento de tu computadora o arrastra el archivo aquí" at bounding box center [649, 324] width 562 height 87
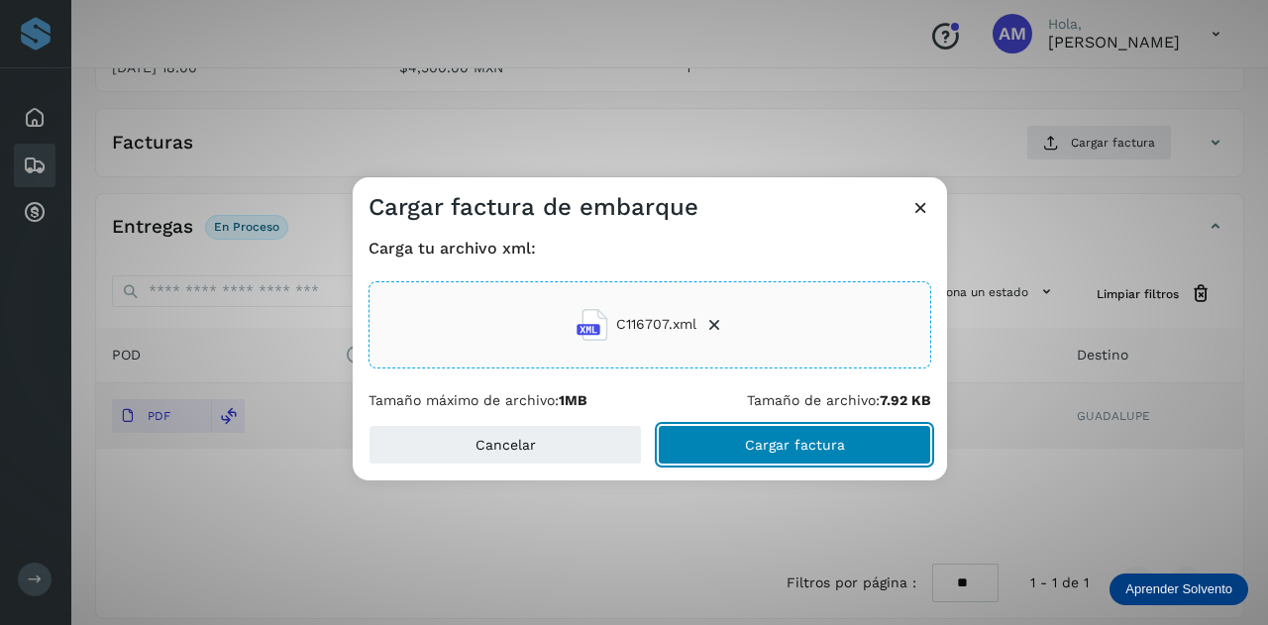
click at [795, 456] on button "Cargar factura" at bounding box center [794, 445] width 273 height 40
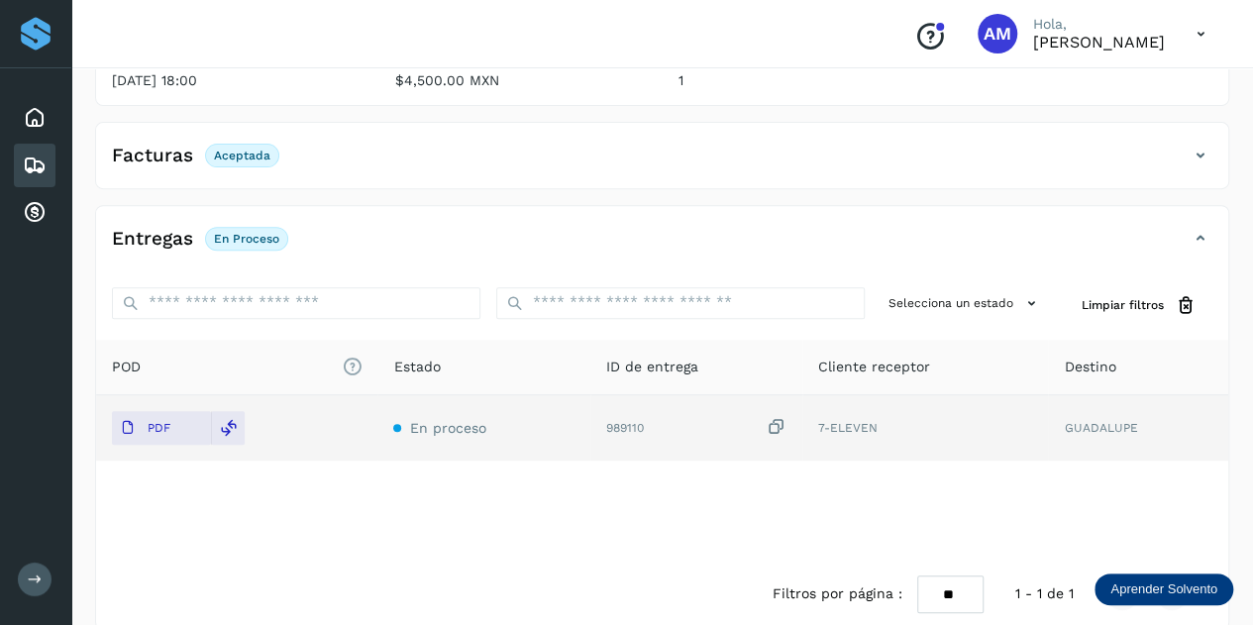
scroll to position [0, 0]
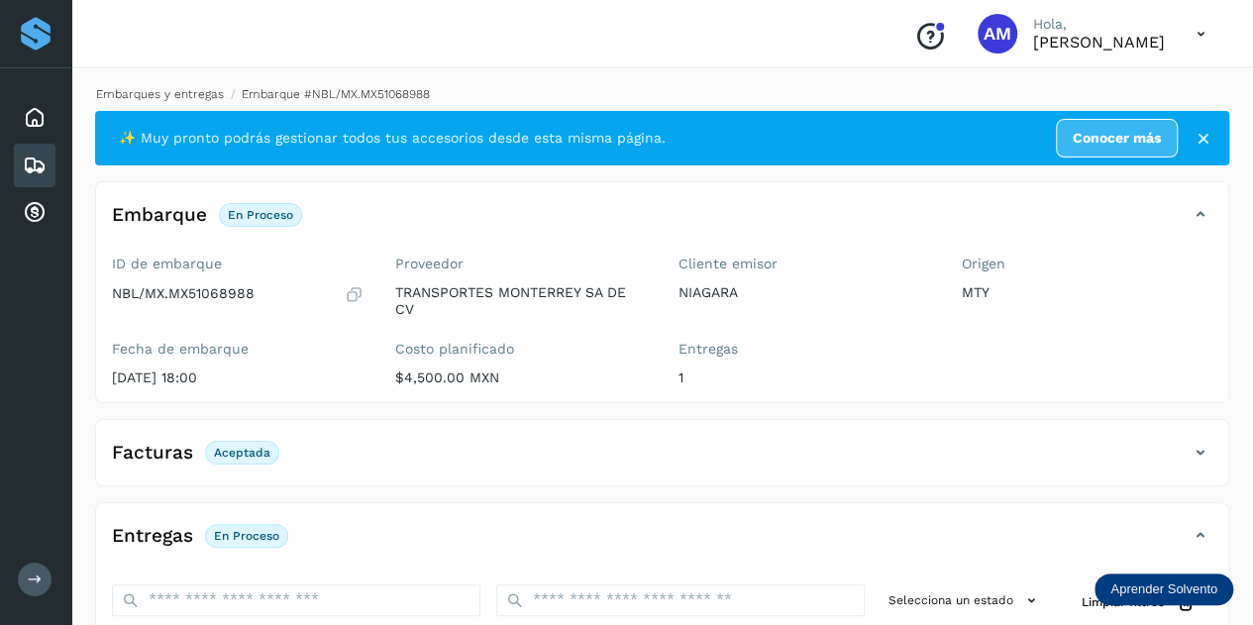
click at [163, 100] on link "Embarques y entregas" at bounding box center [160, 94] width 128 height 14
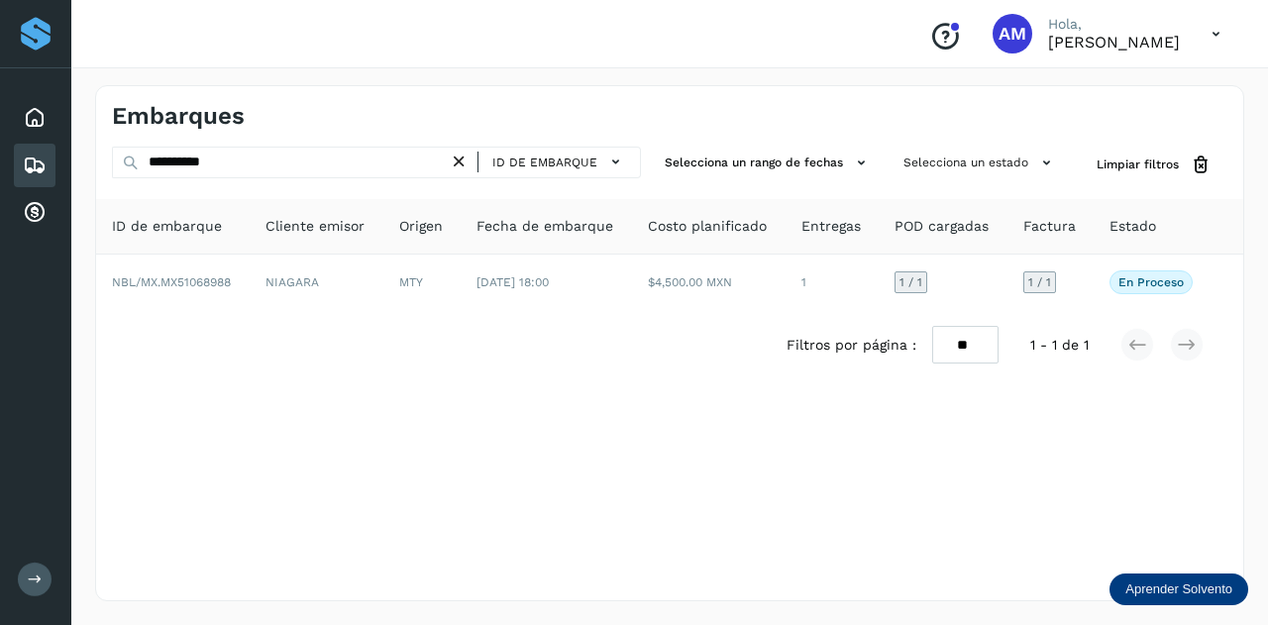
drag, startPoint x: 465, startPoint y: 166, endPoint x: 357, endPoint y: 147, distance: 109.7
click at [463, 166] on icon at bounding box center [459, 162] width 21 height 21
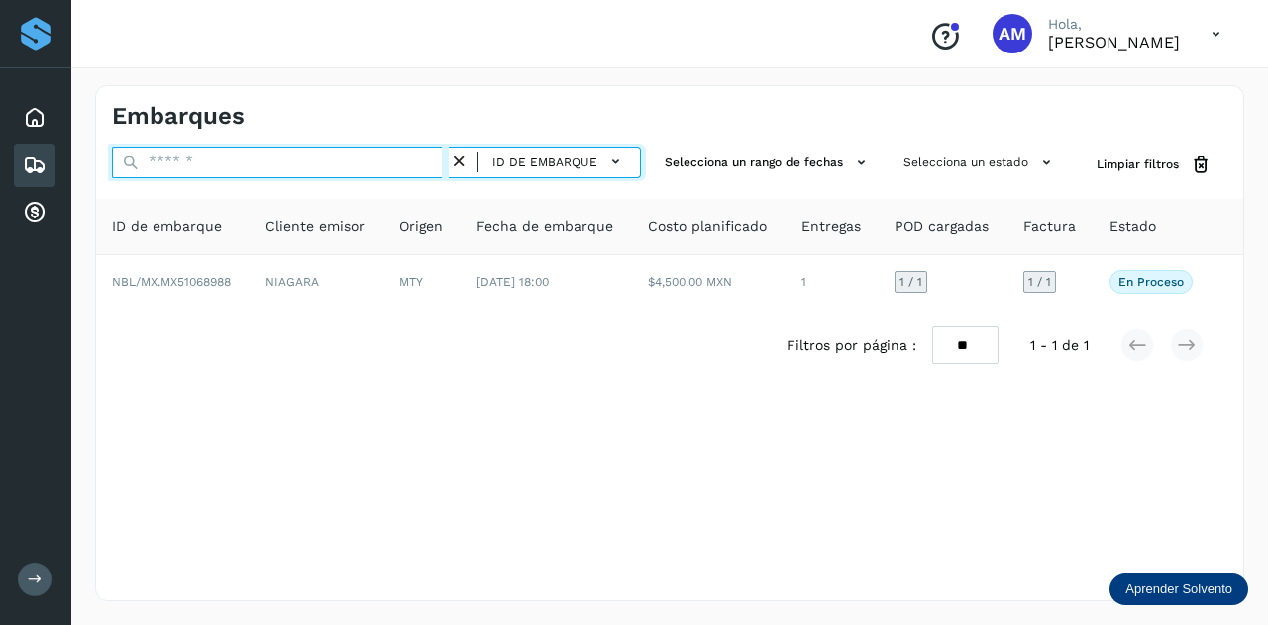
click at [357, 147] on input "text" at bounding box center [280, 163] width 337 height 32
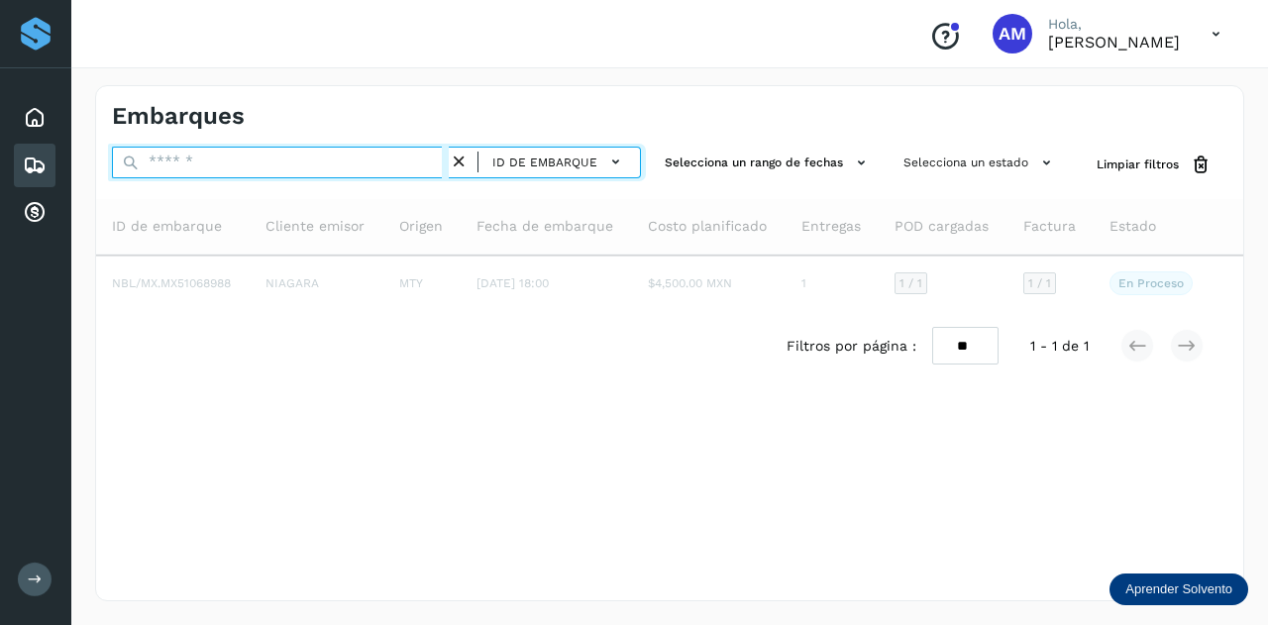
paste input "**********"
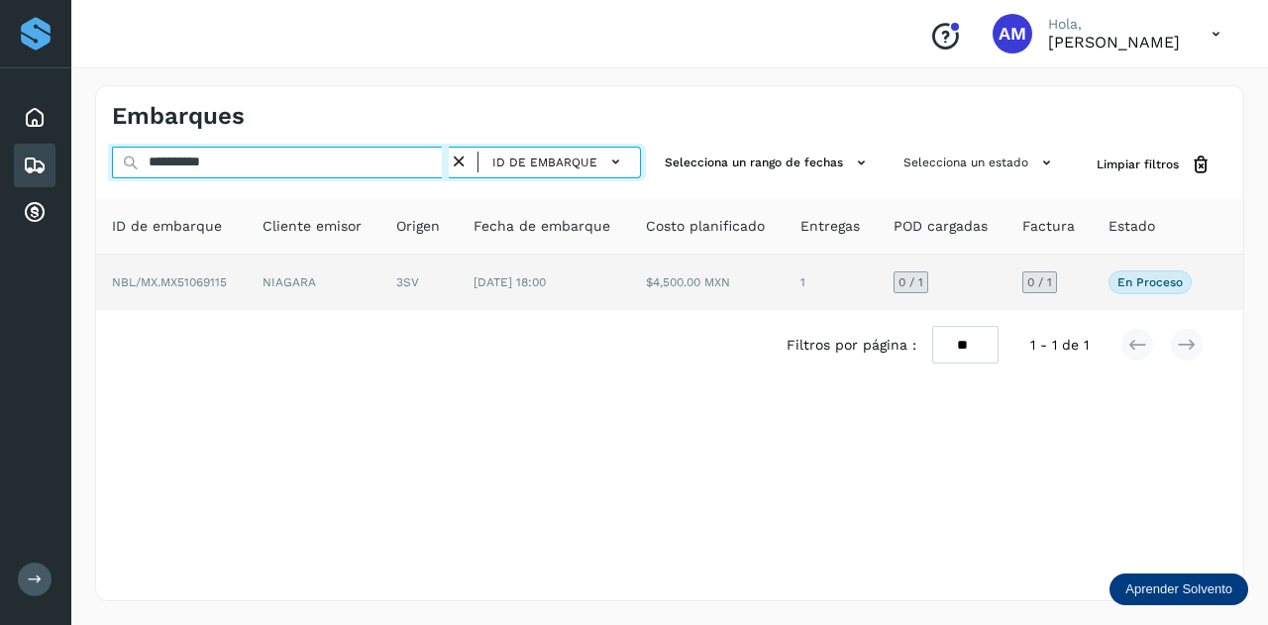
type input "**********"
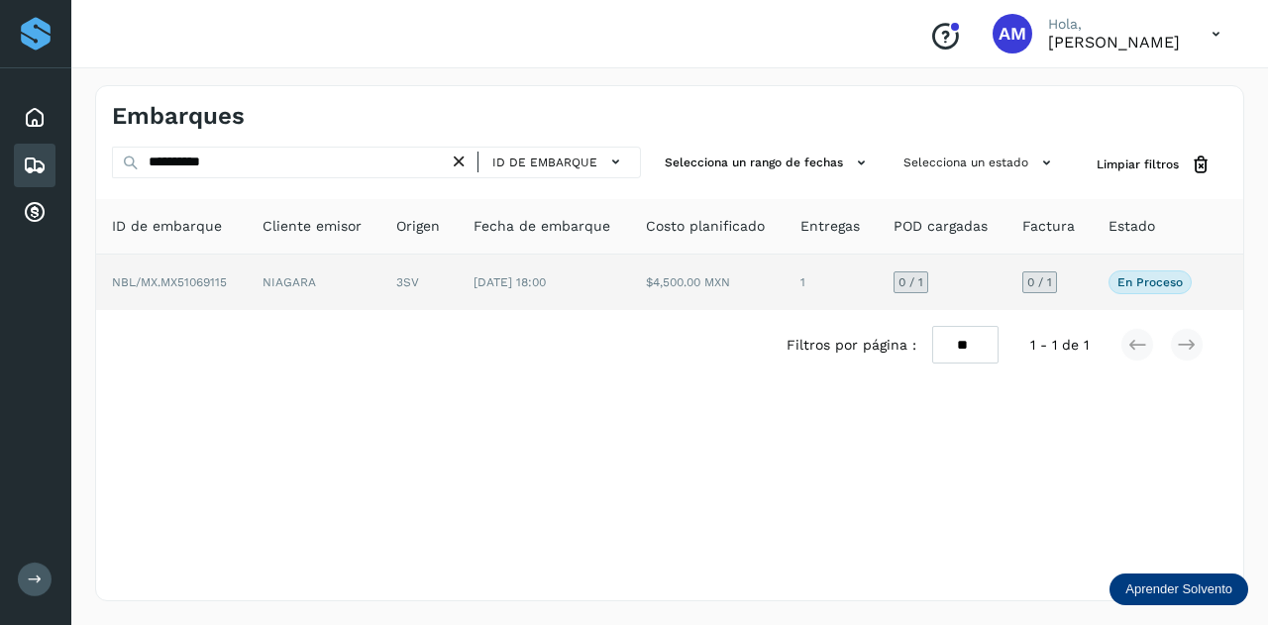
click at [380, 290] on td "NIAGARA" at bounding box center [418, 281] width 77 height 55
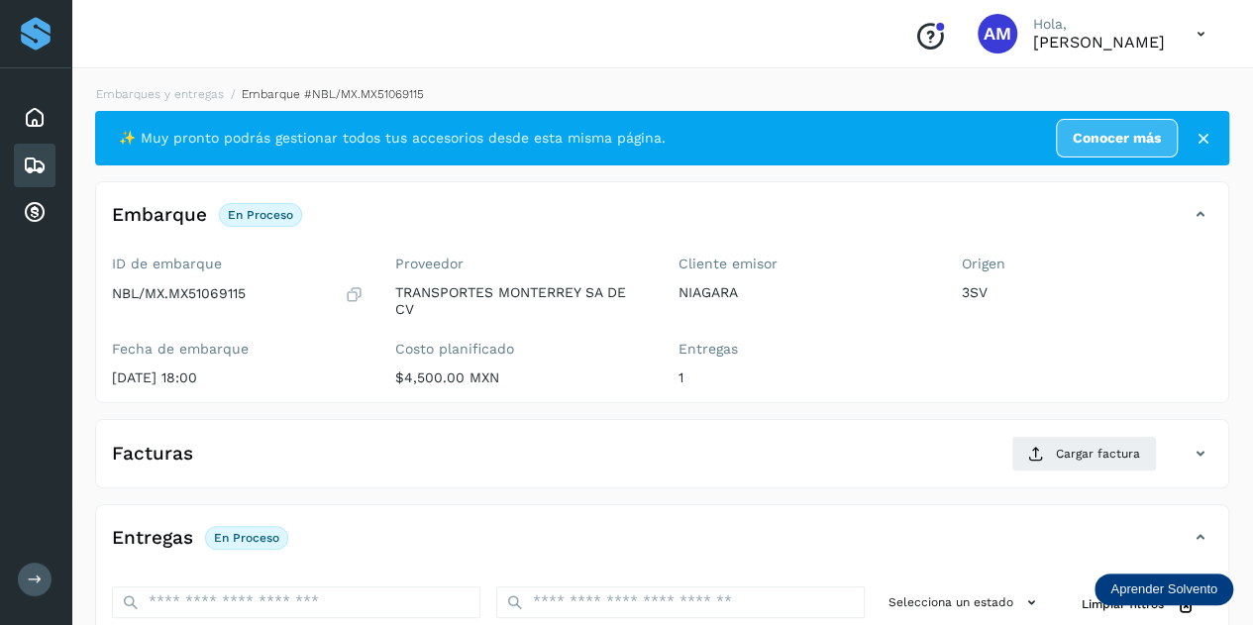
scroll to position [198, 0]
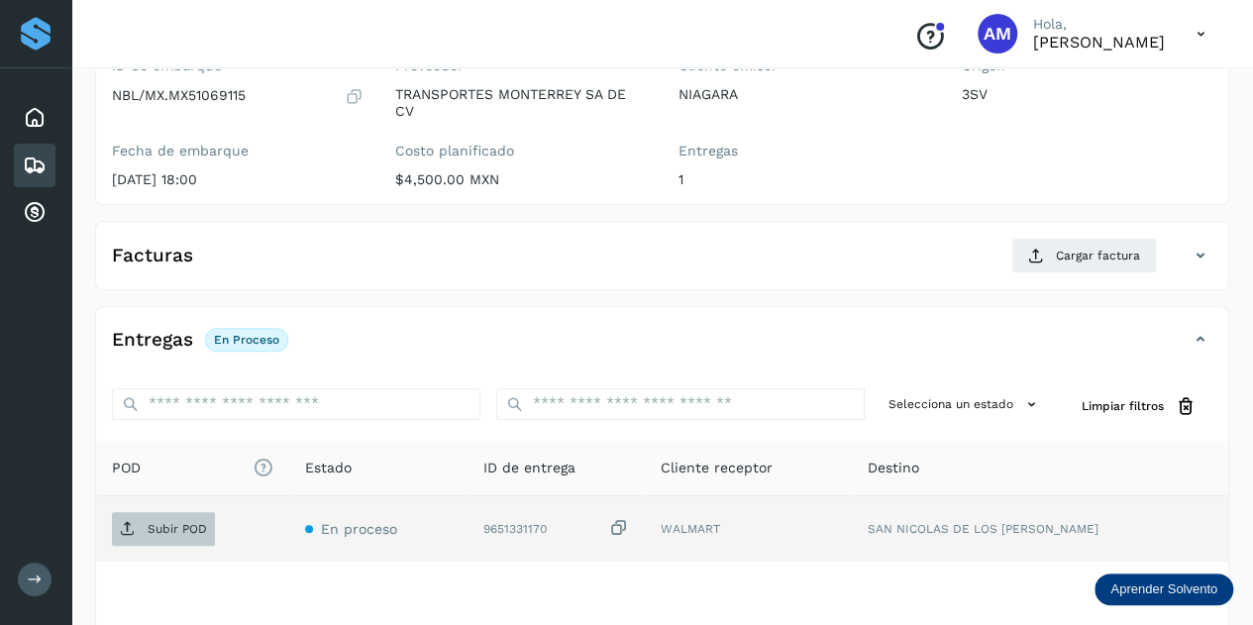
click at [188, 529] on p "Subir POD" at bounding box center [177, 529] width 59 height 14
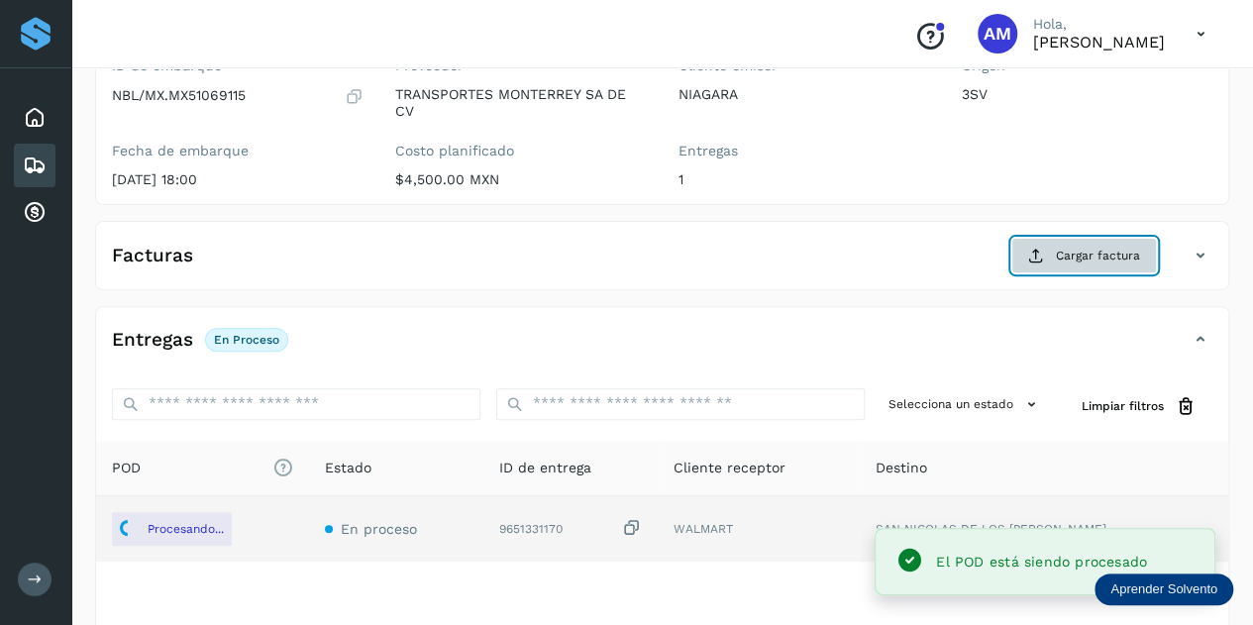
click at [1095, 254] on span "Cargar factura" at bounding box center [1098, 256] width 84 height 18
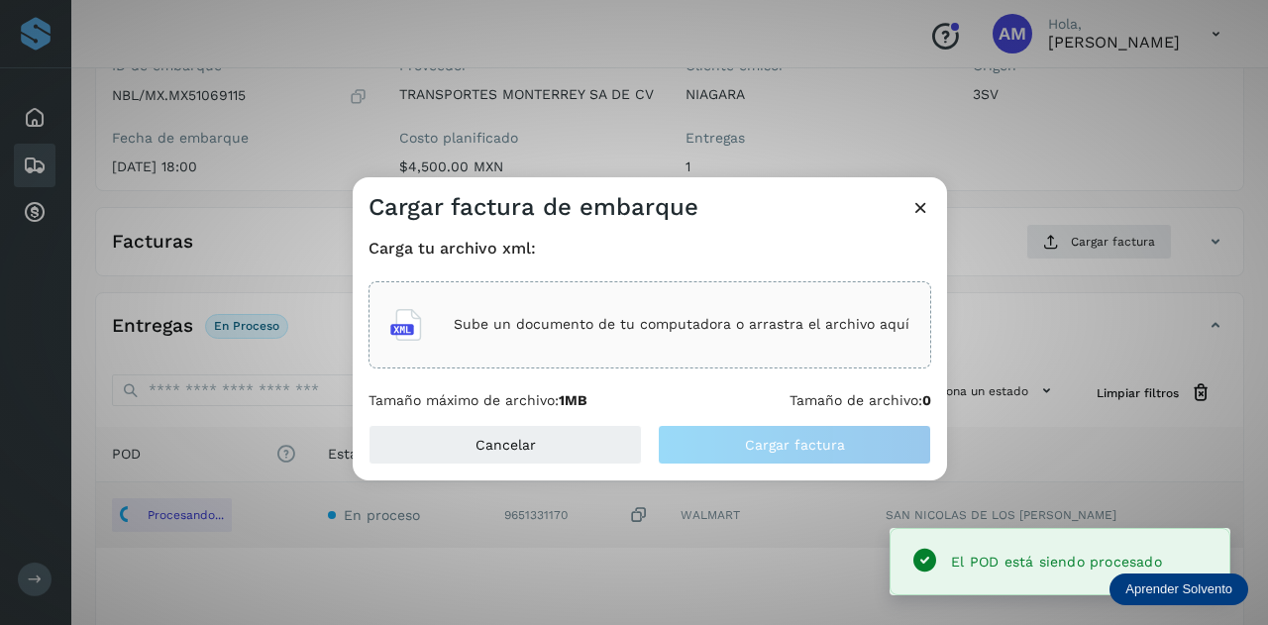
click at [656, 350] on div "Sube un documento de tu computadora o arrastra el archivo aquí" at bounding box center [649, 324] width 519 height 53
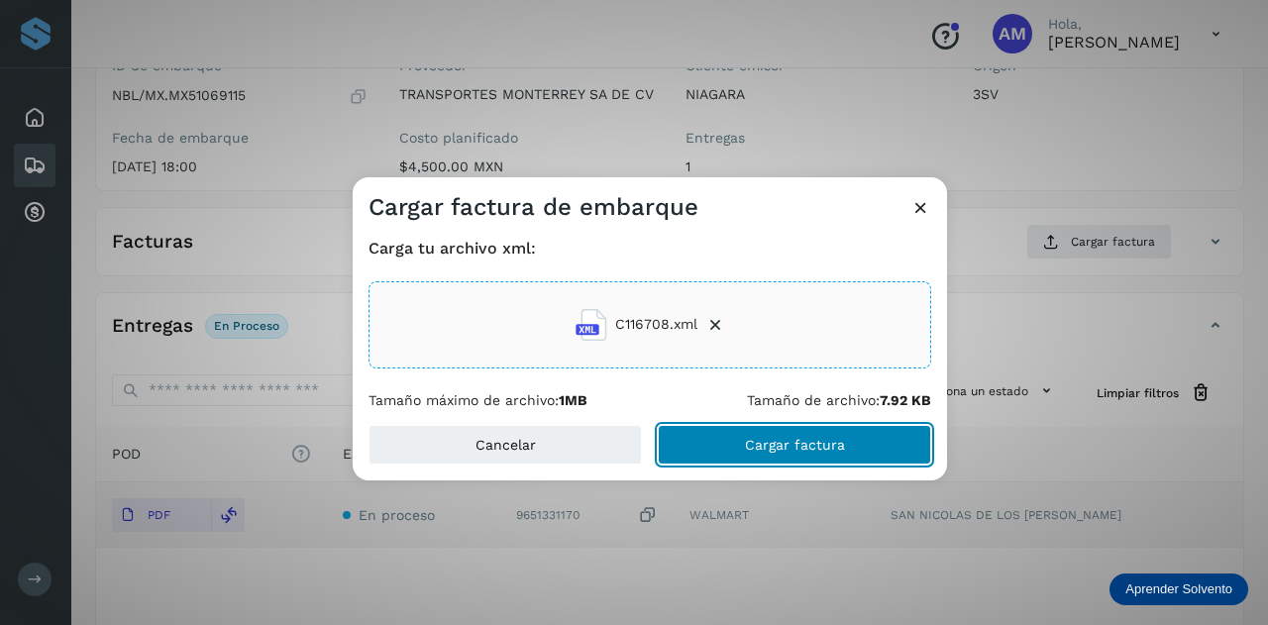
click at [739, 452] on button "Cargar factura" at bounding box center [794, 445] width 273 height 40
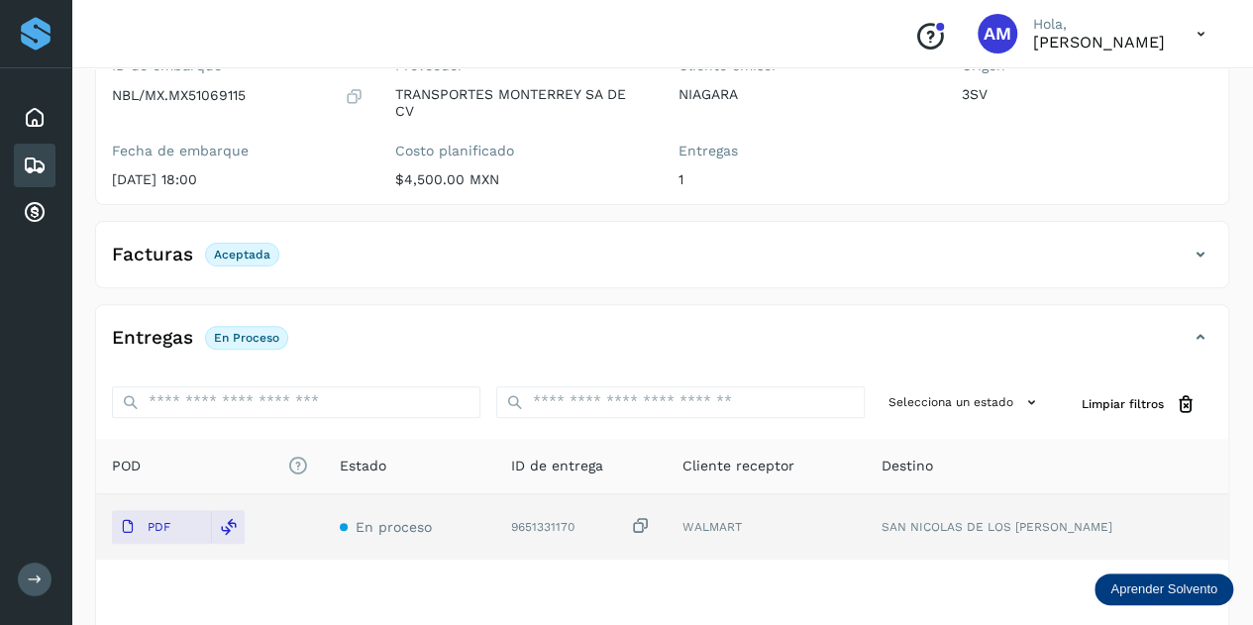
scroll to position [0, 0]
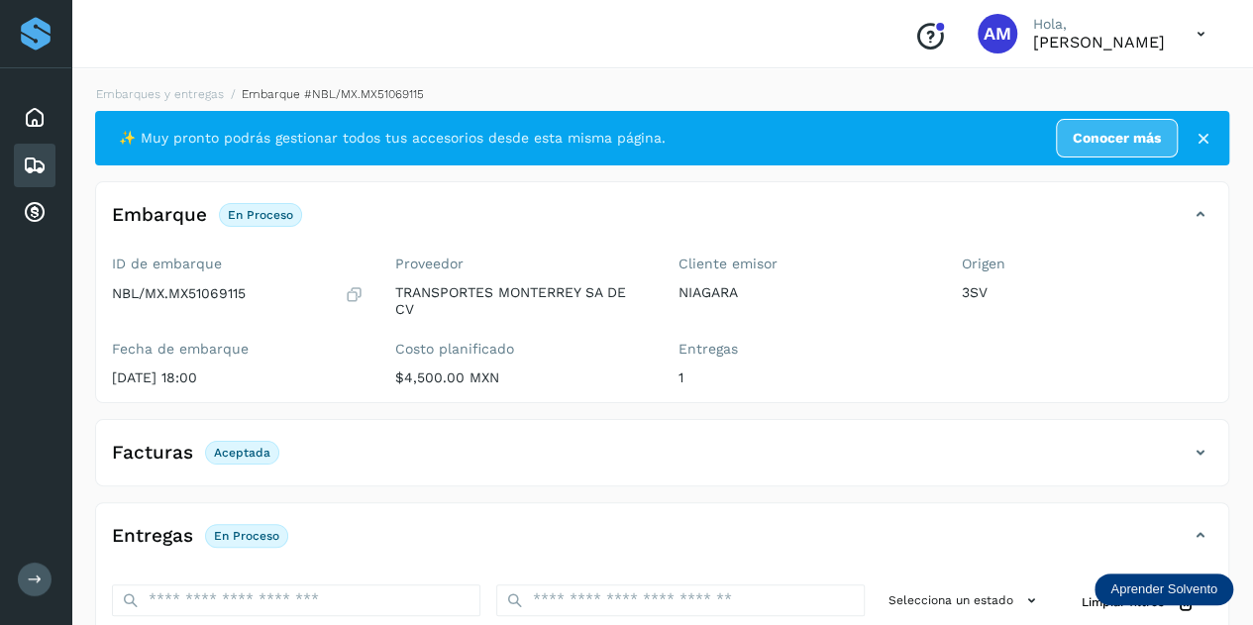
click at [160, 107] on div "Embarques y entregas Embarque #NBL/MX.MX51069115 ✨ Muy pronto podrás gestionar …" at bounding box center [662, 506] width 1134 height 842
click at [161, 94] on link "Embarques y entregas" at bounding box center [160, 94] width 128 height 14
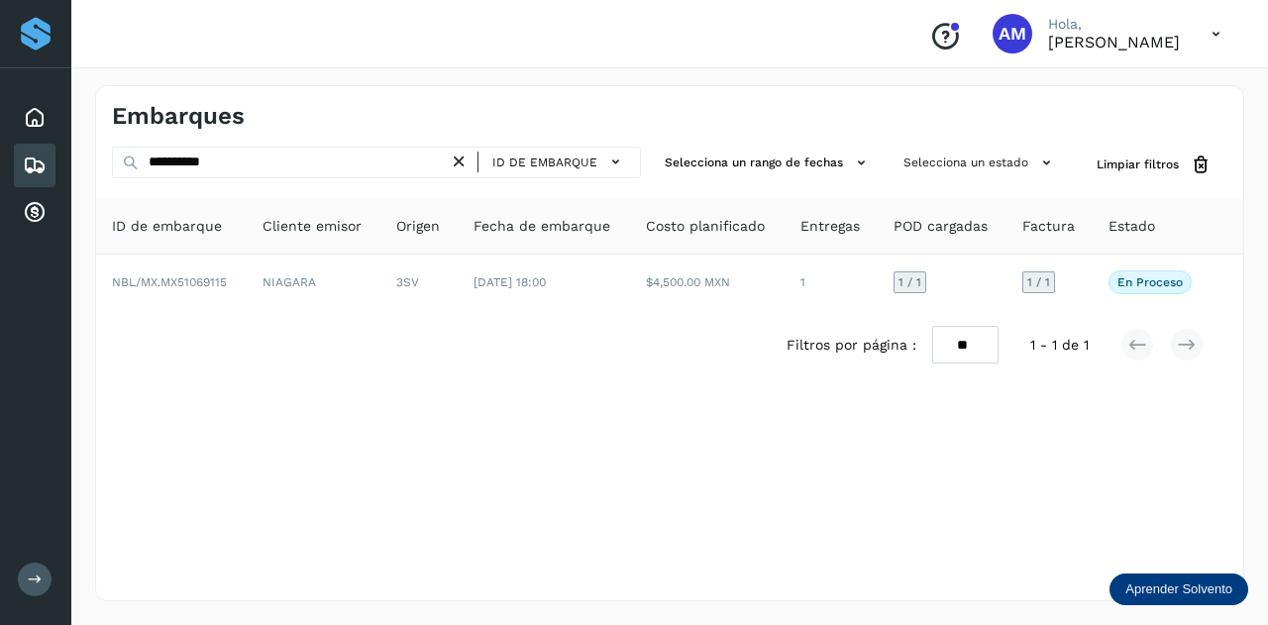
drag, startPoint x: 458, startPoint y: 159, endPoint x: 380, endPoint y: 169, distance: 78.9
click at [454, 163] on icon at bounding box center [459, 162] width 21 height 21
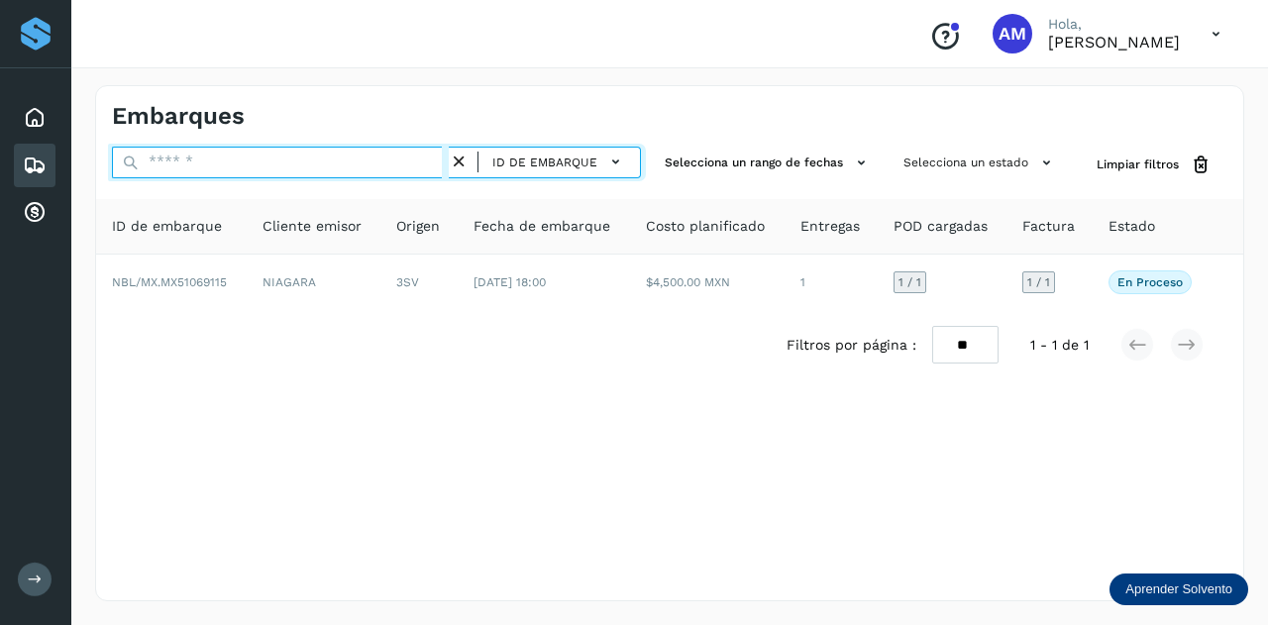
click at [380, 169] on input "text" at bounding box center [280, 163] width 337 height 32
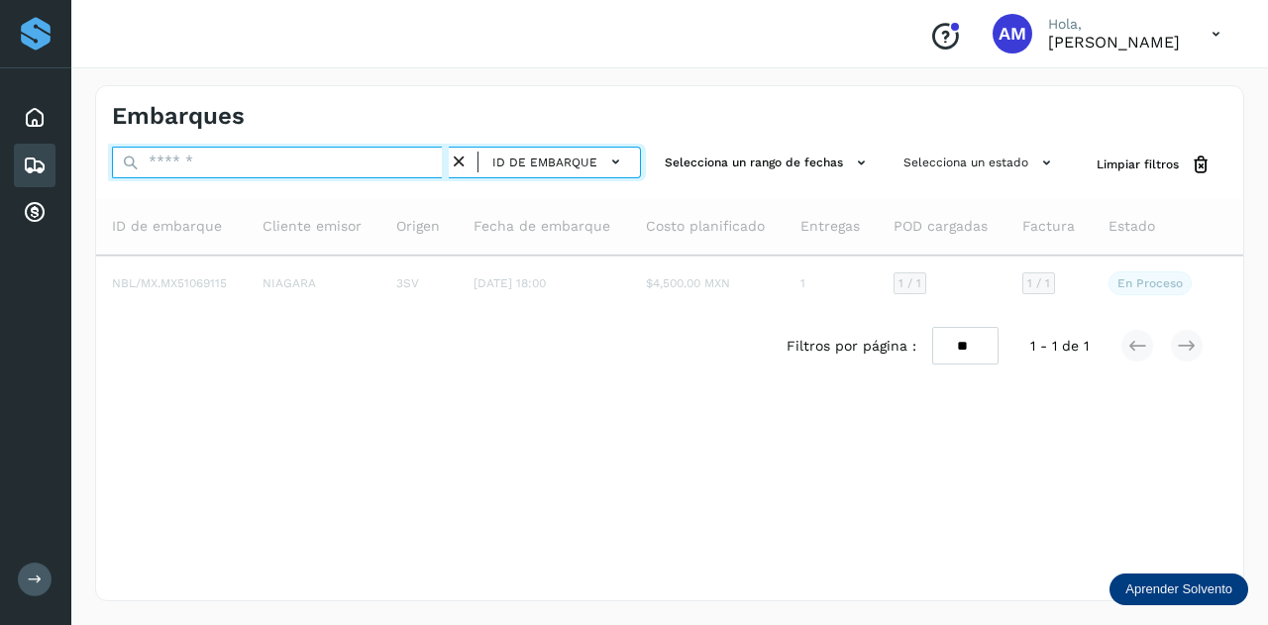
paste input "**********"
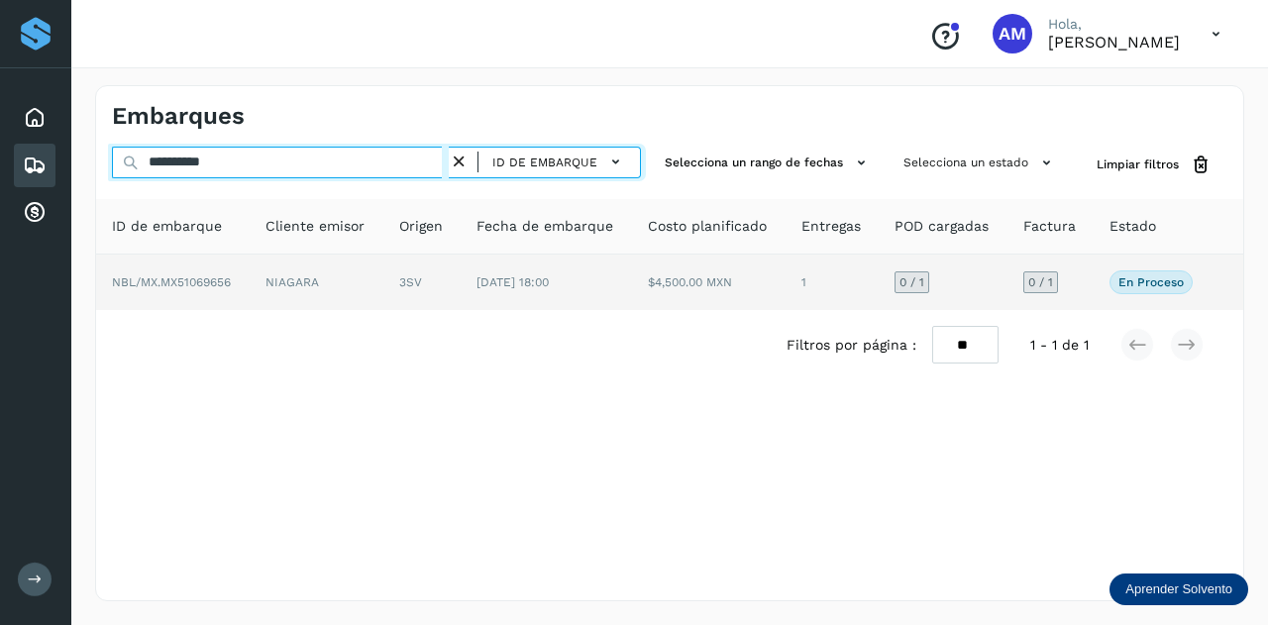
type input "**********"
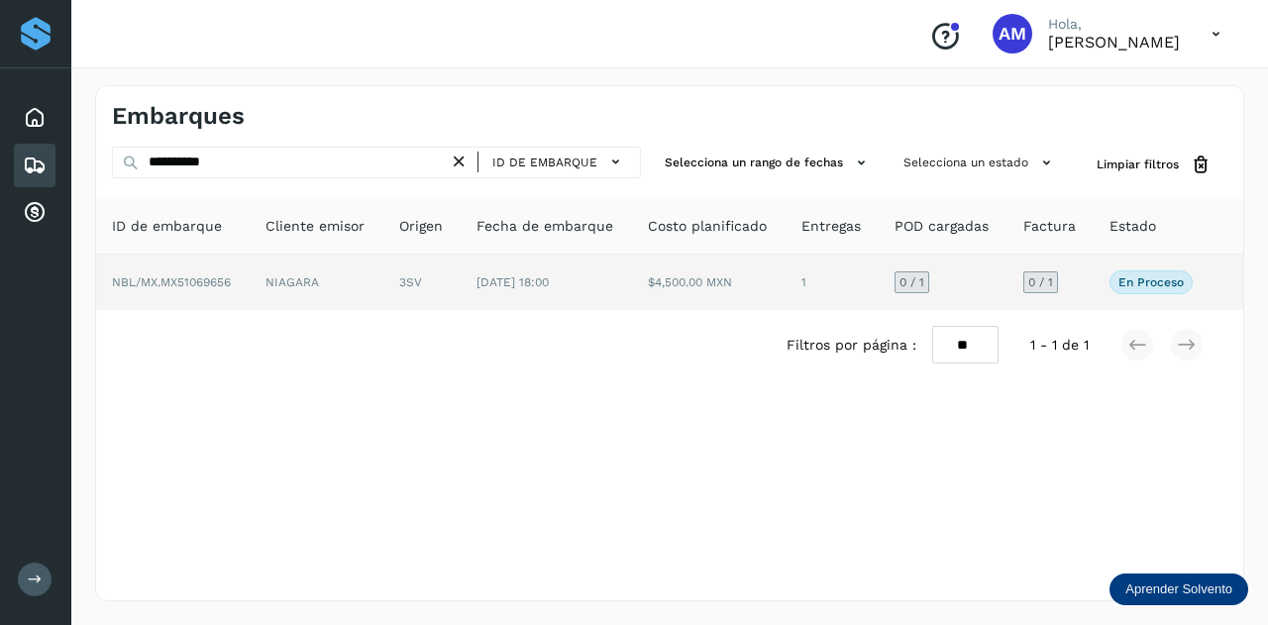
click at [383, 289] on td "NIAGARA" at bounding box center [421, 281] width 77 height 55
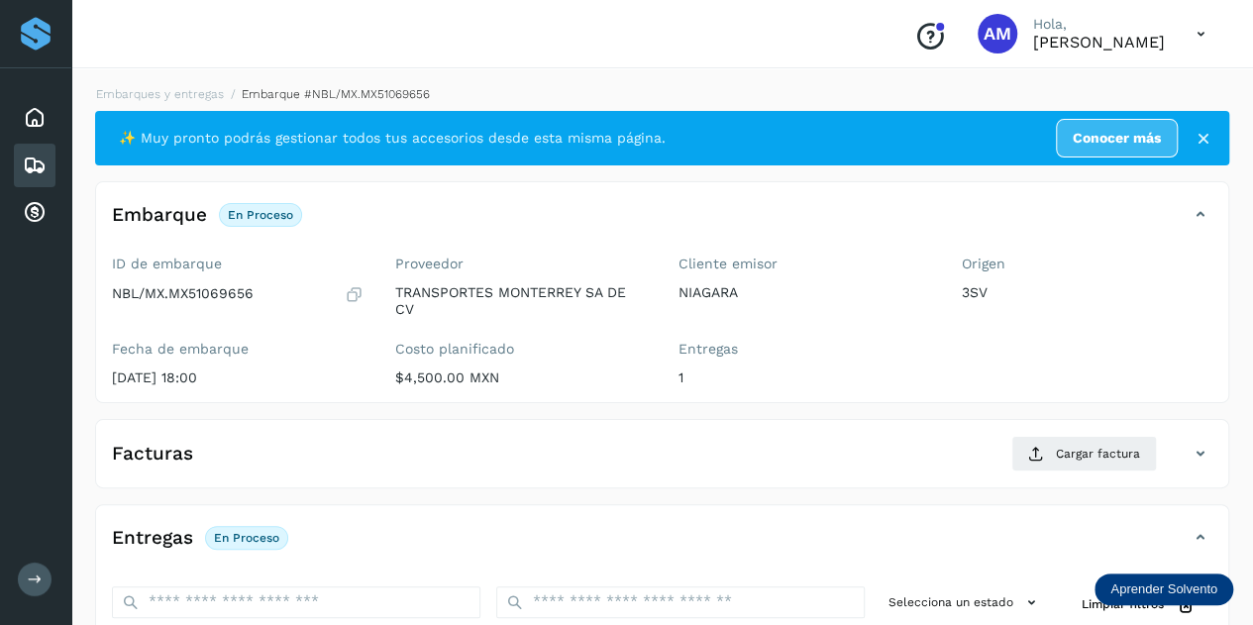
scroll to position [198, 0]
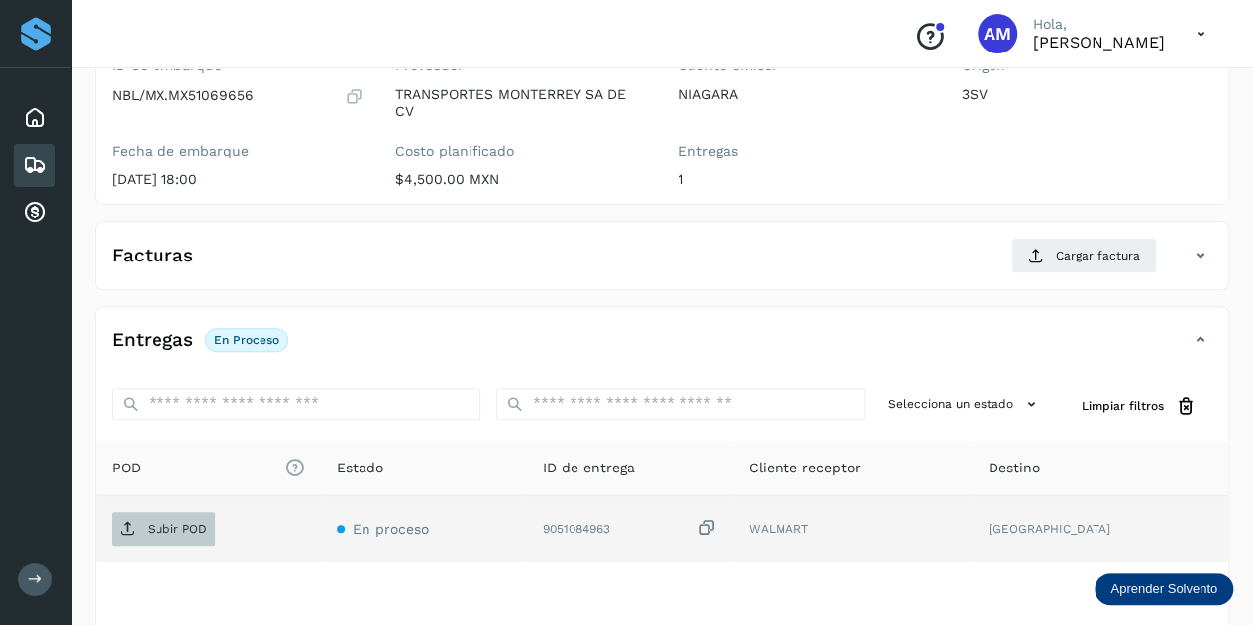
click at [187, 516] on span "Subir POD" at bounding box center [163, 529] width 103 height 32
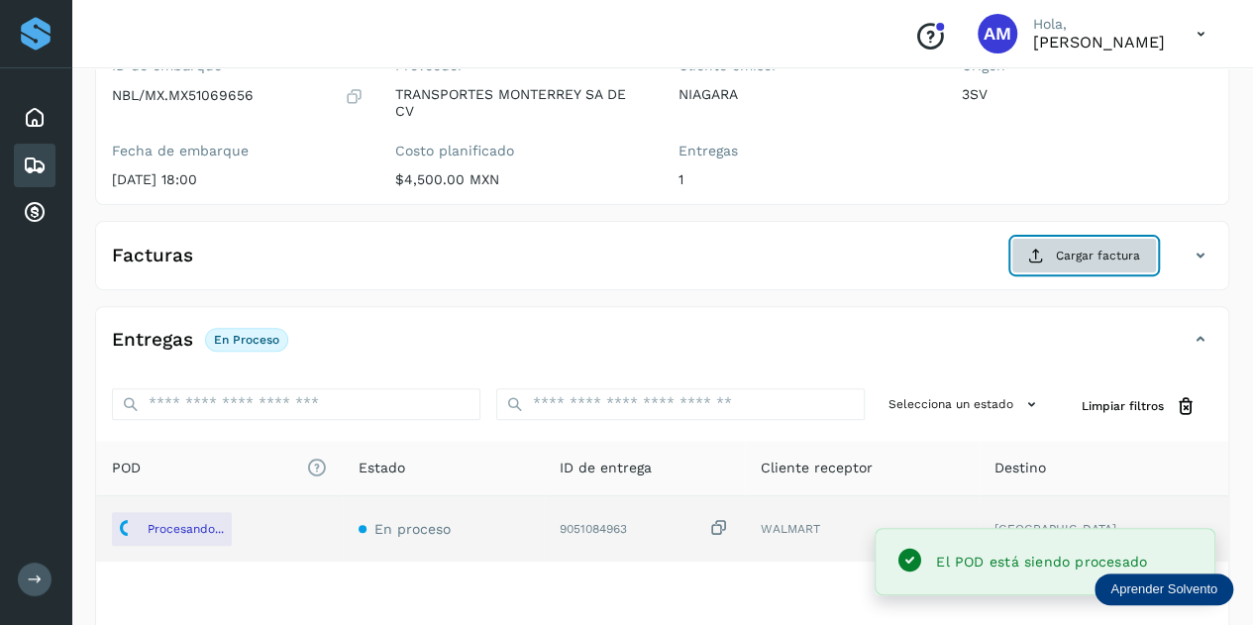
click at [1048, 266] on button "Cargar factura" at bounding box center [1084, 256] width 146 height 36
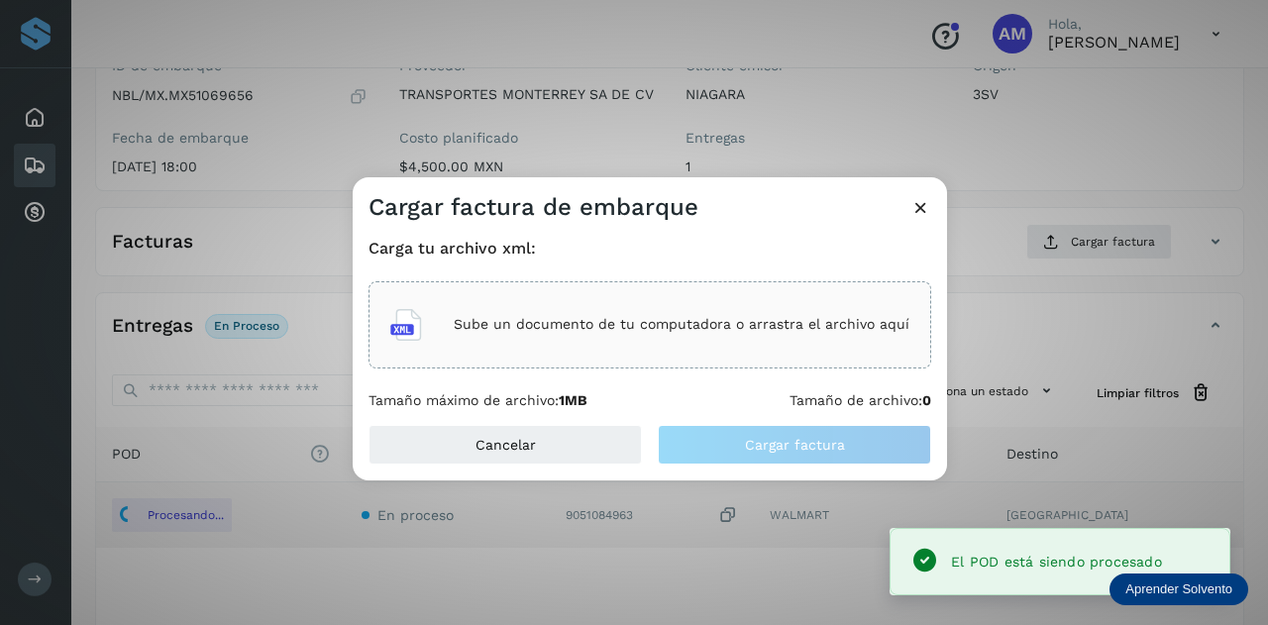
click at [703, 323] on p "Sube un documento de tu computadora o arrastra el archivo aquí" at bounding box center [682, 324] width 456 height 17
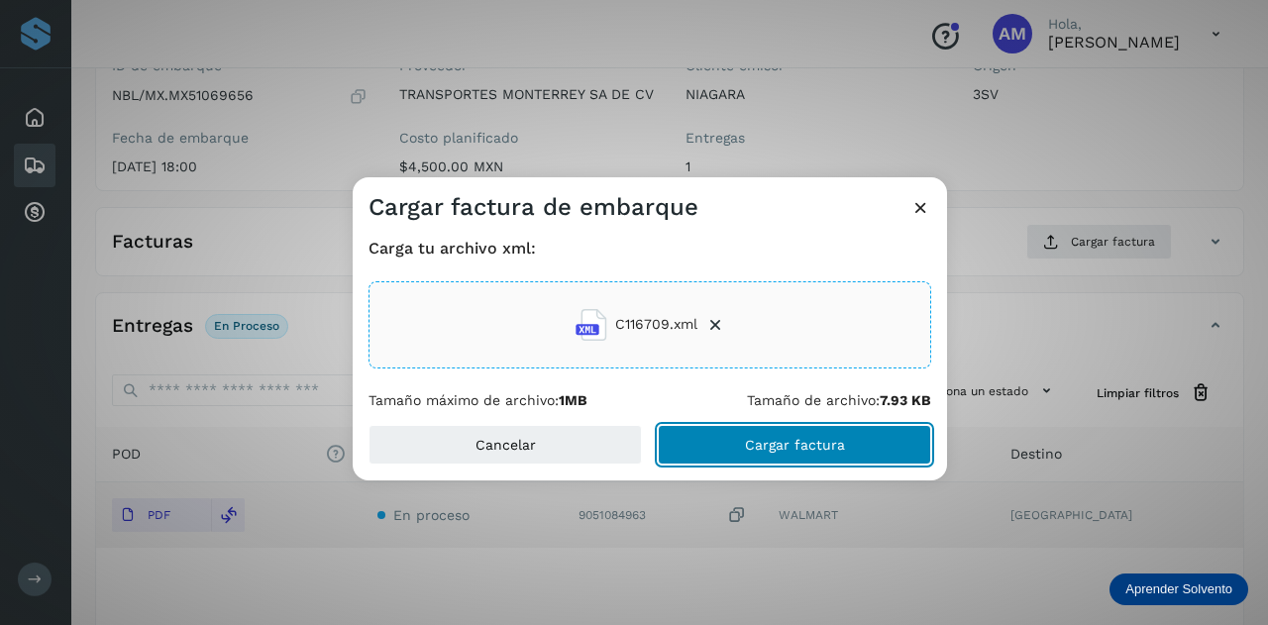
click at [719, 457] on button "Cargar factura" at bounding box center [794, 445] width 273 height 40
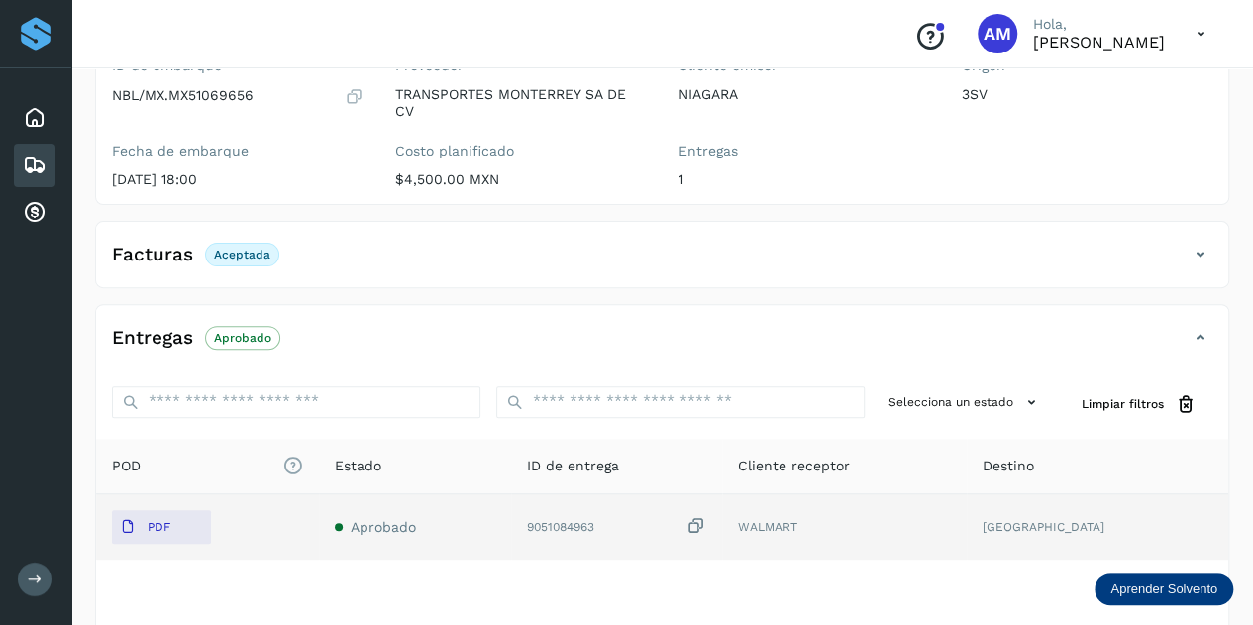
scroll to position [0, 0]
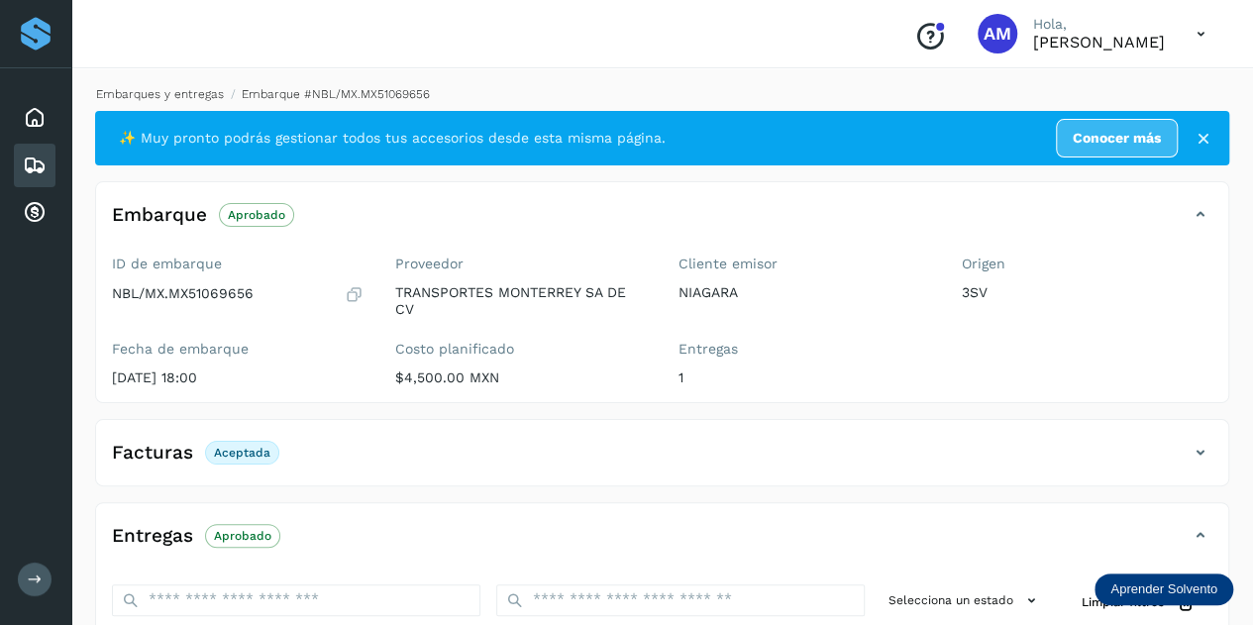
click at [198, 97] on link "Embarques y entregas" at bounding box center [160, 94] width 128 height 14
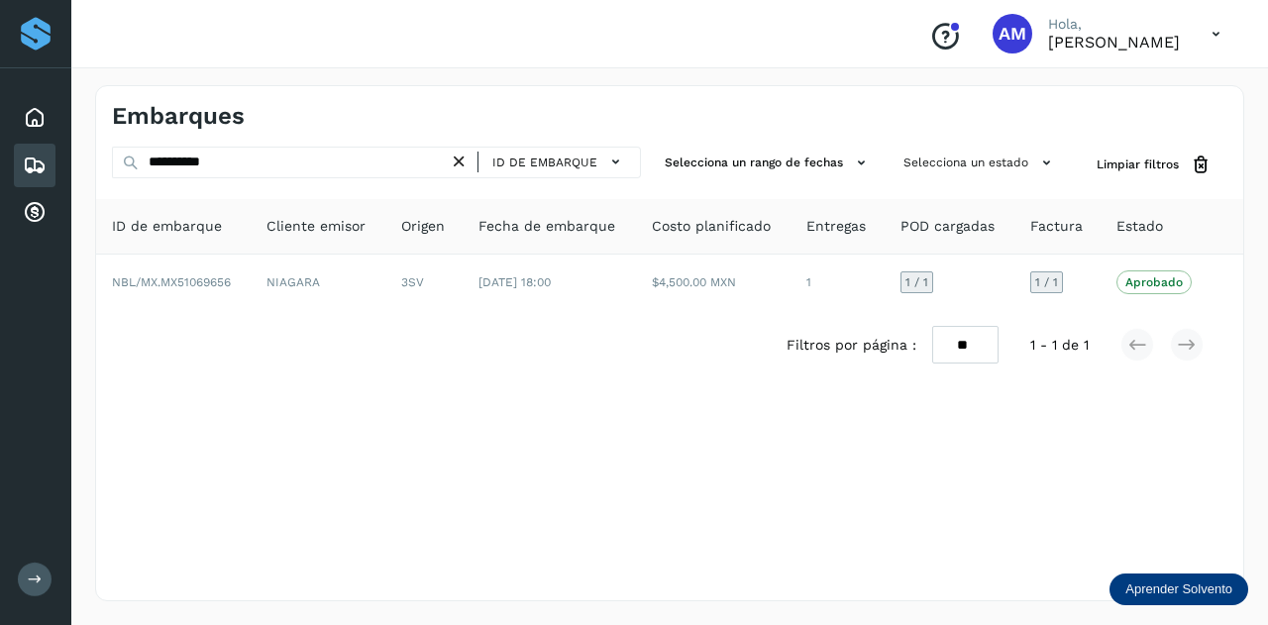
drag, startPoint x: 458, startPoint y: 163, endPoint x: 434, endPoint y: 163, distance: 24.8
click at [457, 163] on icon at bounding box center [459, 162] width 21 height 21
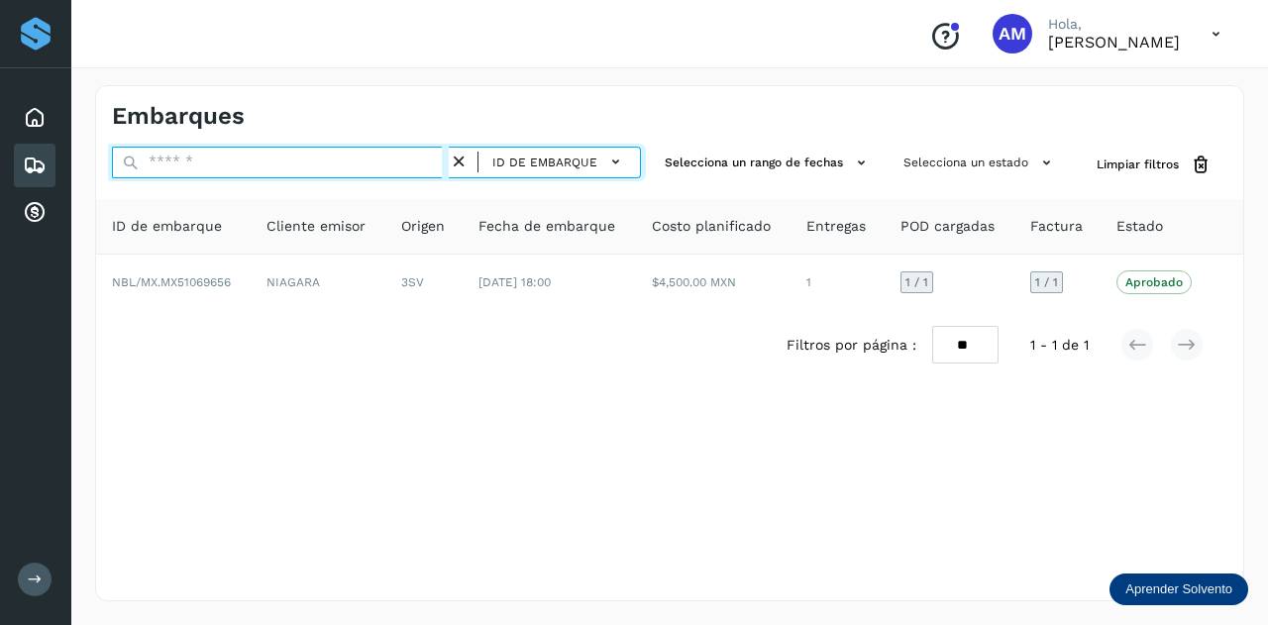
click at [363, 163] on input "text" at bounding box center [280, 163] width 337 height 32
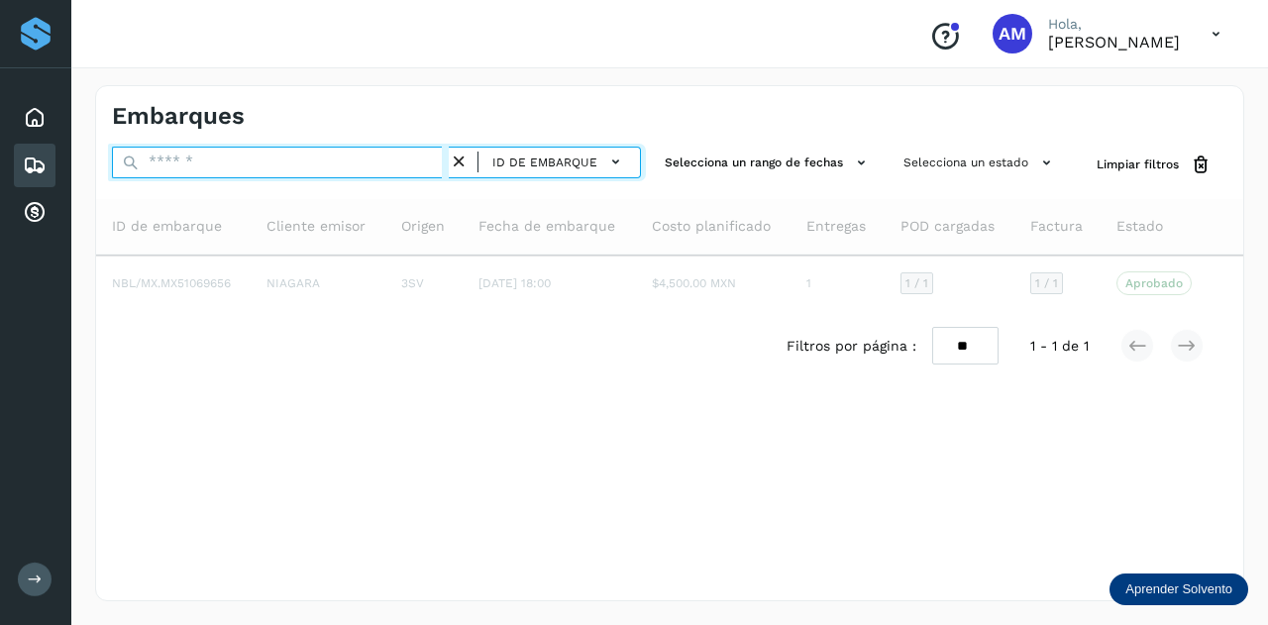
paste input "**********"
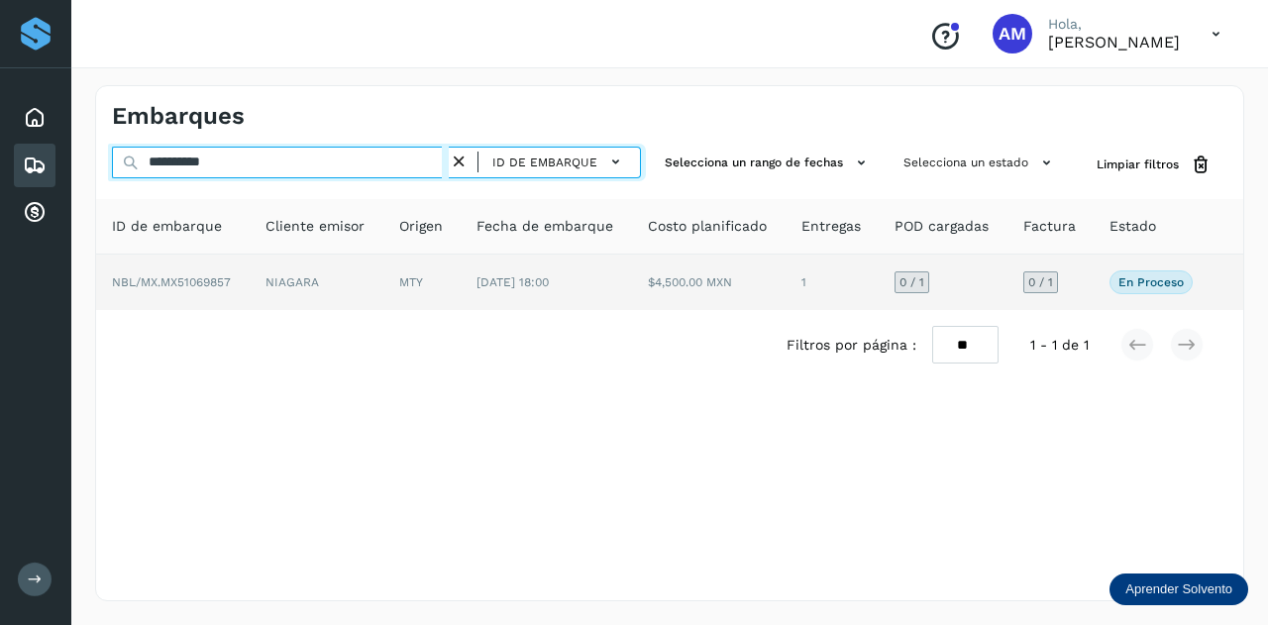
type input "**********"
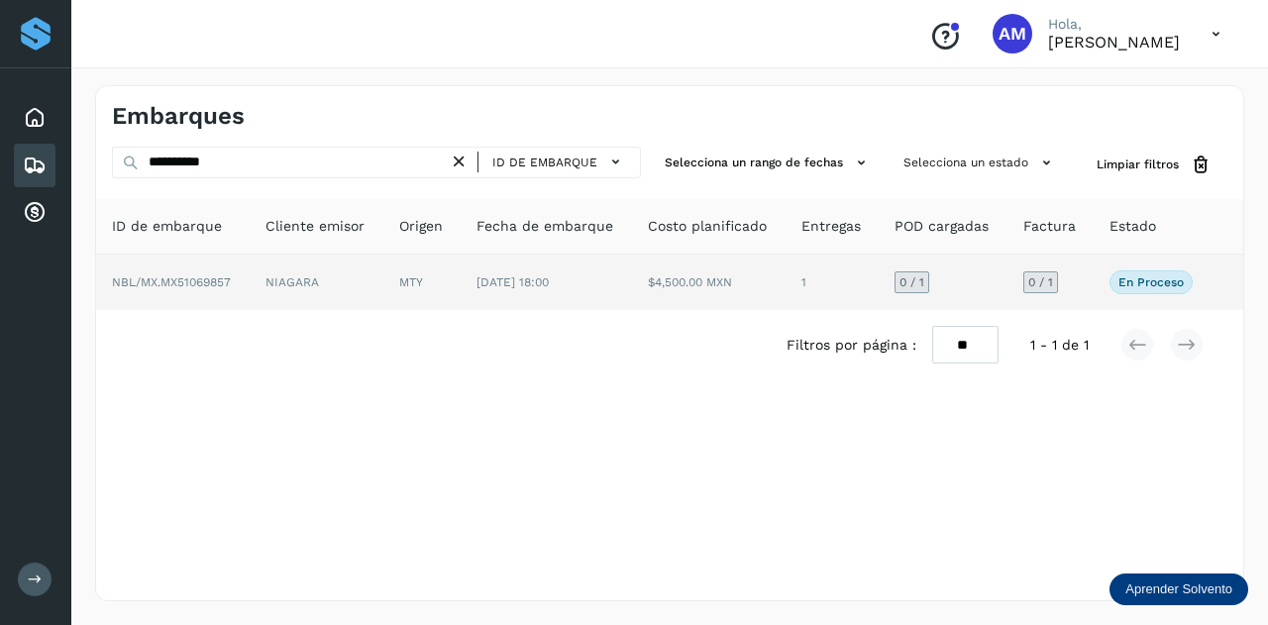
click at [383, 273] on td "NIAGARA" at bounding box center [421, 281] width 77 height 55
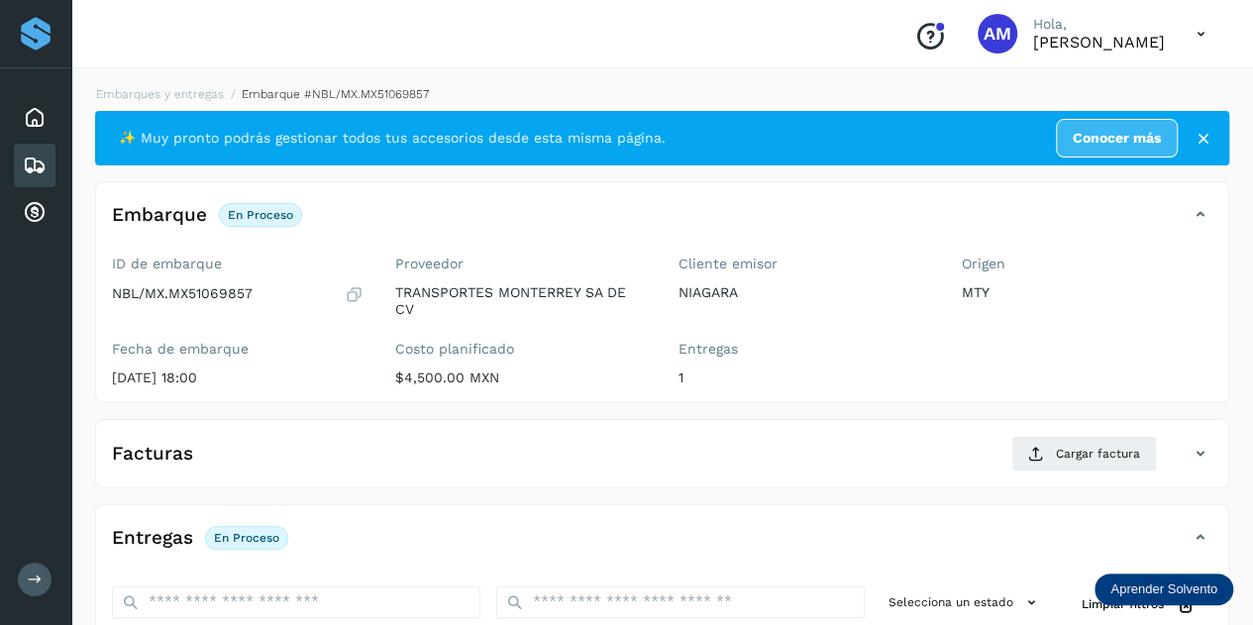
scroll to position [198, 0]
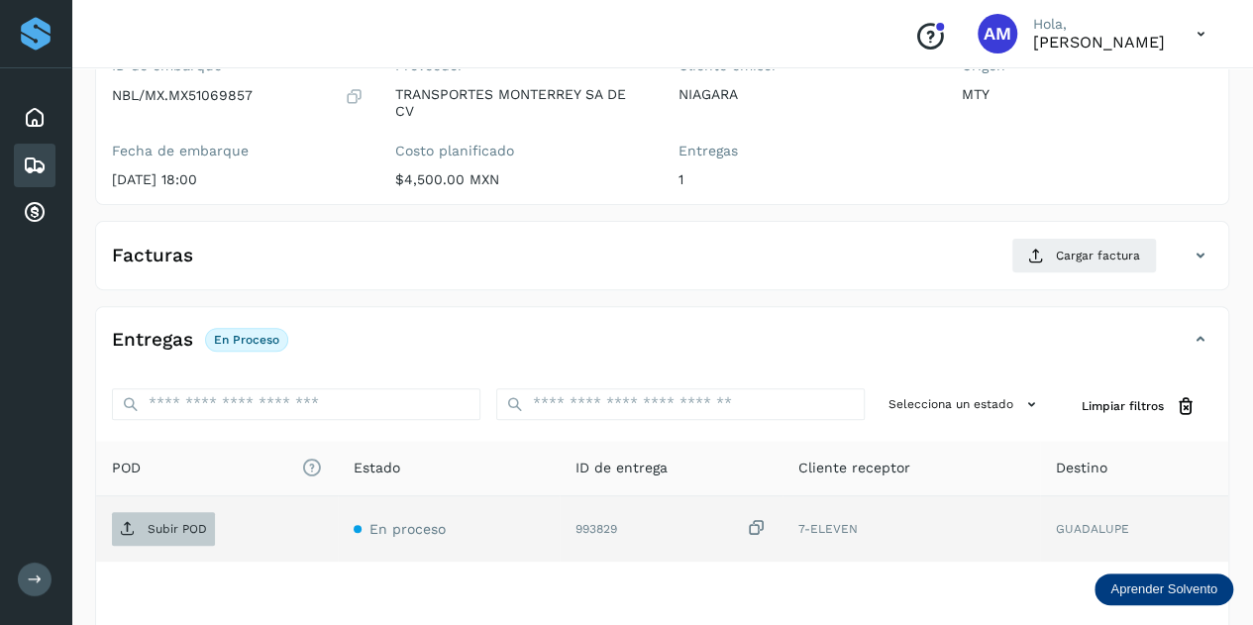
click at [129, 538] on span "Subir POD" at bounding box center [163, 529] width 103 height 32
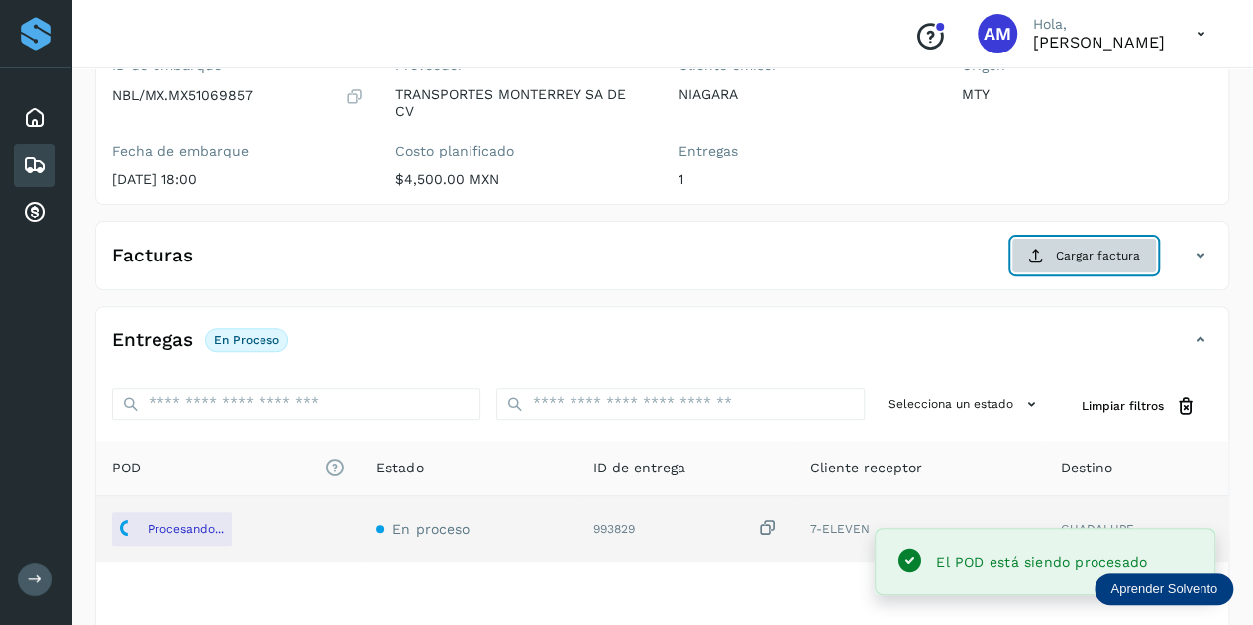
click at [1065, 256] on span "Cargar factura" at bounding box center [1098, 256] width 84 height 18
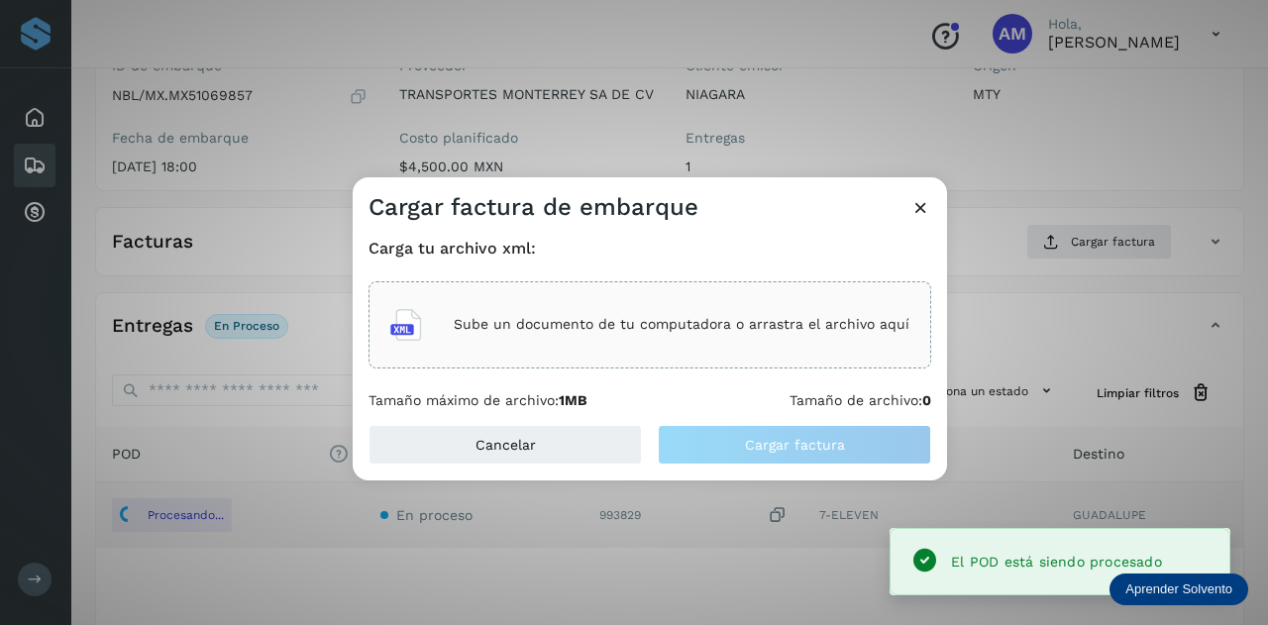
click at [765, 334] on div "Sube un documento de tu computadora o arrastra el archivo aquí" at bounding box center [649, 324] width 519 height 53
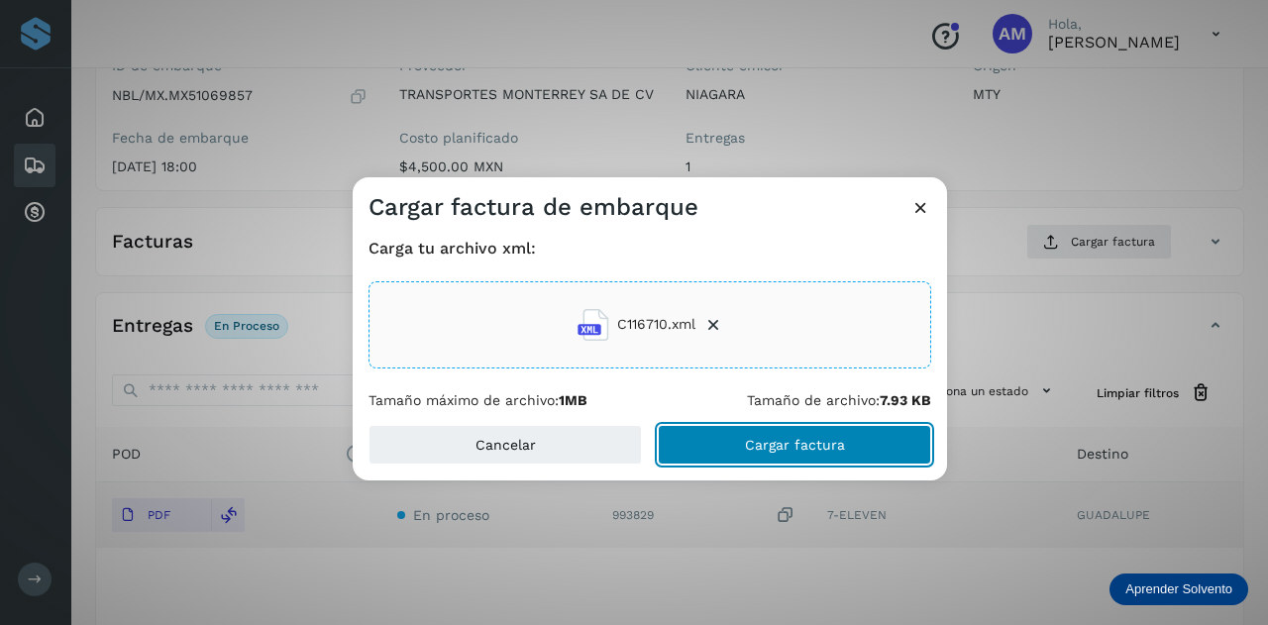
click at [740, 445] on button "Cargar factura" at bounding box center [794, 445] width 273 height 40
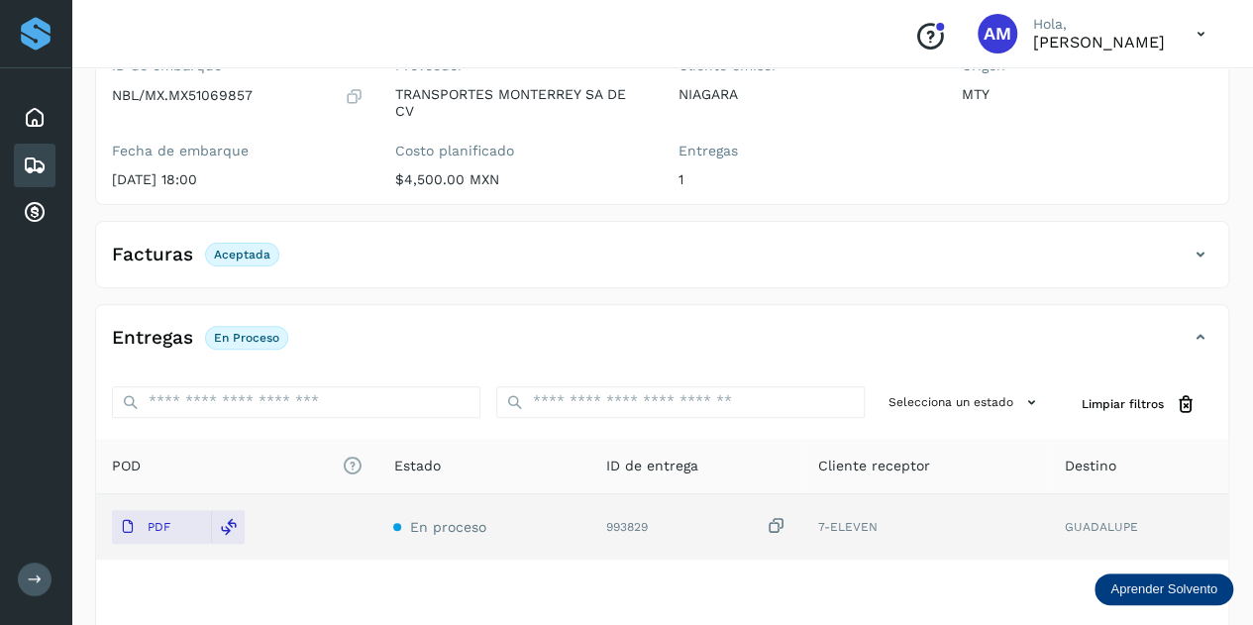
scroll to position [0, 0]
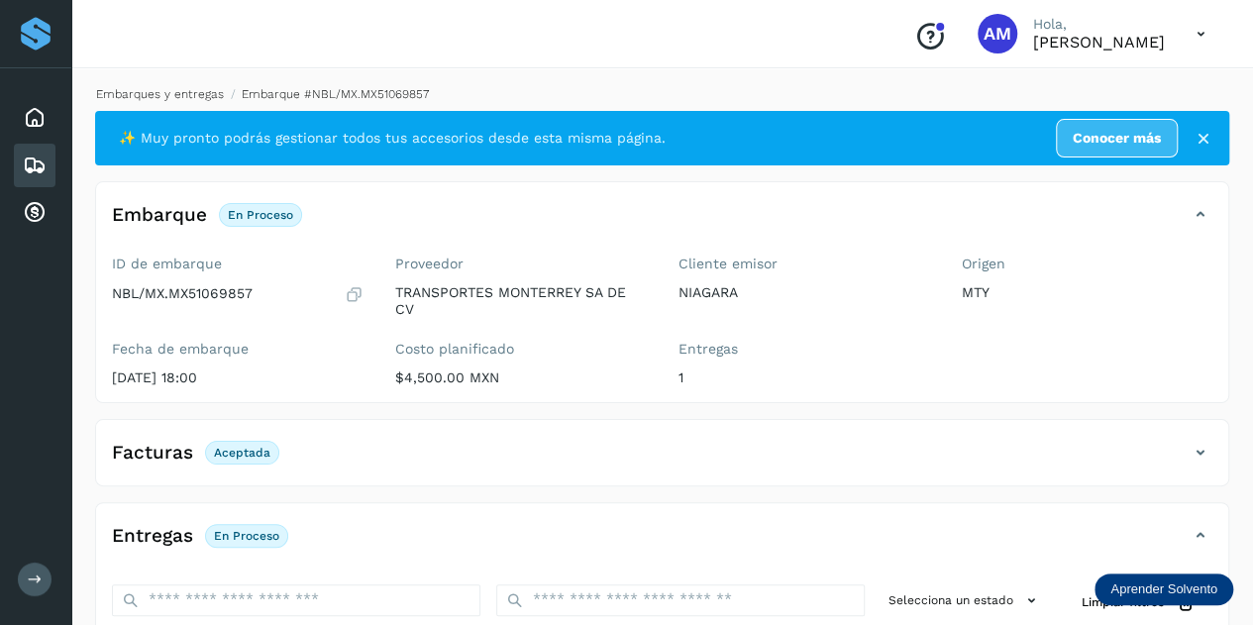
click at [191, 90] on link "Embarques y entregas" at bounding box center [160, 94] width 128 height 14
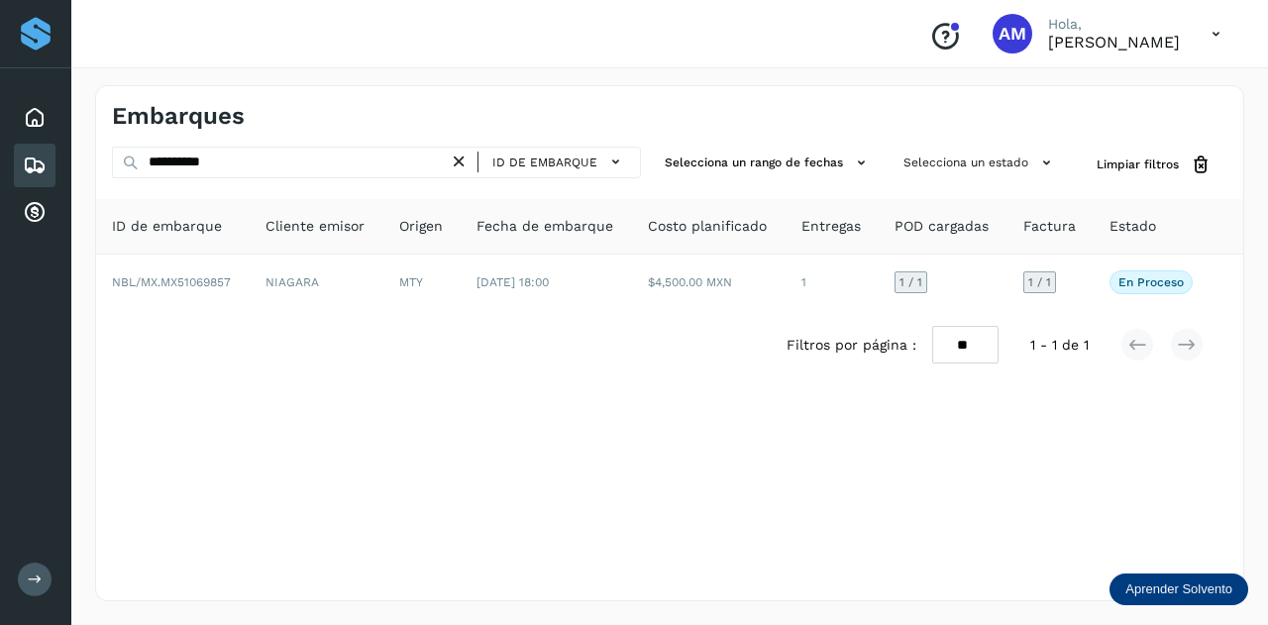
click at [459, 155] on icon at bounding box center [459, 162] width 21 height 21
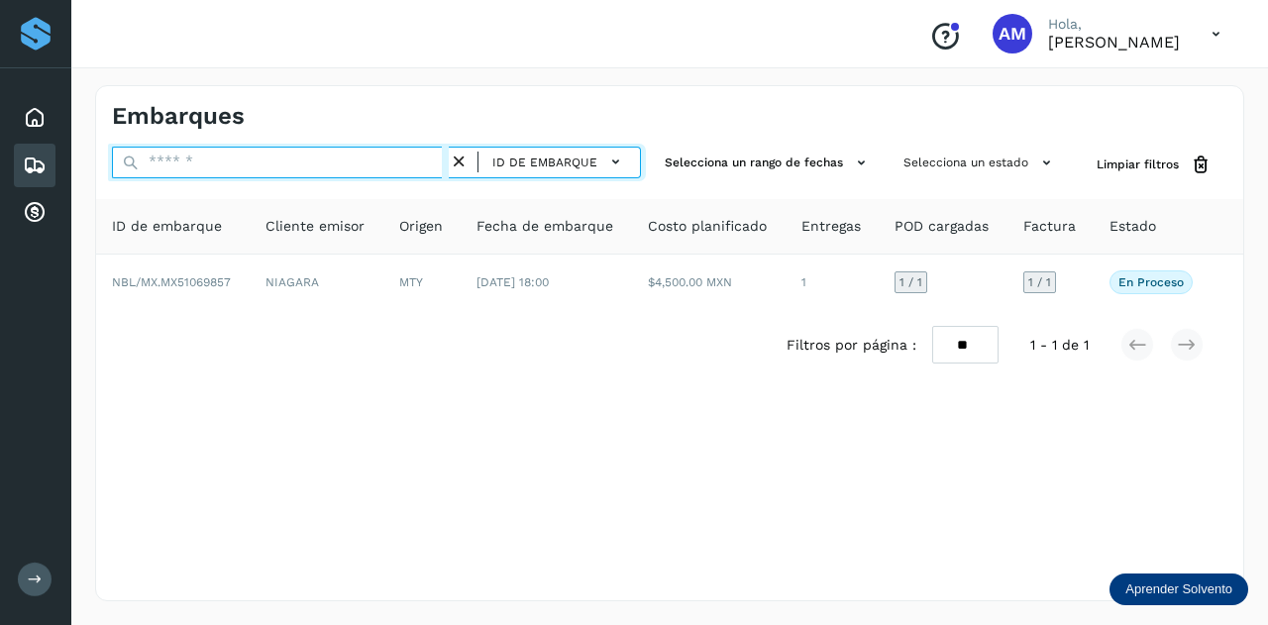
click at [397, 166] on input "text" at bounding box center [280, 163] width 337 height 32
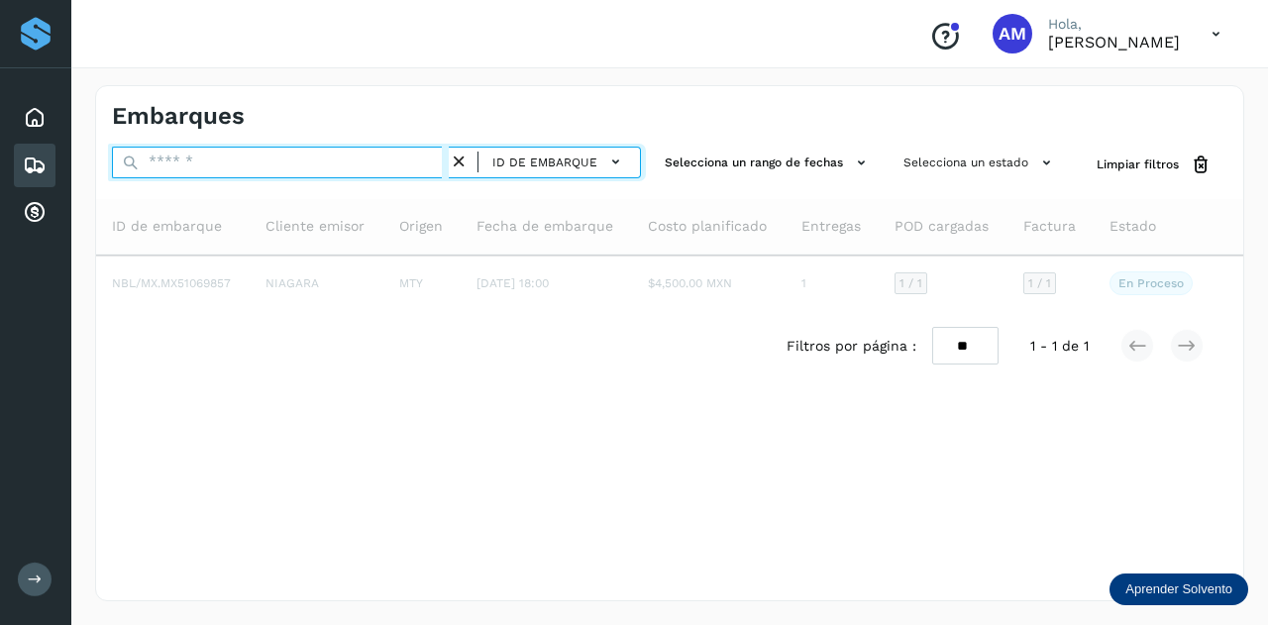
paste input "**********"
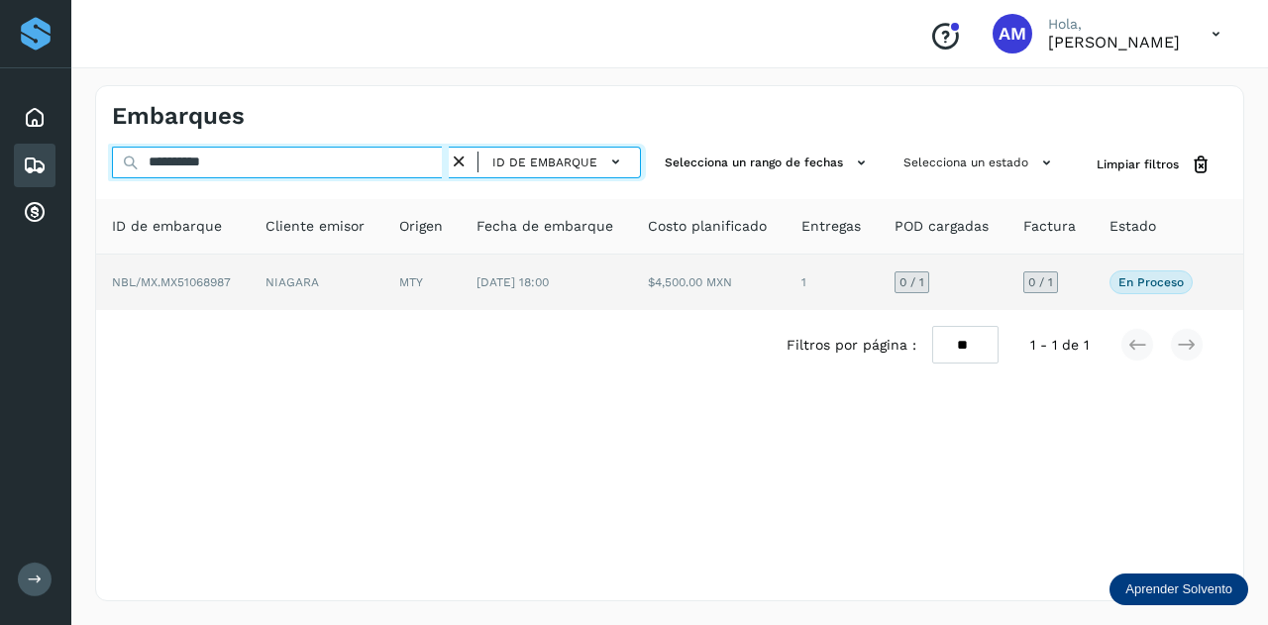
type input "**********"
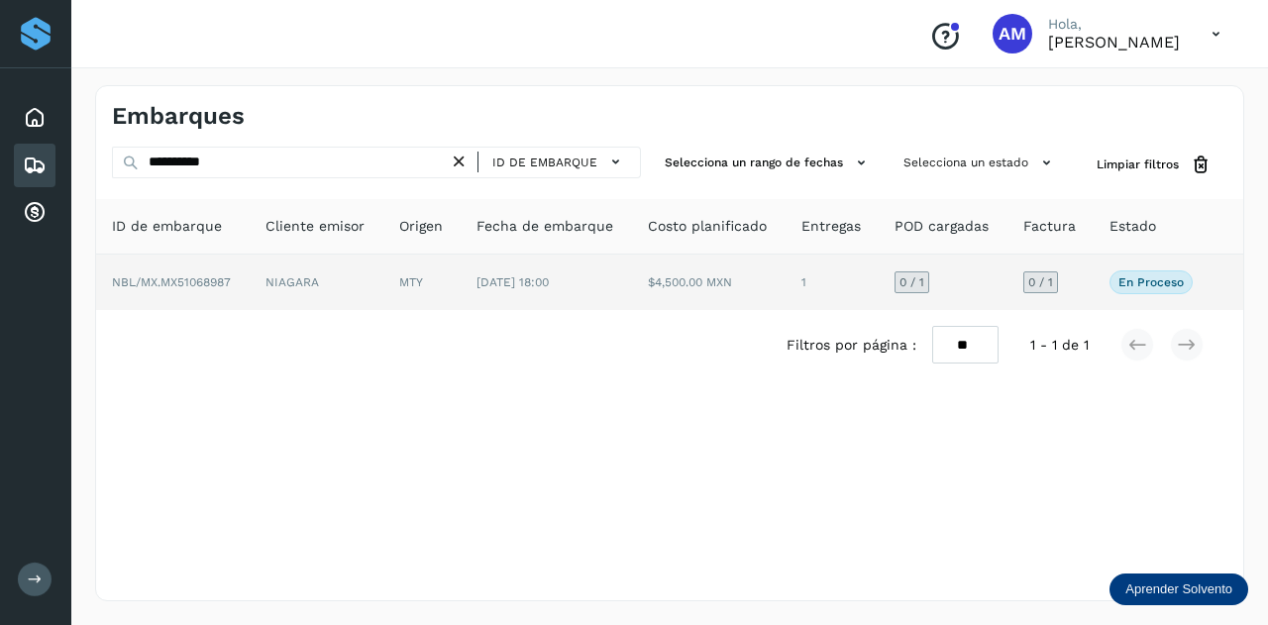
click at [460, 294] on td "MTY" at bounding box center [546, 281] width 172 height 55
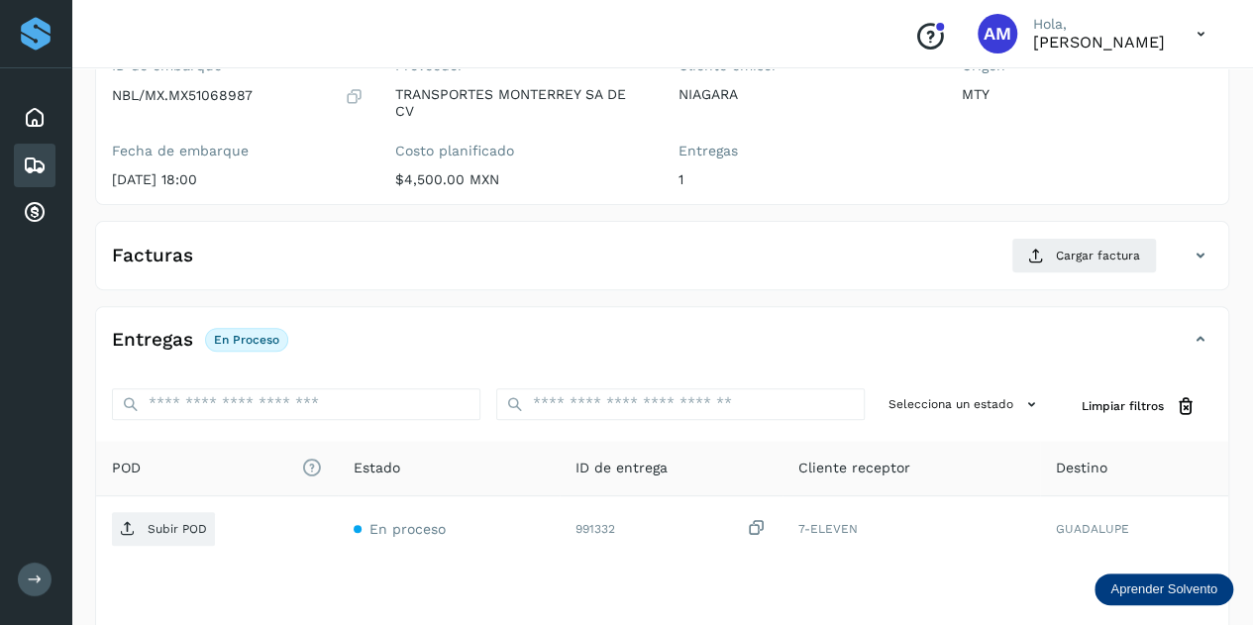
scroll to position [297, 0]
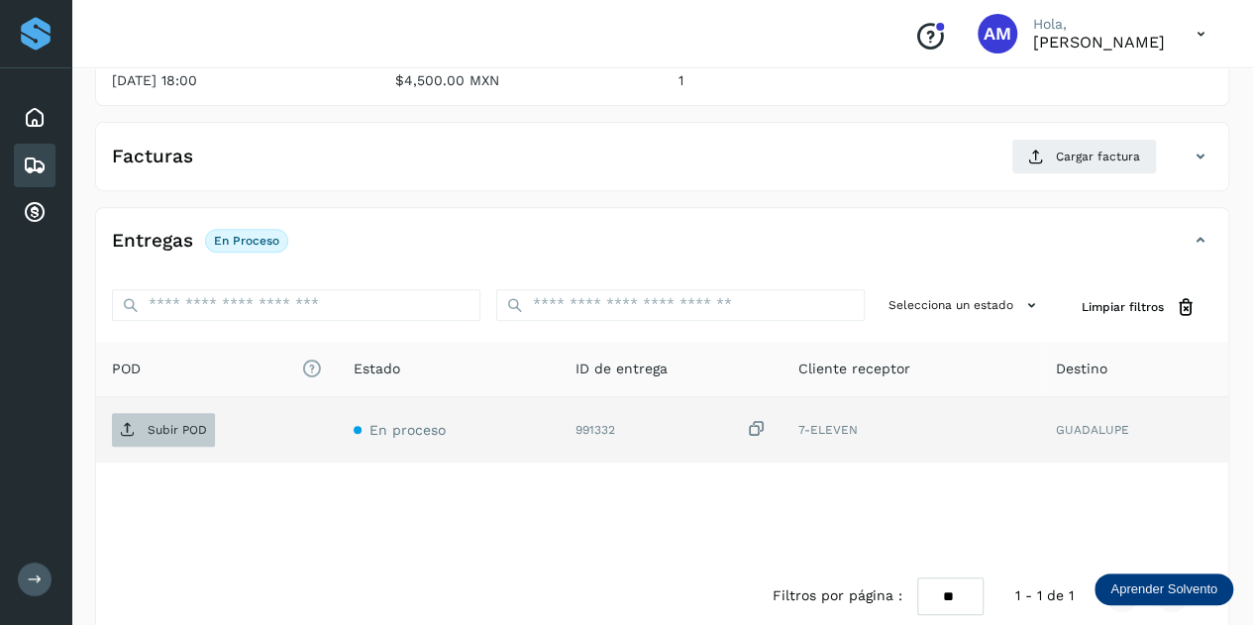
click at [188, 424] on p "Subir POD" at bounding box center [177, 430] width 59 height 14
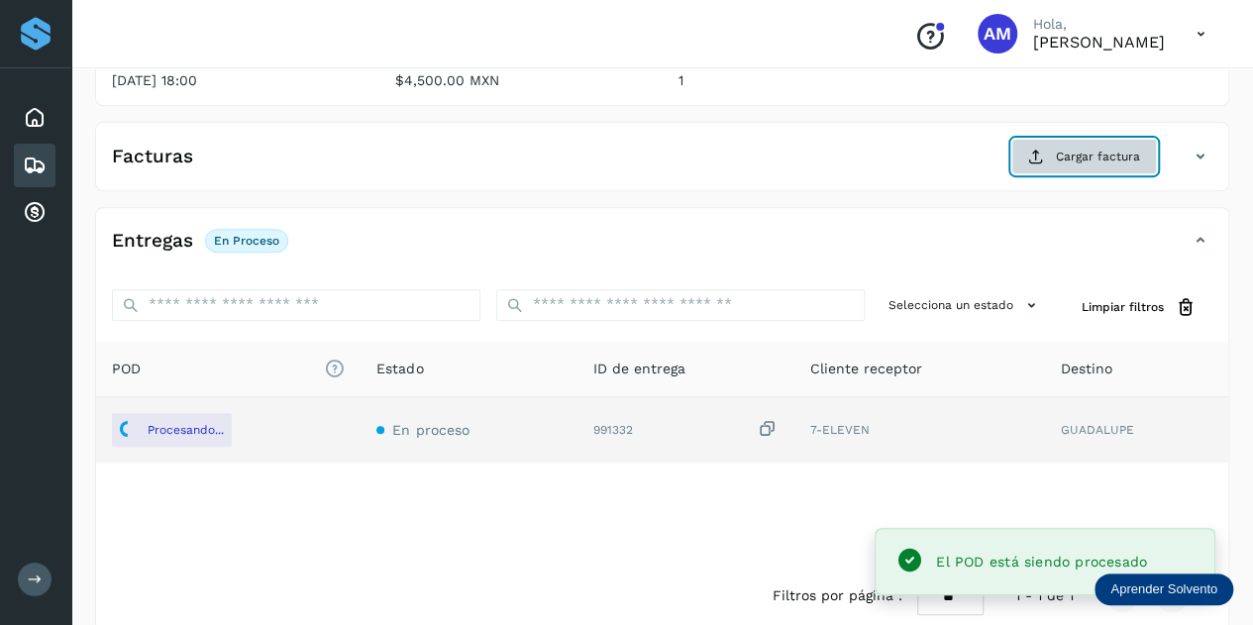
click at [1084, 165] on button "Cargar factura" at bounding box center [1084, 157] width 146 height 36
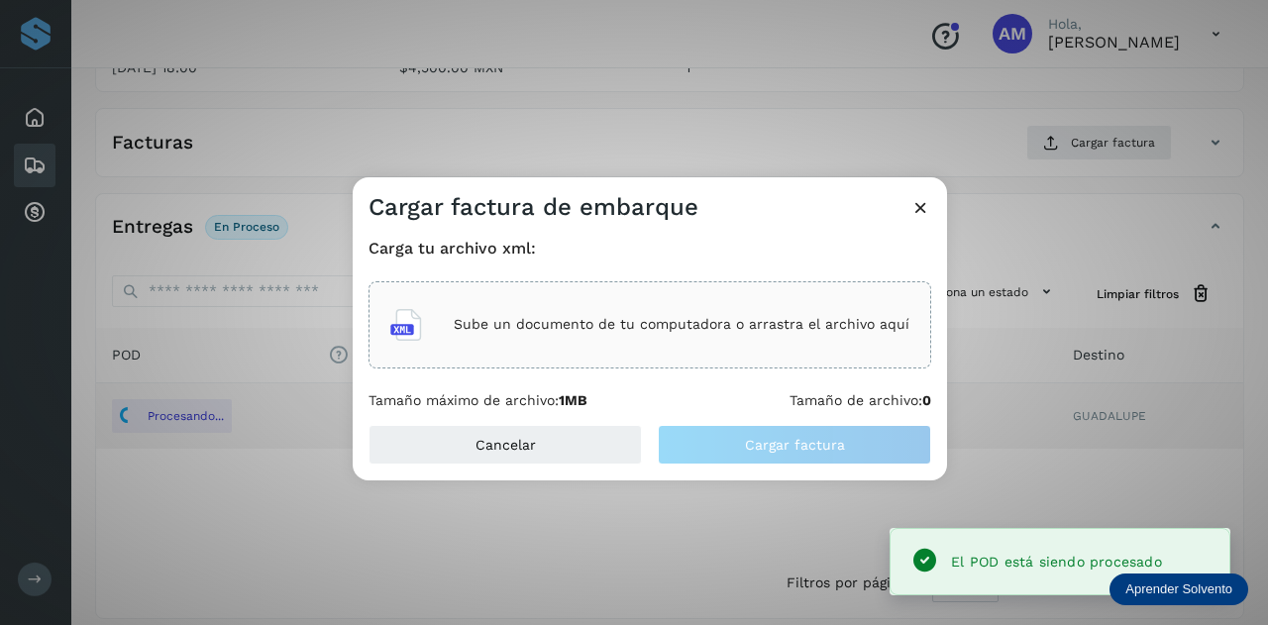
click at [754, 313] on div "Sube un documento de tu computadora o arrastra el archivo aquí" at bounding box center [649, 324] width 519 height 53
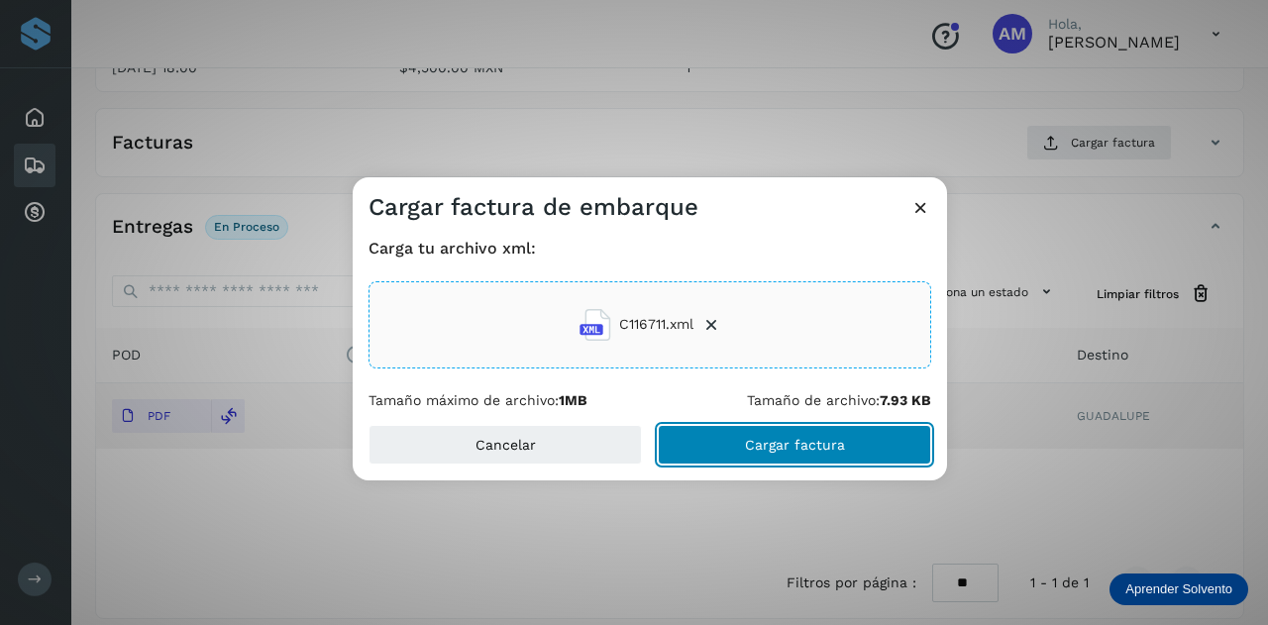
click at [741, 453] on button "Cargar factura" at bounding box center [794, 445] width 273 height 40
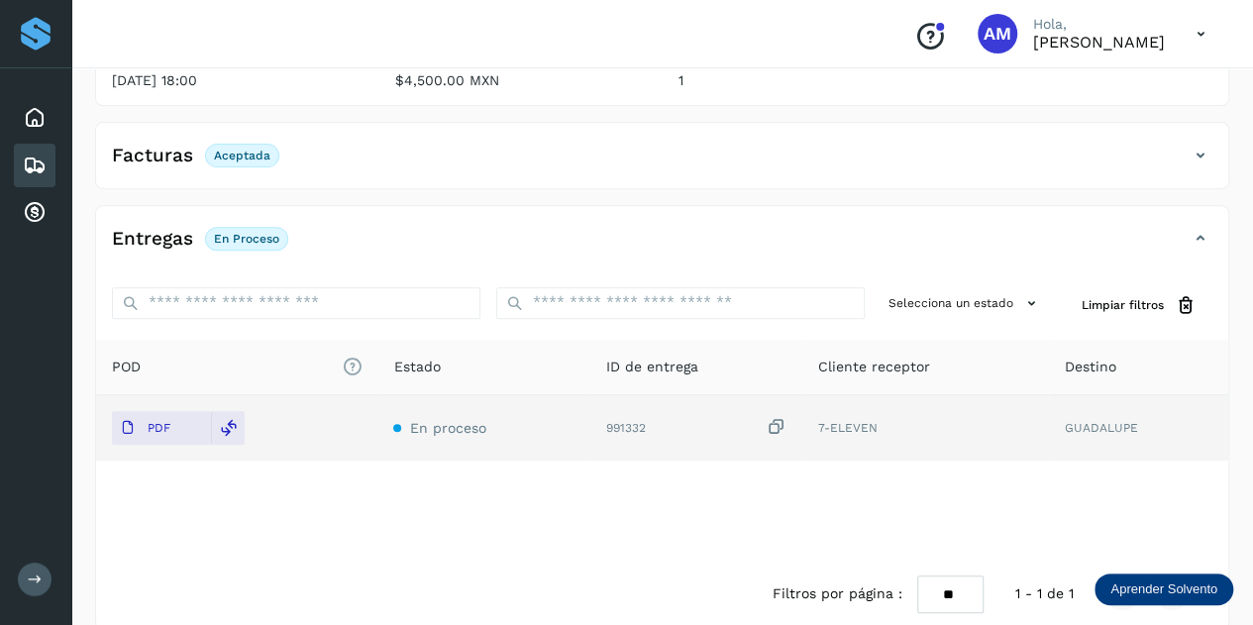
scroll to position [0, 0]
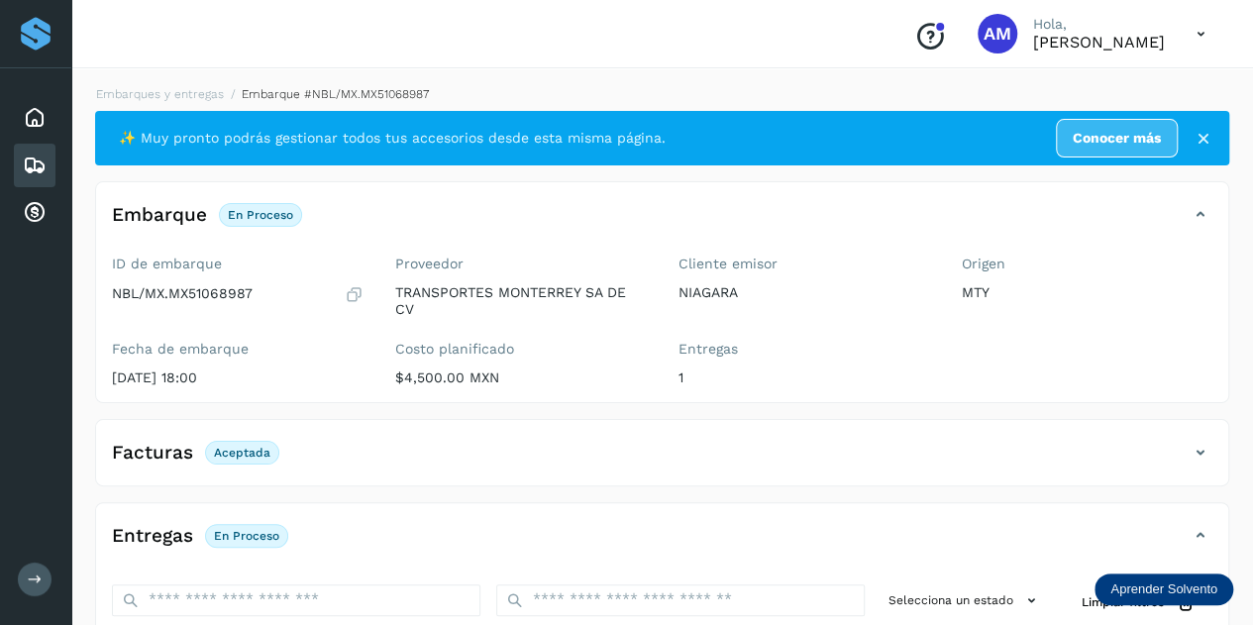
click at [141, 103] on div "Embarques y entregas Embarque #NBL/MX.MX51068987 ✨ Muy pronto podrás gestionar …" at bounding box center [662, 506] width 1134 height 842
click at [141, 100] on link "Embarques y entregas" at bounding box center [160, 94] width 128 height 14
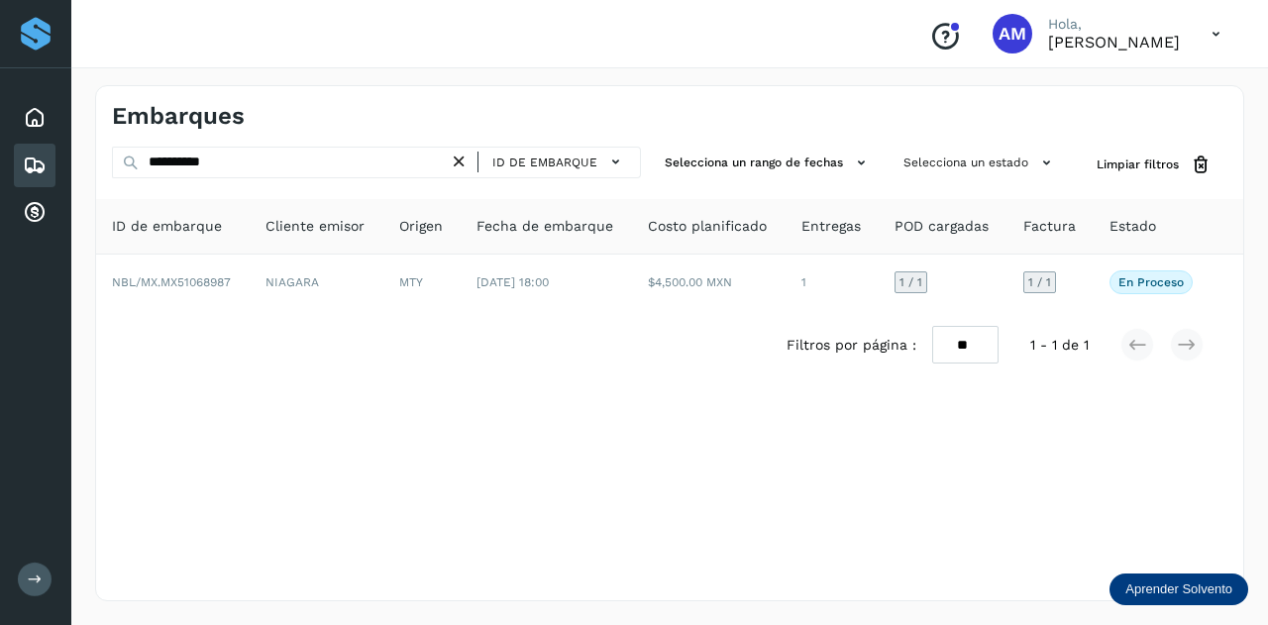
drag, startPoint x: 456, startPoint y: 159, endPoint x: 431, endPoint y: 164, distance: 25.2
click at [454, 160] on icon at bounding box center [459, 162] width 21 height 21
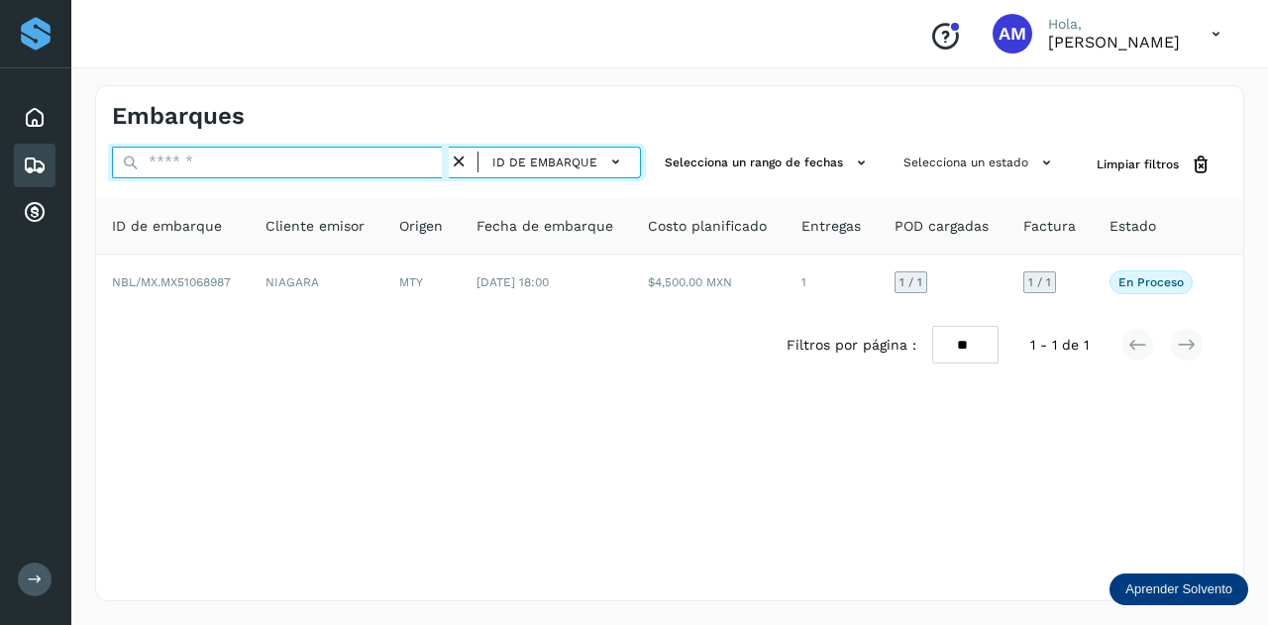
click at [431, 164] on input "text" at bounding box center [280, 163] width 337 height 32
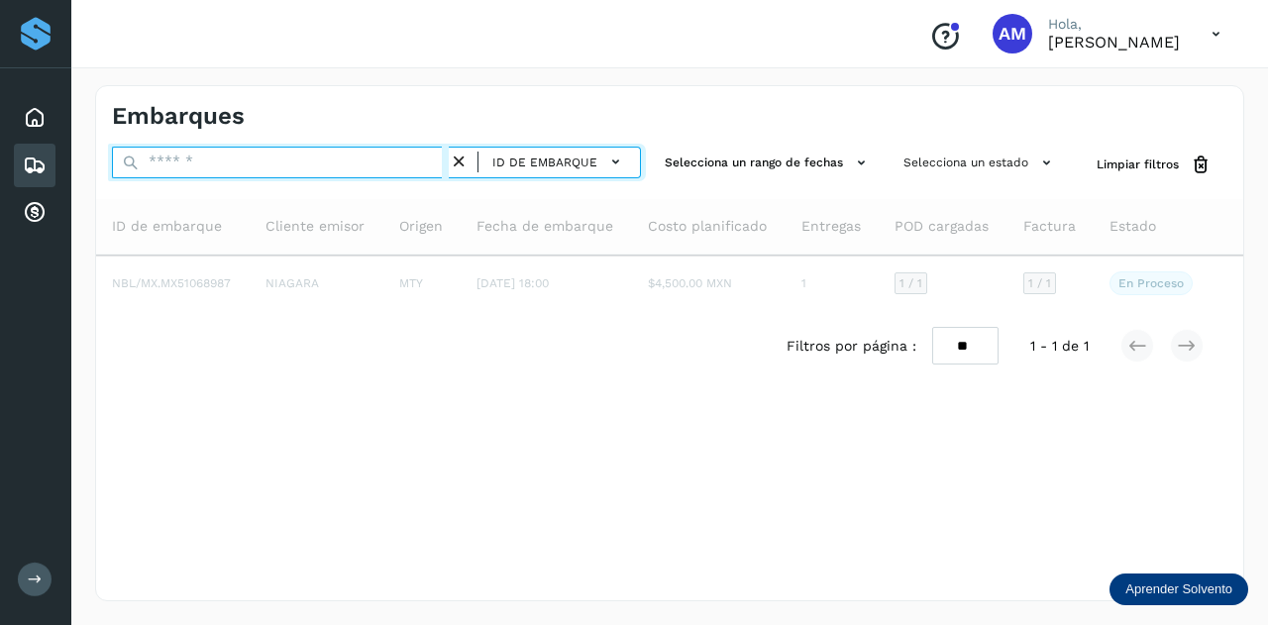
paste input "**********"
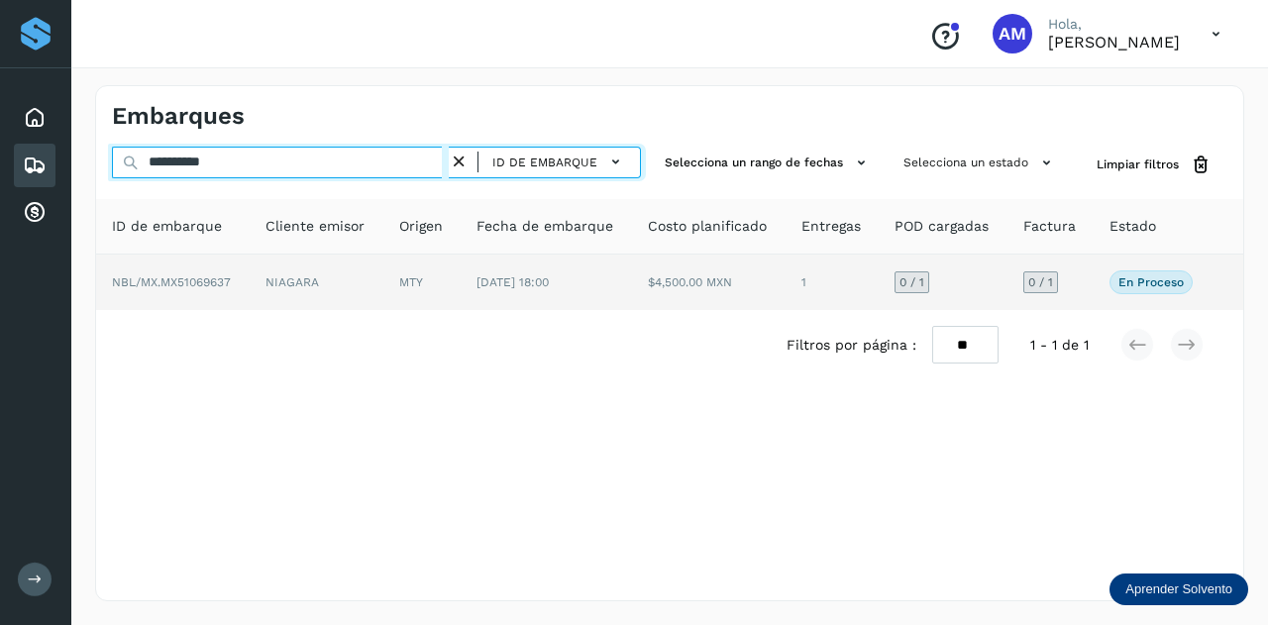
type input "**********"
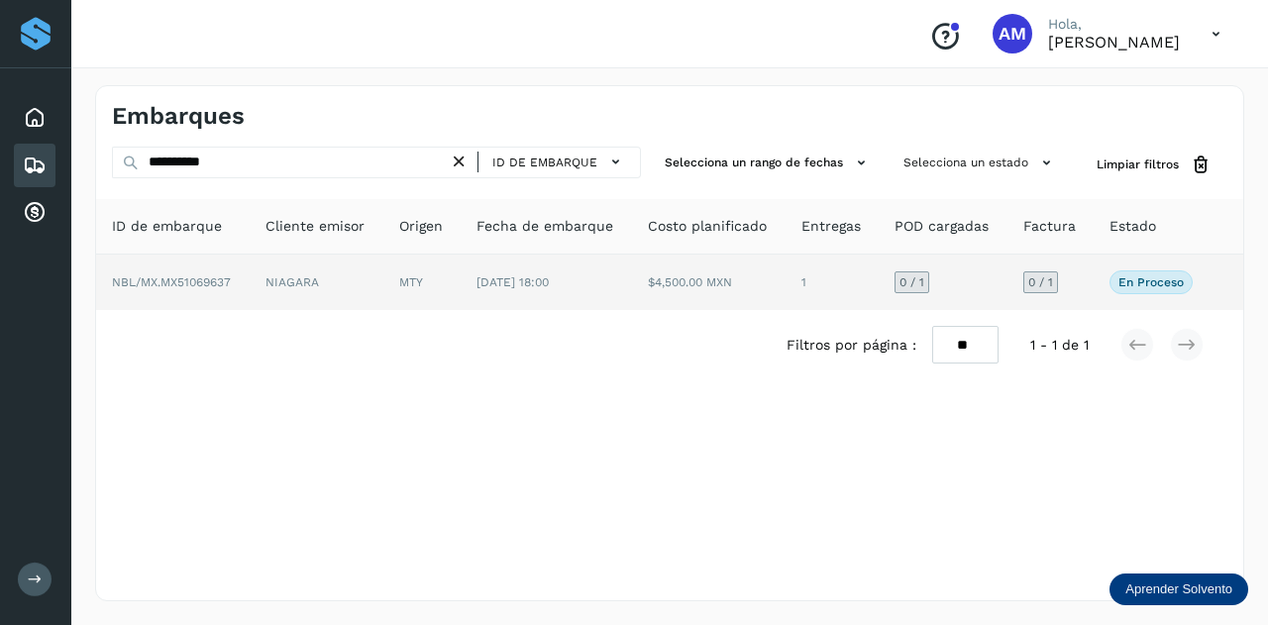
click at [460, 283] on td "MTY" at bounding box center [546, 281] width 172 height 55
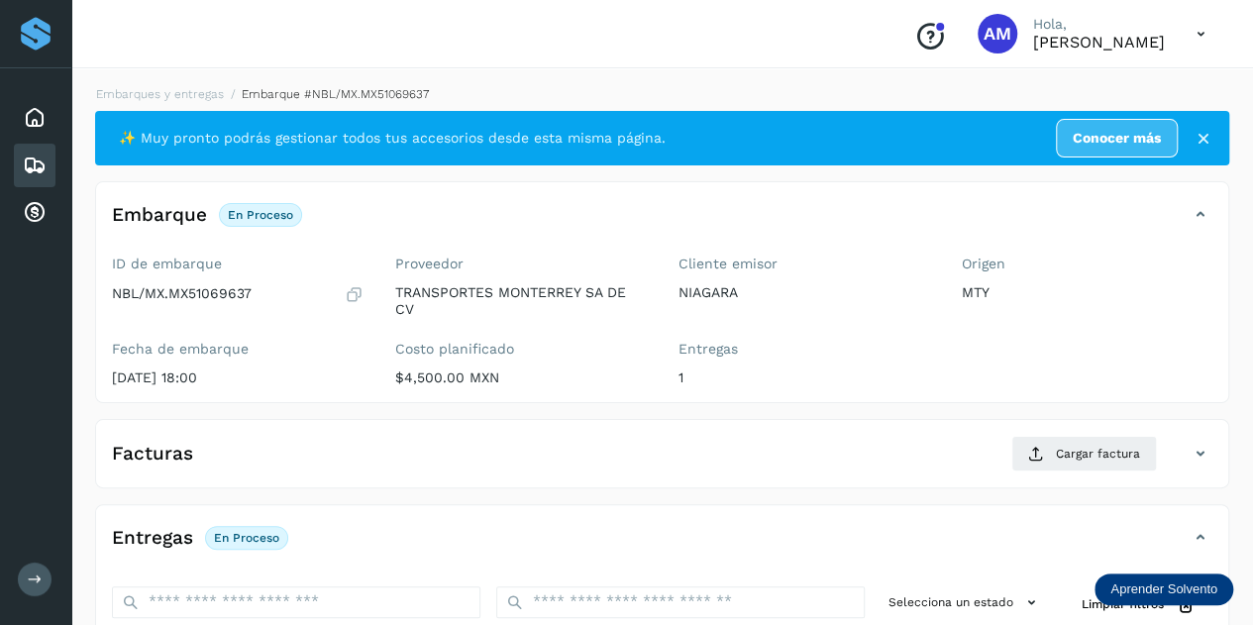
scroll to position [297, 0]
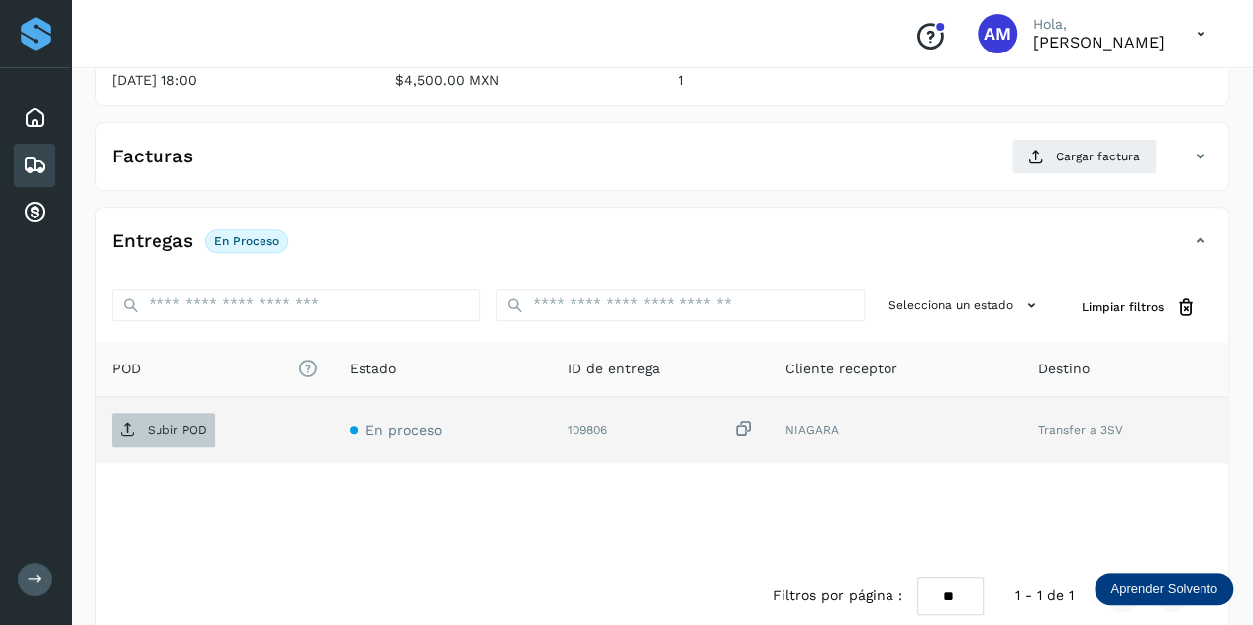
click at [173, 430] on p "Subir POD" at bounding box center [177, 430] width 59 height 14
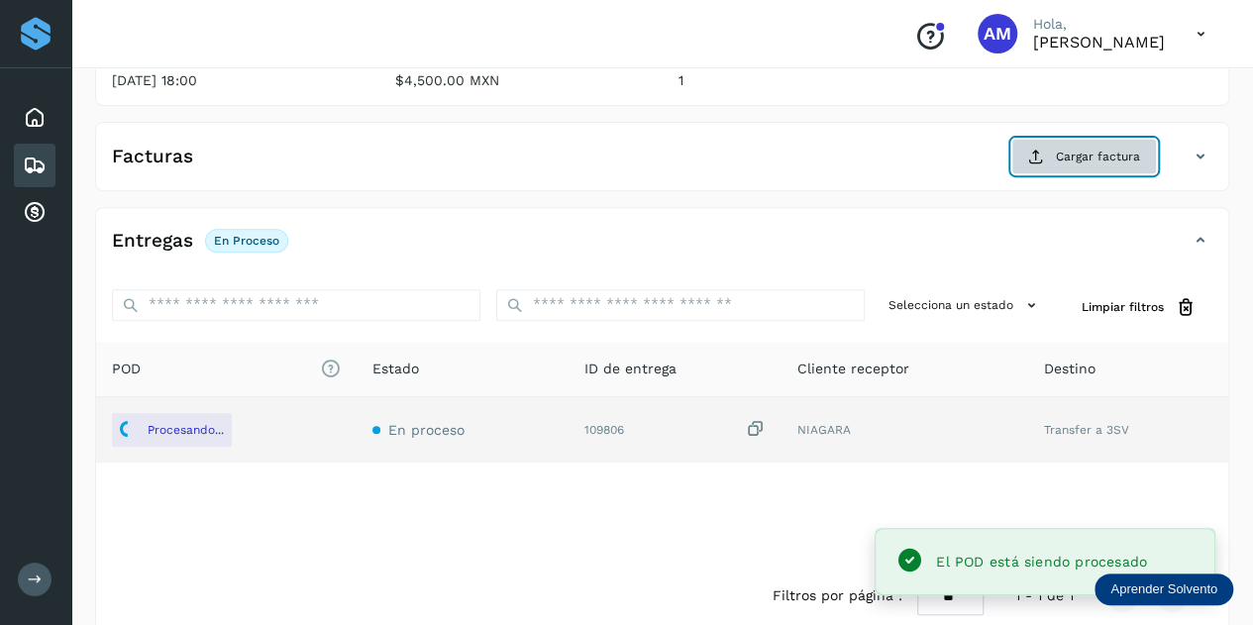
click at [1088, 153] on span "Cargar factura" at bounding box center [1098, 157] width 84 height 18
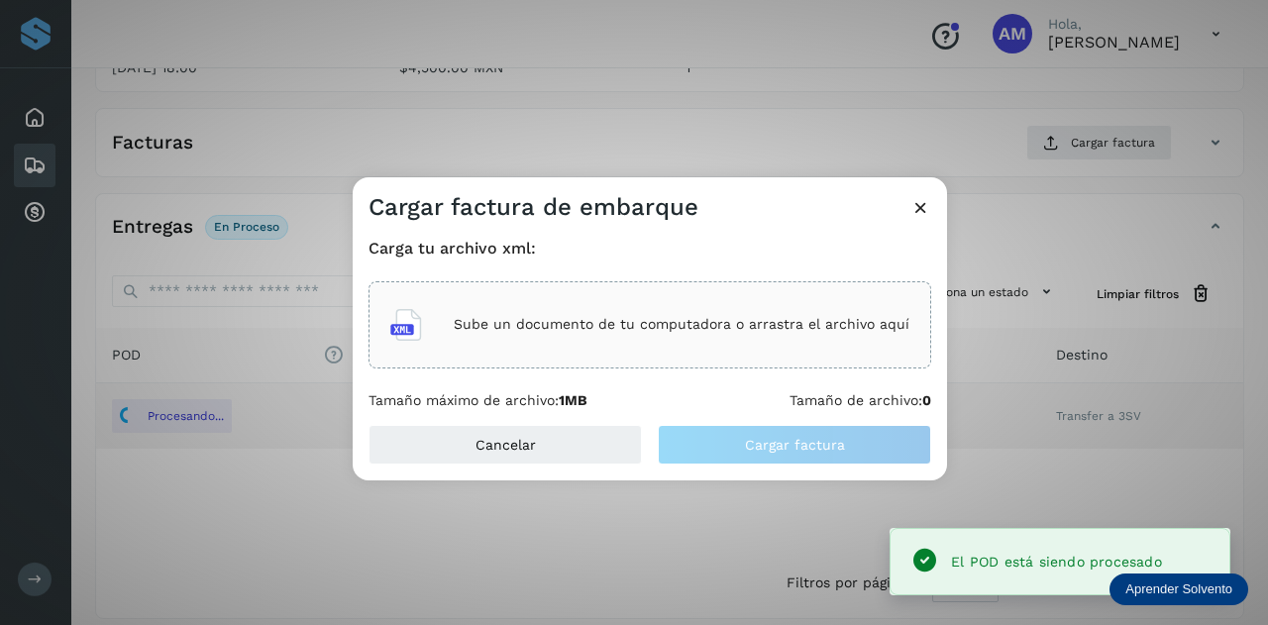
click at [725, 270] on div "Carga tu archivo xml: Sube un documento de tu computadora o arrastra el archivo…" at bounding box center [649, 324] width 562 height 170
click at [711, 293] on div "Sube un documento de tu computadora o arrastra el archivo aquí" at bounding box center [649, 324] width 562 height 87
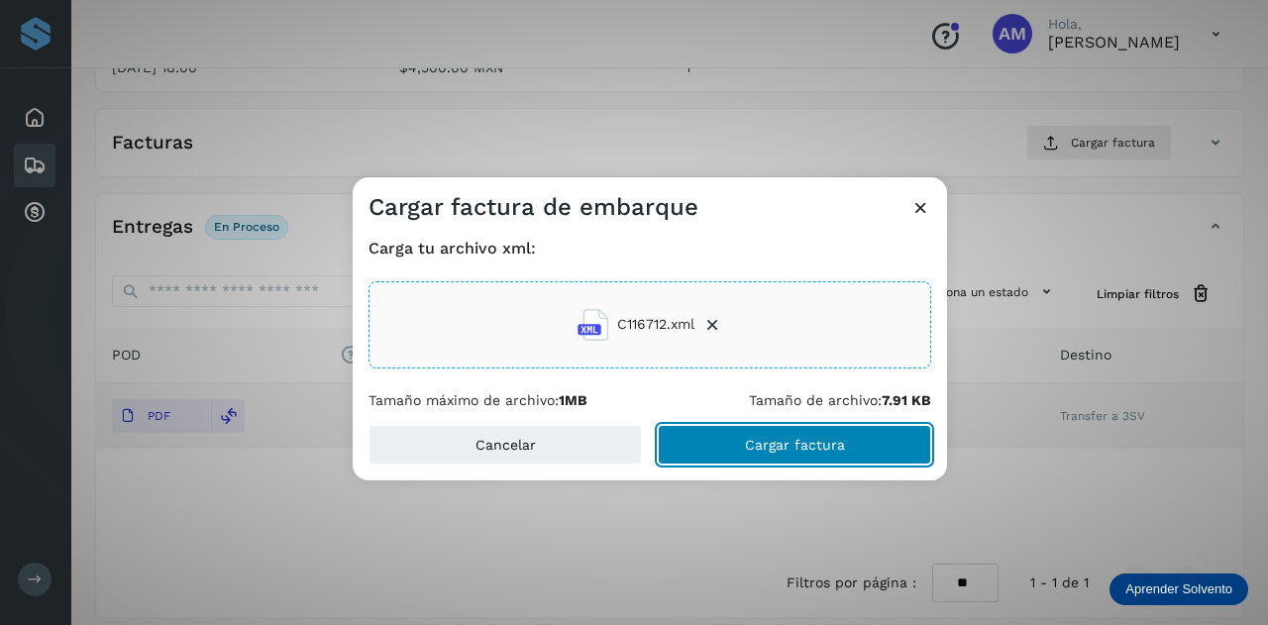
click at [725, 453] on button "Cargar factura" at bounding box center [794, 445] width 273 height 40
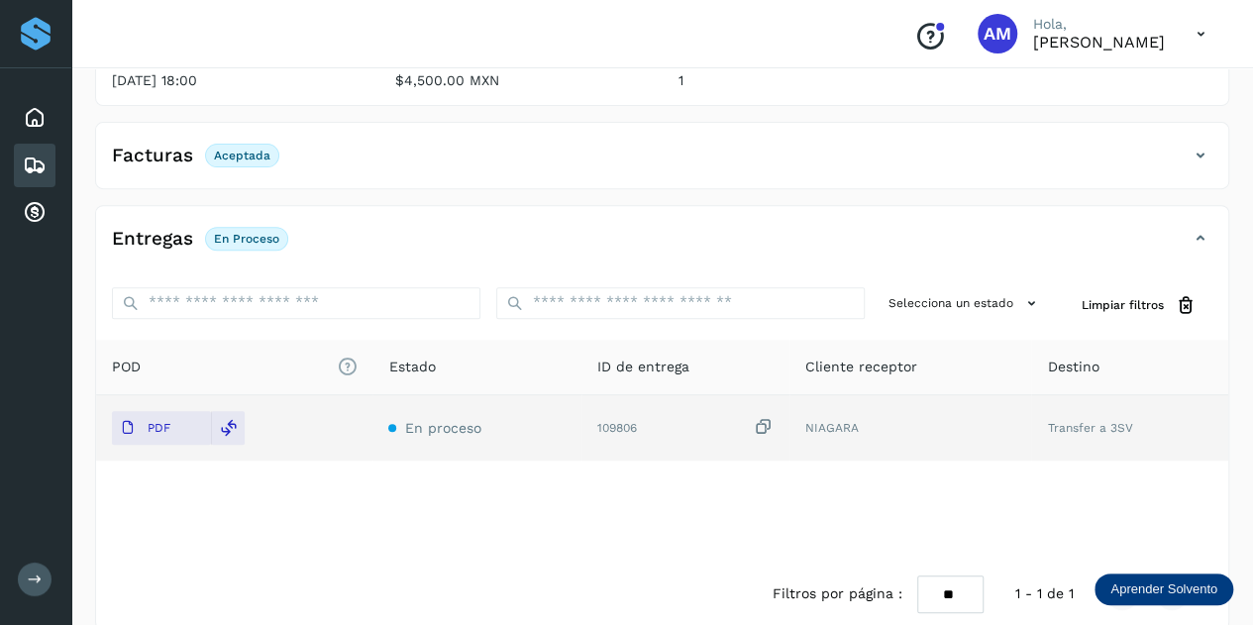
scroll to position [0, 0]
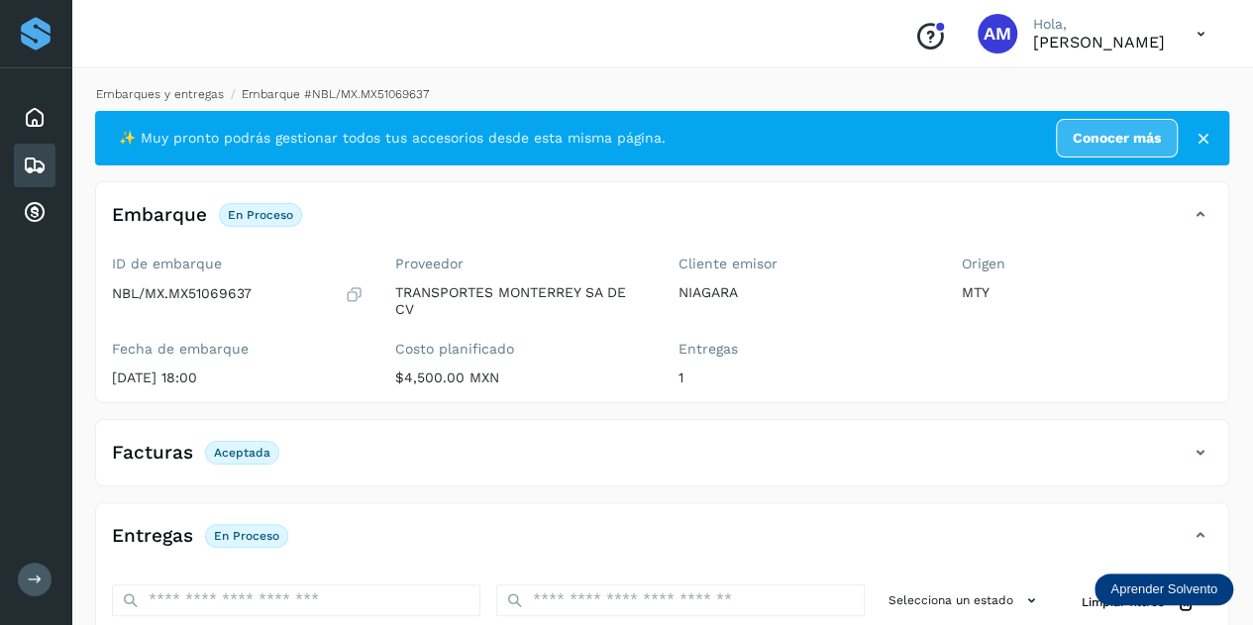
click at [208, 97] on link "Embarques y entregas" at bounding box center [160, 94] width 128 height 14
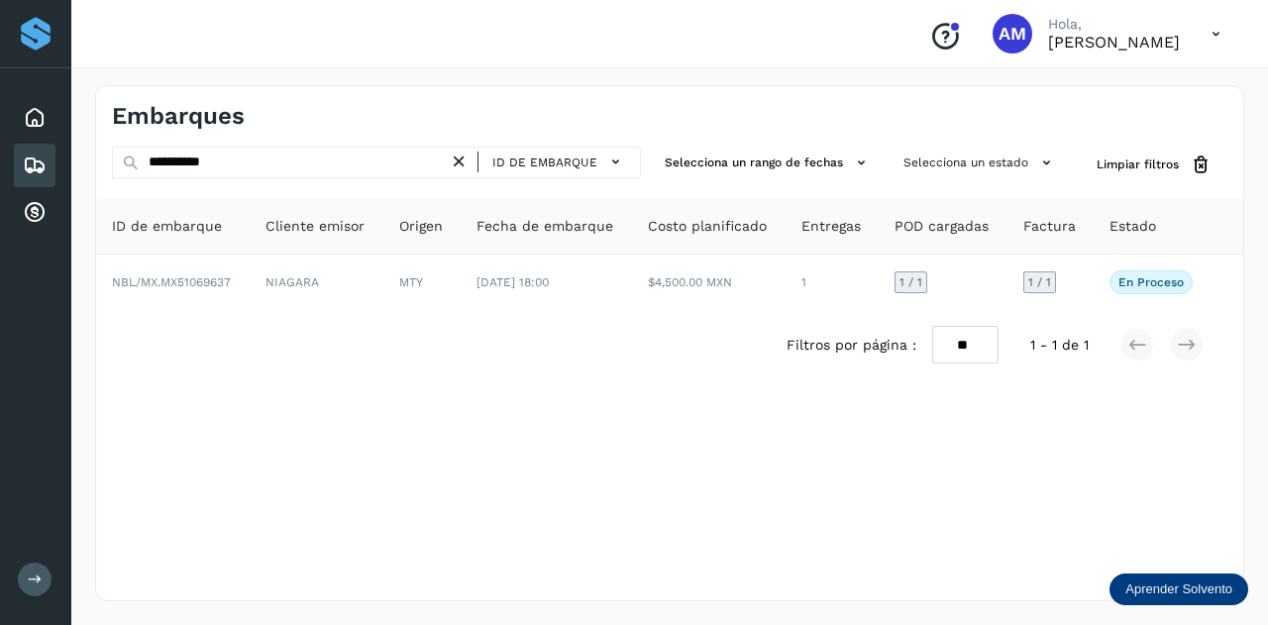
drag, startPoint x: 461, startPoint y: 167, endPoint x: 399, endPoint y: 167, distance: 62.4
click at [461, 167] on icon at bounding box center [459, 162] width 21 height 21
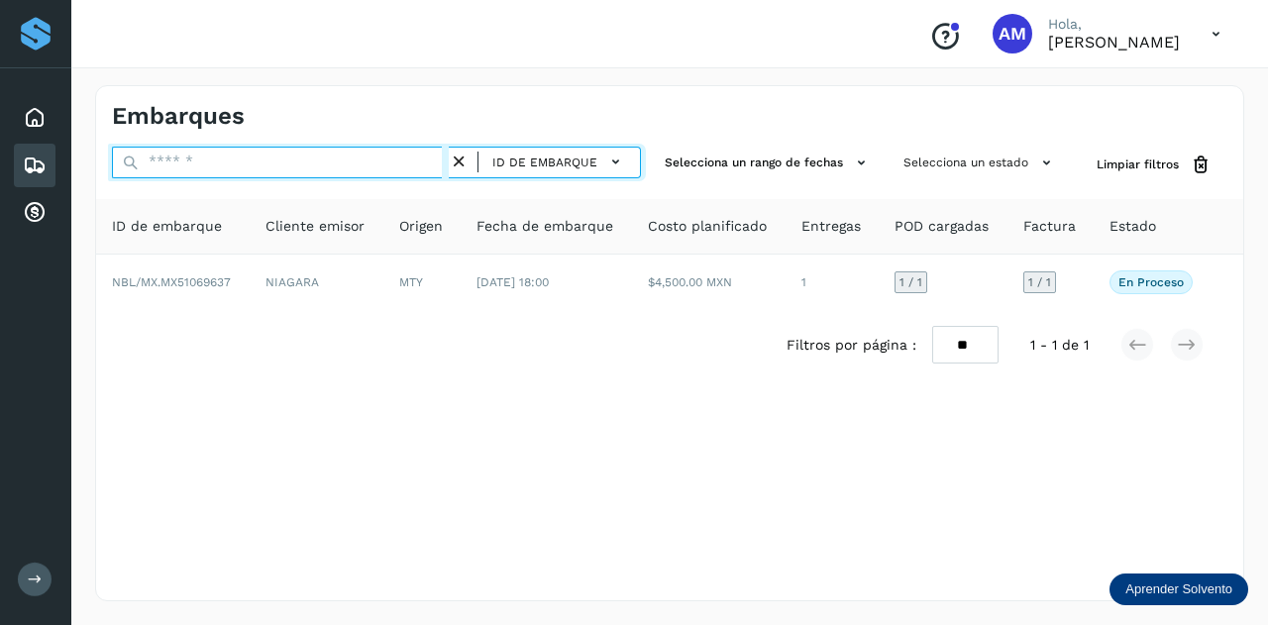
click at [390, 165] on input "text" at bounding box center [280, 163] width 337 height 32
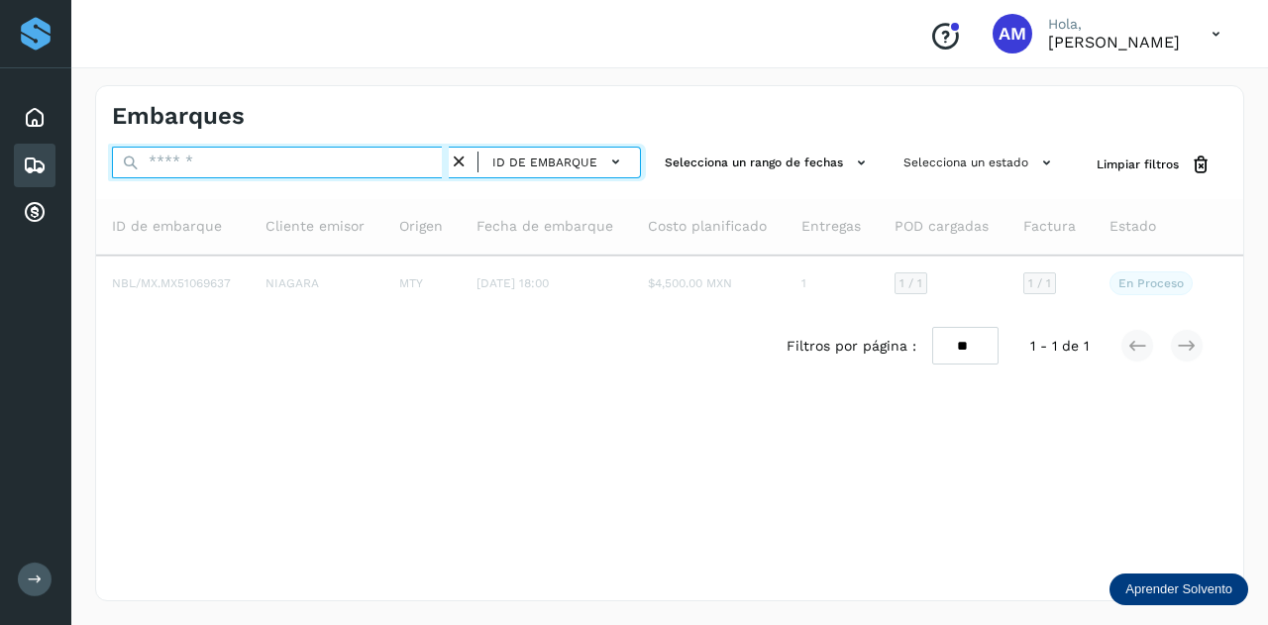
paste input "**********"
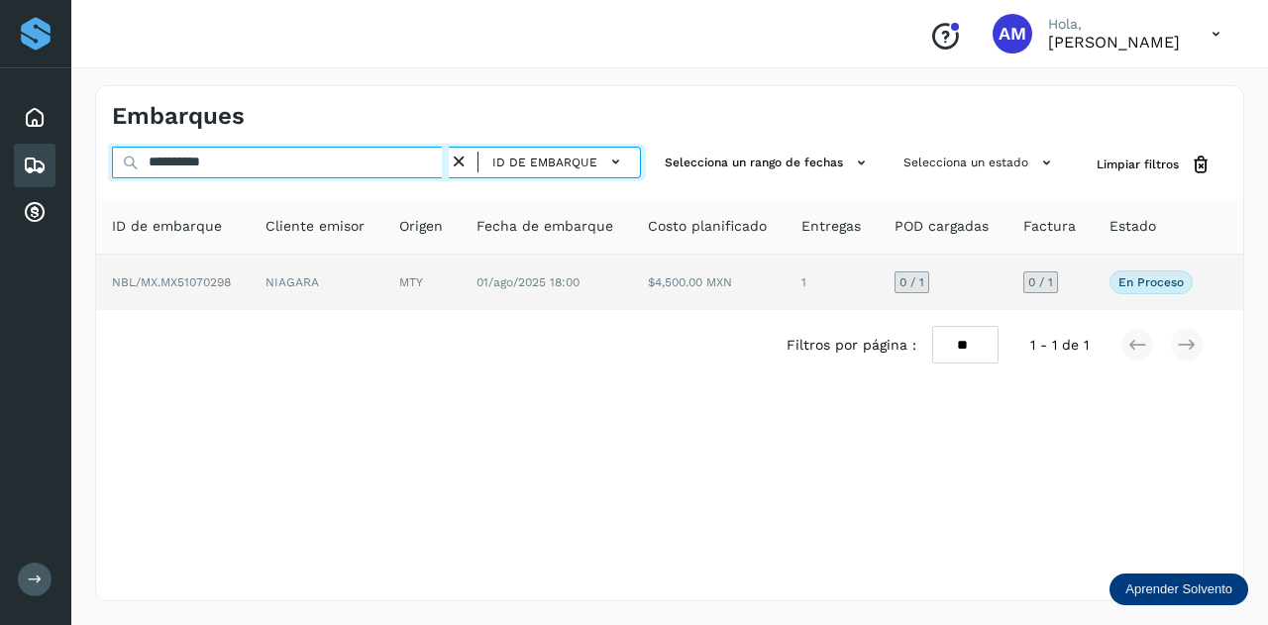
type input "**********"
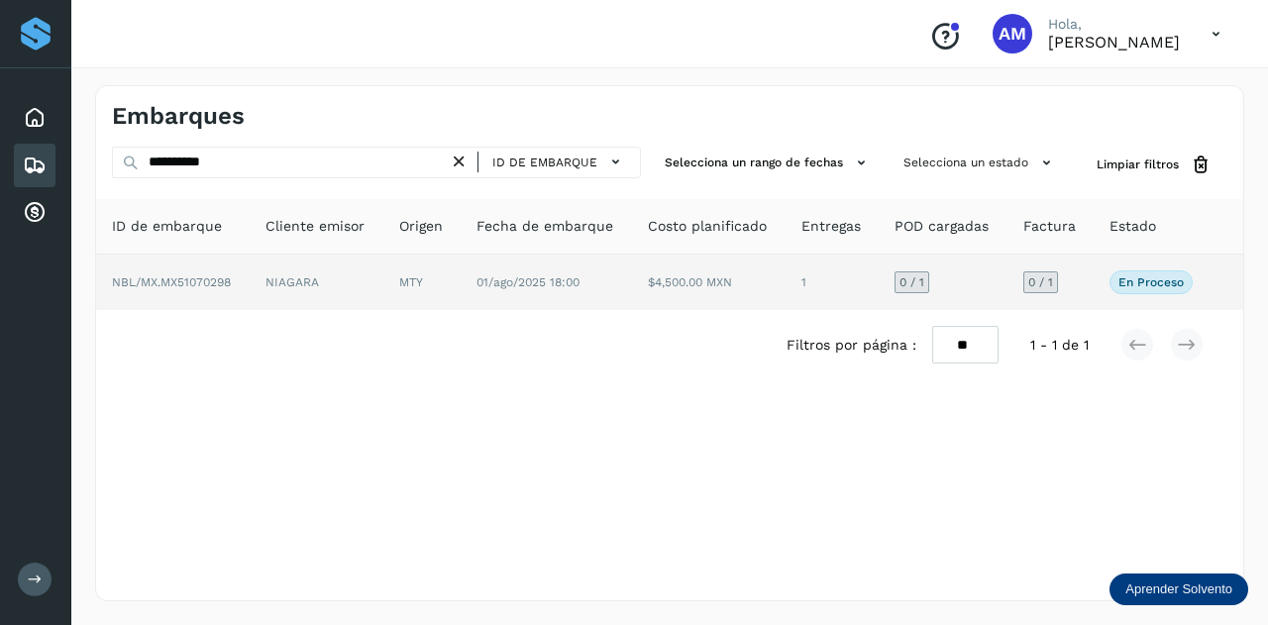
click at [383, 280] on td "NIAGARA" at bounding box center [421, 281] width 77 height 55
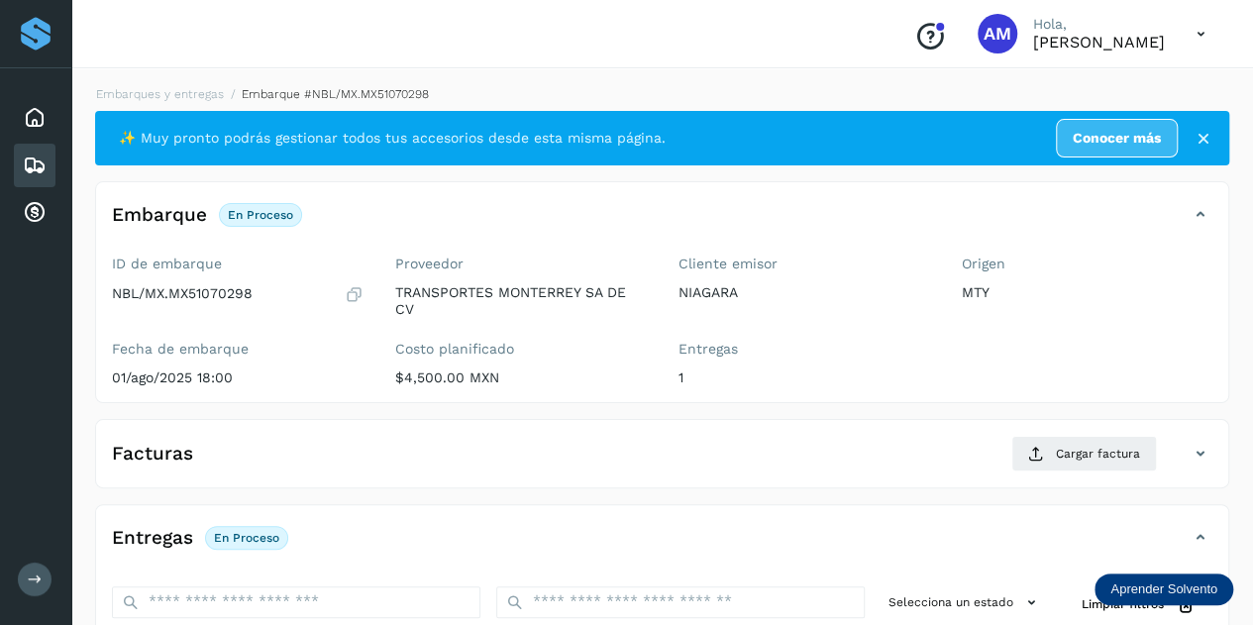
scroll to position [198, 0]
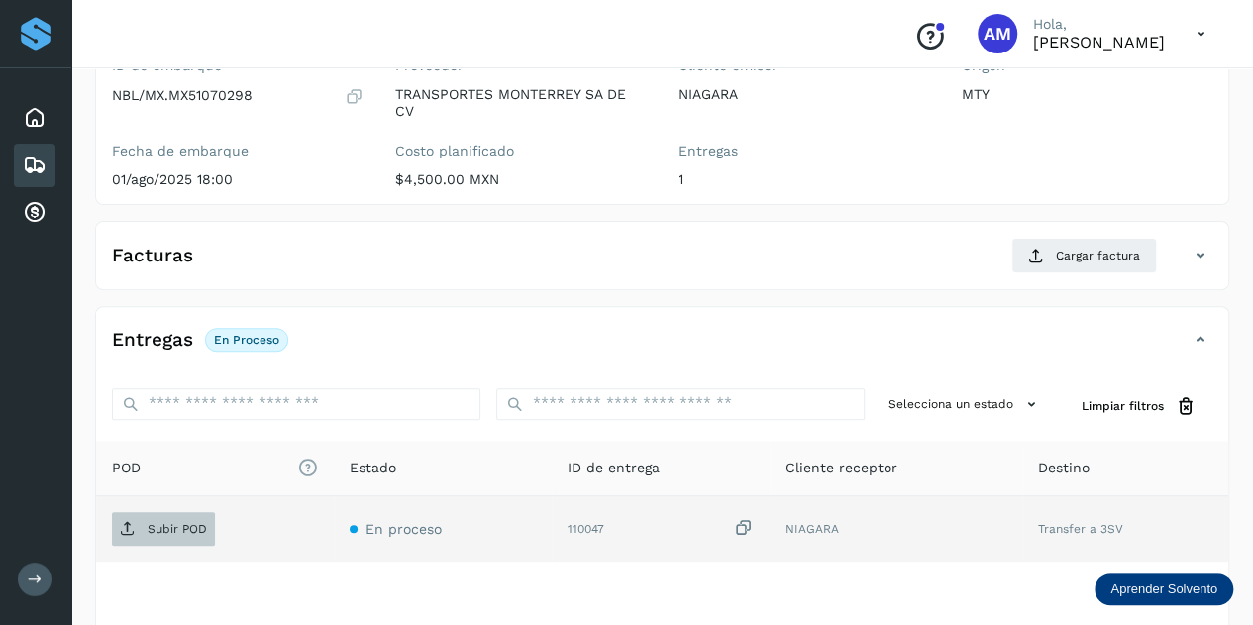
click at [204, 526] on p "Subir POD" at bounding box center [177, 529] width 59 height 14
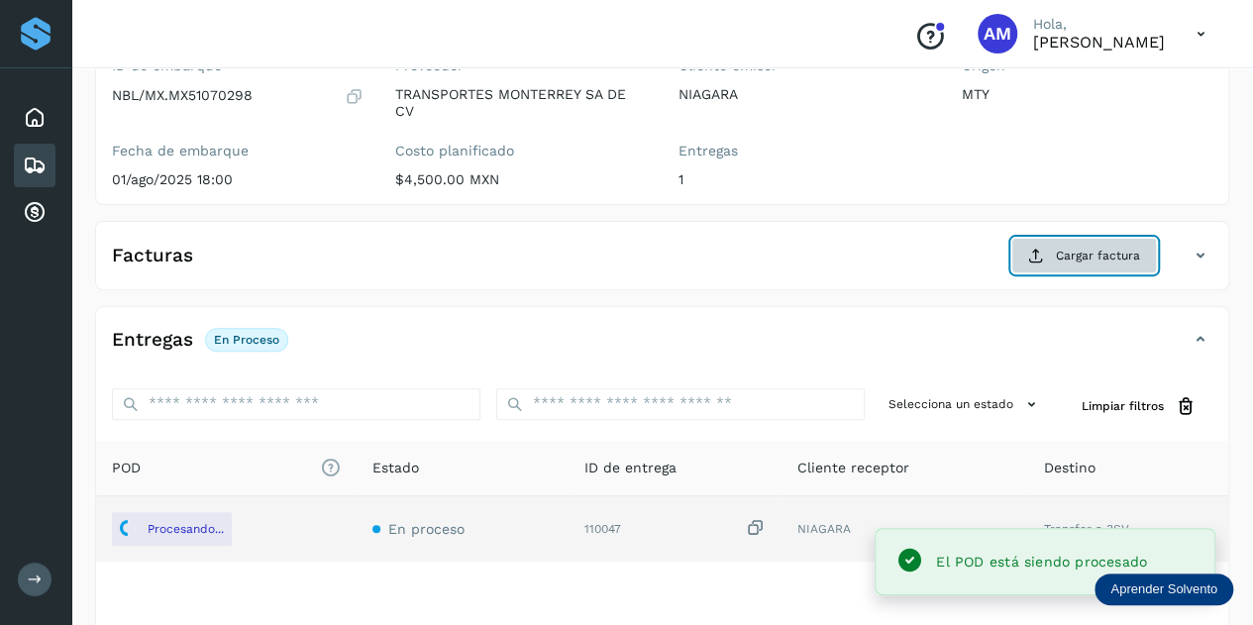
click at [1083, 261] on span "Cargar factura" at bounding box center [1098, 256] width 84 height 18
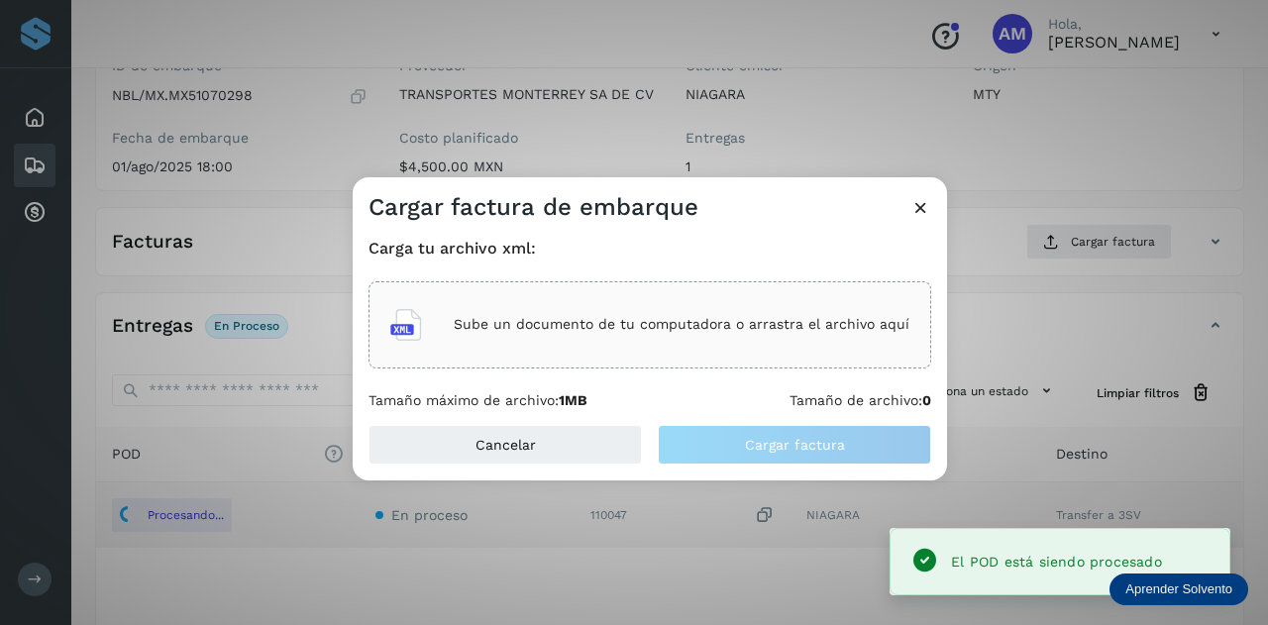
click at [731, 306] on div "Sube un documento de tu computadora o arrastra el archivo aquí" at bounding box center [649, 324] width 519 height 53
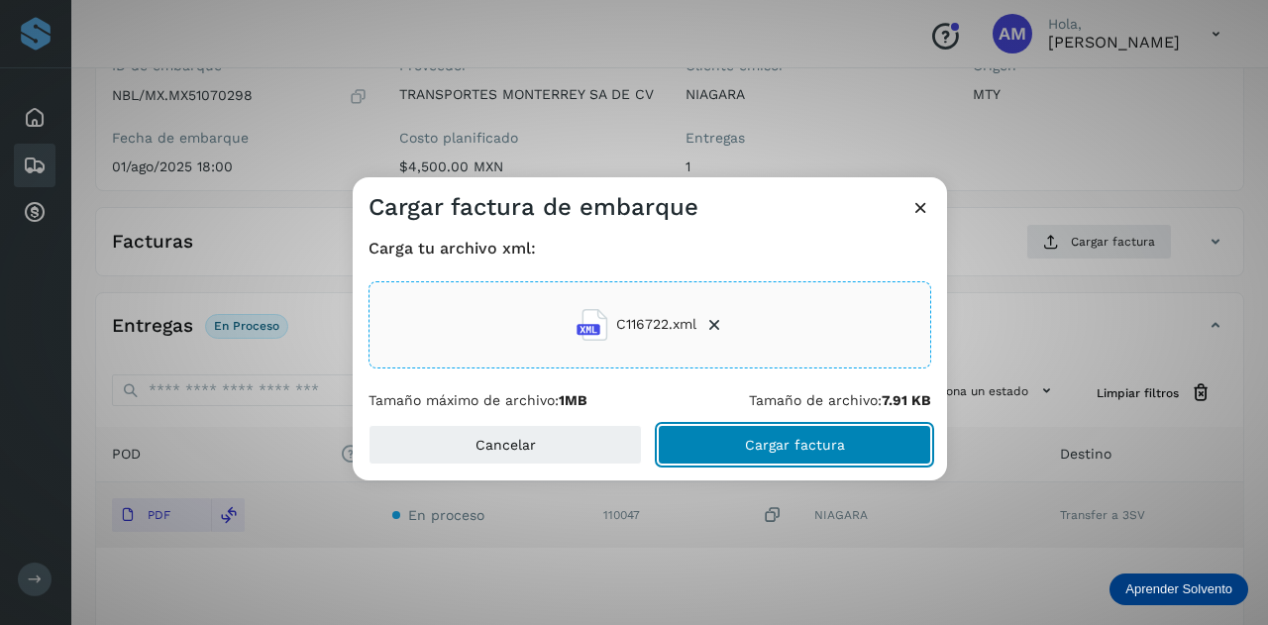
click at [729, 449] on button "Cargar factura" at bounding box center [794, 445] width 273 height 40
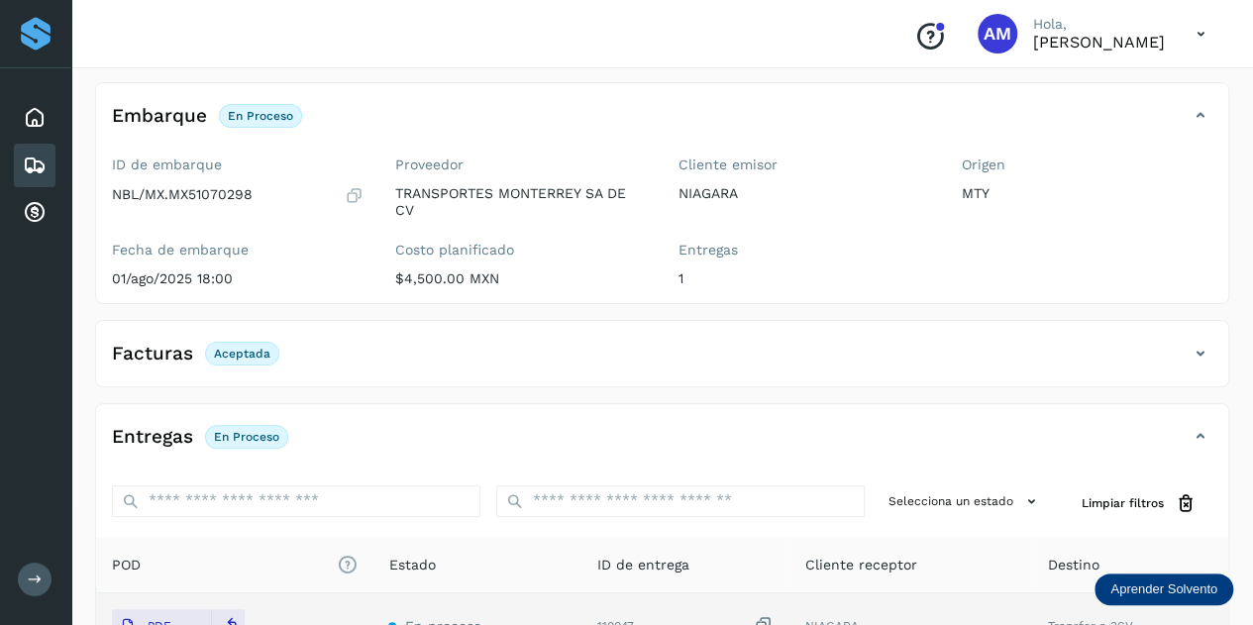
scroll to position [0, 0]
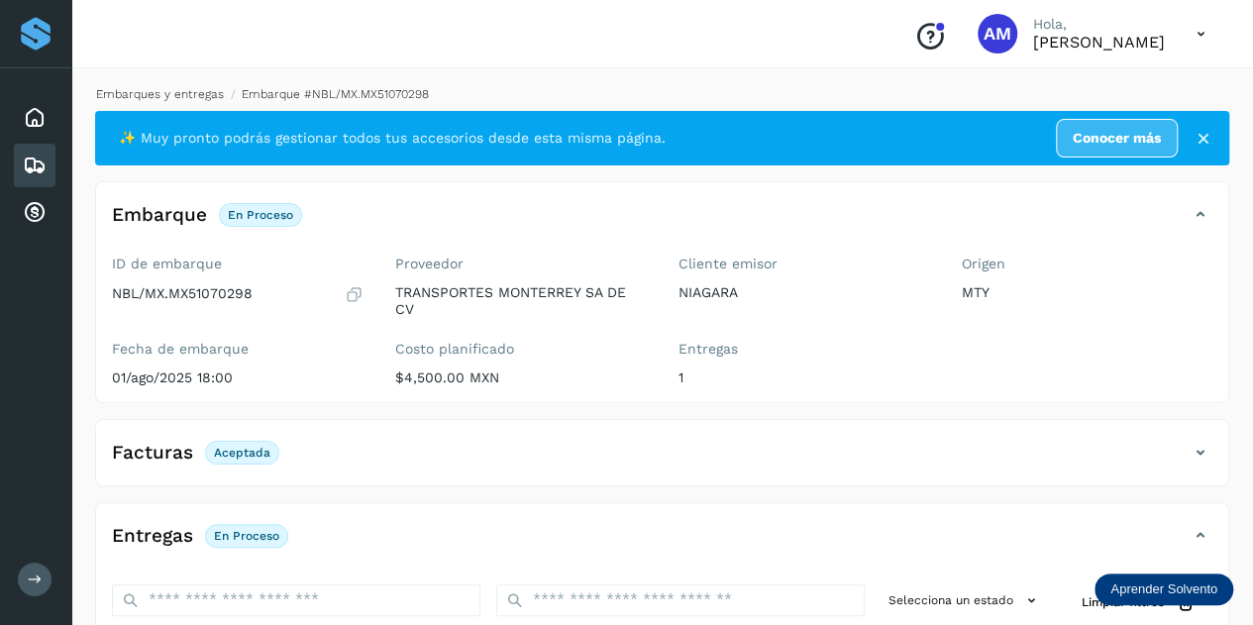
click at [187, 94] on link "Embarques y entregas" at bounding box center [160, 94] width 128 height 14
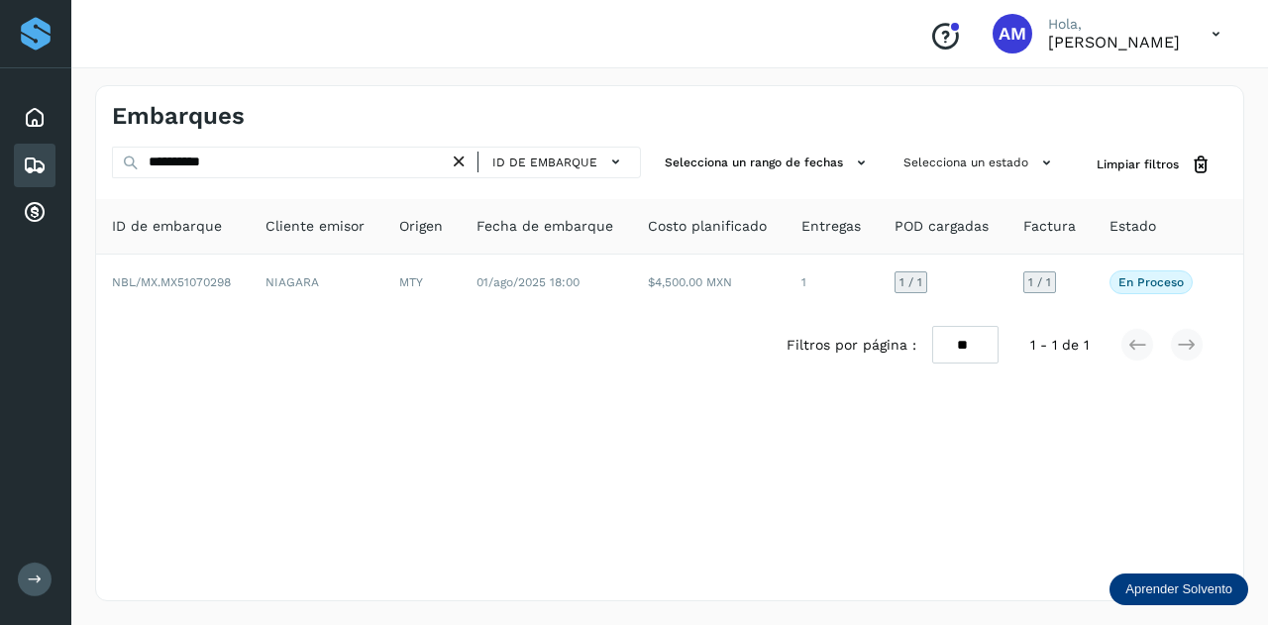
click at [463, 163] on icon at bounding box center [459, 162] width 21 height 21
click at [430, 182] on div "ID de embarque Selecciona un rango de fechas Selecciona un estado Limpiar filtr…" at bounding box center [669, 264] width 1147 height 234
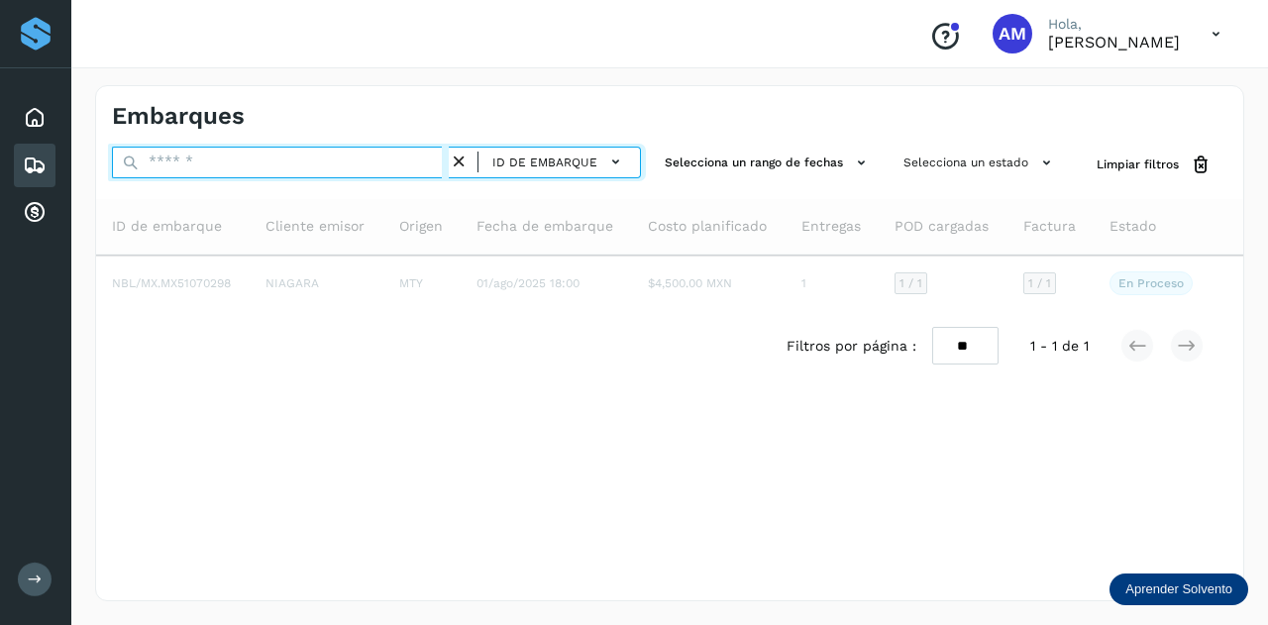
click at [419, 157] on input "text" at bounding box center [280, 163] width 337 height 32
paste input "**********"
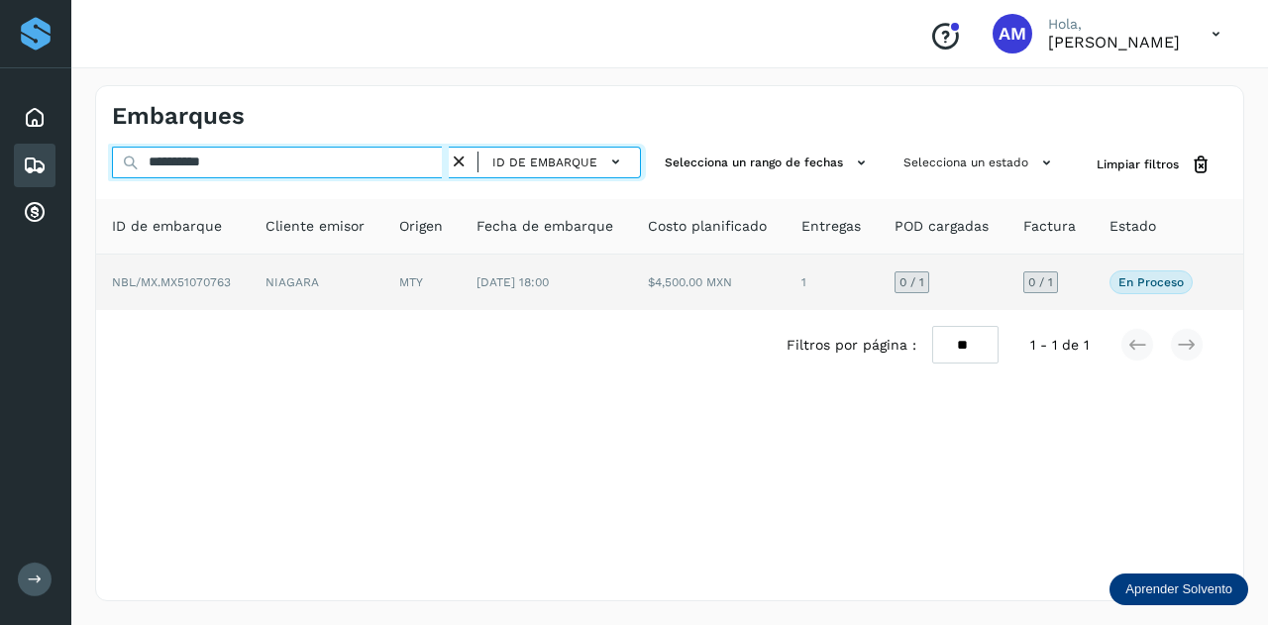
type input "**********"
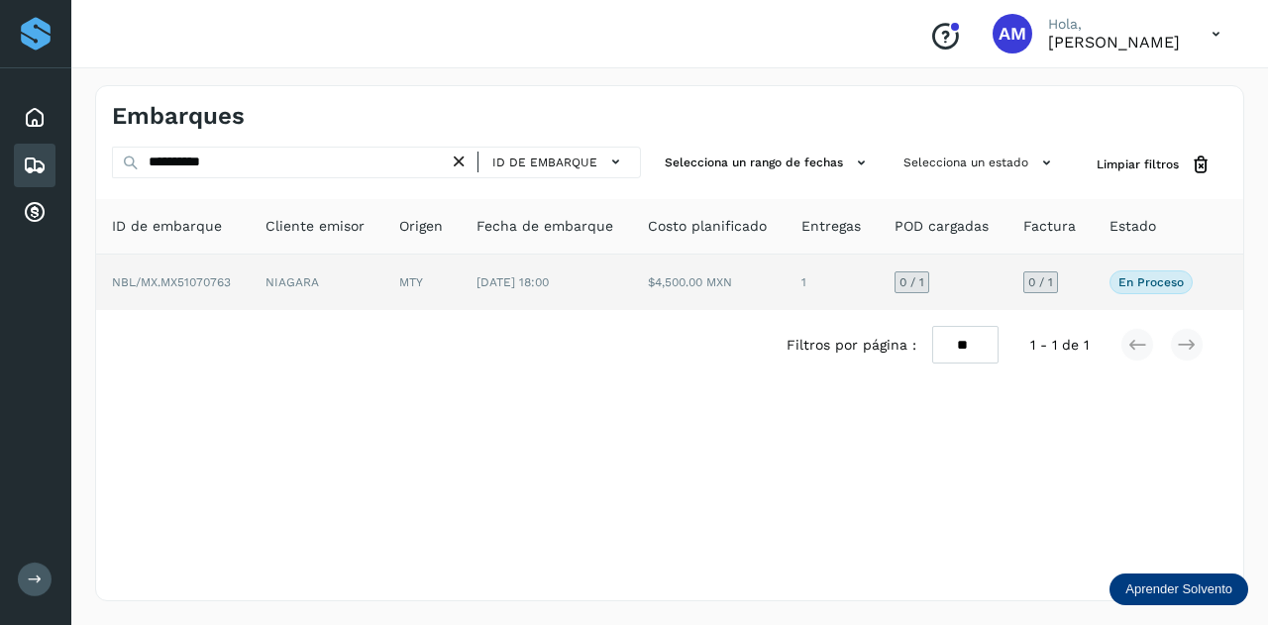
click at [460, 282] on td "MTY" at bounding box center [546, 281] width 172 height 55
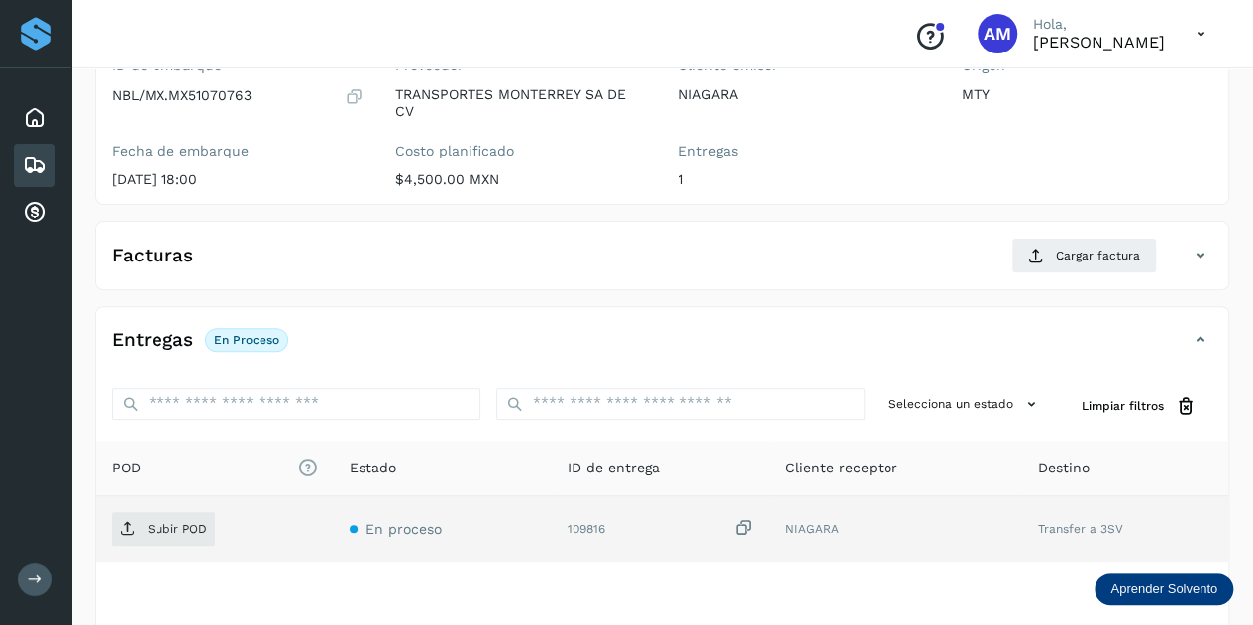
scroll to position [297, 0]
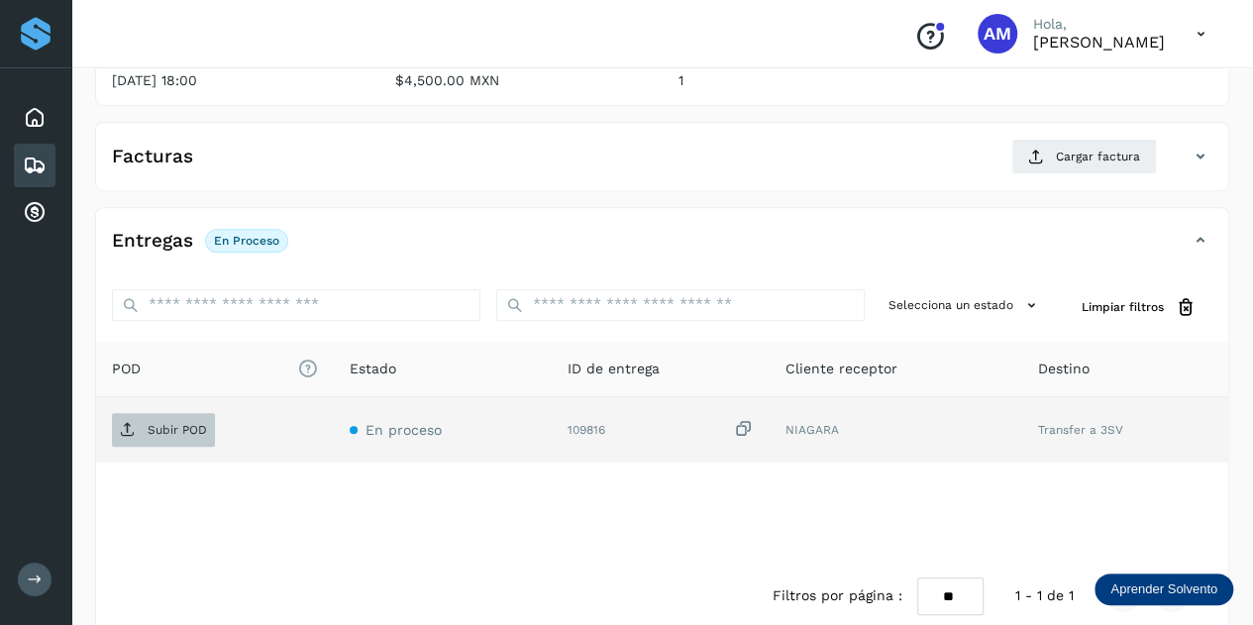
click at [185, 431] on p "Subir POD" at bounding box center [177, 430] width 59 height 14
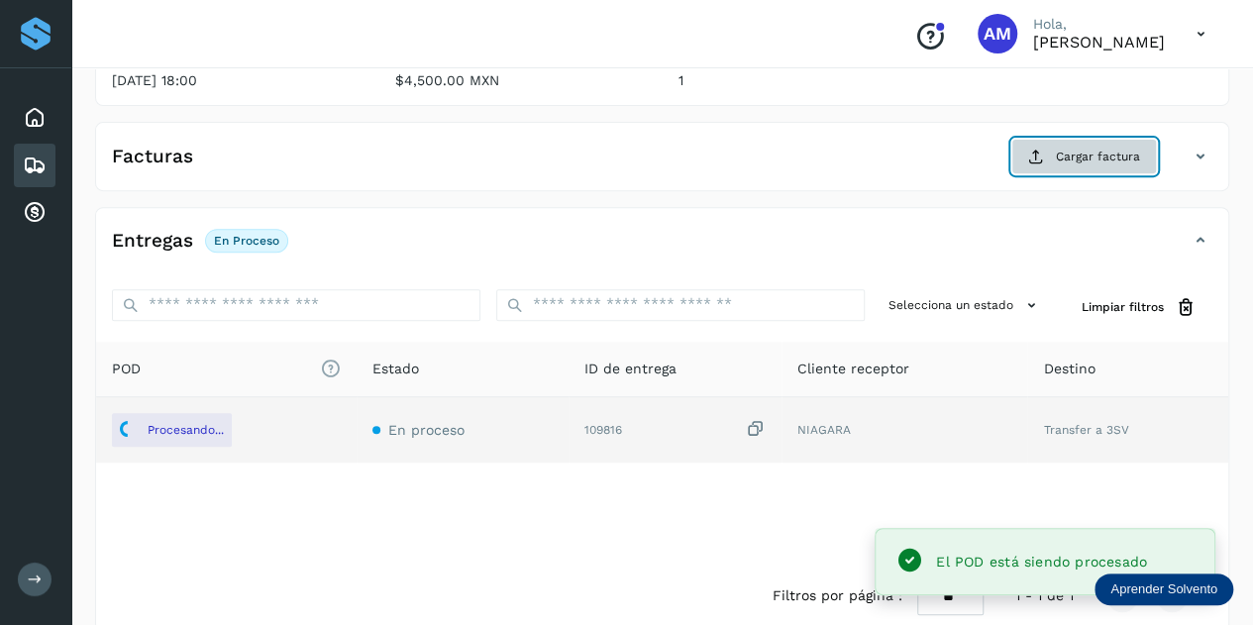
click at [1074, 157] on span "Cargar factura" at bounding box center [1098, 157] width 84 height 18
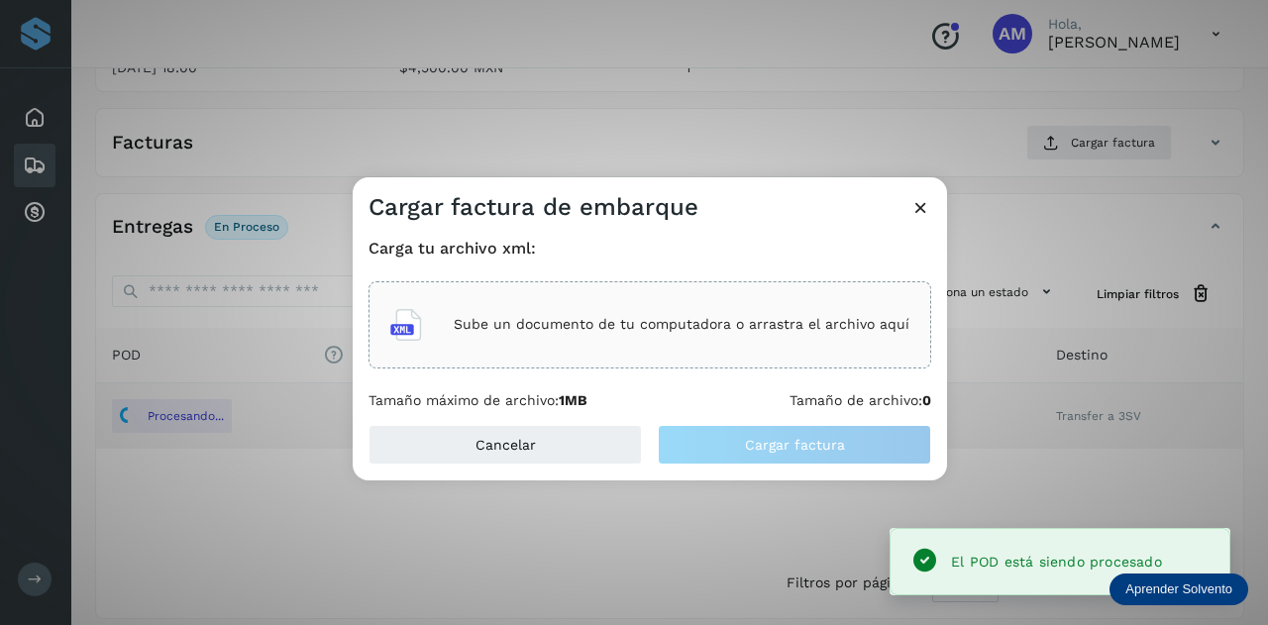
click at [459, 324] on p "Sube un documento de tu computadora o arrastra el archivo aquí" at bounding box center [682, 324] width 456 height 17
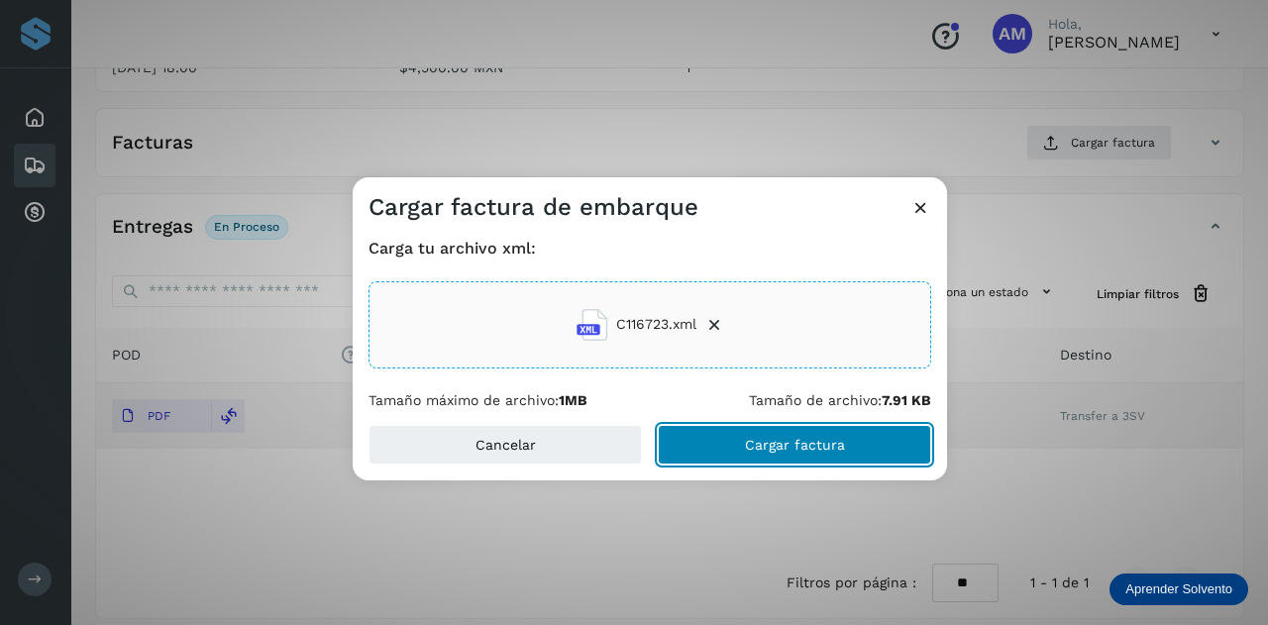
click at [731, 457] on button "Cargar factura" at bounding box center [794, 445] width 273 height 40
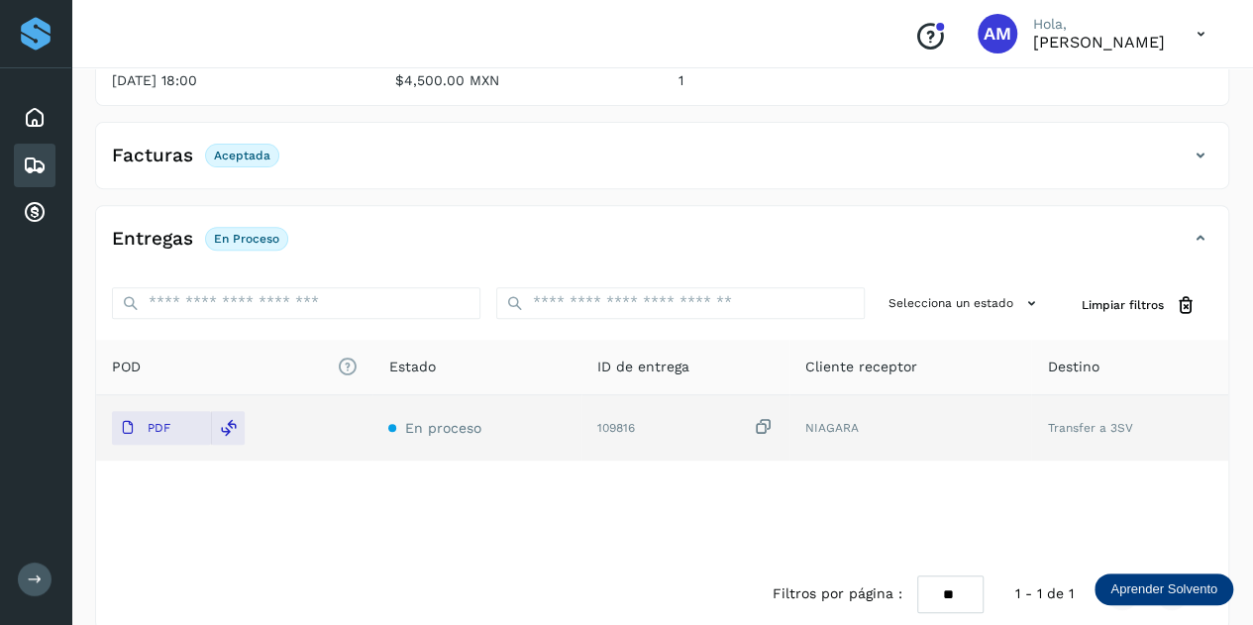
scroll to position [99, 0]
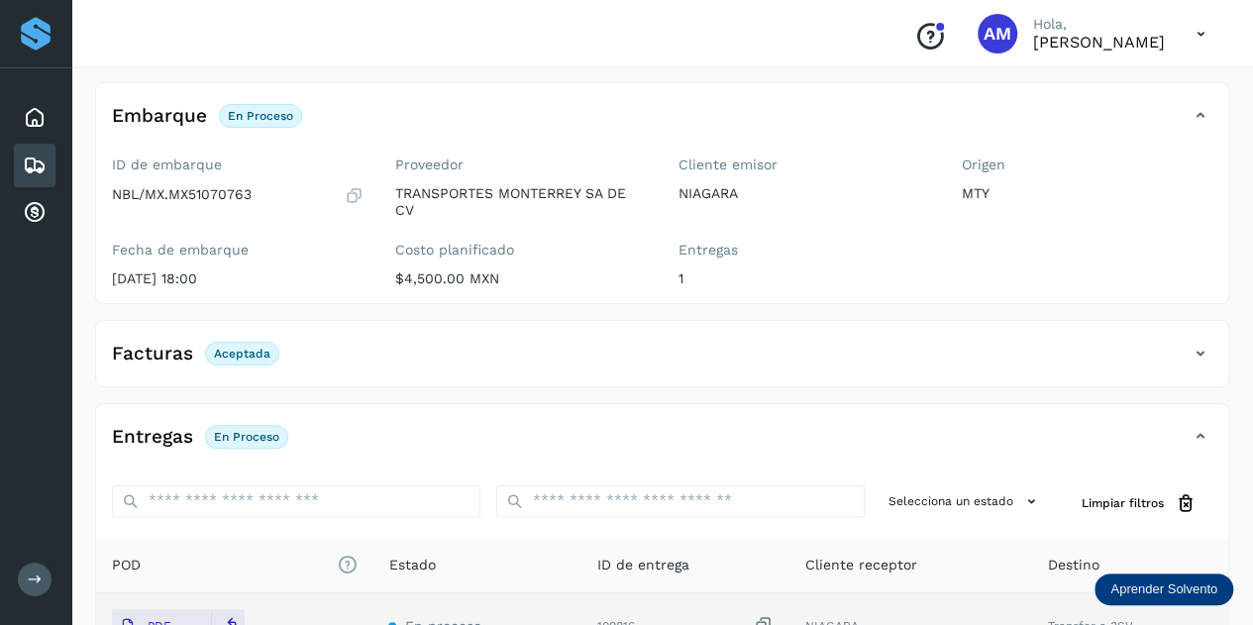
click at [156, 123] on h4 "Embarque" at bounding box center [159, 116] width 95 height 23
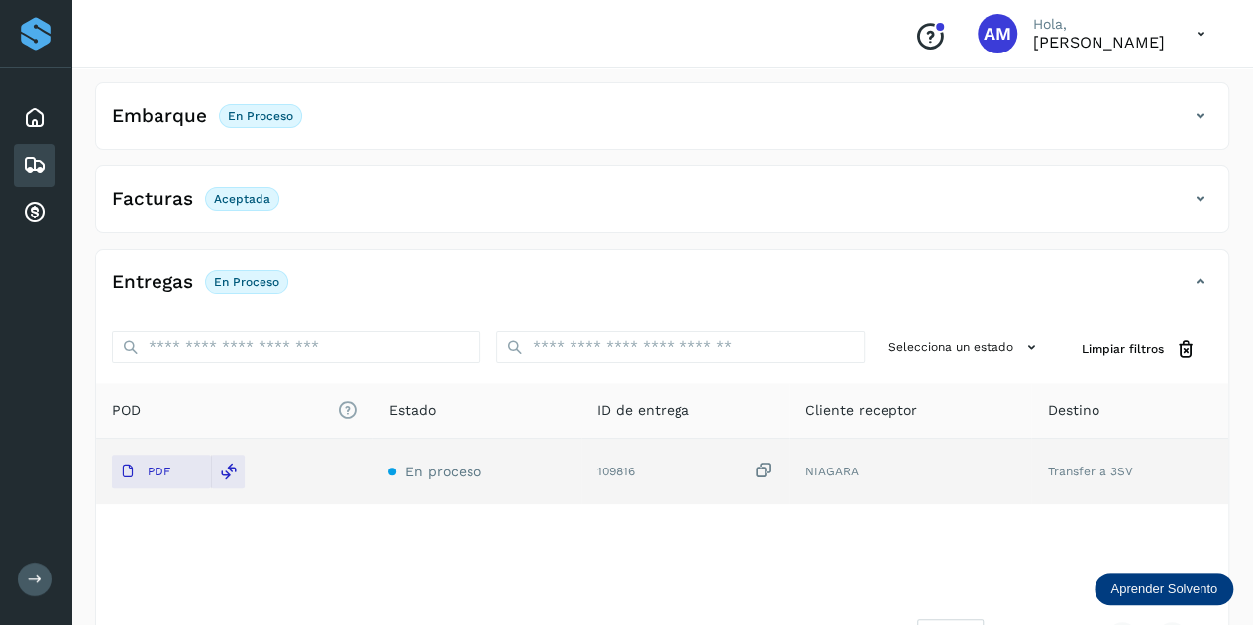
click at [182, 110] on h4 "Embarque" at bounding box center [159, 116] width 95 height 23
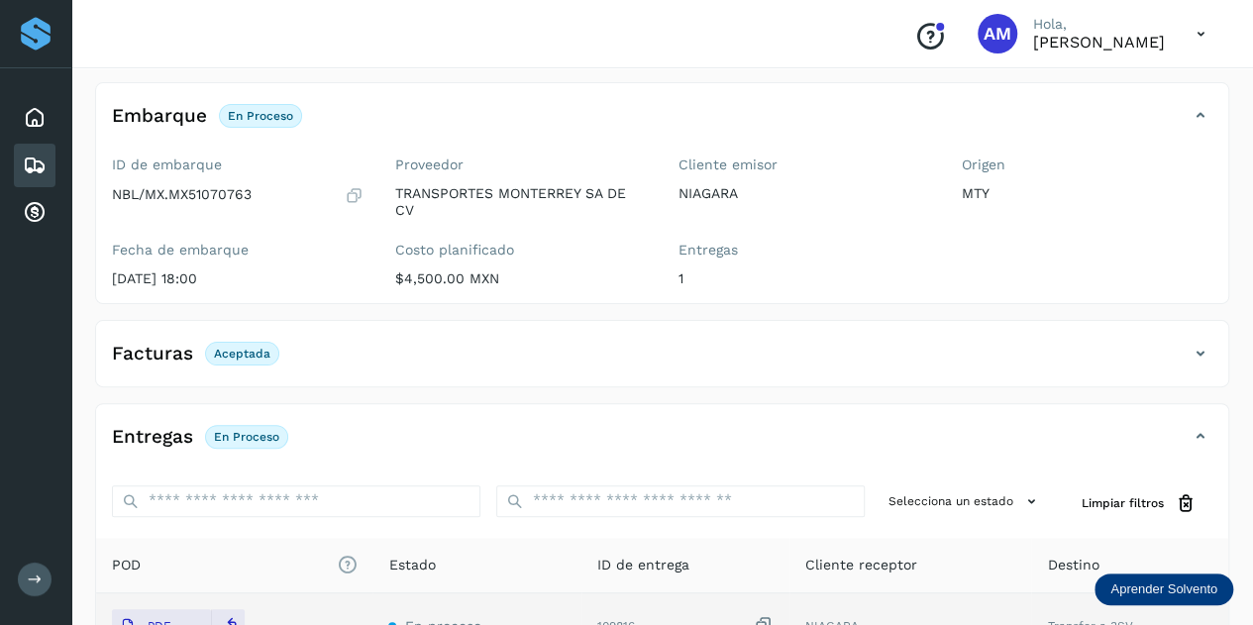
scroll to position [0, 0]
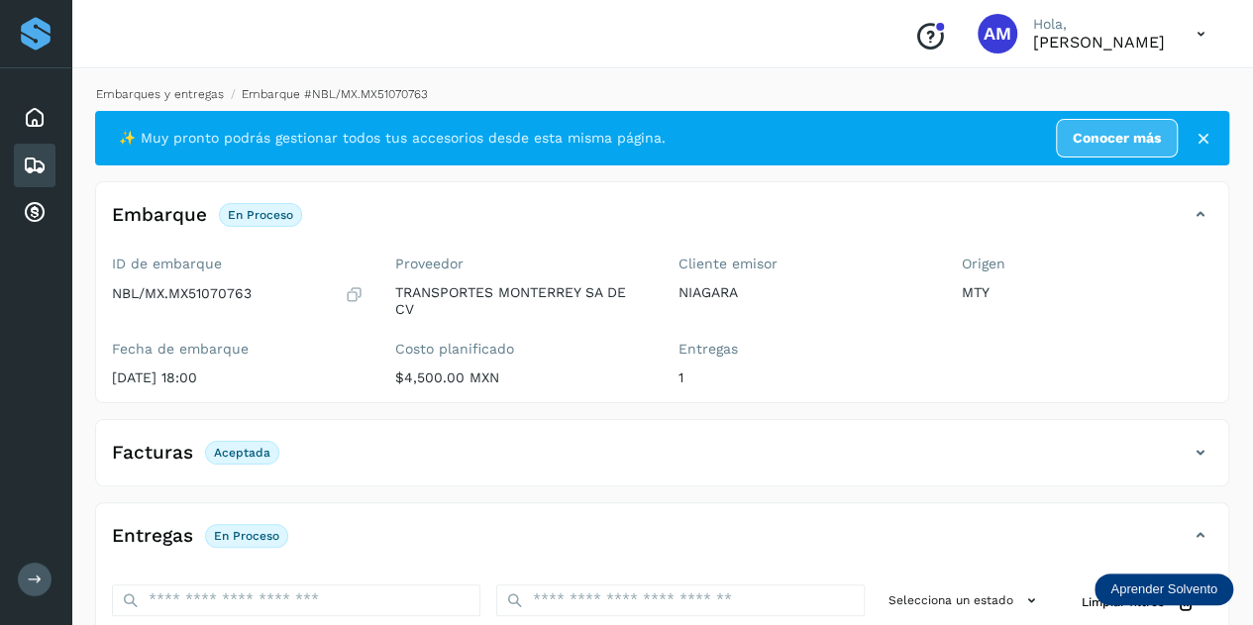
click at [169, 90] on link "Embarques y entregas" at bounding box center [160, 94] width 128 height 14
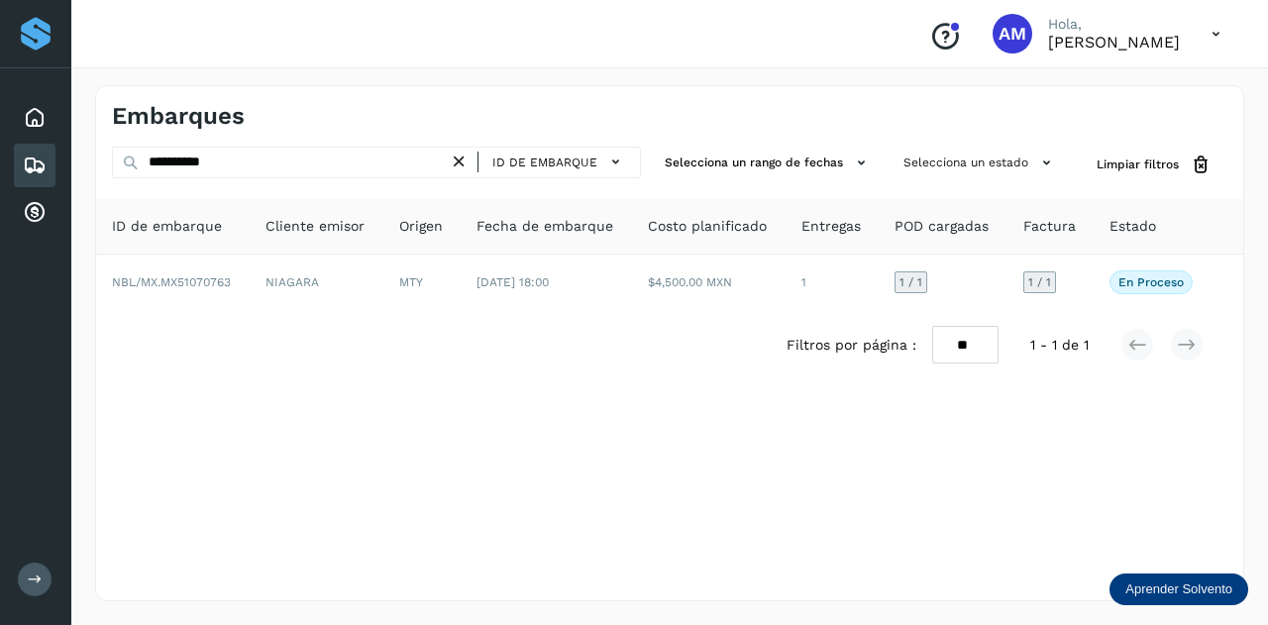
drag, startPoint x: 467, startPoint y: 159, endPoint x: 366, endPoint y: 152, distance: 101.2
click at [465, 159] on icon at bounding box center [459, 162] width 21 height 21
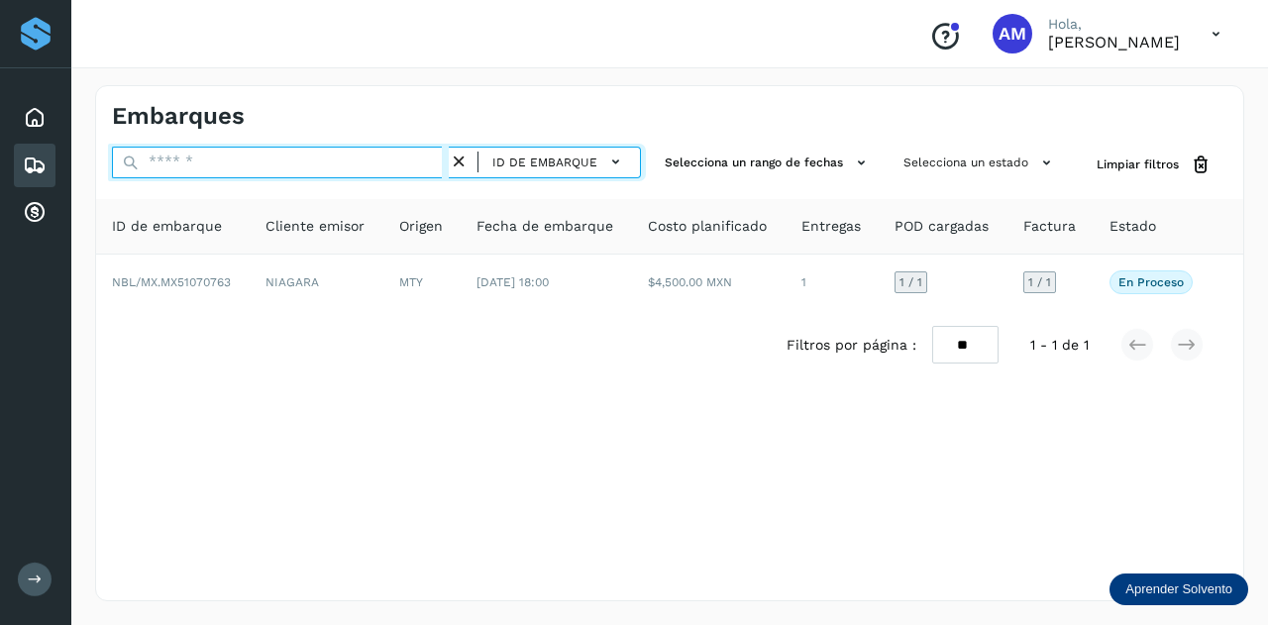
click at [366, 152] on input "text" at bounding box center [280, 163] width 337 height 32
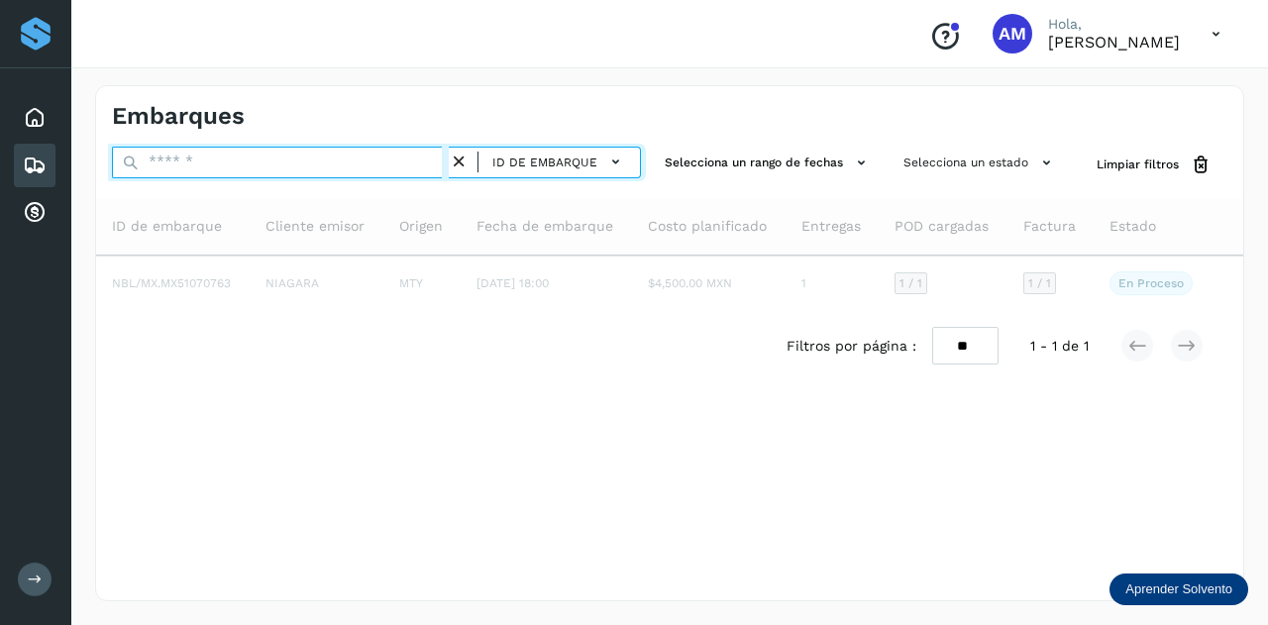
paste input "**********"
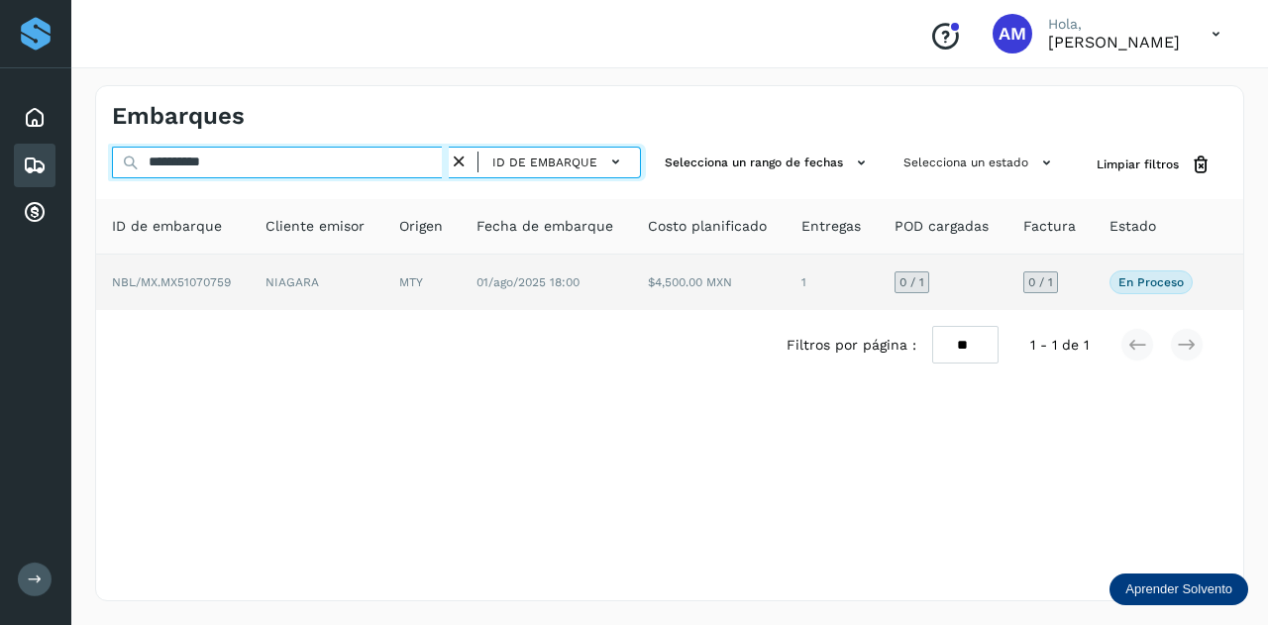
type input "**********"
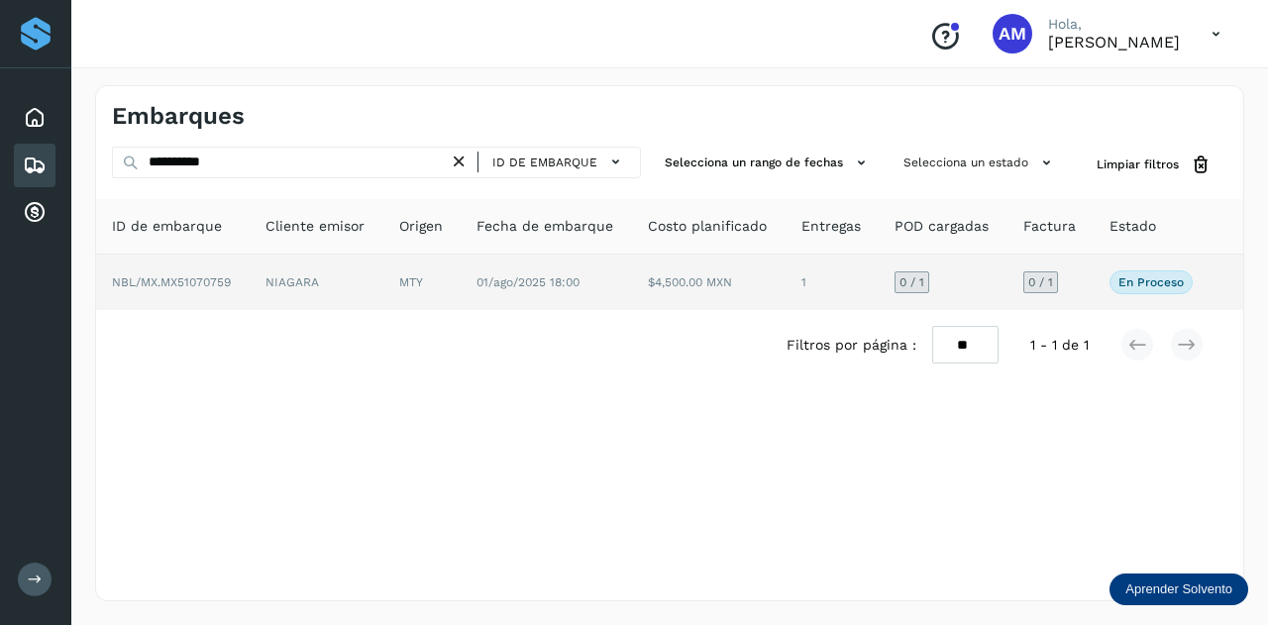
click at [460, 282] on td "MTY" at bounding box center [546, 281] width 172 height 55
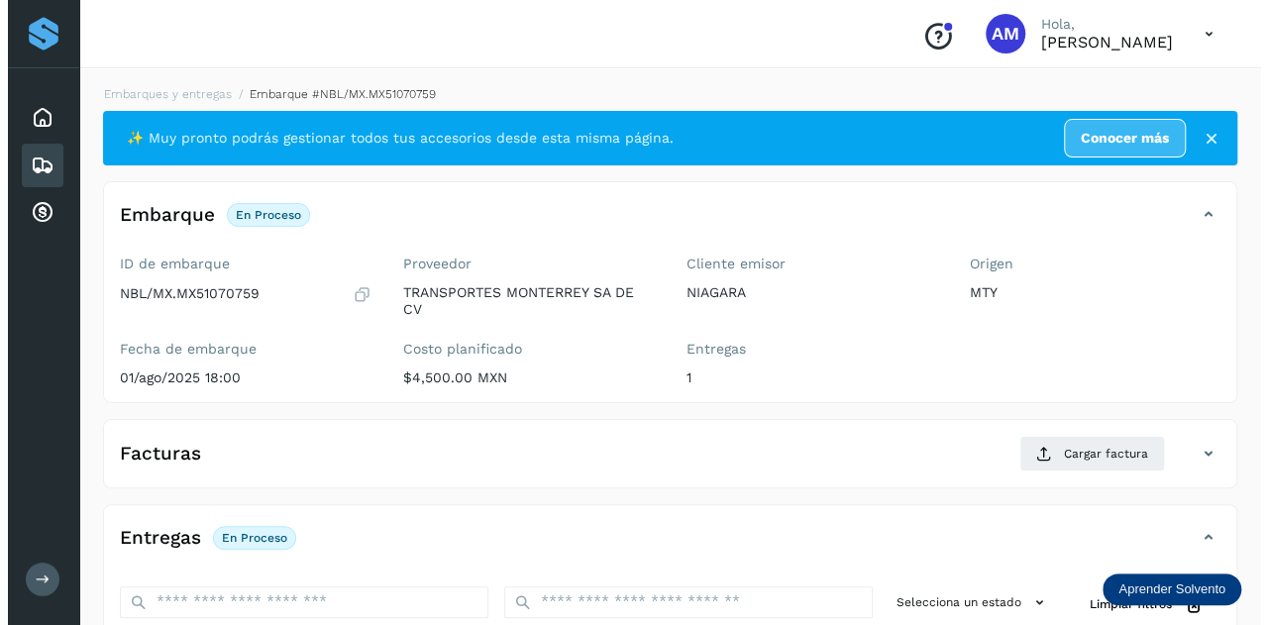
scroll to position [297, 0]
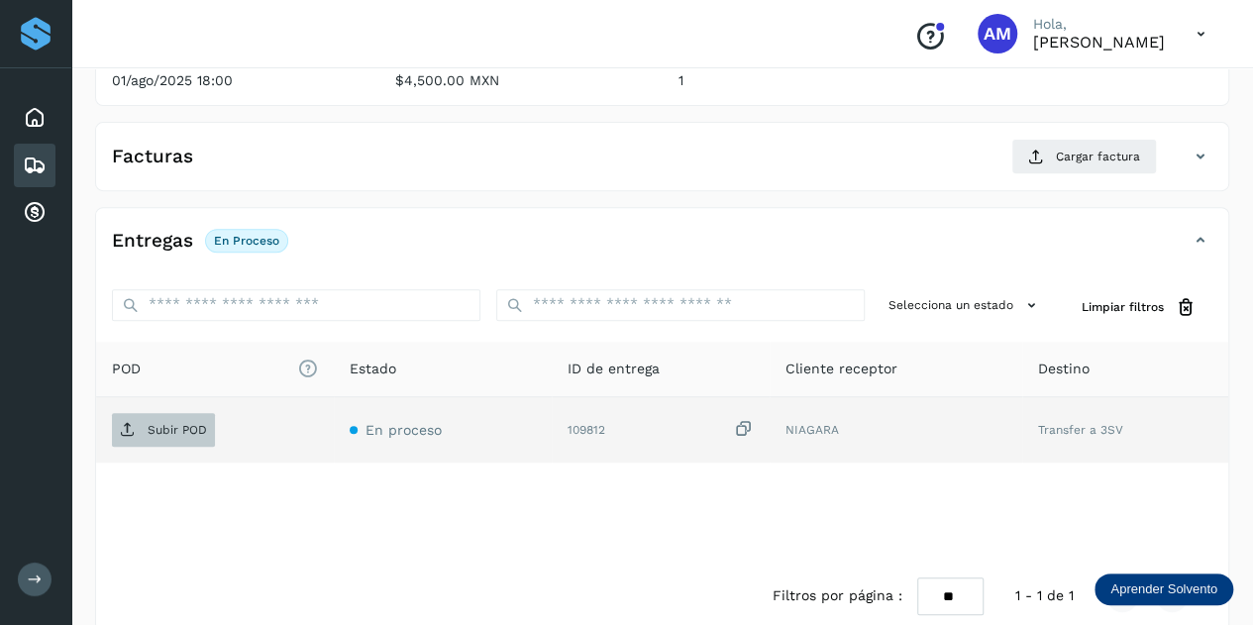
click at [154, 431] on p "Subir POD" at bounding box center [177, 430] width 59 height 14
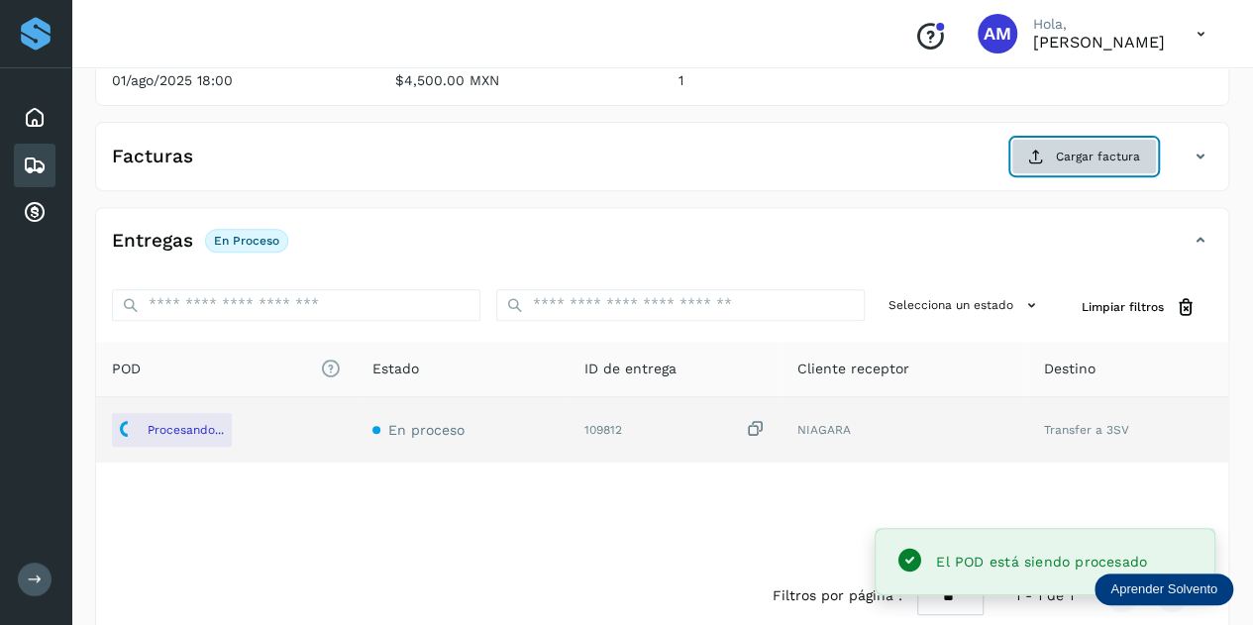
click at [1085, 154] on span "Cargar factura" at bounding box center [1098, 157] width 84 height 18
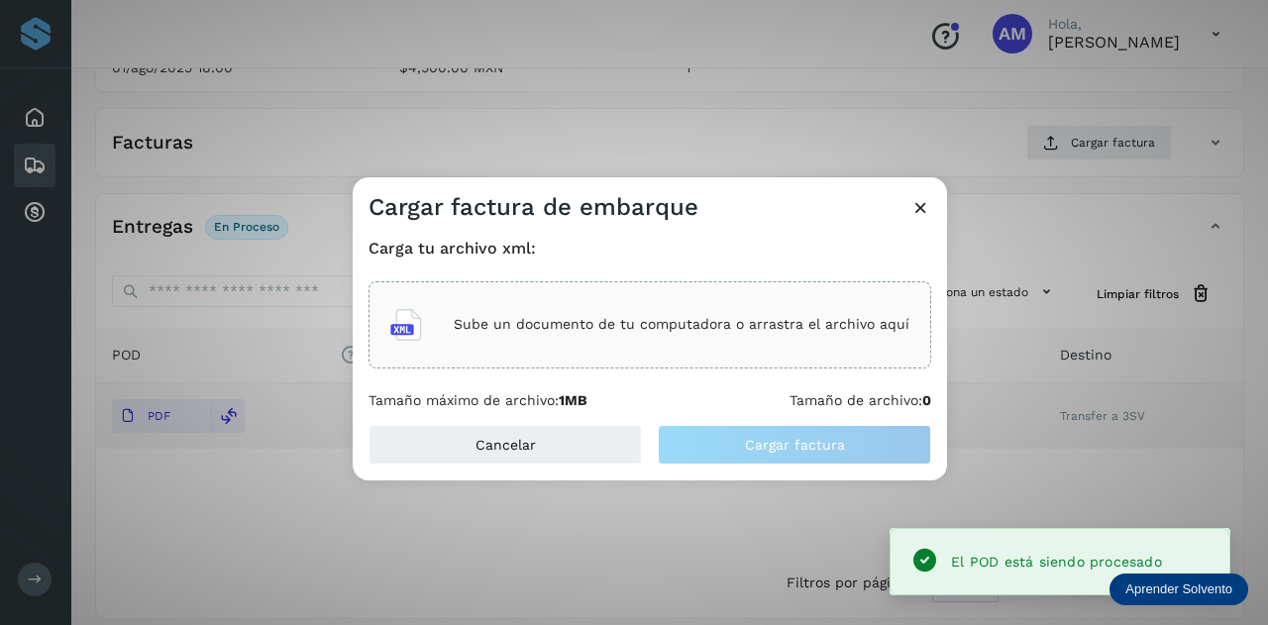
click at [506, 309] on div "Sube un documento de tu computadora o arrastra el archivo aquí" at bounding box center [649, 324] width 519 height 53
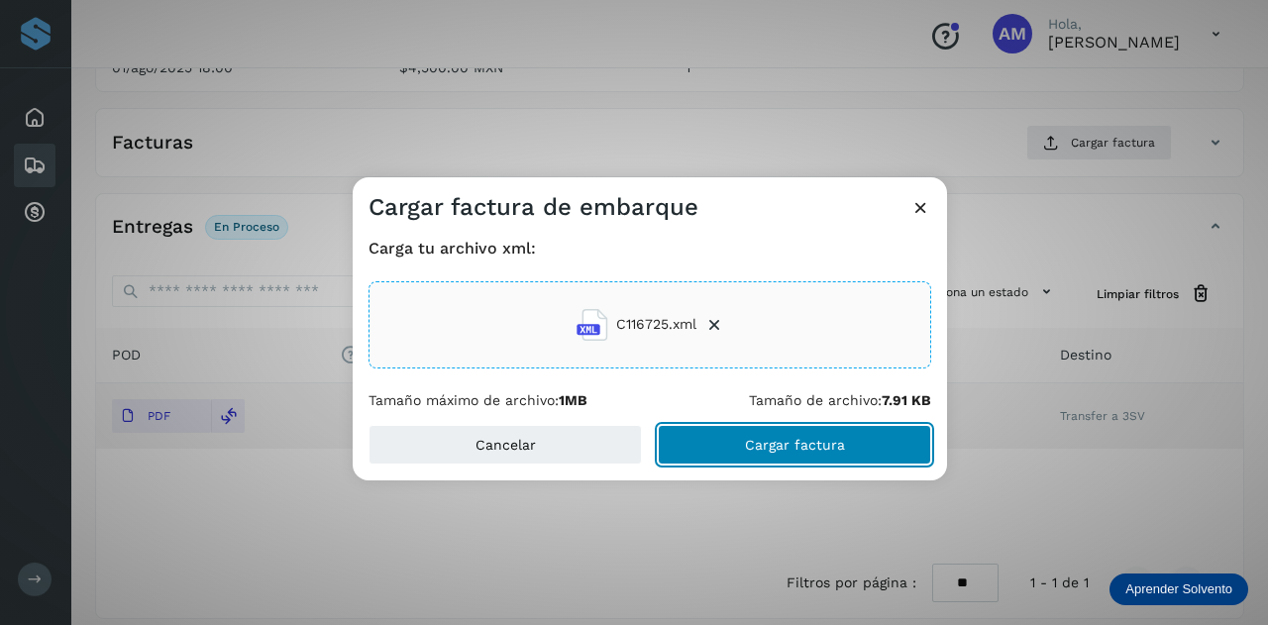
click at [727, 449] on button "Cargar factura" at bounding box center [794, 445] width 273 height 40
